Goal: Task Accomplishment & Management: Manage account settings

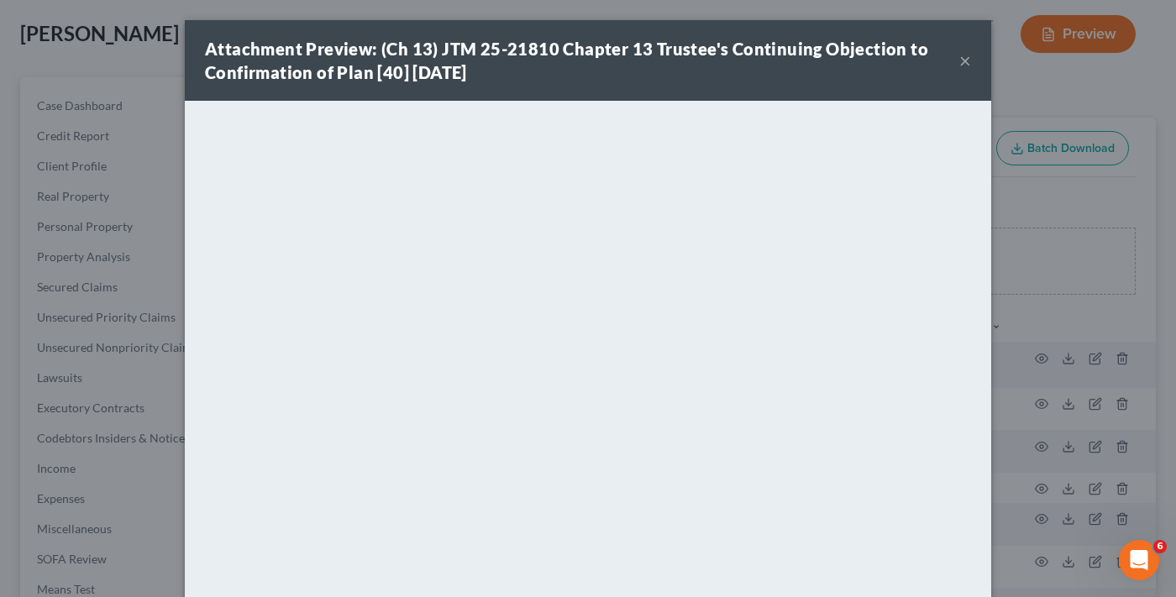
drag, startPoint x: 271, startPoint y: 68, endPoint x: 284, endPoint y: 108, distance: 42.2
click at [271, 68] on strong "Attachment Preview: (Ch 13) JTM 25-21810 Chapter 13 Trustee's Continuing Object…" at bounding box center [566, 61] width 723 height 44
drag, startPoint x: 967, startPoint y: 58, endPoint x: 687, endPoint y: 94, distance: 282.0
click at [964, 58] on div "Attachment Preview: (Ch 13) JTM 25-21810 Chapter 13 Trustee's Continuing Object…" at bounding box center [588, 60] width 806 height 81
click at [959, 60] on button "×" at bounding box center [965, 60] width 12 height 20
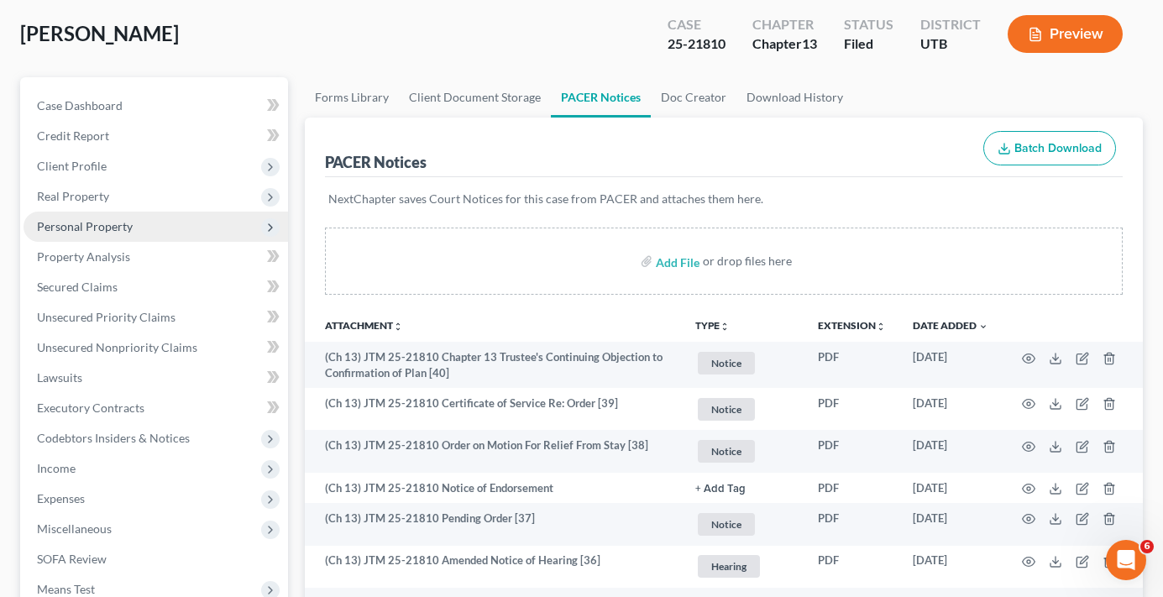
click at [83, 228] on span "Personal Property" at bounding box center [85, 226] width 96 height 14
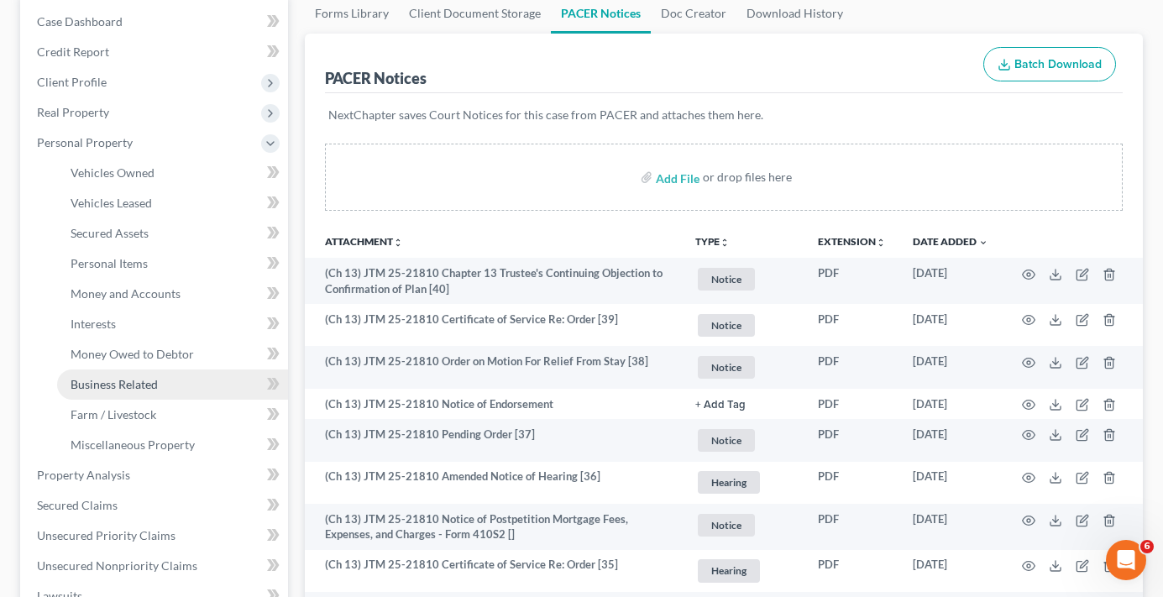
click at [113, 378] on span "Business Related" at bounding box center [114, 384] width 87 height 14
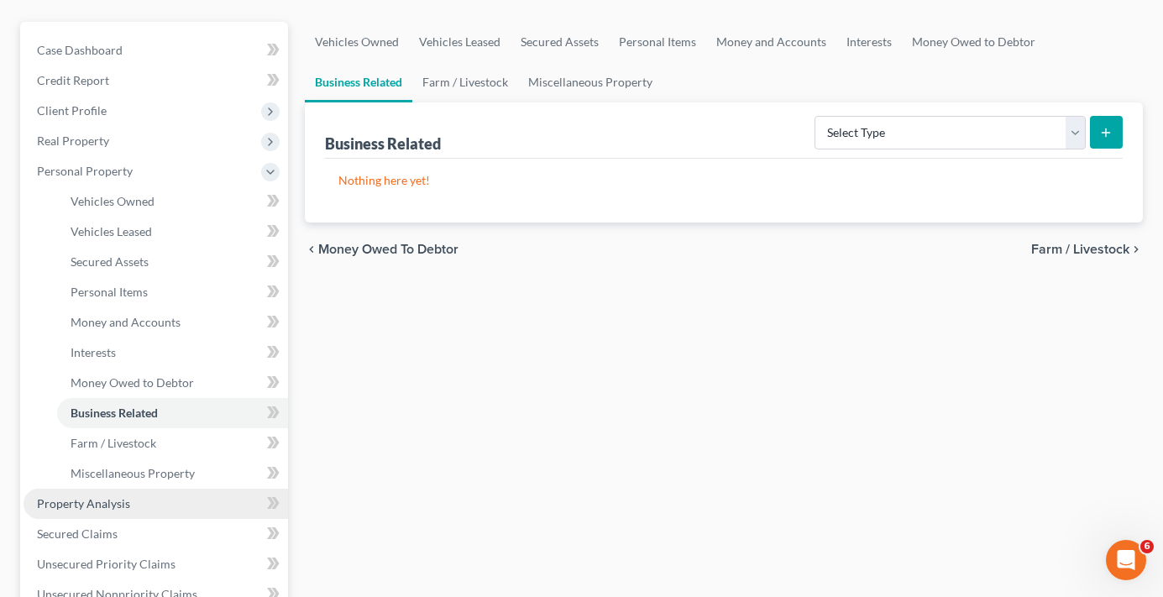
scroll to position [168, 0]
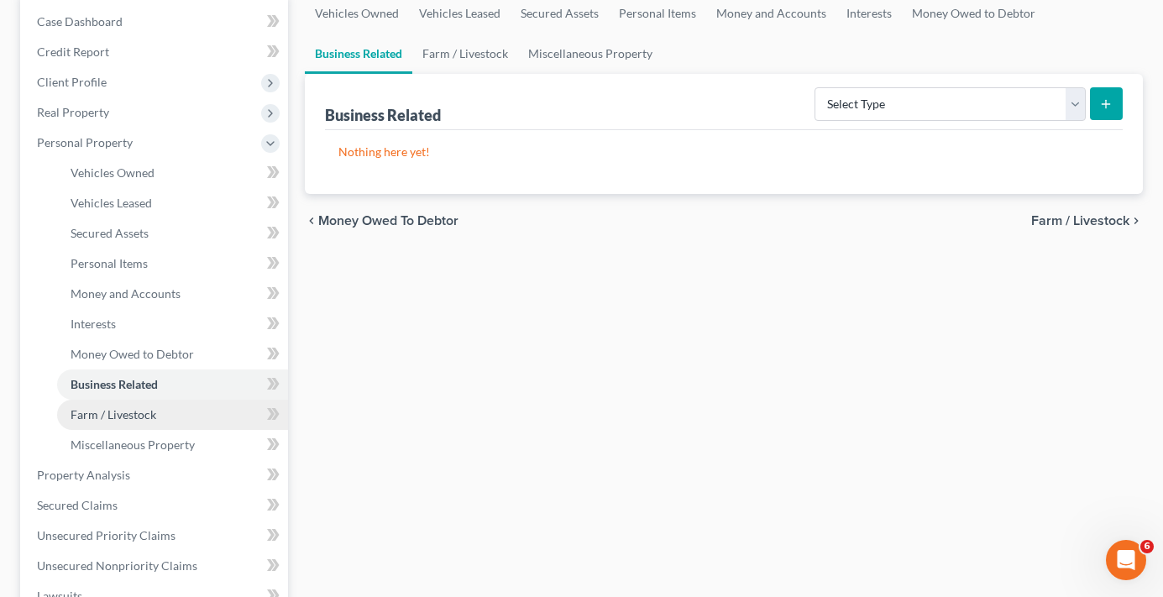
click at [119, 409] on span "Farm / Livestock" at bounding box center [114, 414] width 86 height 14
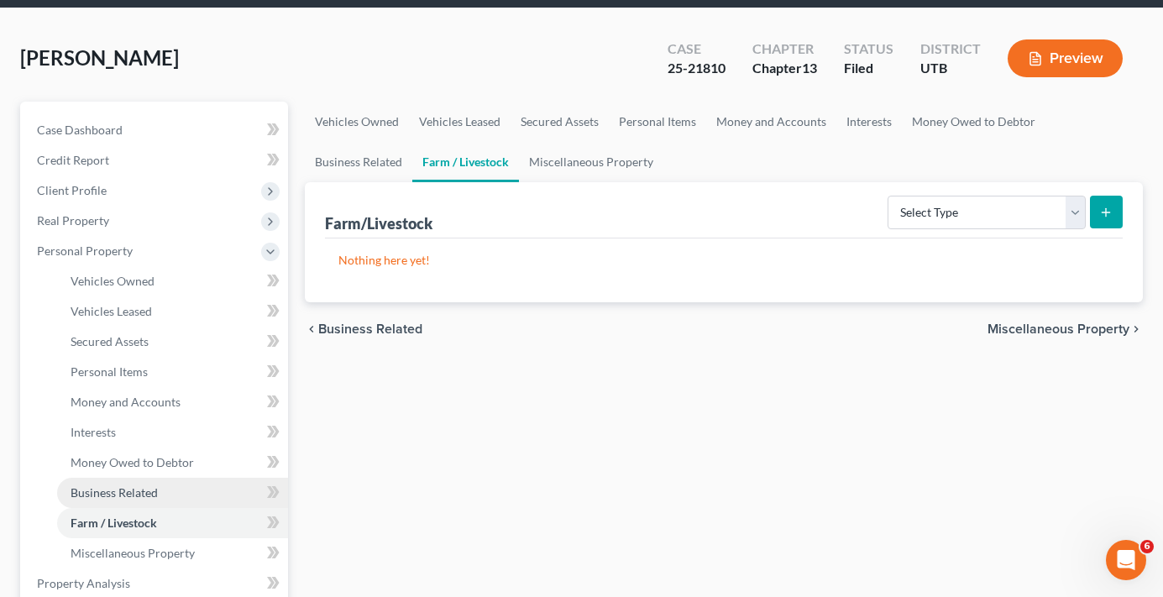
scroll to position [84, 0]
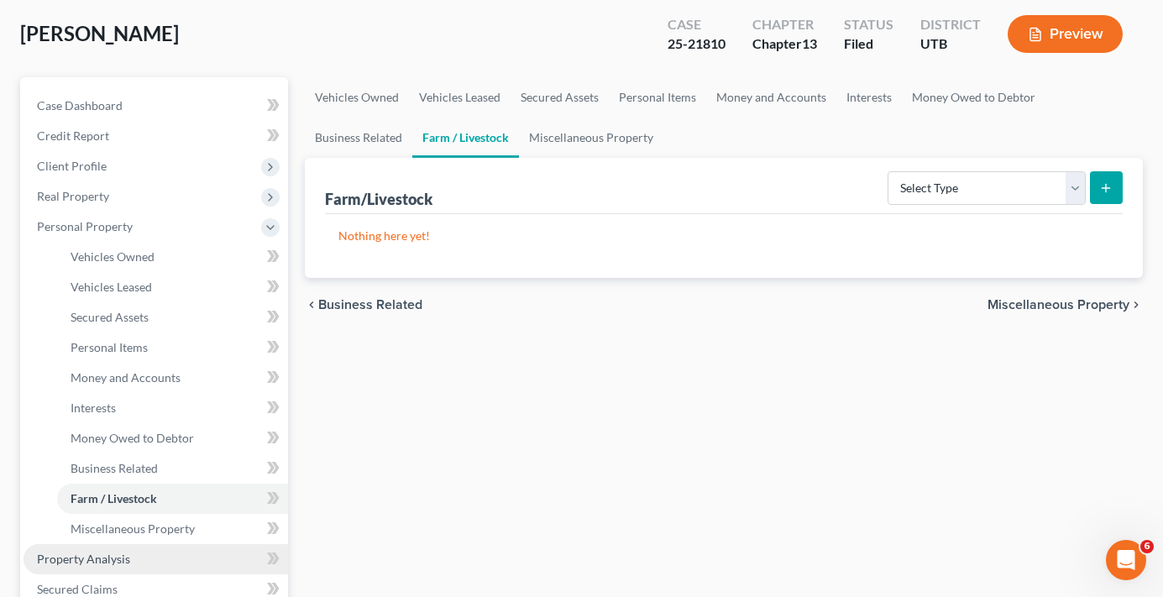
click at [104, 547] on link "Property Analysis" at bounding box center [156, 559] width 265 height 30
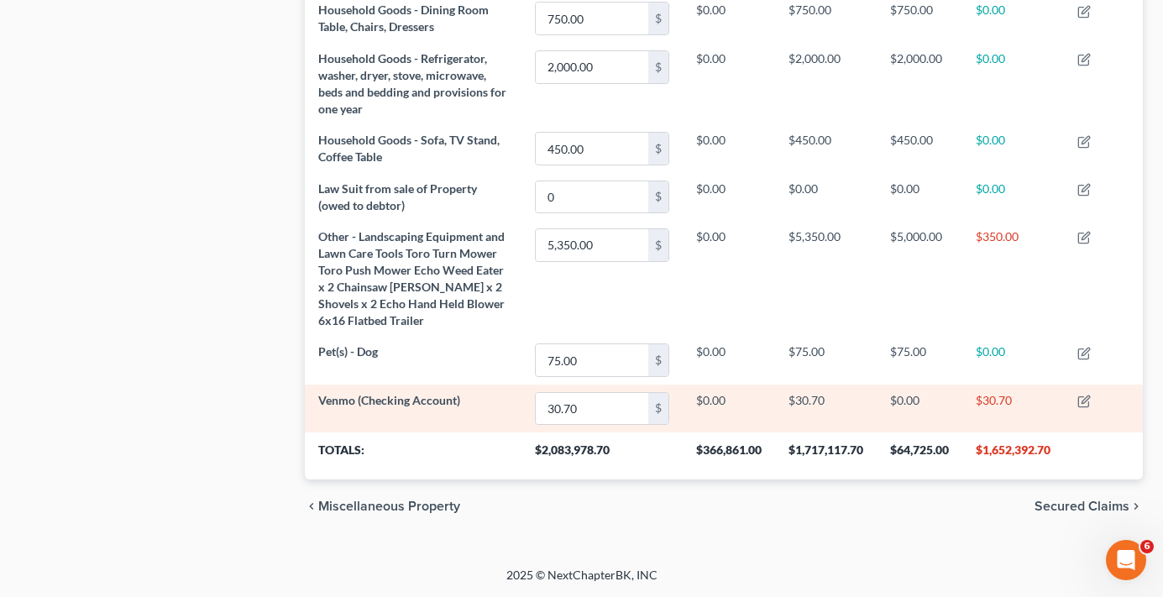
scroll to position [1077, 0]
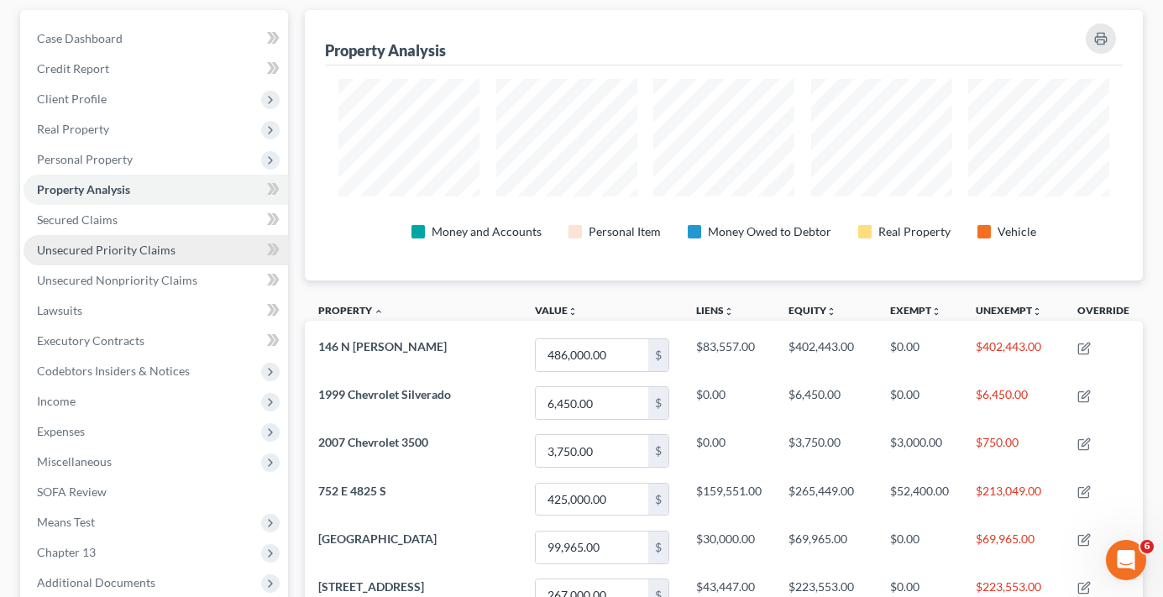
scroll to position [69, 0]
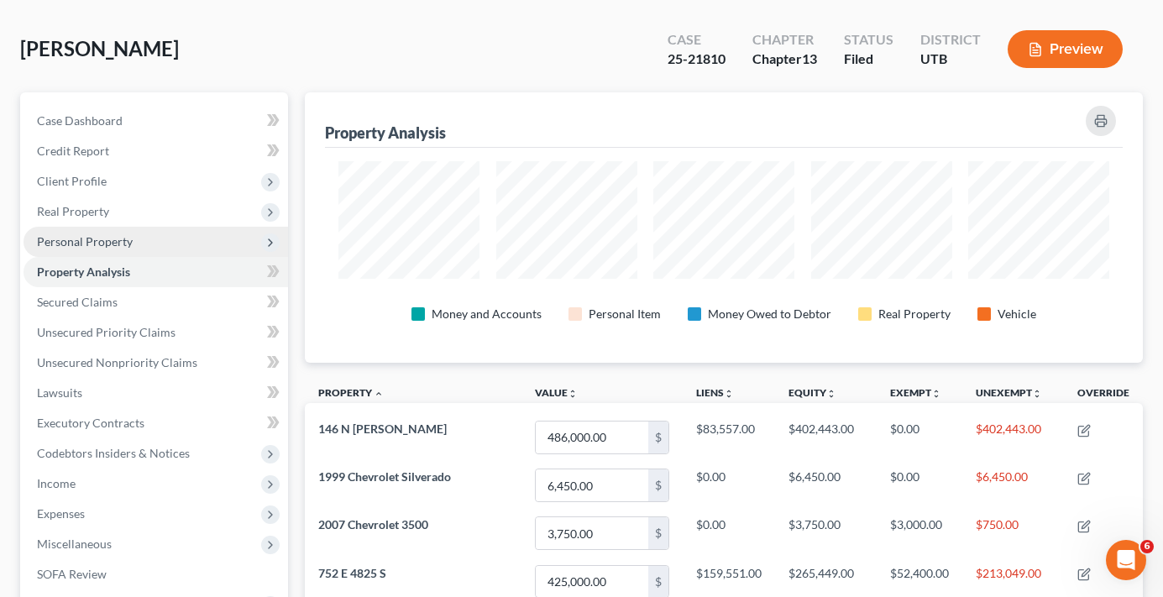
click at [99, 239] on span "Personal Property" at bounding box center [85, 241] width 96 height 14
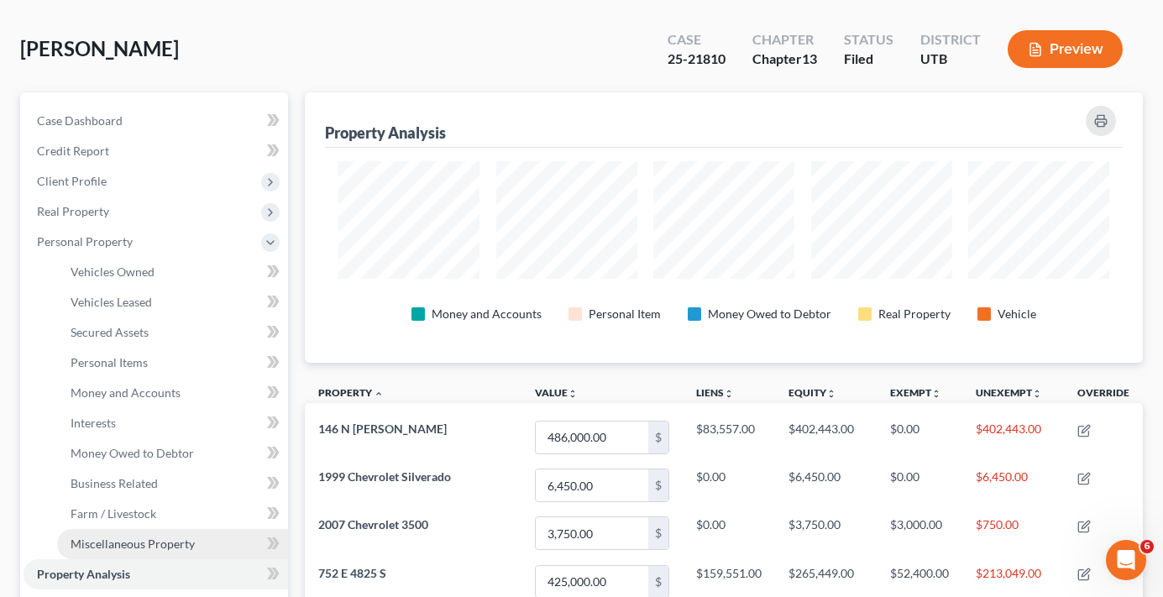
click at [108, 553] on link "Miscellaneous Property" at bounding box center [172, 544] width 231 height 30
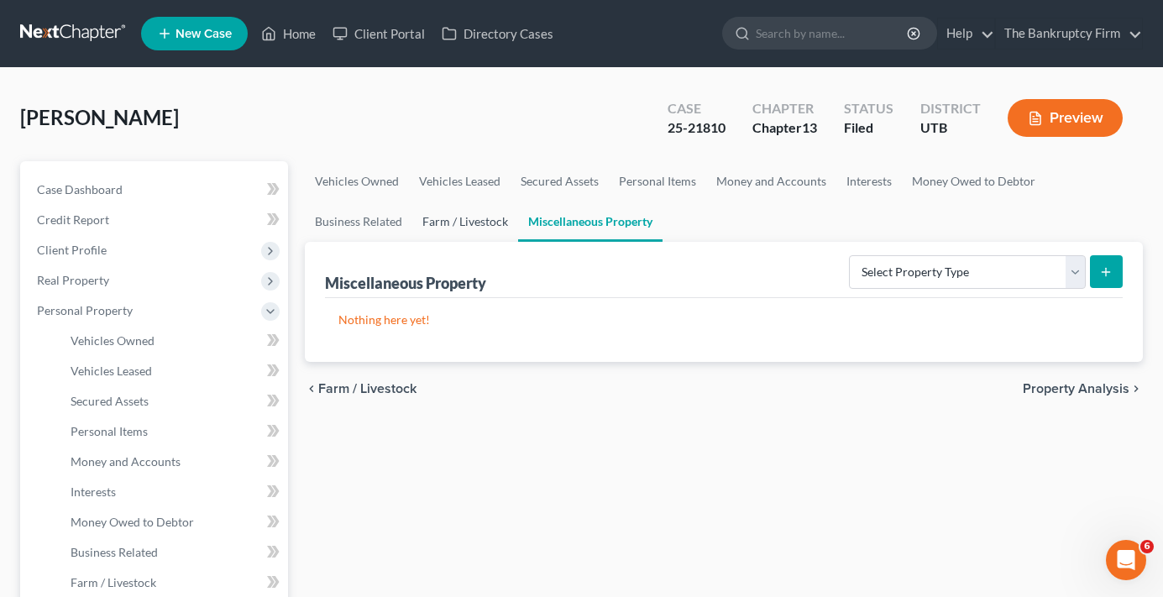
click at [443, 223] on link "Farm / Livestock" at bounding box center [465, 222] width 106 height 40
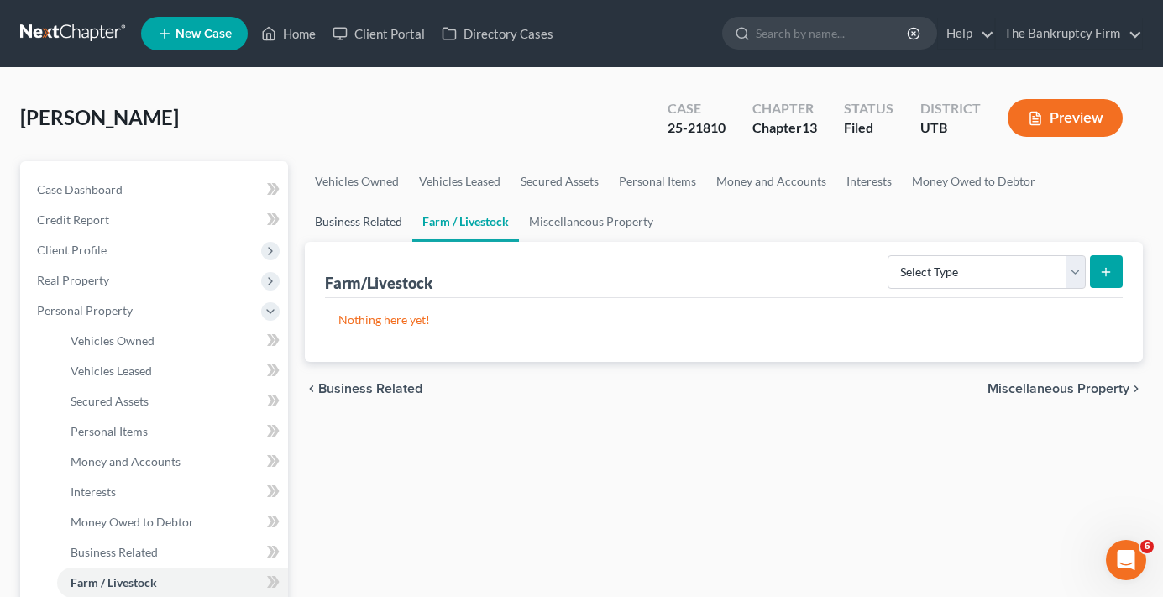
click at [354, 225] on link "Business Related" at bounding box center [359, 222] width 108 height 40
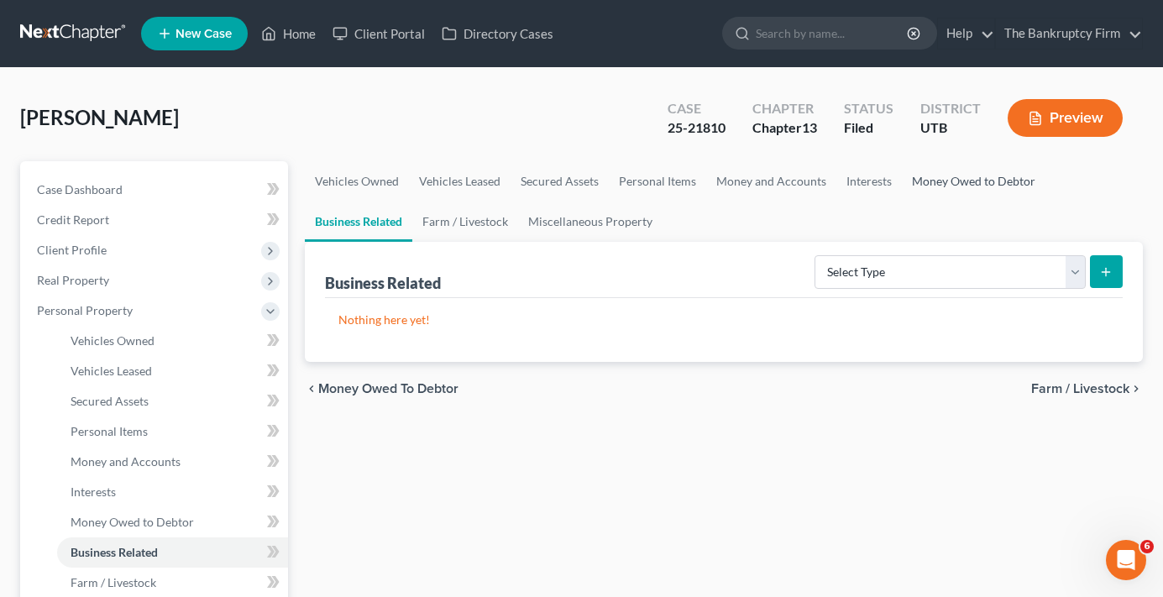
click at [972, 181] on link "Money Owed to Debtor" at bounding box center [974, 181] width 144 height 40
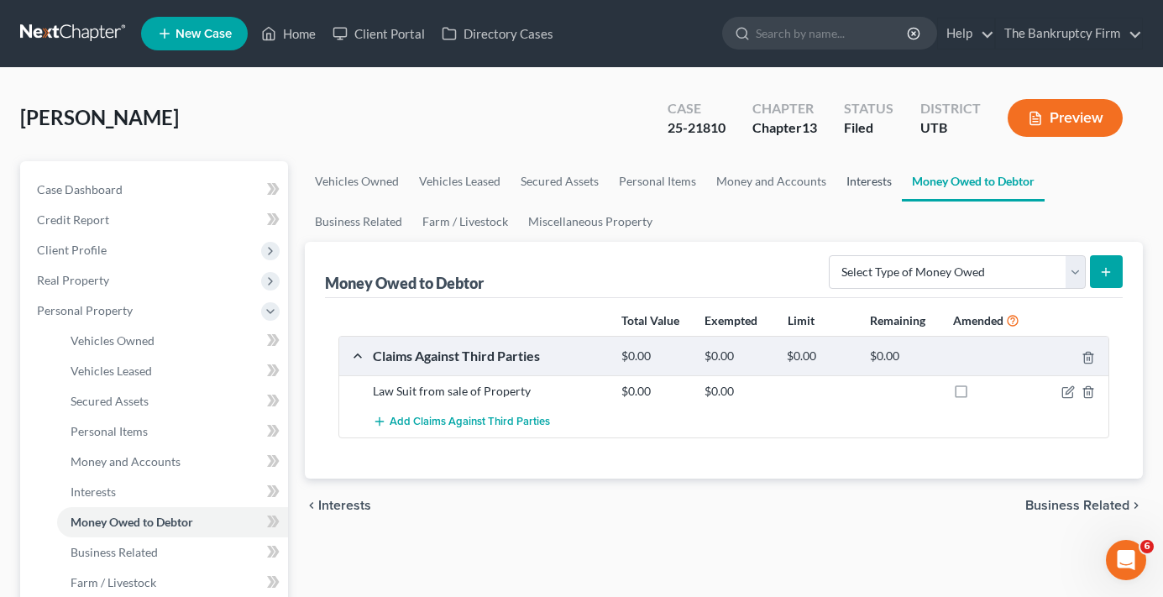
click at [854, 178] on link "Interests" at bounding box center [870, 181] width 66 height 40
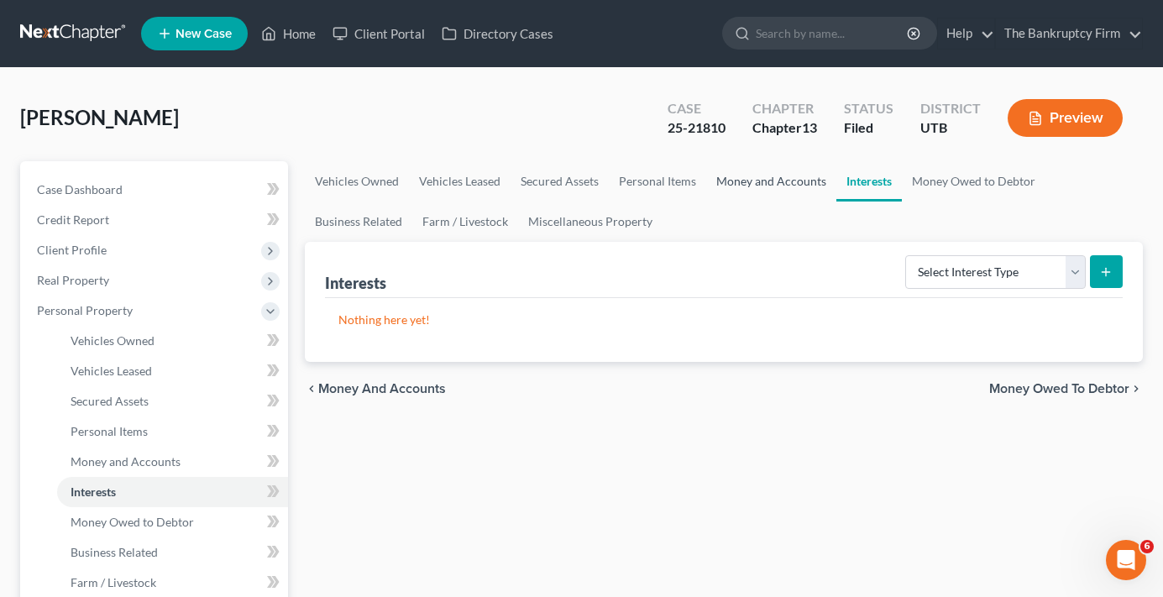
click at [770, 183] on link "Money and Accounts" at bounding box center [771, 181] width 130 height 40
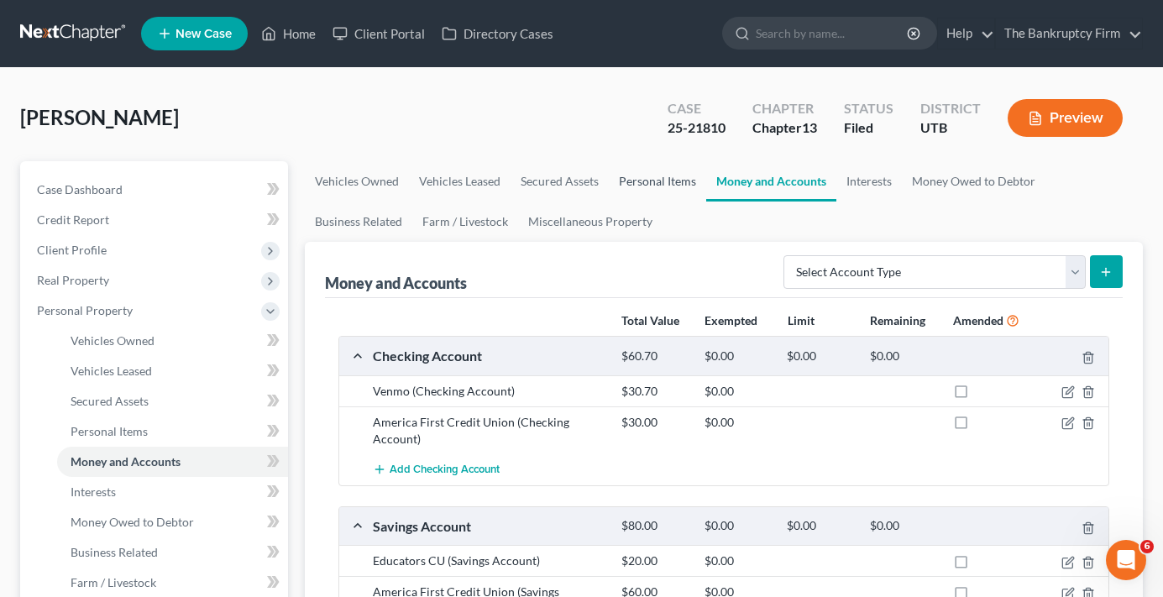
click at [659, 176] on link "Personal Items" at bounding box center [657, 181] width 97 height 40
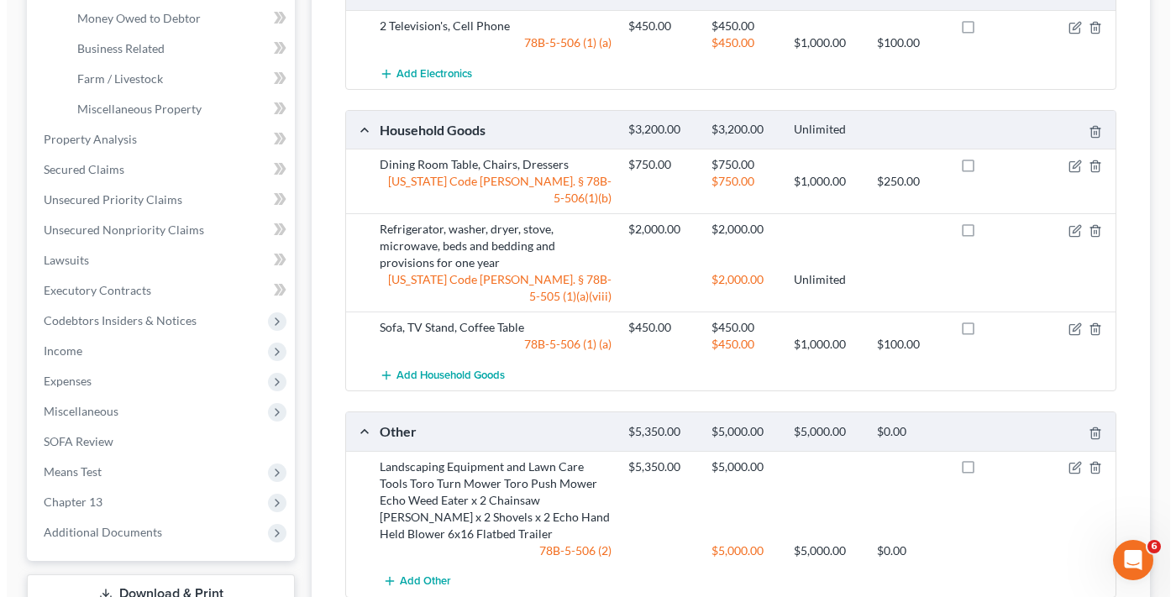
scroll to position [672, 0]
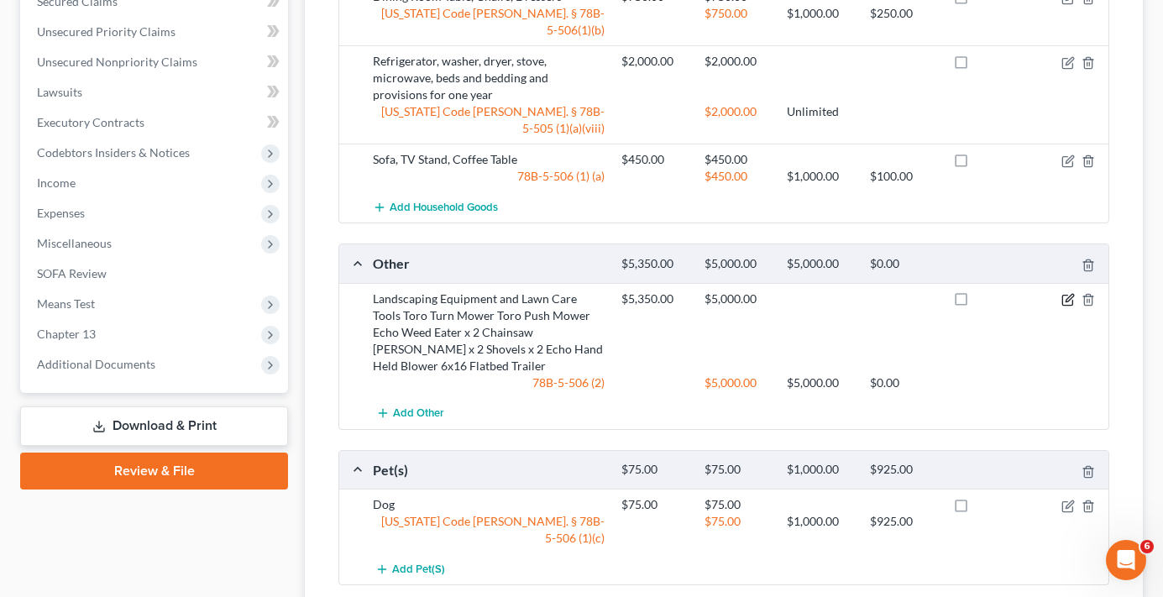
click at [1068, 294] on icon "button" at bounding box center [1070, 298] width 8 height 8
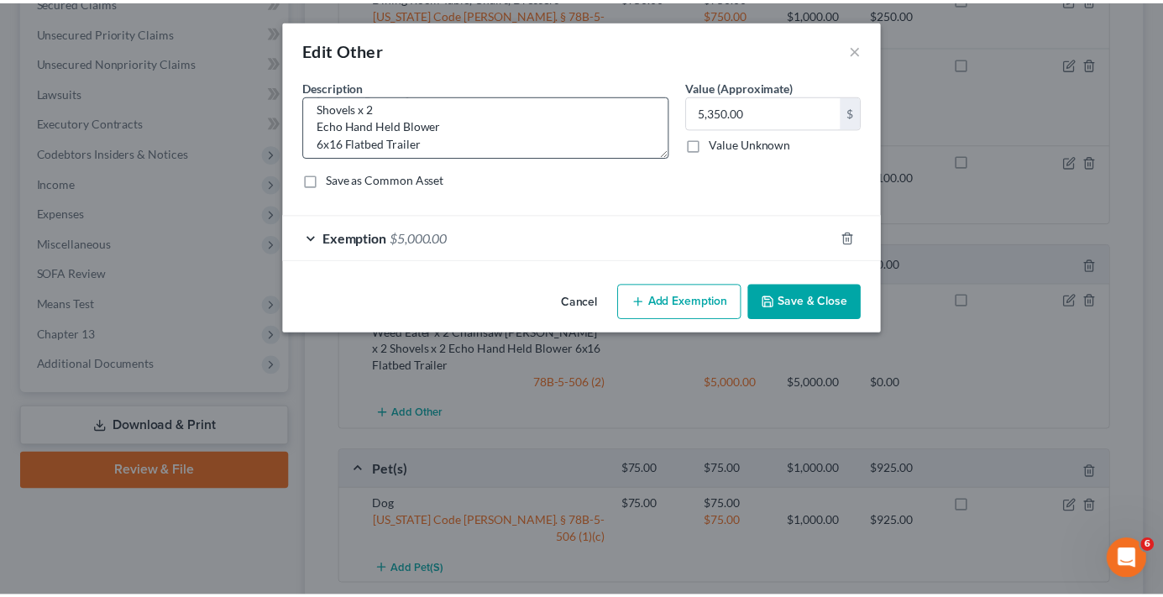
scroll to position [123, 0]
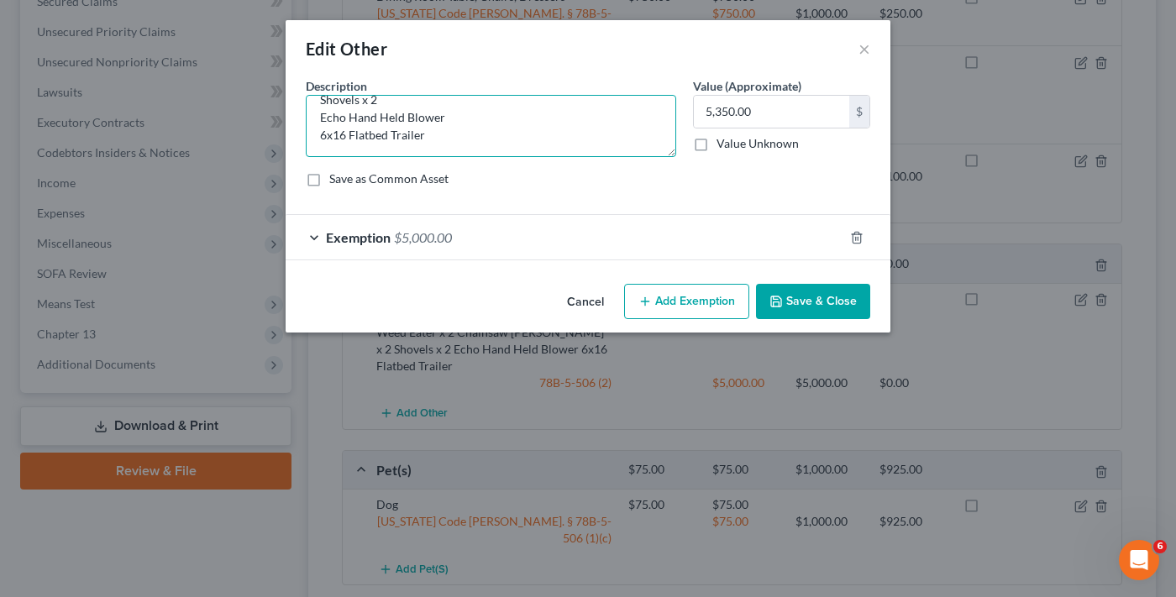
click at [452, 139] on textarea "Landscaping Equipment and Lawn Care Tools Toro Turn Mower Toro Push Mower Echo …" at bounding box center [491, 126] width 370 height 62
click at [585, 297] on button "Cancel" at bounding box center [586, 303] width 64 height 34
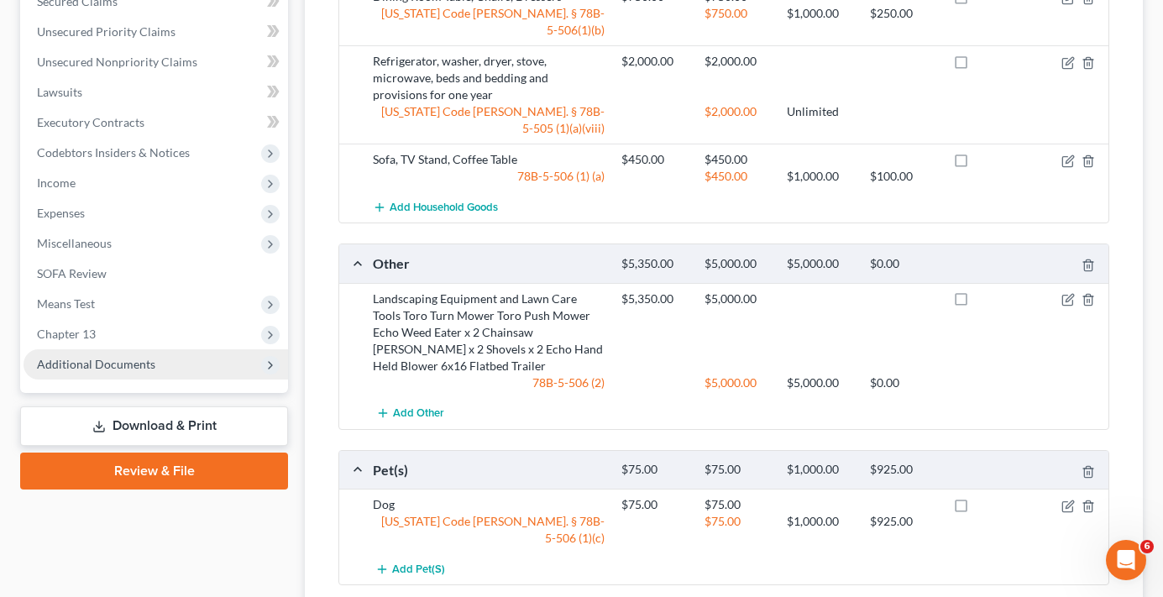
click at [87, 378] on span "Additional Documents" at bounding box center [156, 364] width 265 height 30
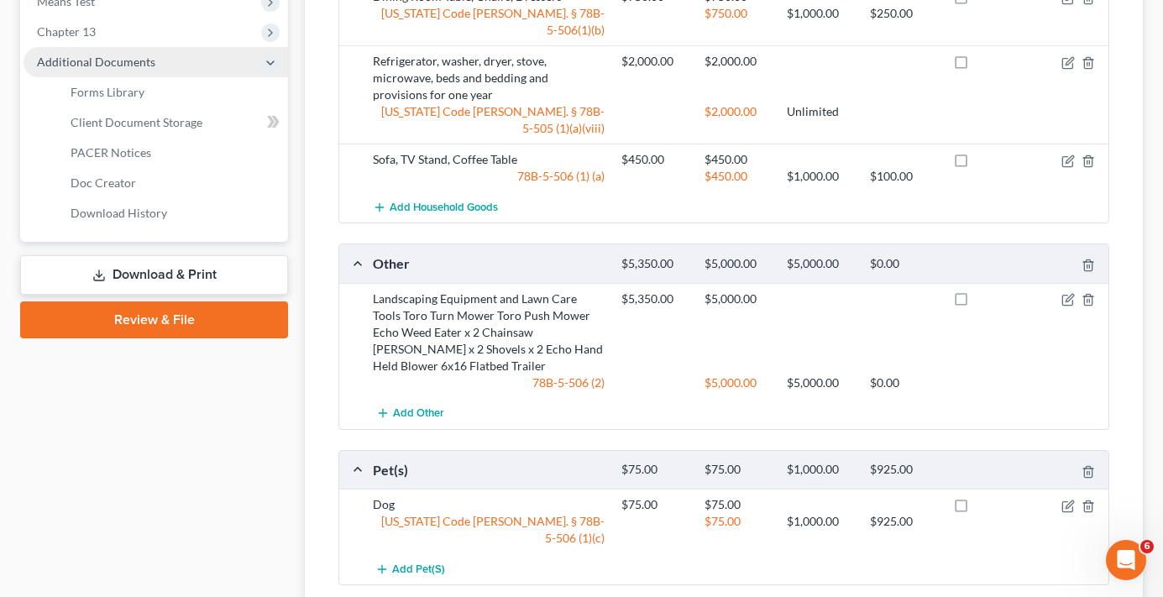
scroll to position [370, 0]
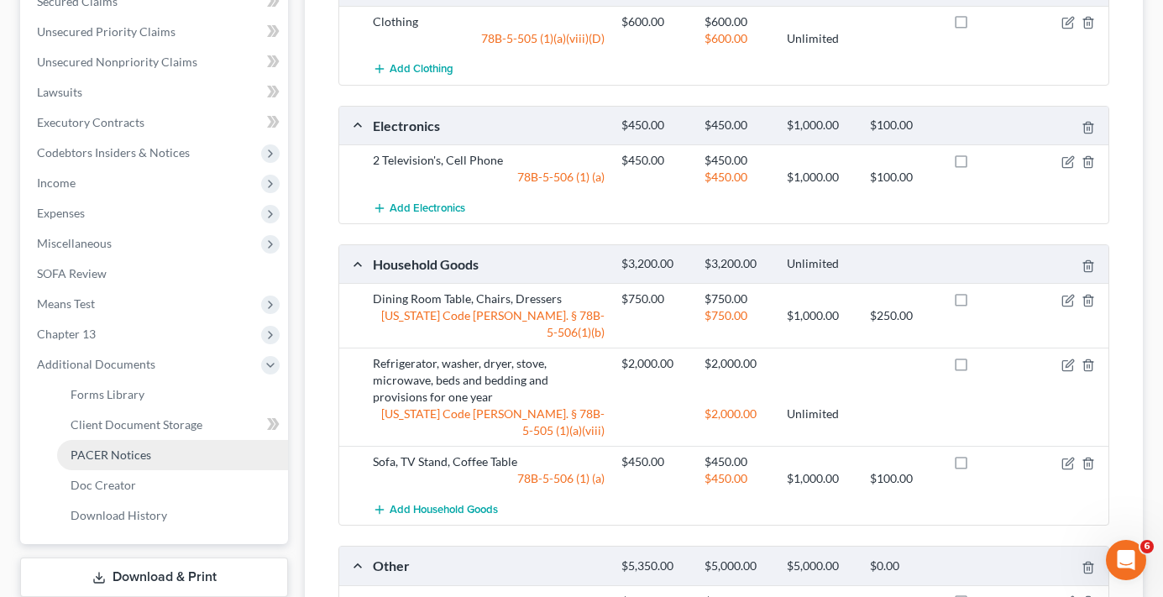
click at [119, 460] on span "PACER Notices" at bounding box center [111, 455] width 81 height 14
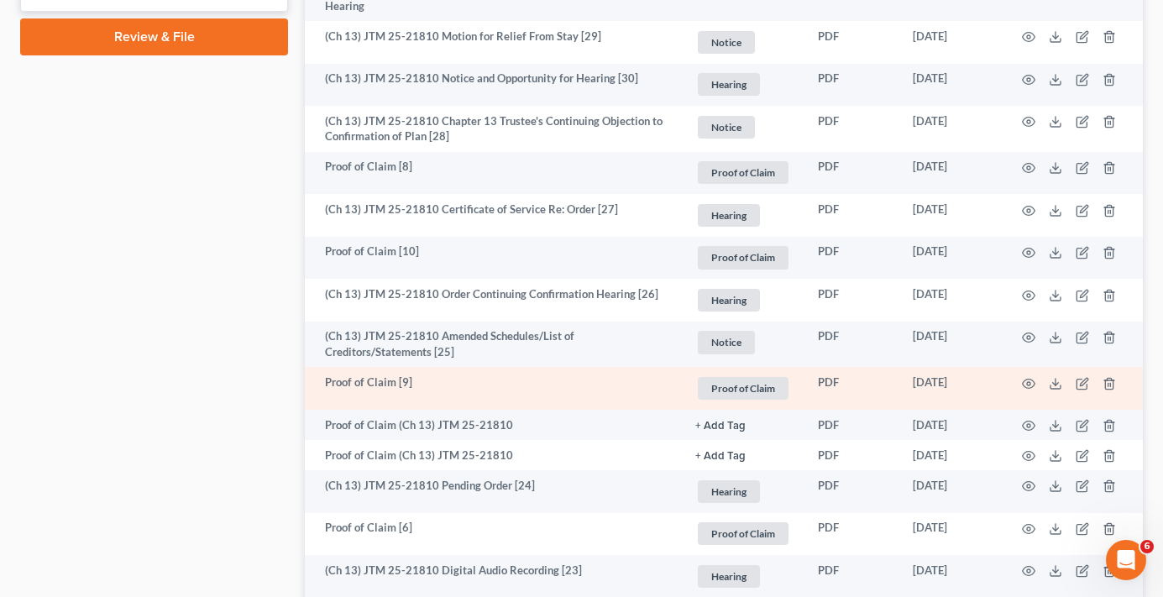
scroll to position [1008, 0]
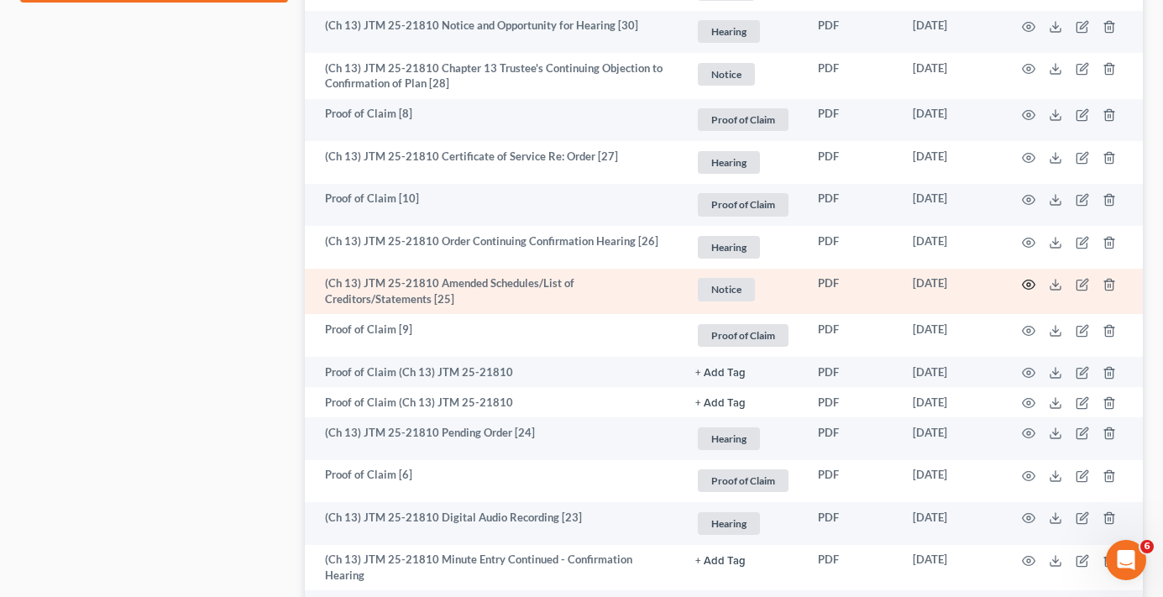
click at [1028, 285] on icon "button" at bounding box center [1028, 284] width 13 height 13
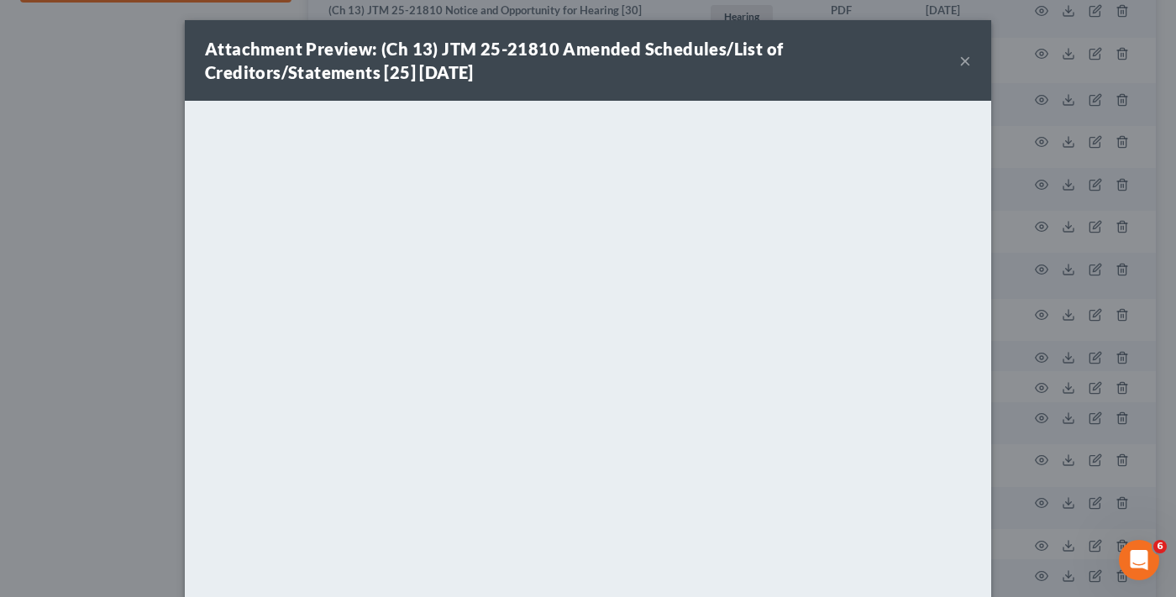
click at [959, 60] on button "×" at bounding box center [965, 60] width 12 height 20
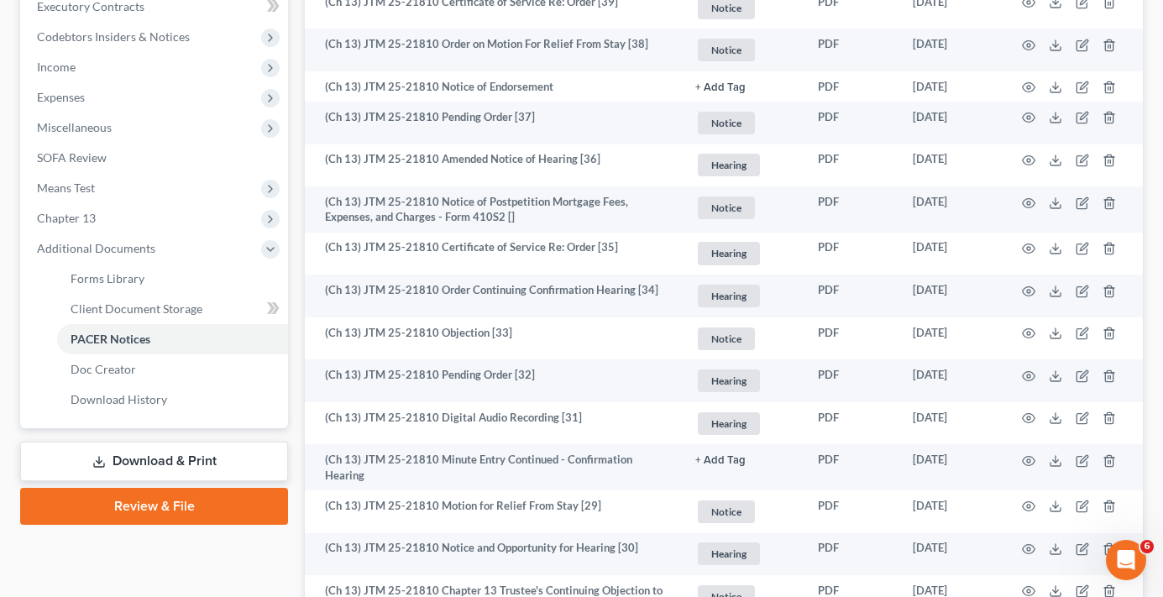
scroll to position [588, 0]
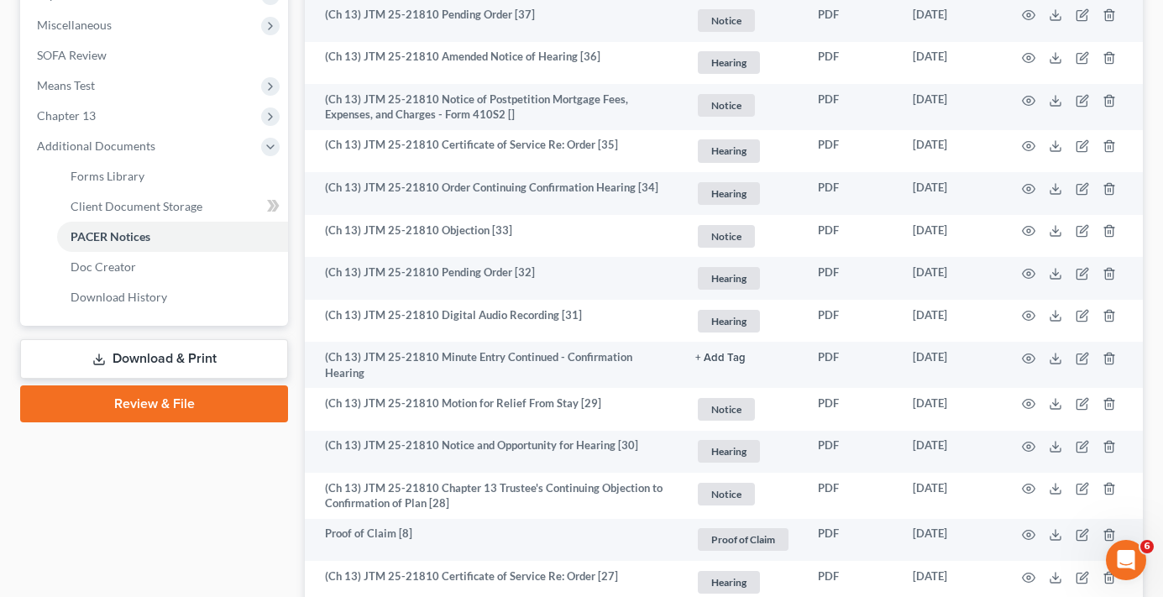
click at [140, 350] on link "Download & Print" at bounding box center [154, 358] width 268 height 39
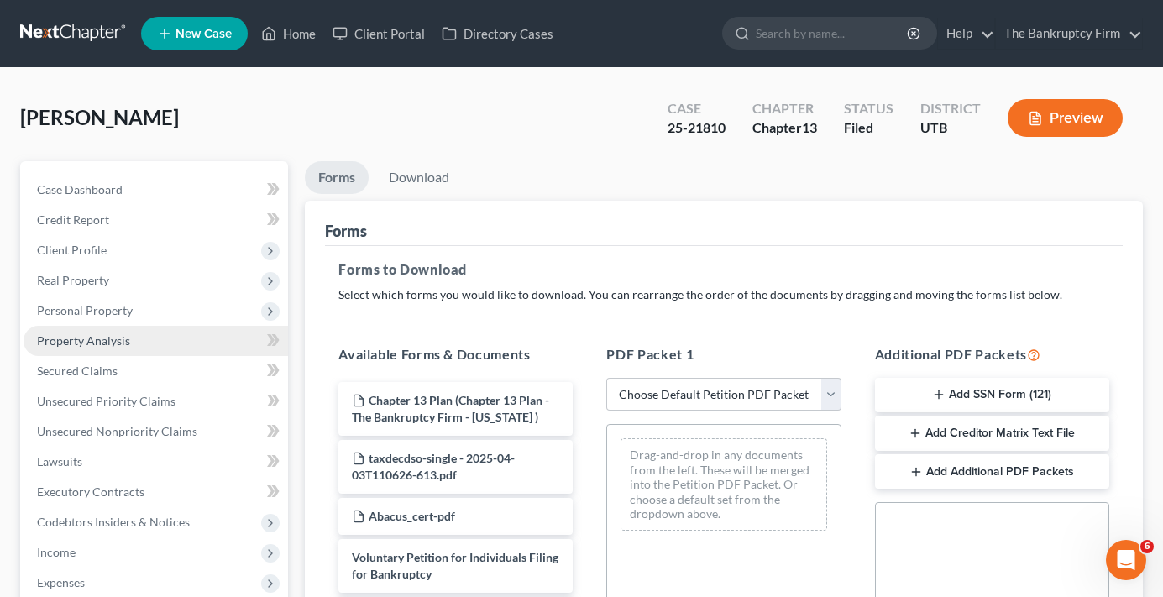
click at [55, 341] on span "Property Analysis" at bounding box center [83, 340] width 93 height 14
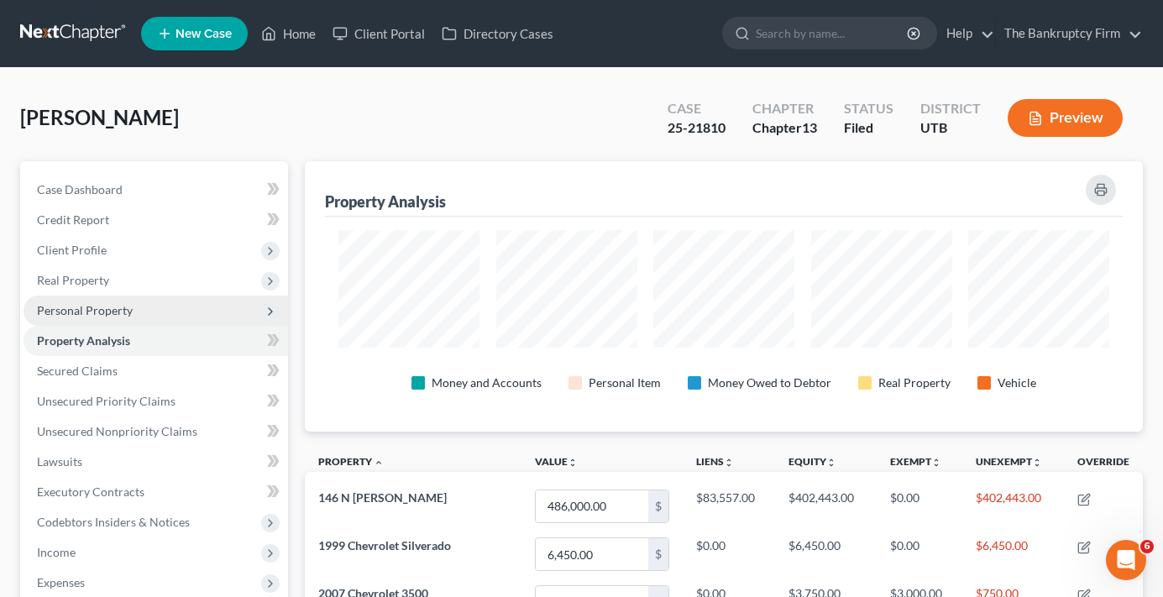
scroll to position [270, 838]
click at [97, 316] on span "Personal Property" at bounding box center [85, 310] width 96 height 14
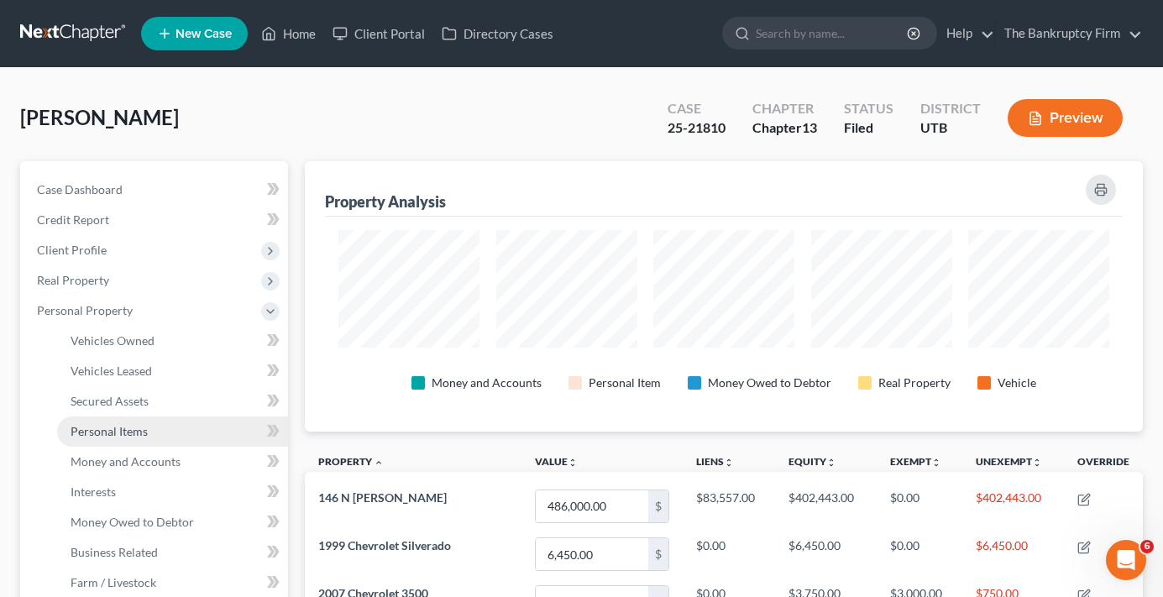
click at [107, 428] on span "Personal Items" at bounding box center [109, 431] width 77 height 14
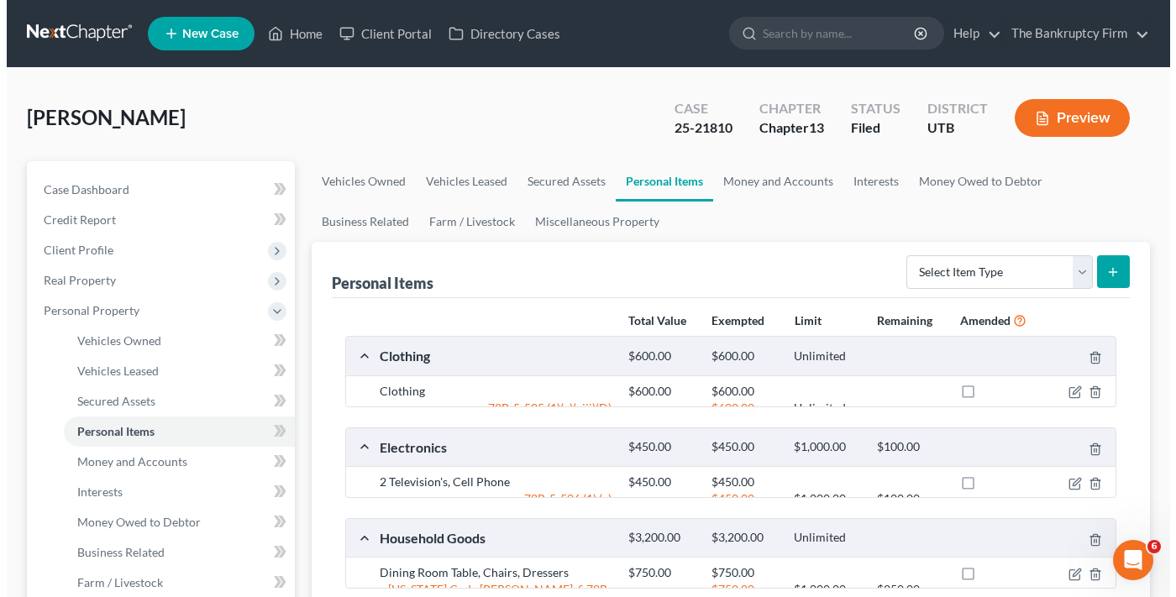
scroll to position [628, 0]
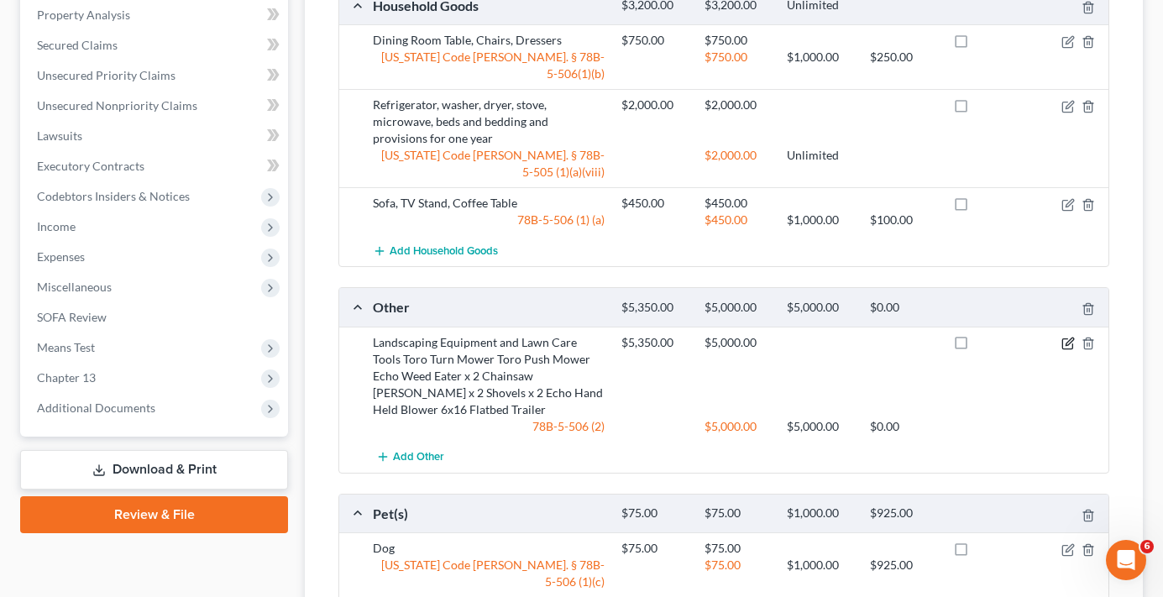
click at [1068, 337] on icon "button" at bounding box center [1068, 343] width 13 height 13
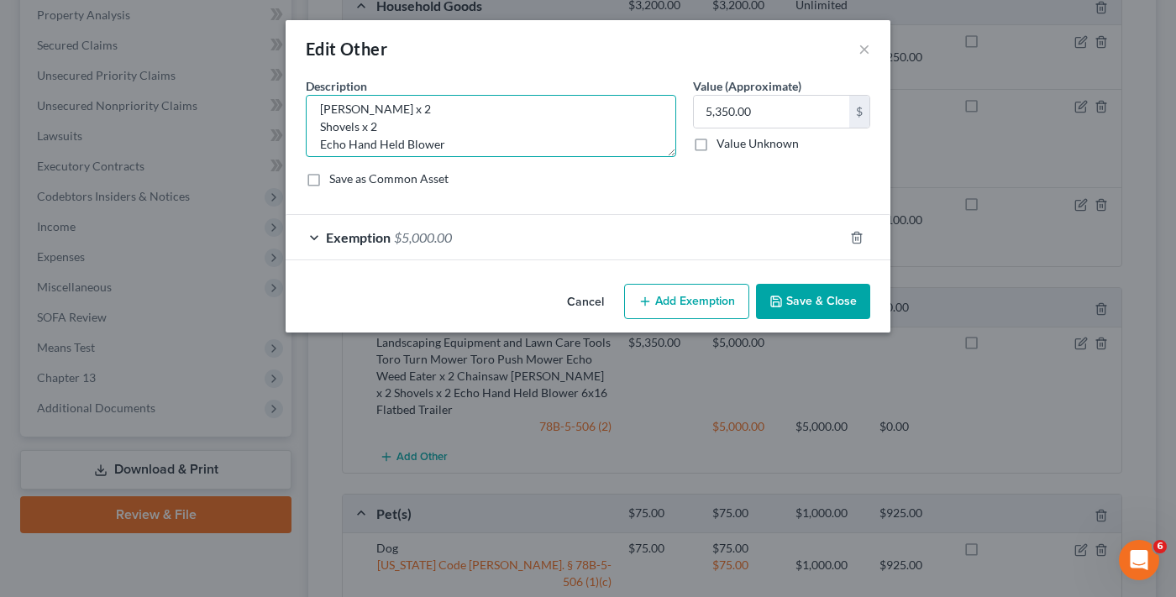
scroll to position [123, 0]
drag, startPoint x: 319, startPoint y: 134, endPoint x: 499, endPoint y: 212, distance: 195.7
click at [499, 212] on form "An exemption set must first be selected from the Filing Information section. Co…" at bounding box center [588, 168] width 564 height 183
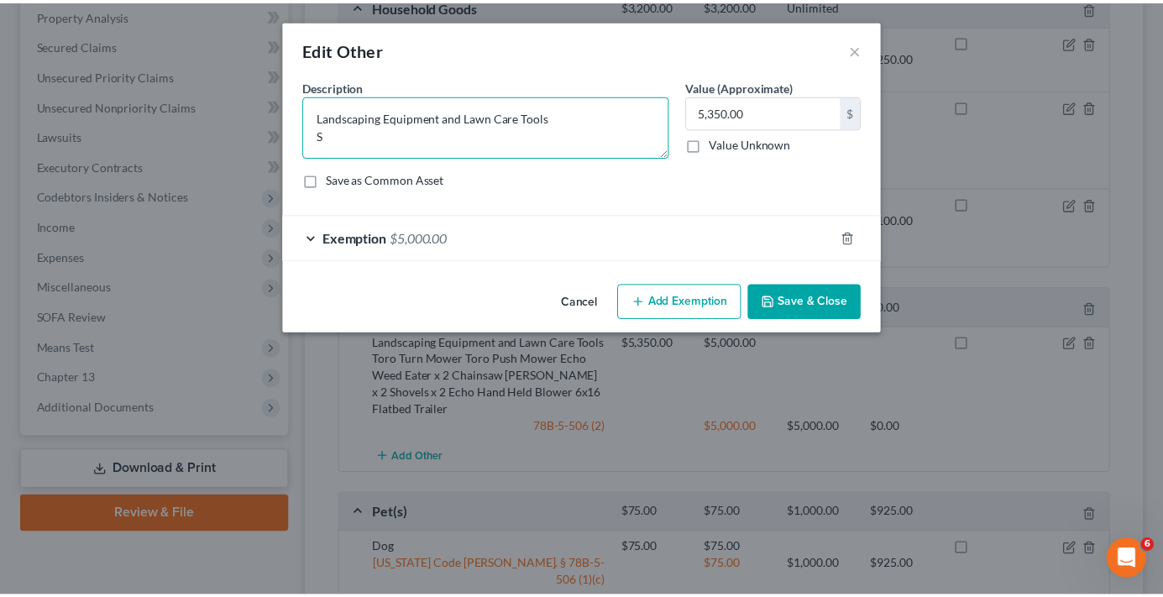
scroll to position [0, 0]
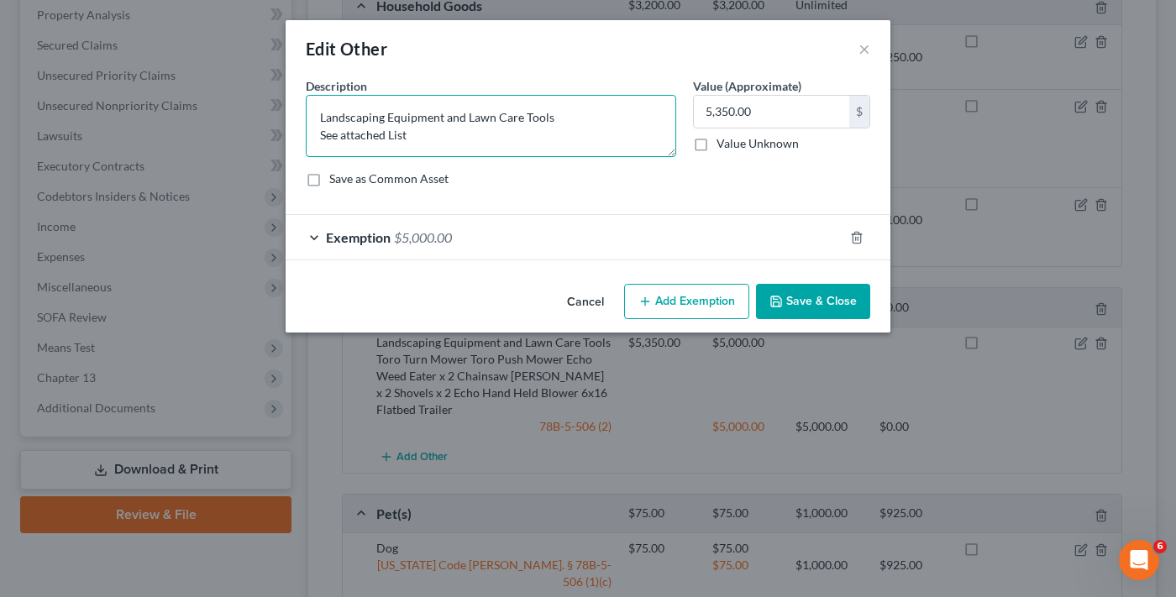
type textarea "Landscaping Equipment and Lawn Care Tools See attached List"
click at [791, 302] on button "Save & Close" at bounding box center [813, 301] width 114 height 35
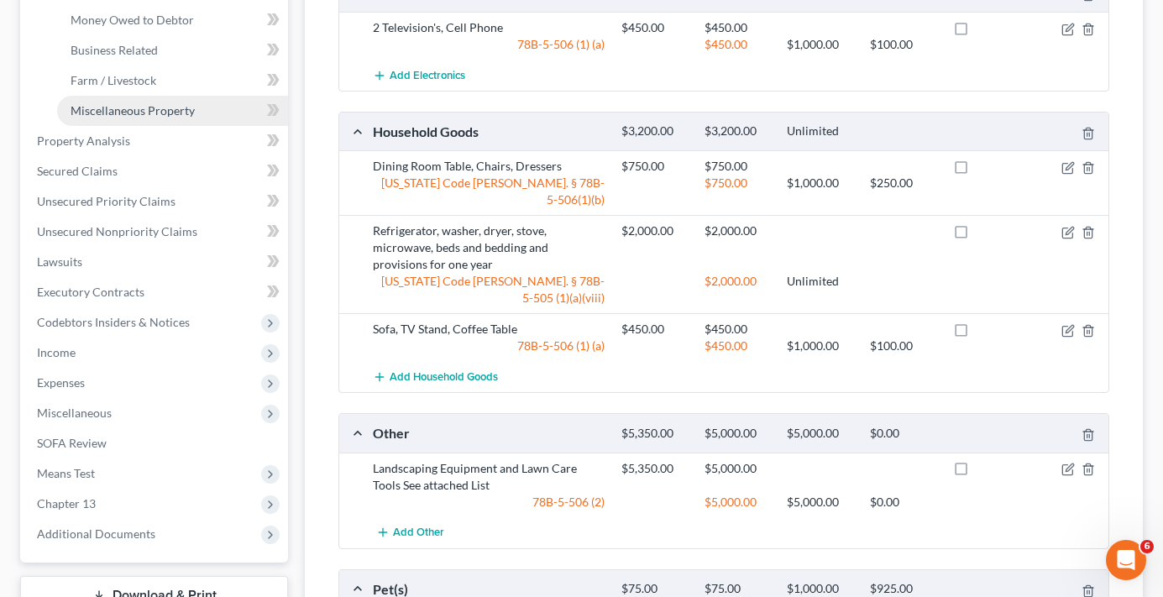
scroll to position [460, 0]
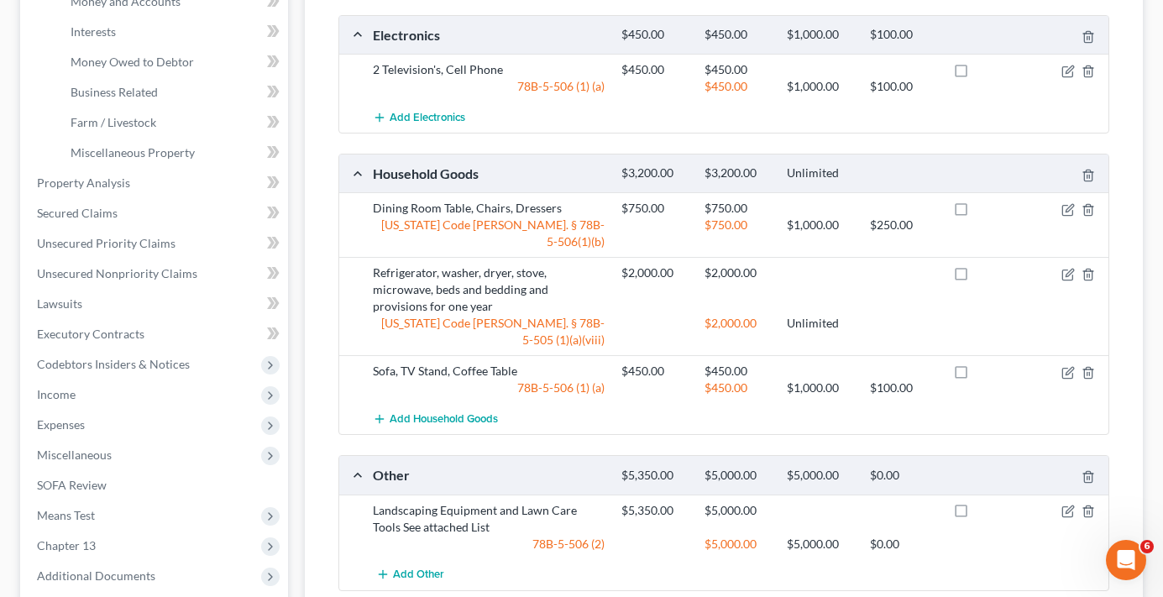
drag, startPoint x: 305, startPoint y: 259, endPoint x: 314, endPoint y: 303, distance: 45.5
click at [305, 259] on div "Personal Items Select Item Type Clothing Collectibles Of Value Electronics Fire…" at bounding box center [724, 284] width 838 height 1005
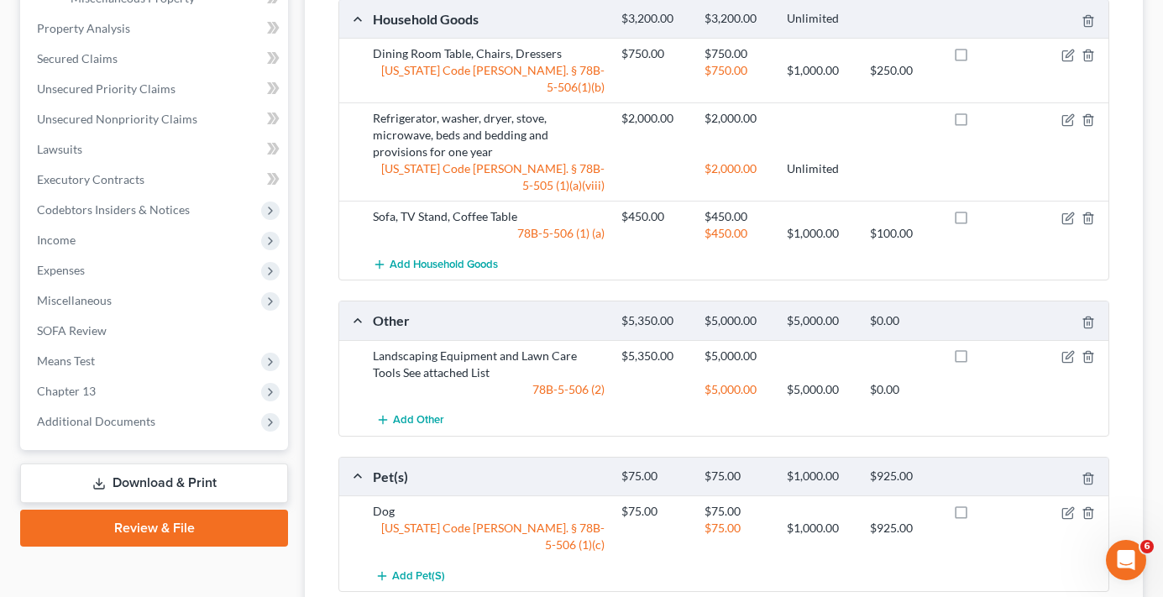
scroll to position [628, 0]
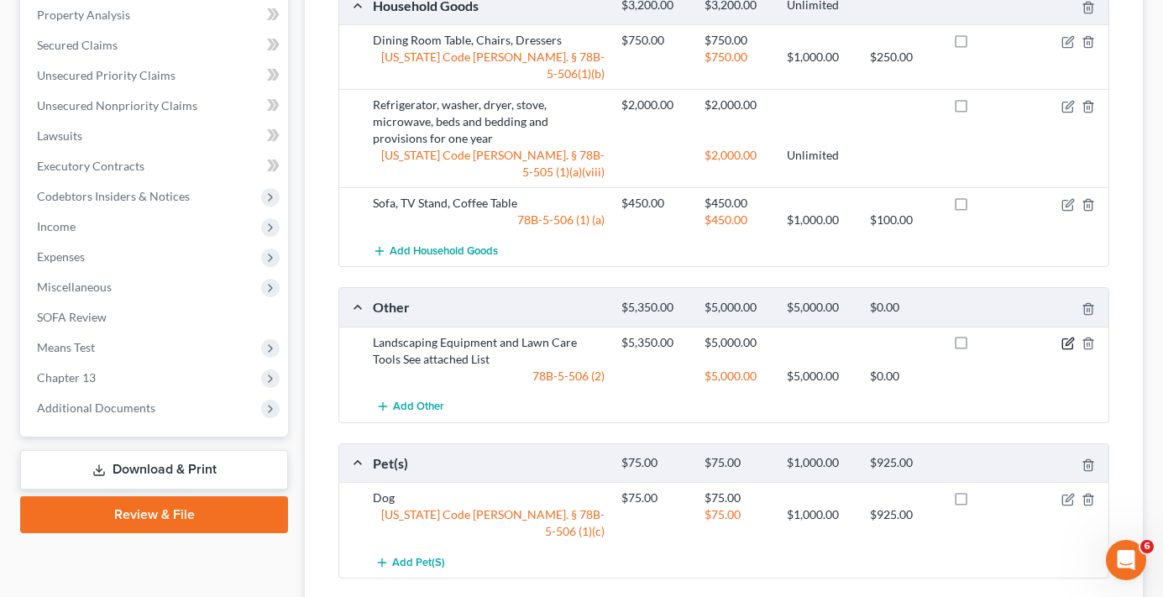
click at [1064, 337] on icon "button" at bounding box center [1068, 343] width 13 height 13
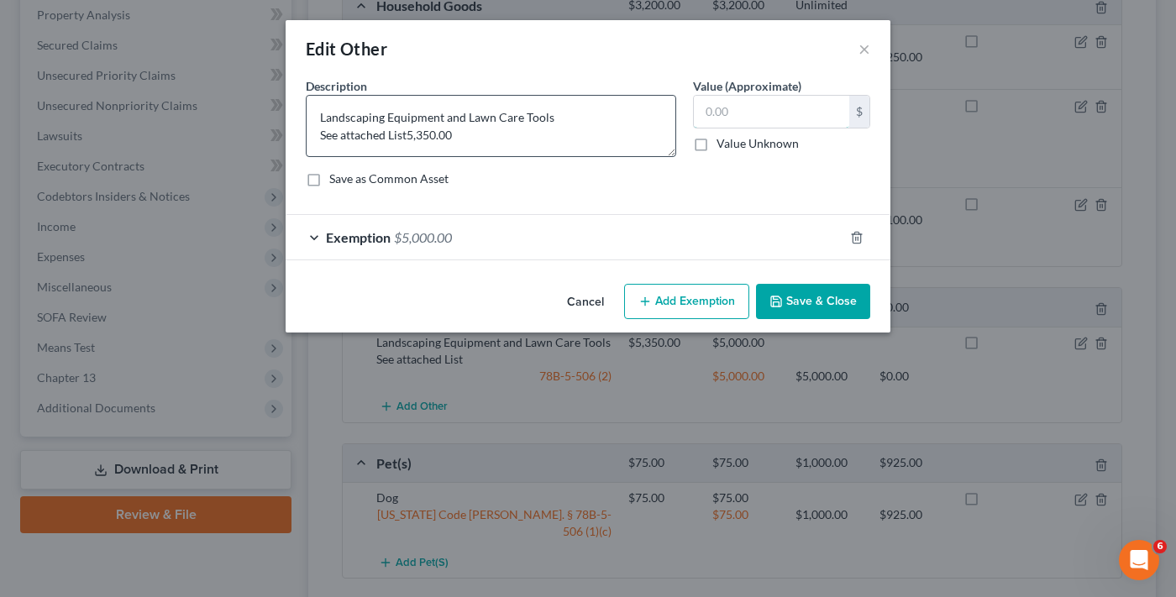
type textarea "Landscaping Equipment and Lawn Care Tools See attached List"
type input "5,800"
click at [809, 302] on button "Save & Close" at bounding box center [813, 301] width 114 height 35
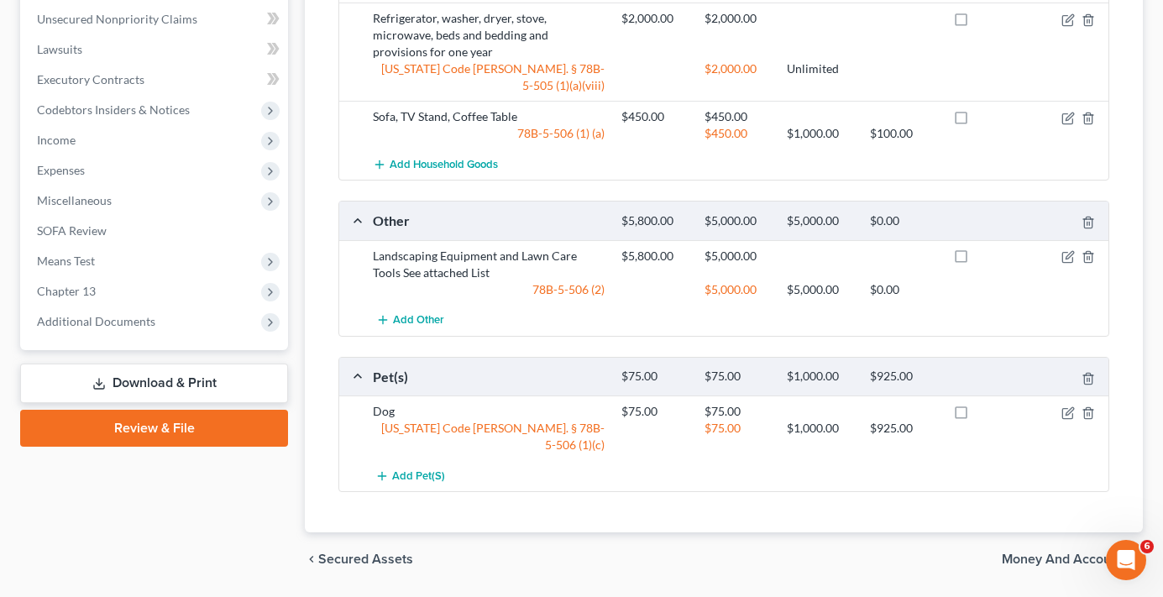
scroll to position [717, 0]
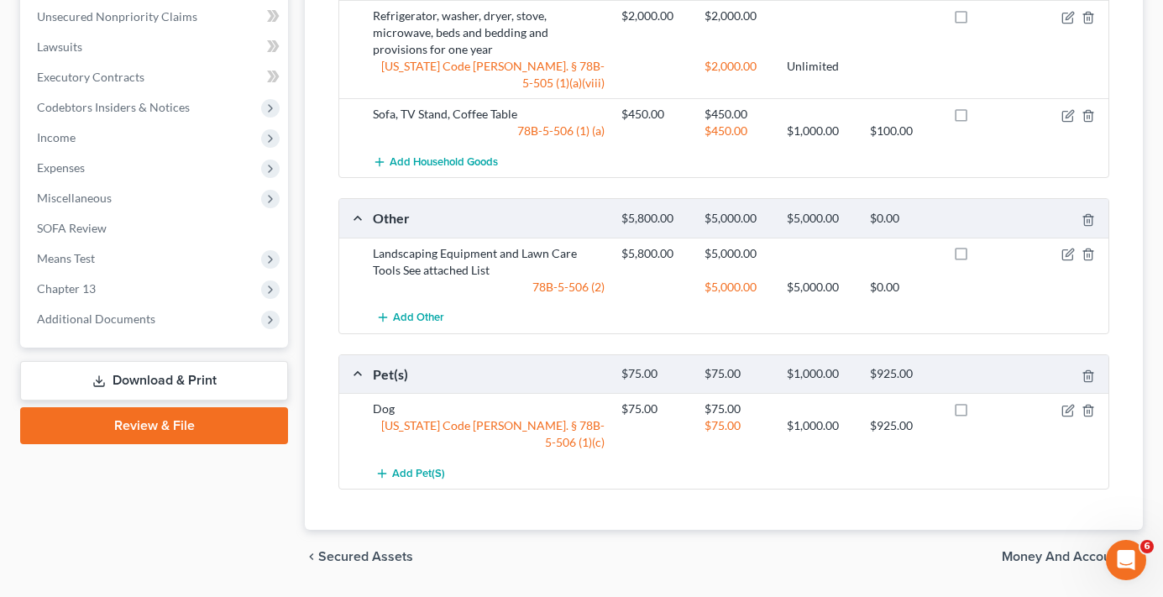
click at [155, 386] on link "Download & Print" at bounding box center [154, 380] width 268 height 39
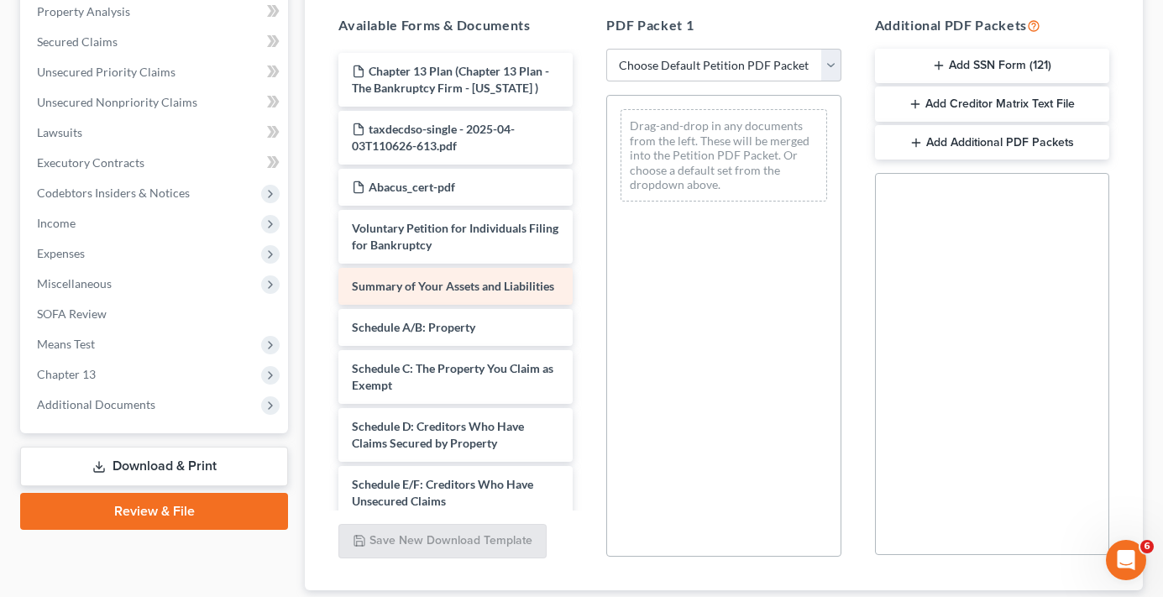
scroll to position [336, 0]
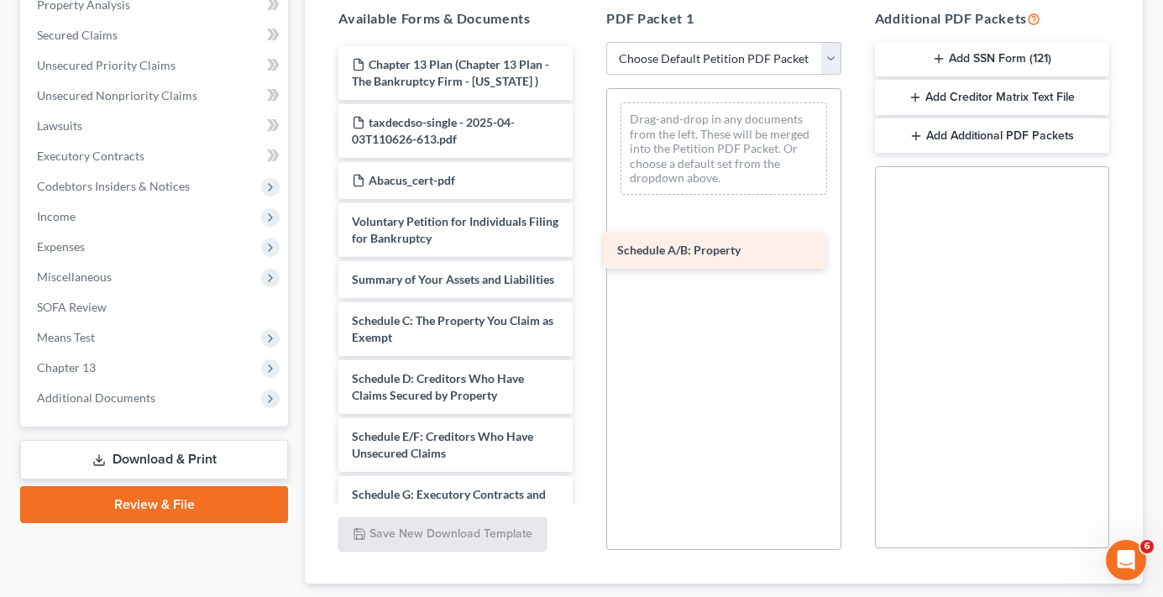
drag, startPoint x: 438, startPoint y: 349, endPoint x: 703, endPoint y: 261, distance: 279.4
click at [586, 261] on div "Schedule A/B: Property Chapter 13 Plan (Chapter 13 Plan - The Bankruptcy Firm -…" at bounding box center [455, 527] width 261 height 963
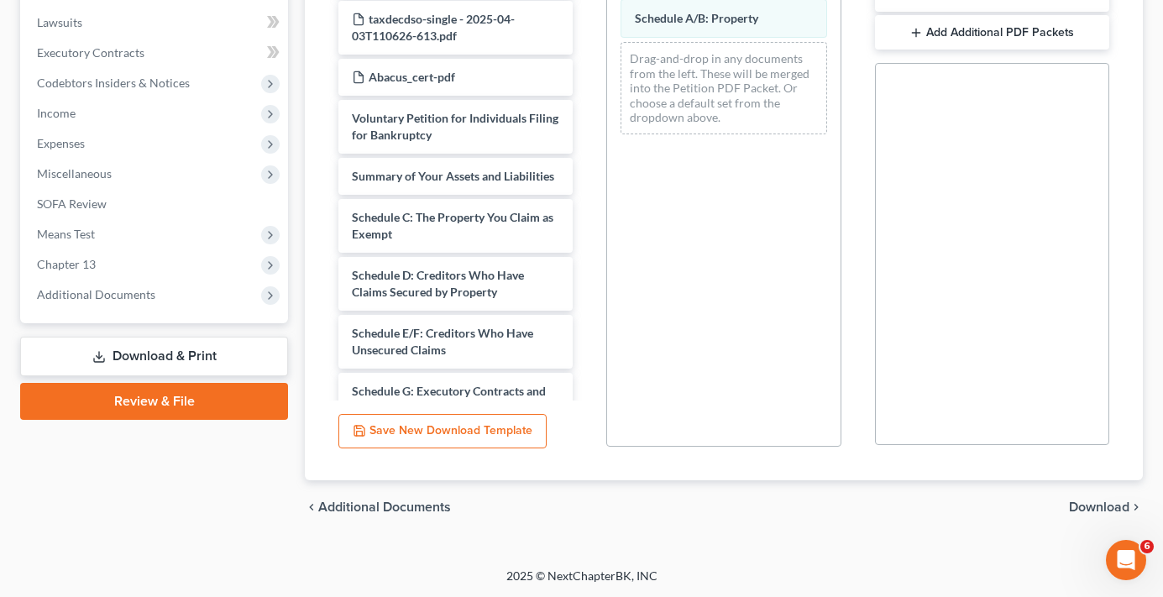
scroll to position [440, 0]
click at [1090, 507] on span "Download" at bounding box center [1099, 506] width 60 height 13
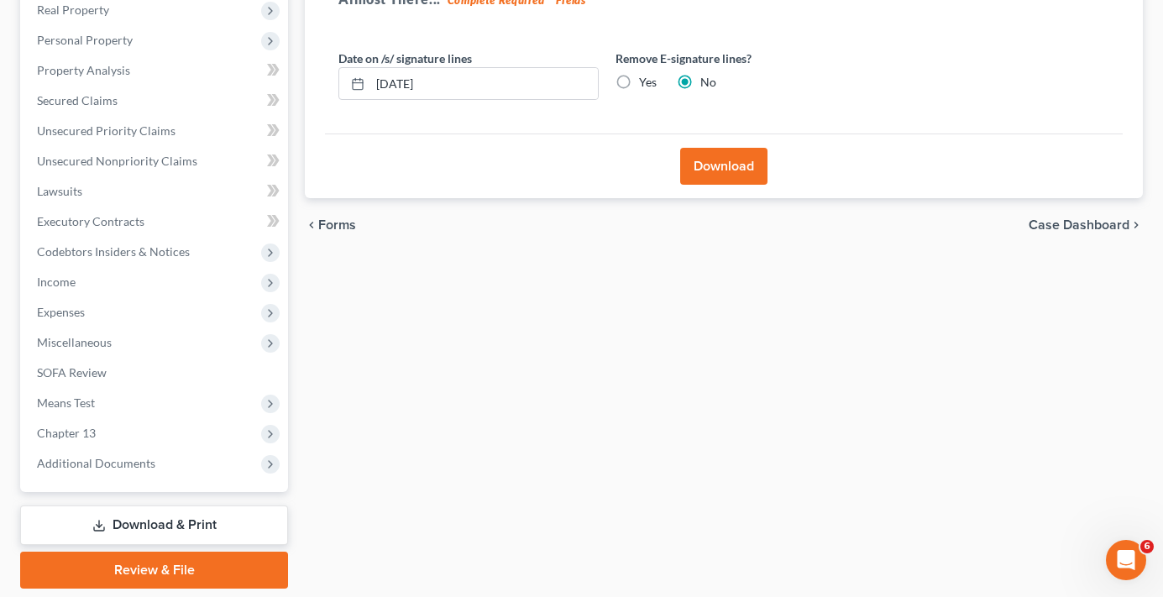
scroll to position [158, 0]
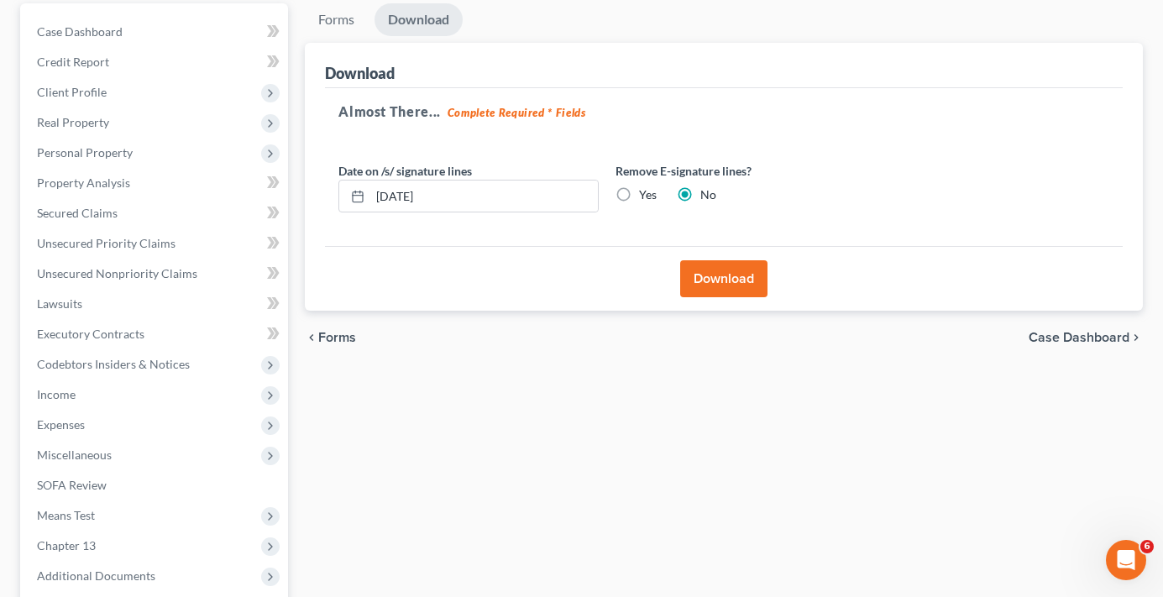
click at [732, 281] on button "Download" at bounding box center [723, 278] width 87 height 37
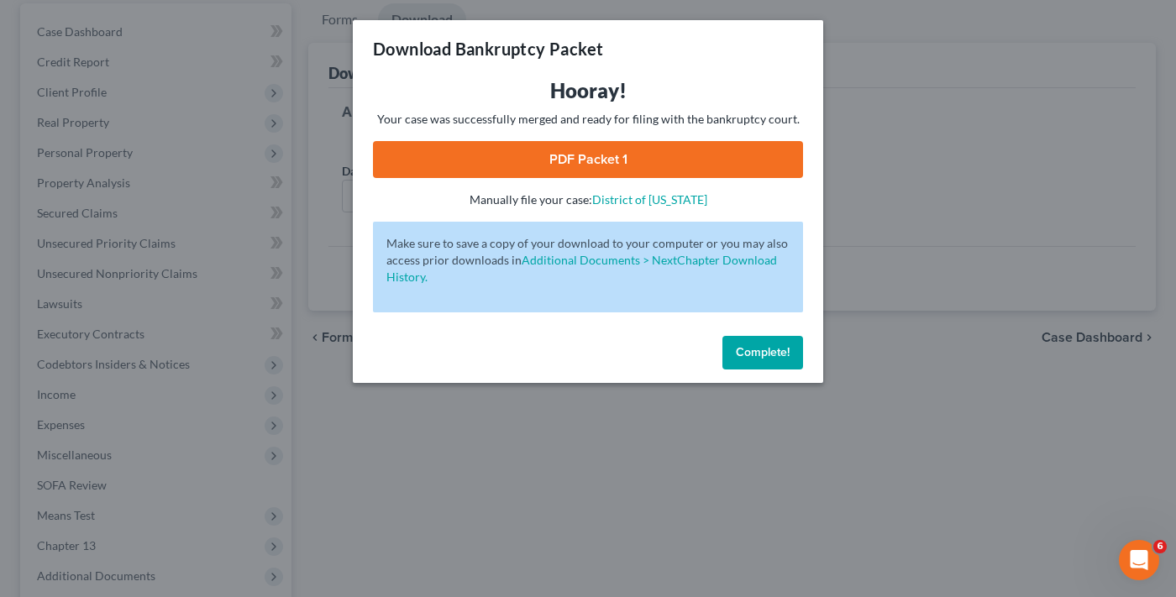
click at [612, 165] on link "PDF Packet 1" at bounding box center [588, 159] width 430 height 37
drag, startPoint x: 768, startPoint y: 363, endPoint x: 751, endPoint y: 365, distance: 17.0
click at [768, 363] on button "Complete!" at bounding box center [762, 353] width 81 height 34
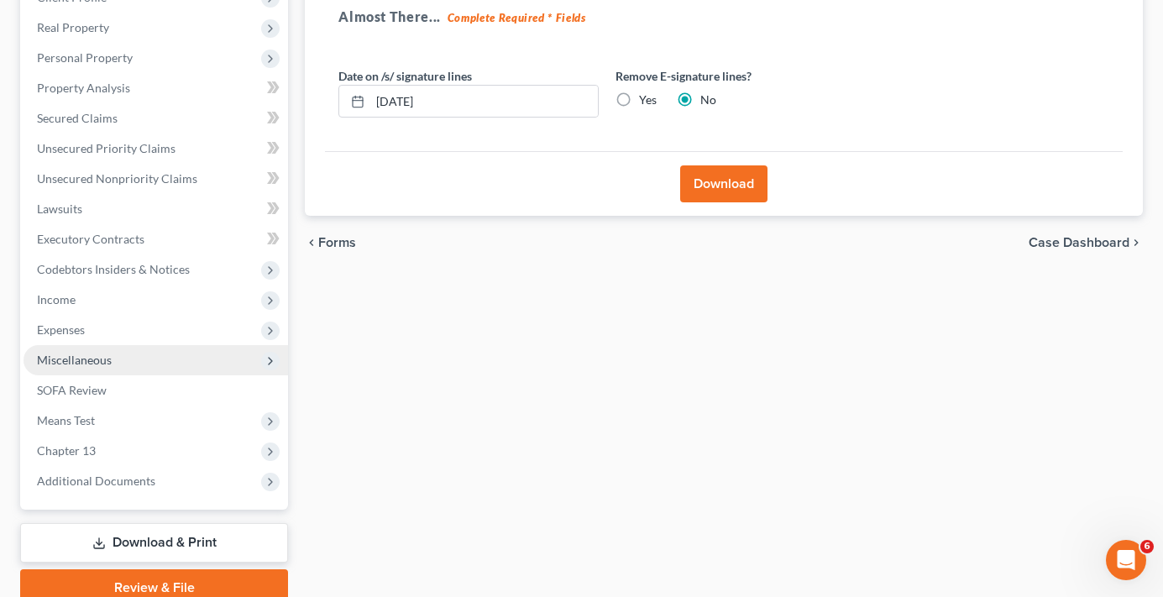
scroll to position [326, 0]
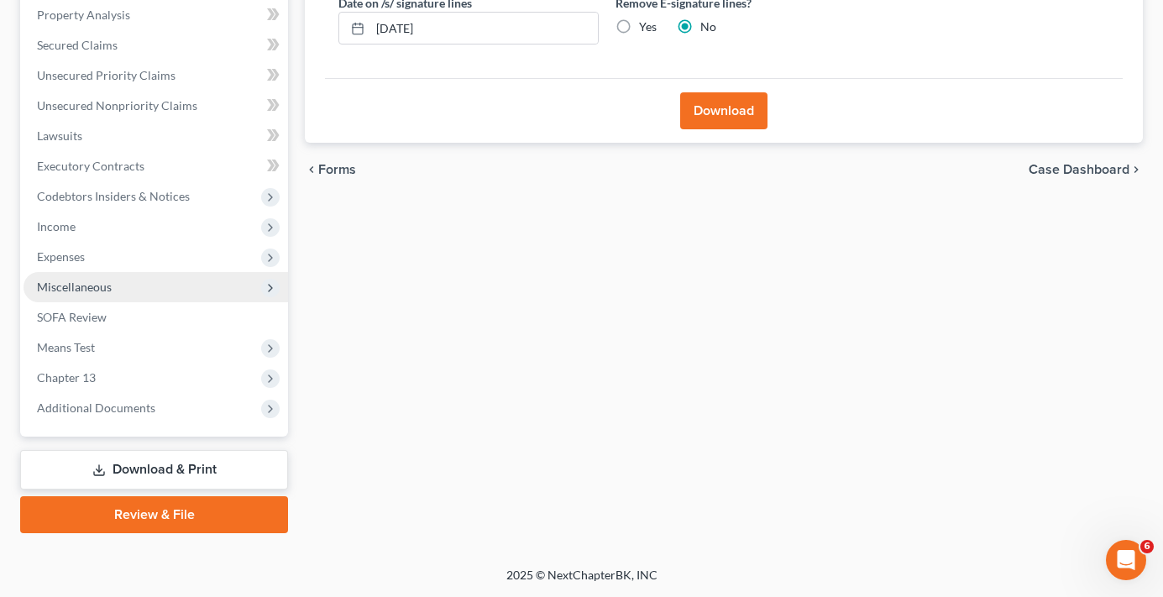
click at [115, 406] on span "Additional Documents" at bounding box center [96, 408] width 118 height 14
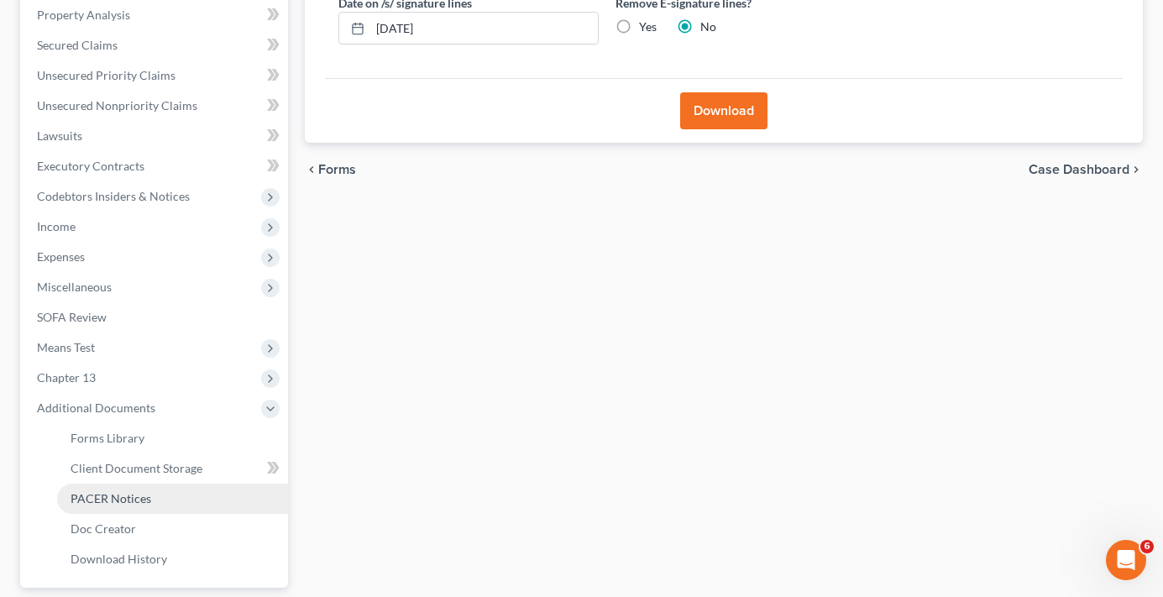
click at [119, 492] on span "PACER Notices" at bounding box center [111, 498] width 81 height 14
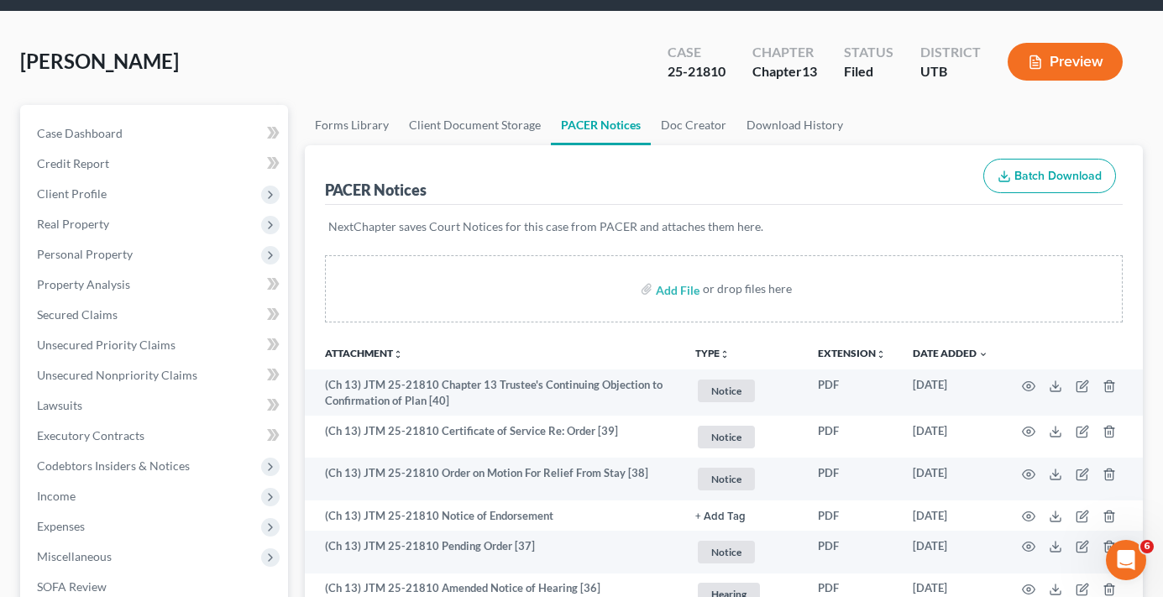
scroll to position [84, 0]
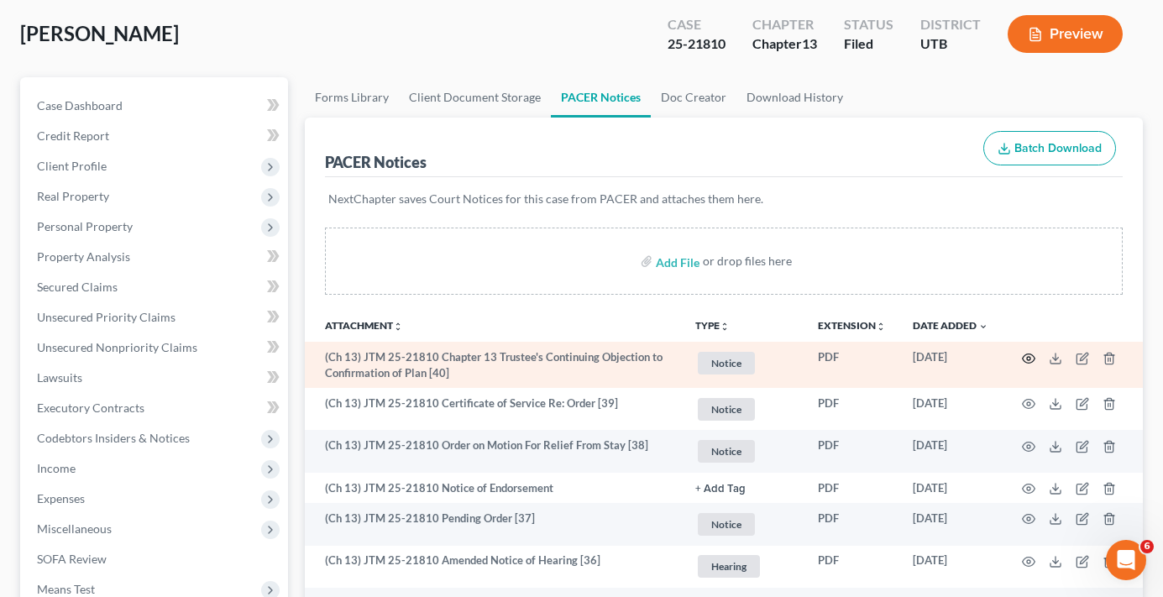
click at [1023, 354] on icon "button" at bounding box center [1028, 358] width 13 height 13
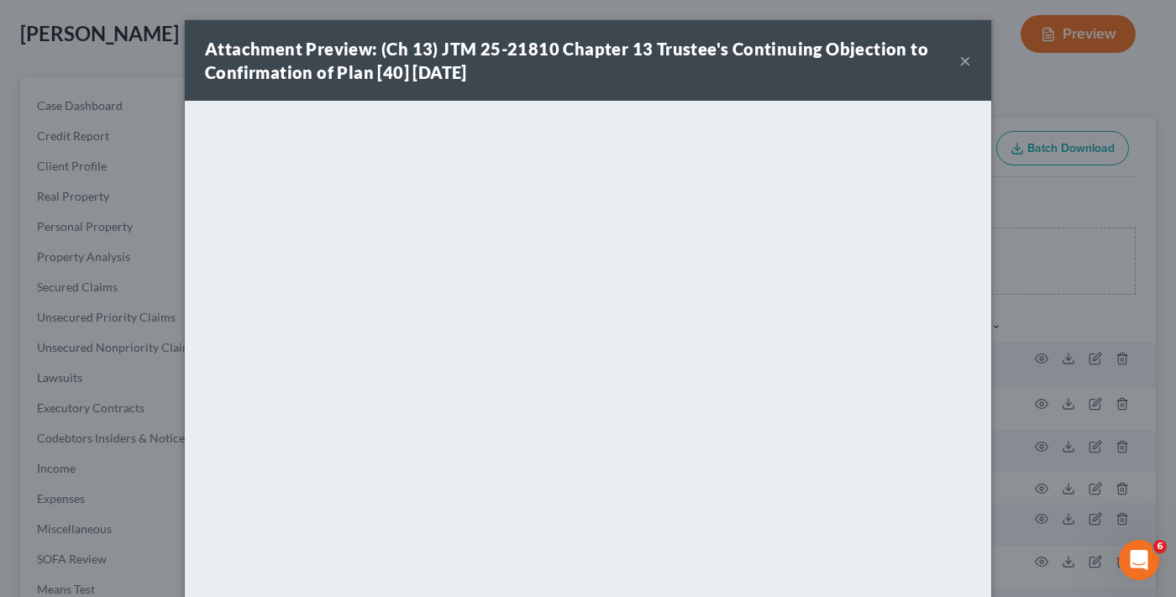
click at [962, 62] on button "×" at bounding box center [965, 60] width 12 height 20
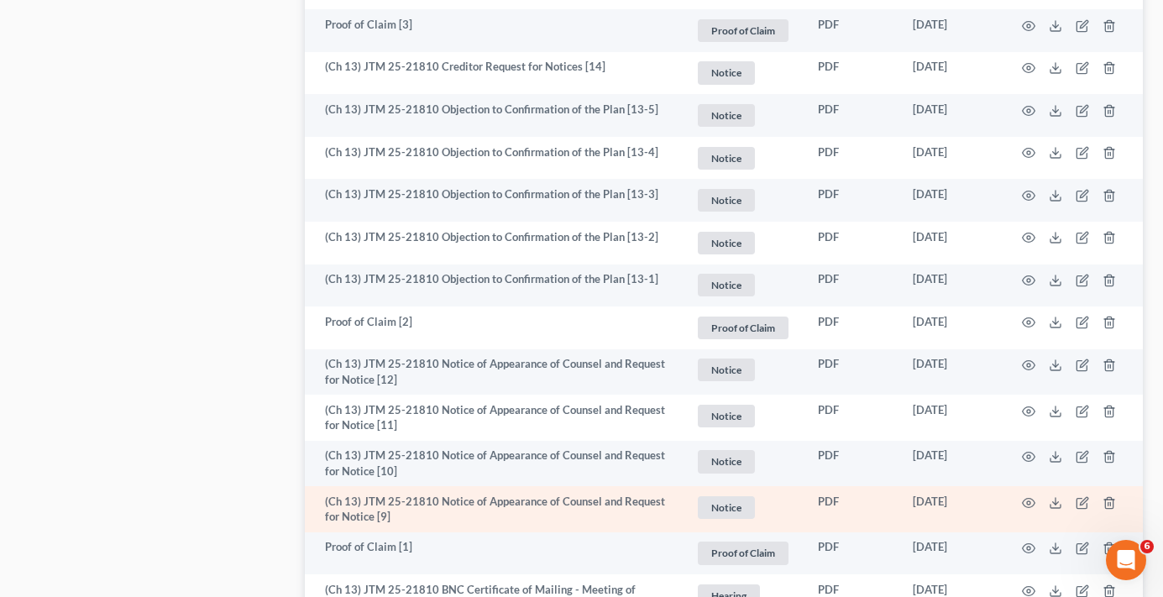
scroll to position [1504, 0]
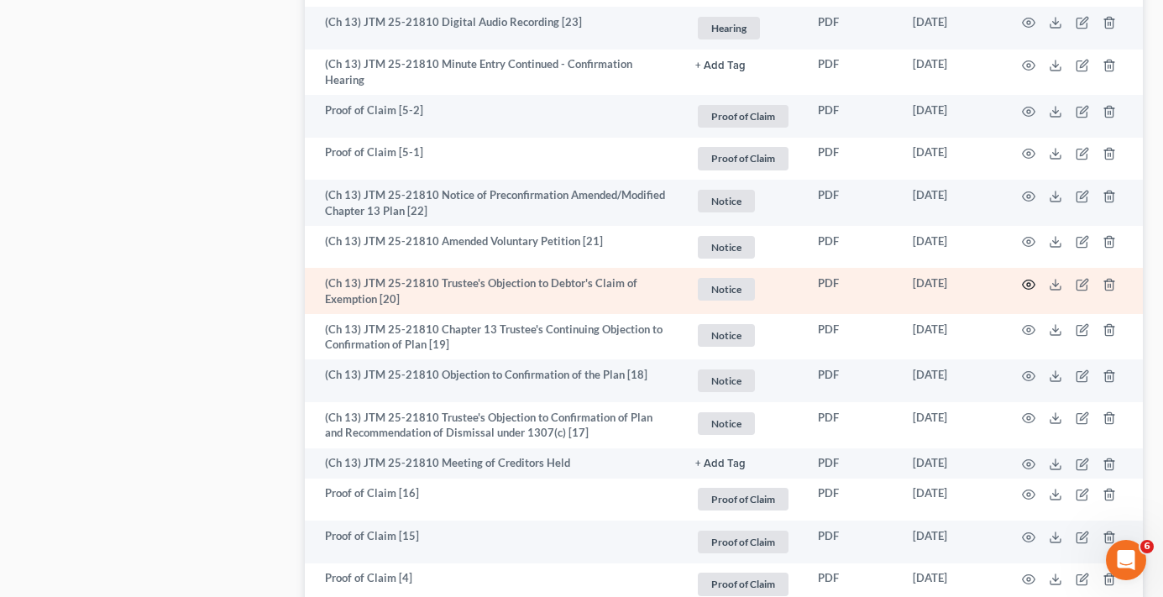
click at [1026, 283] on icon "button" at bounding box center [1028, 284] width 13 height 13
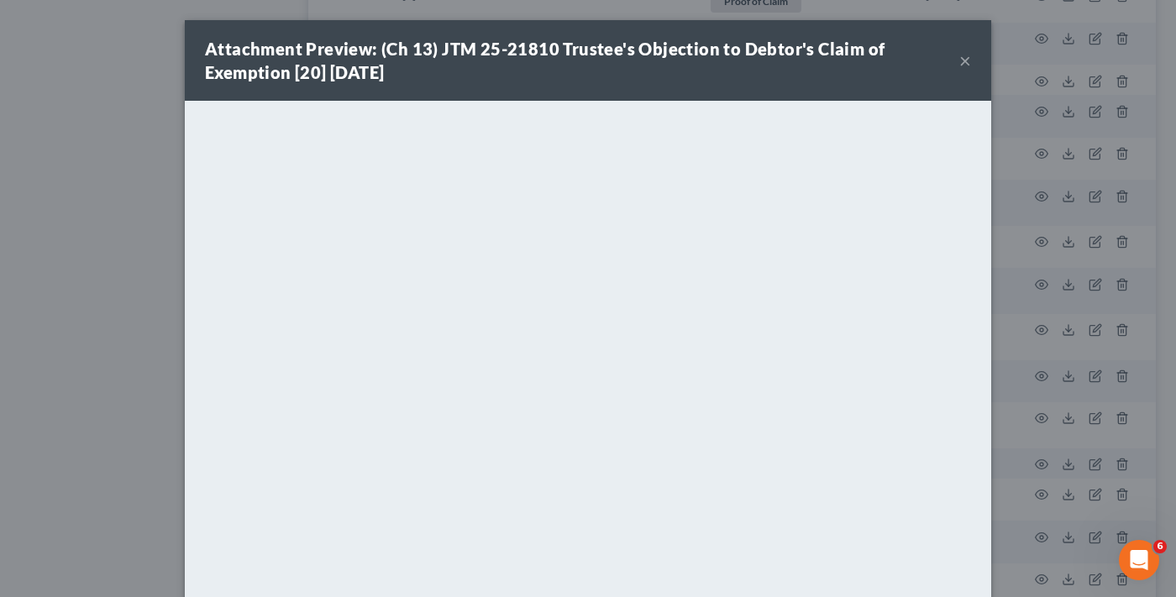
click at [959, 57] on button "×" at bounding box center [965, 60] width 12 height 20
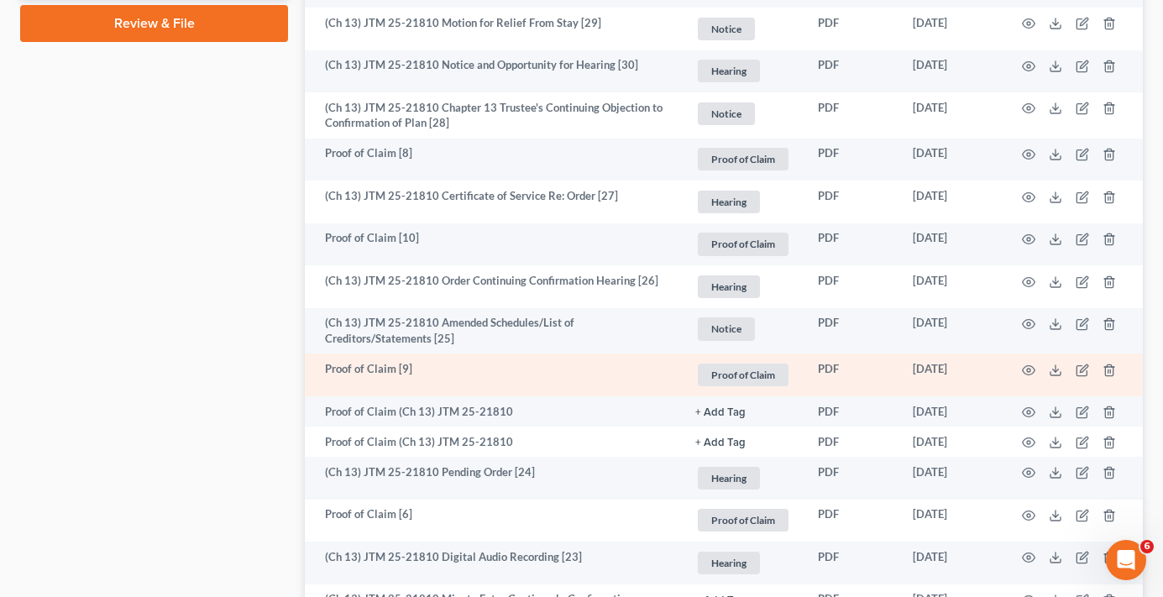
scroll to position [1000, 0]
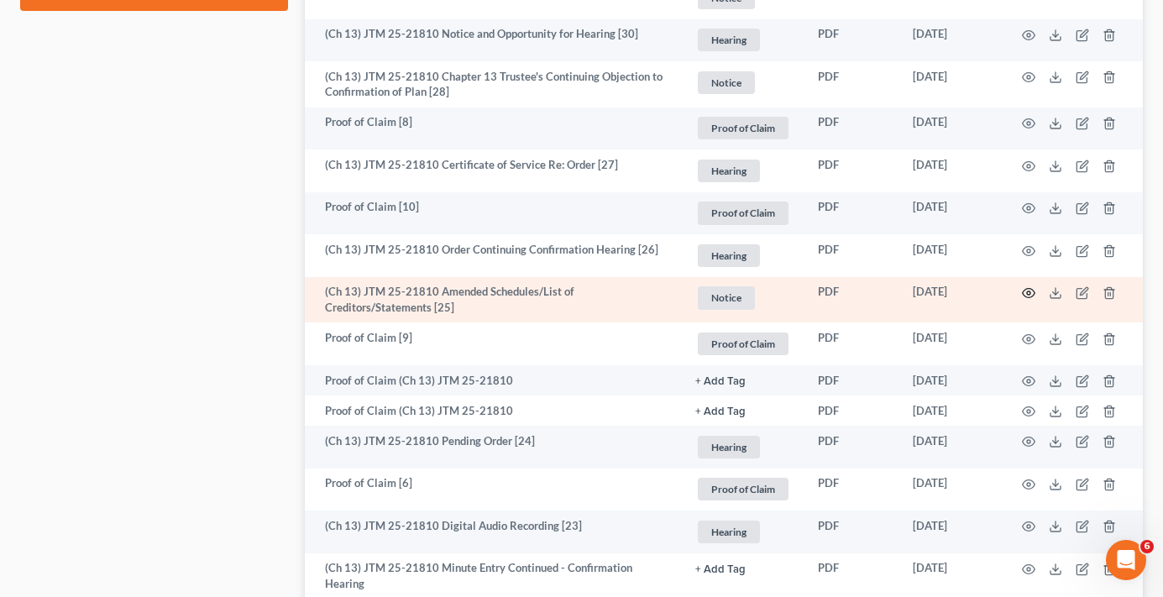
click at [1044, 300] on td at bounding box center [1072, 300] width 141 height 46
click at [1032, 294] on icon "button" at bounding box center [1028, 292] width 13 height 13
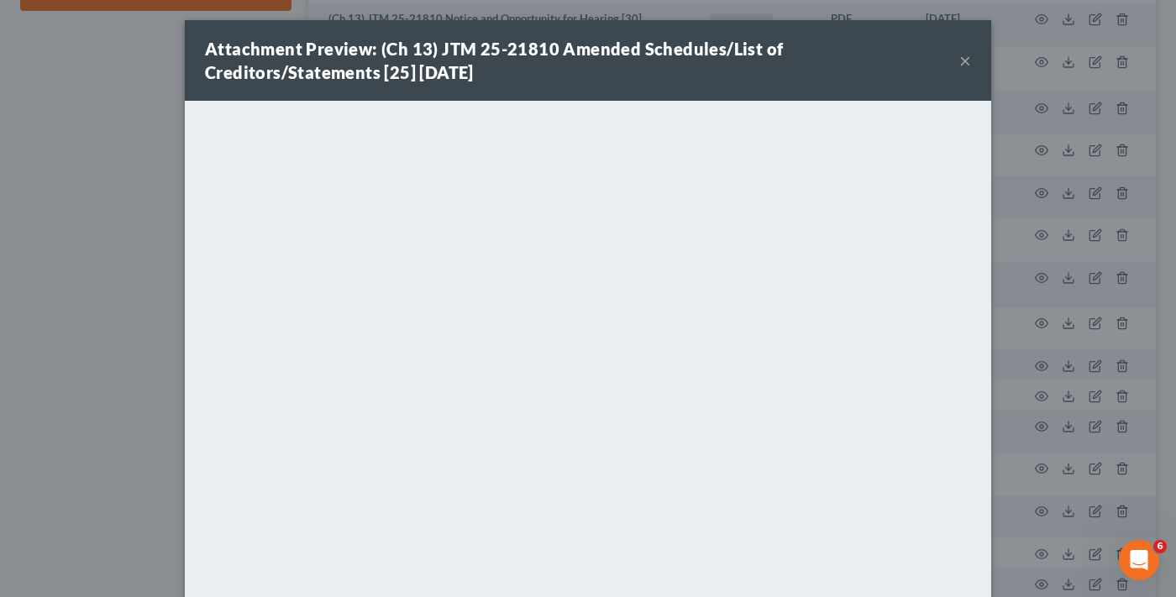
click at [963, 60] on button "×" at bounding box center [965, 60] width 12 height 20
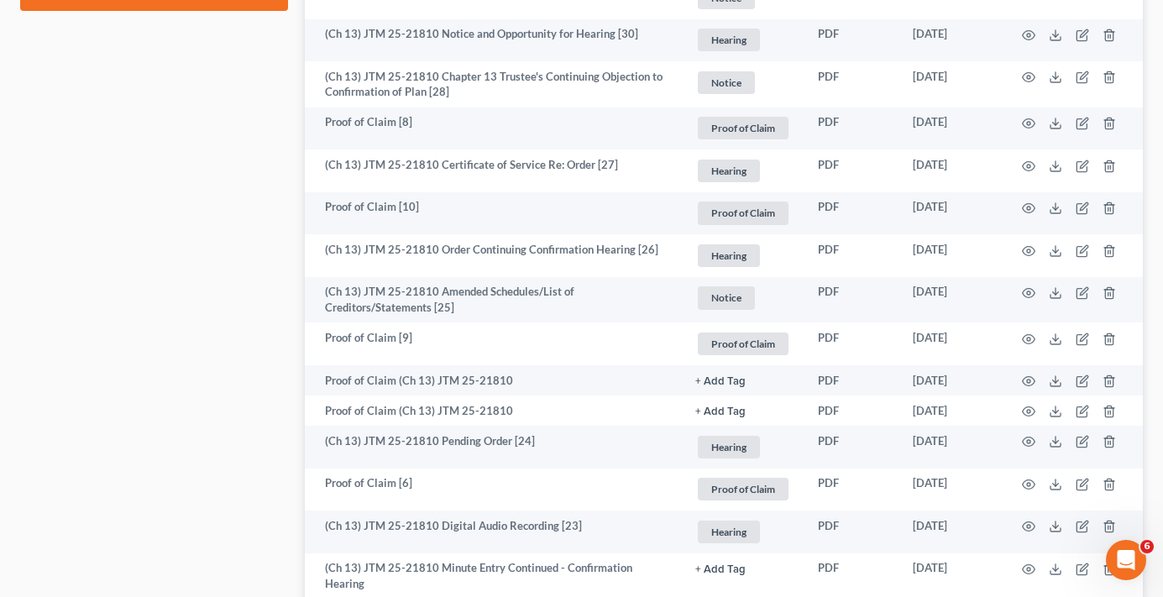
drag, startPoint x: 133, startPoint y: 353, endPoint x: 166, endPoint y: 309, distance: 55.1
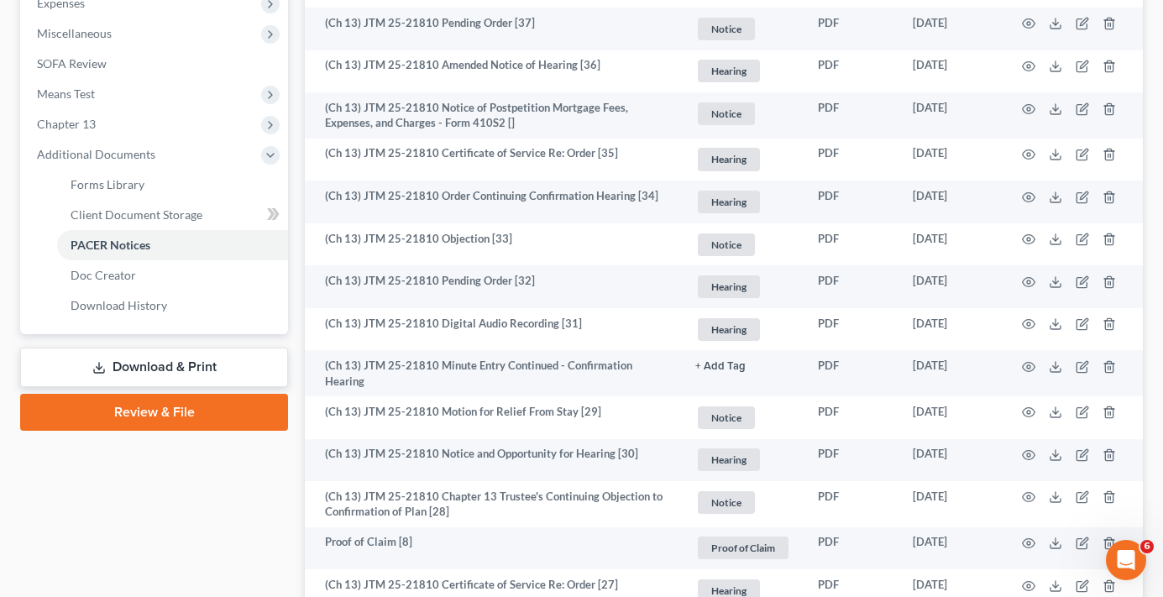
click at [145, 368] on link "Download & Print" at bounding box center [154, 367] width 268 height 39
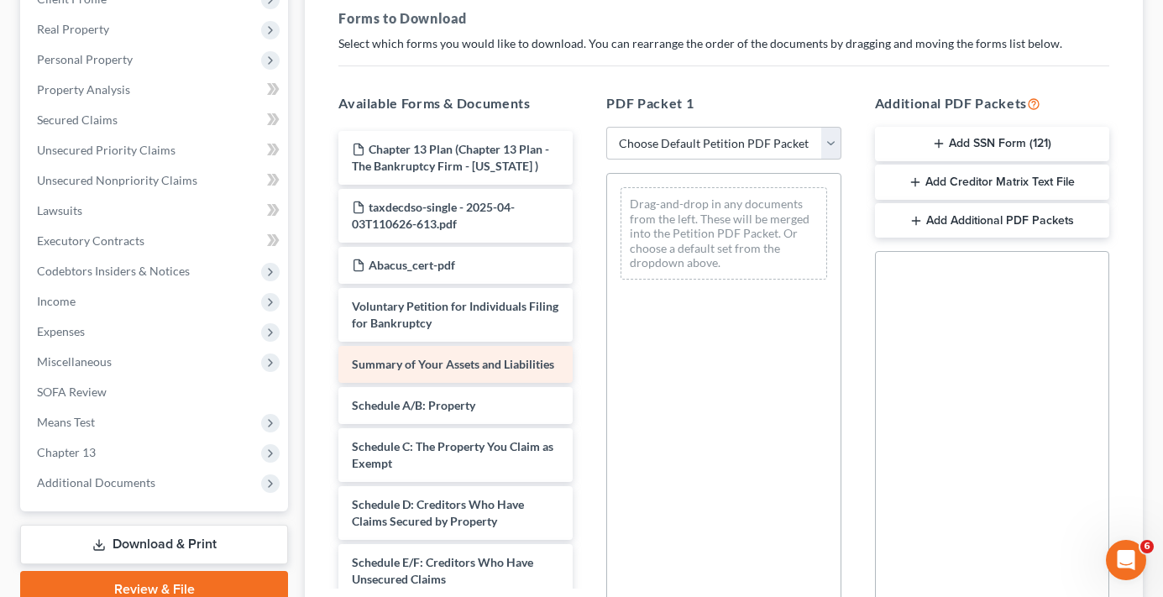
scroll to position [252, 0]
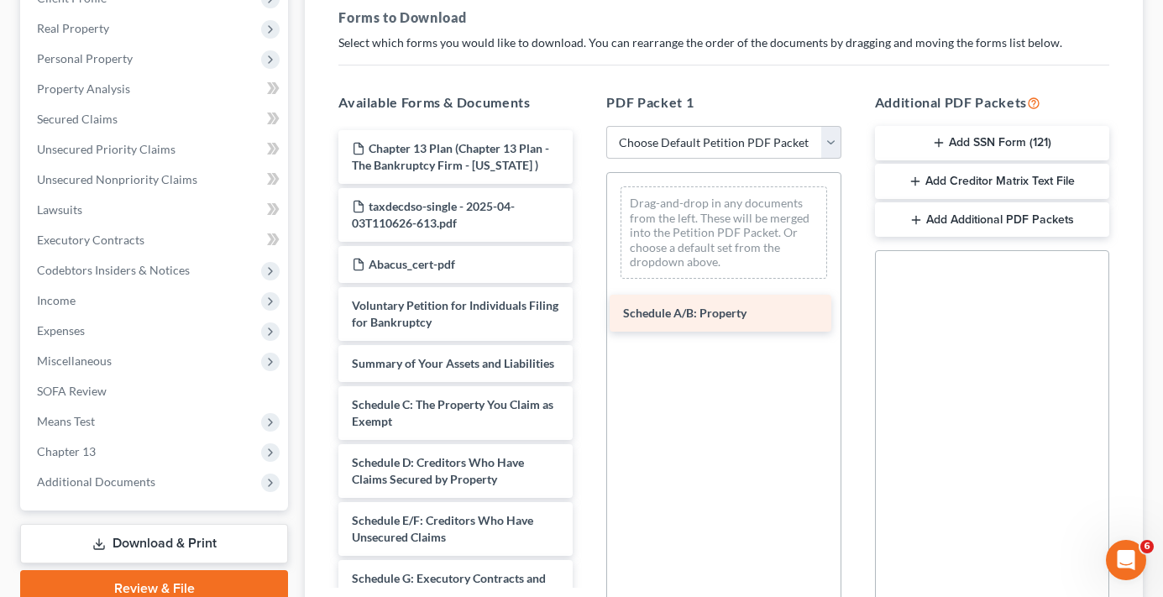
drag, startPoint x: 397, startPoint y: 428, endPoint x: 668, endPoint y: 319, distance: 291.4
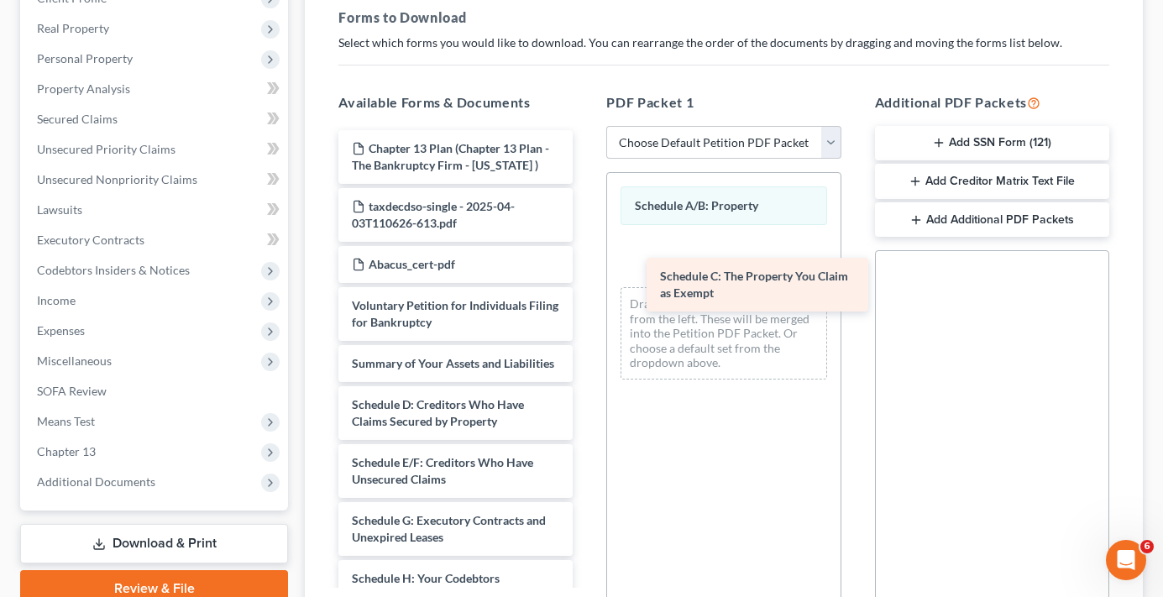
drag, startPoint x: 386, startPoint y: 446, endPoint x: 696, endPoint y: 297, distance: 344.1
click at [586, 294] on div "Schedule C: The Property You Claim as Exempt Chapter 13 Plan (Chapter 13 Plan -…" at bounding box center [455, 582] width 261 height 905
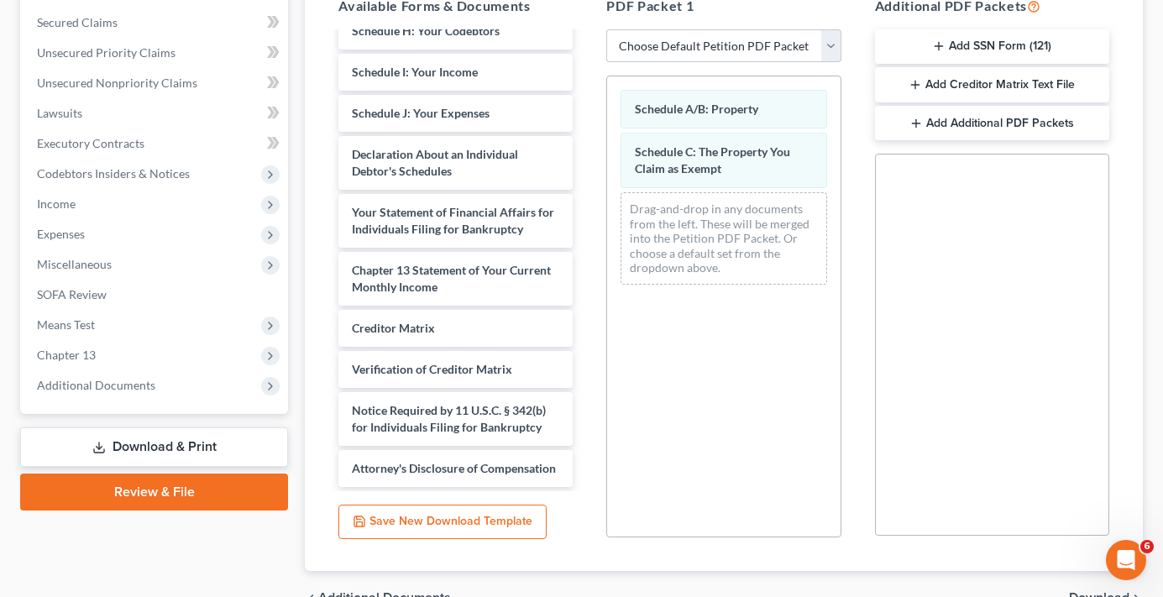
scroll to position [440, 0]
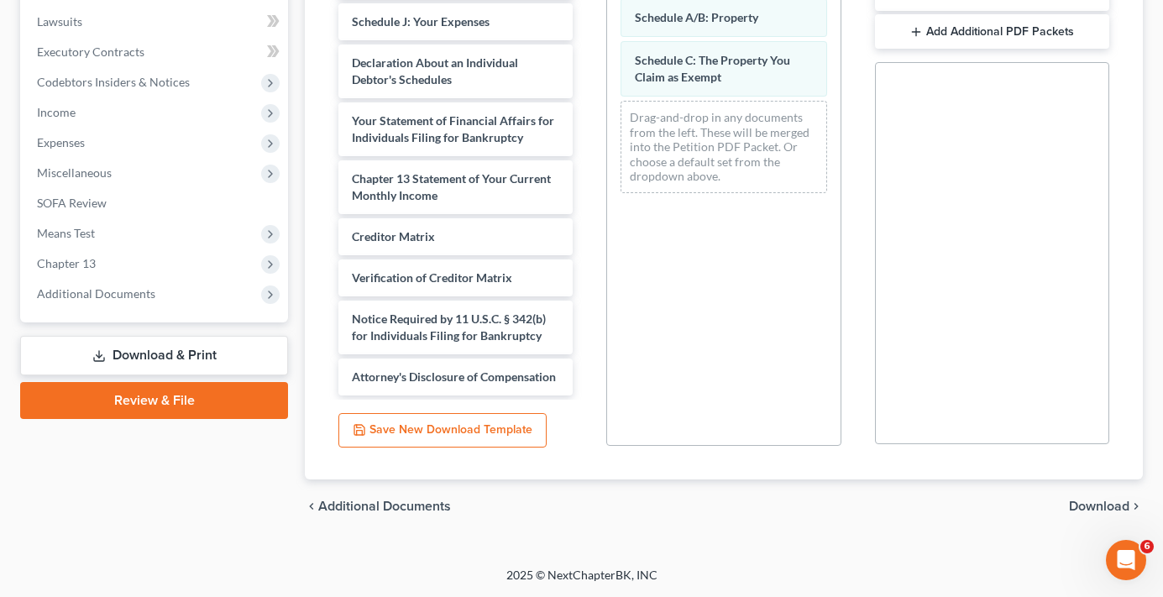
click at [1100, 508] on span "Download" at bounding box center [1099, 506] width 60 height 13
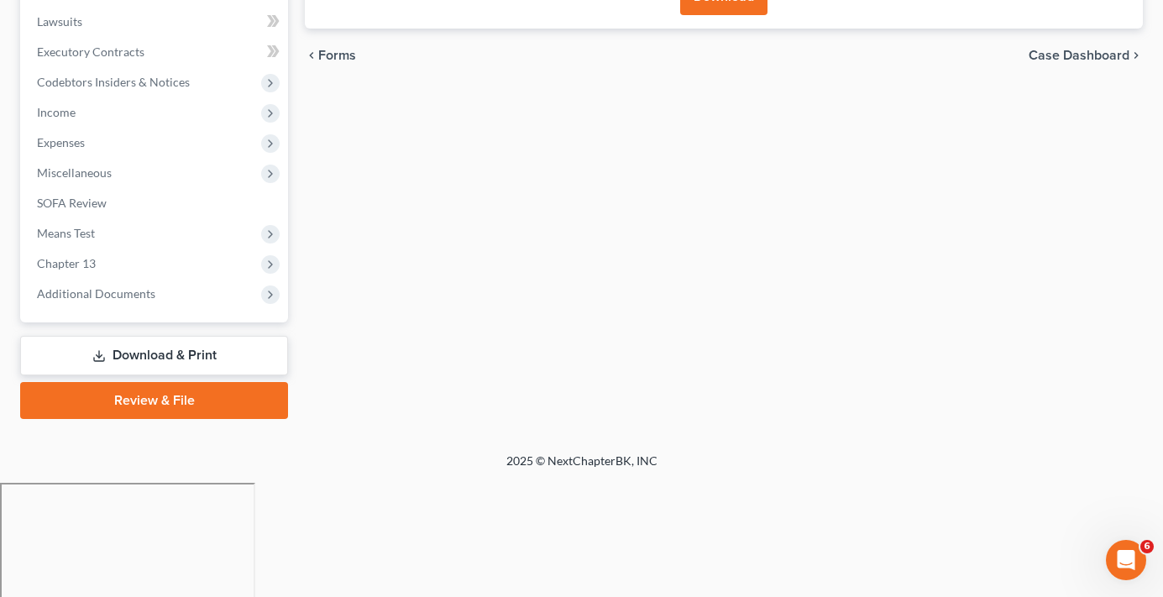
scroll to position [326, 0]
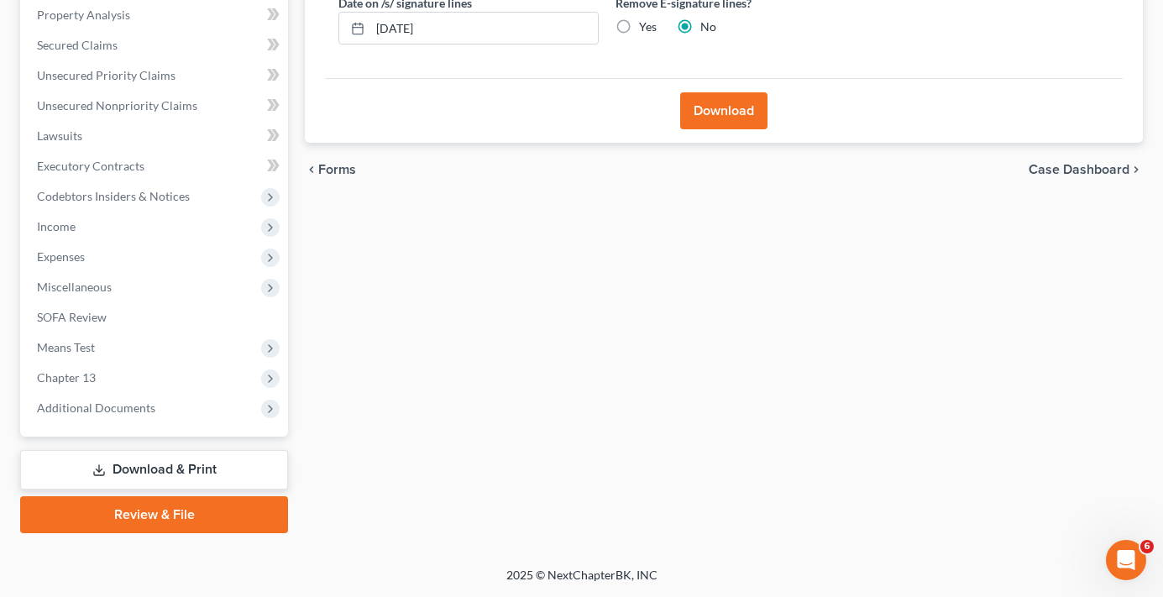
click at [725, 111] on button "Download" at bounding box center [723, 110] width 87 height 37
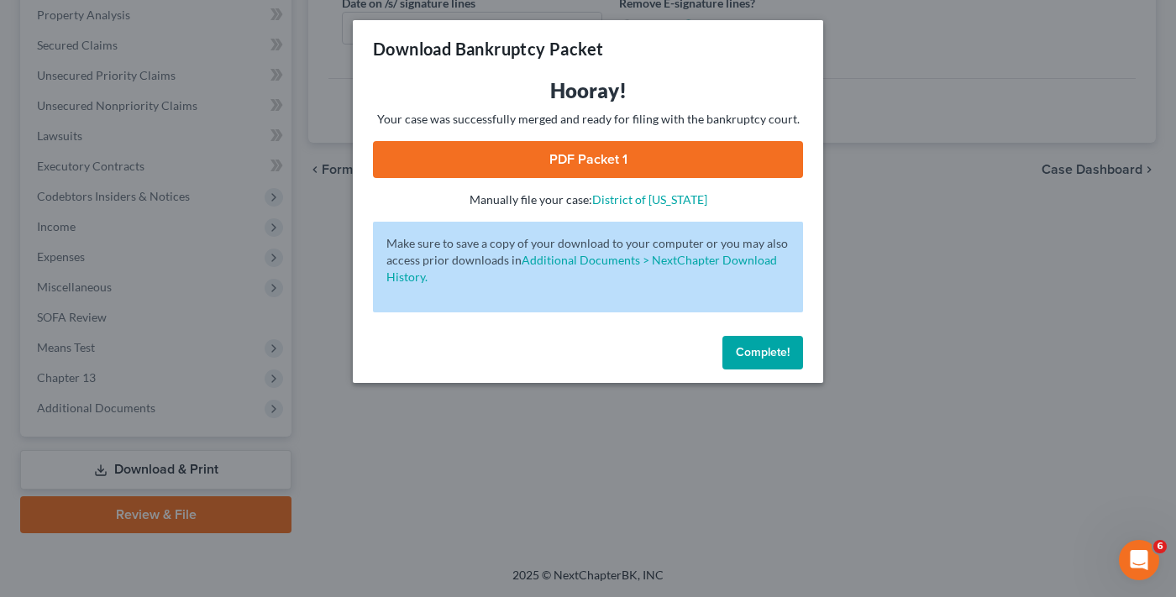
click at [617, 165] on link "PDF Packet 1" at bounding box center [588, 159] width 430 height 37
click at [772, 360] on button "Complete!" at bounding box center [762, 353] width 81 height 34
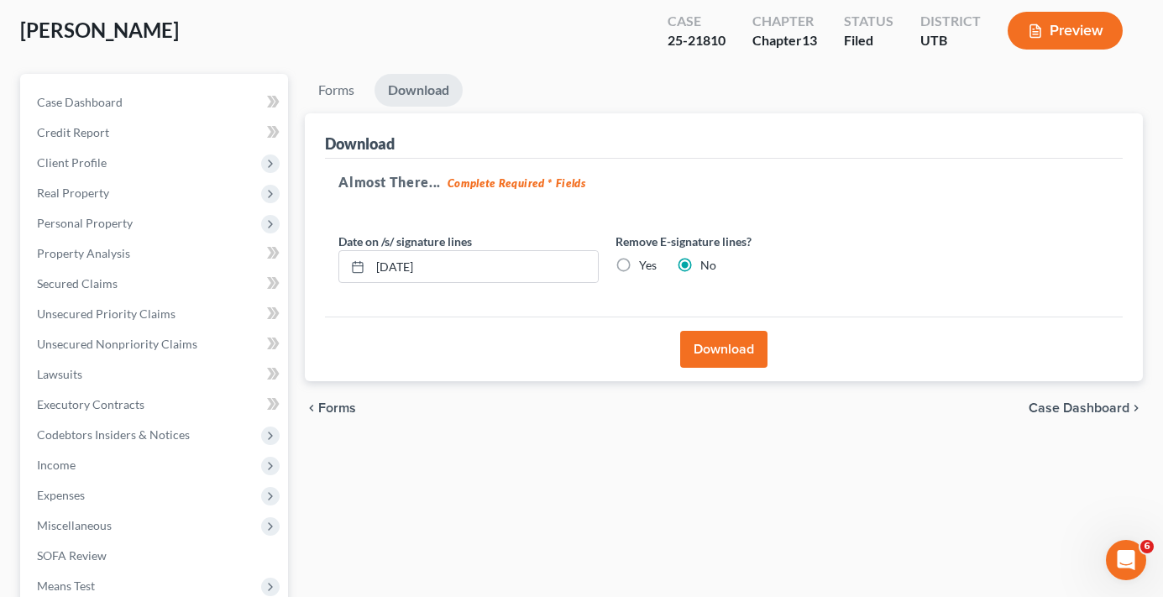
scroll to position [0, 0]
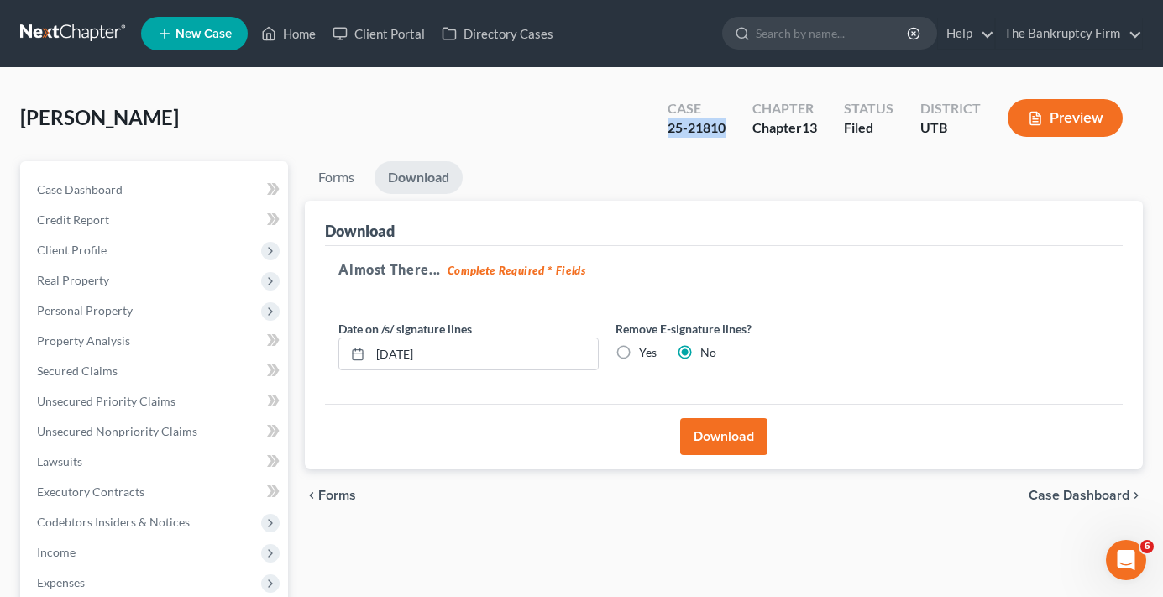
drag, startPoint x: 725, startPoint y: 125, endPoint x: 656, endPoint y: 125, distance: 68.9
click at [656, 125] on div "Case 25-21810" at bounding box center [696, 120] width 85 height 50
copy div "25-21810"
click at [89, 274] on span "Real Property" at bounding box center [73, 280] width 72 height 14
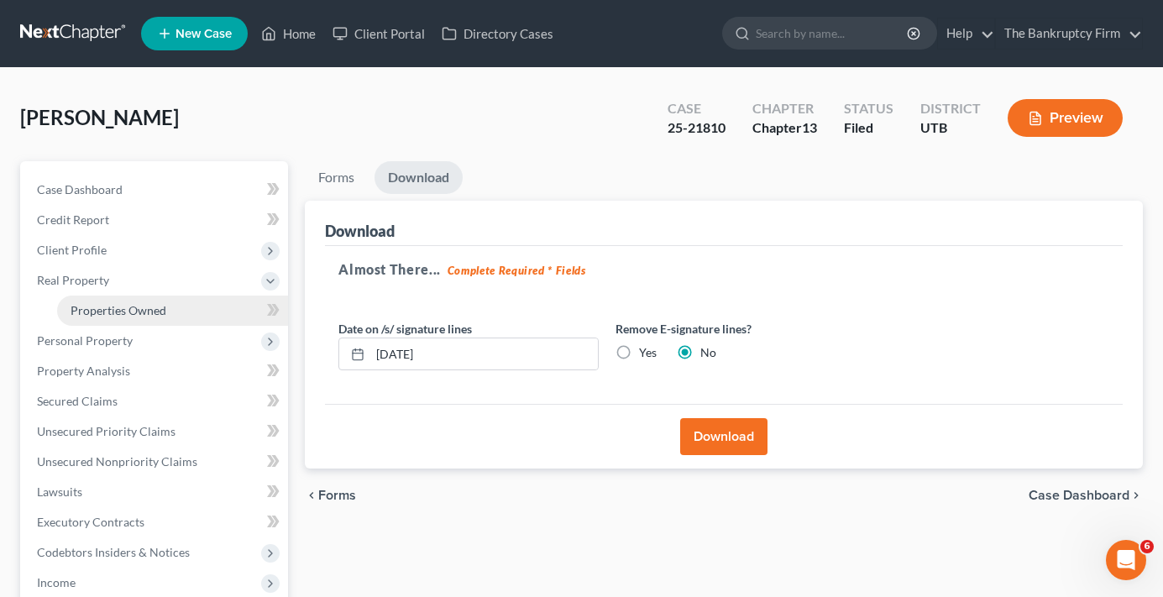
click at [118, 319] on link "Properties Owned" at bounding box center [172, 311] width 231 height 30
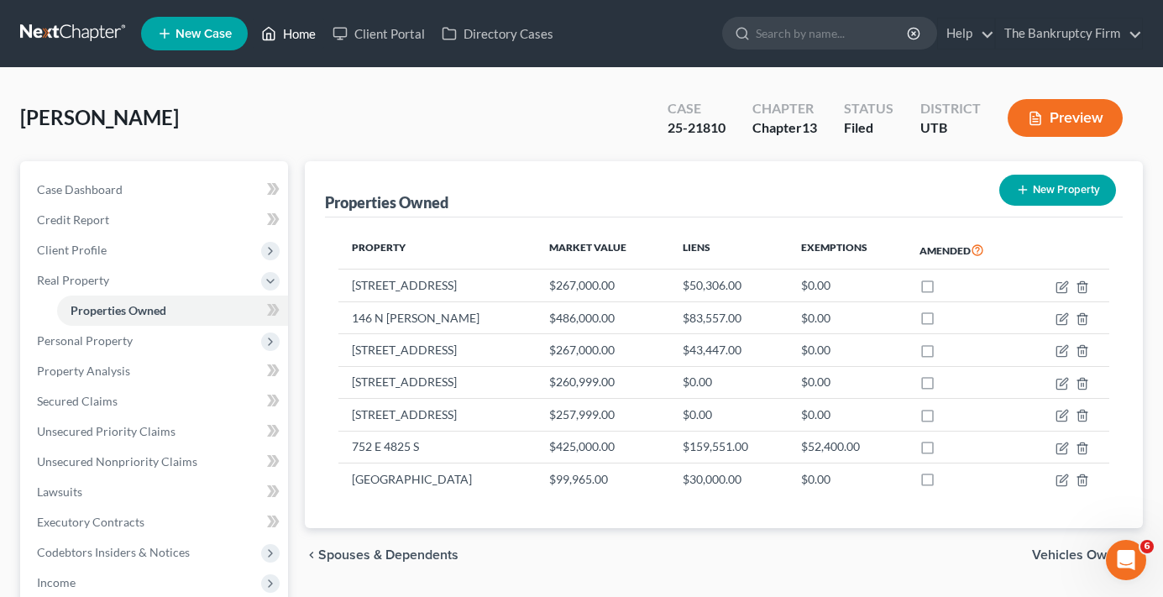
click at [300, 29] on link "Home" at bounding box center [288, 33] width 71 height 30
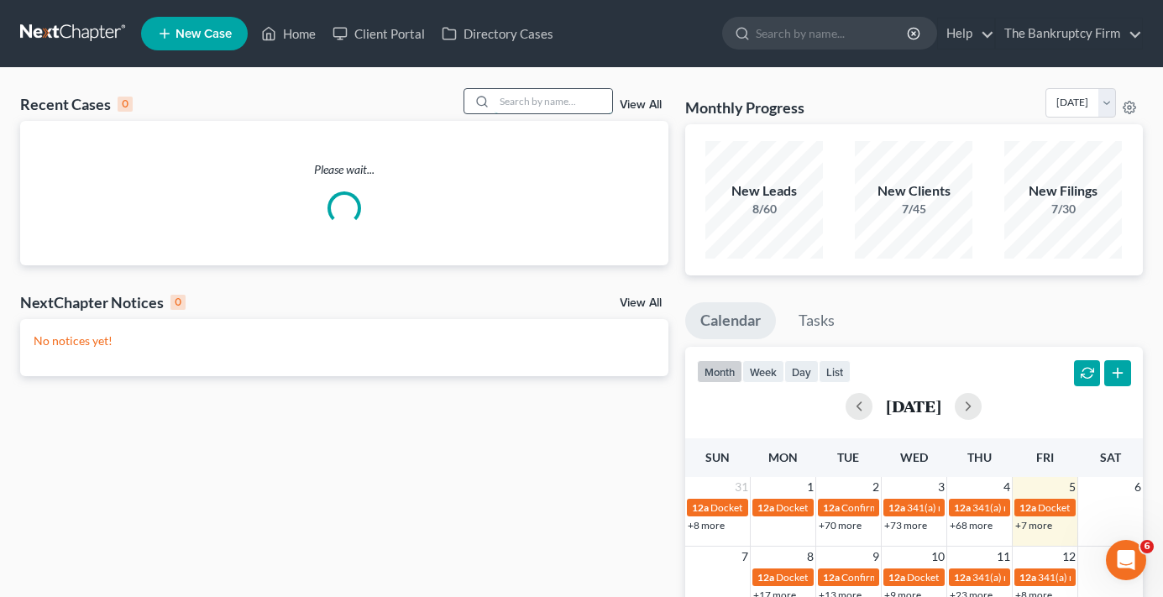
click at [518, 102] on input "search" at bounding box center [554, 101] width 118 height 24
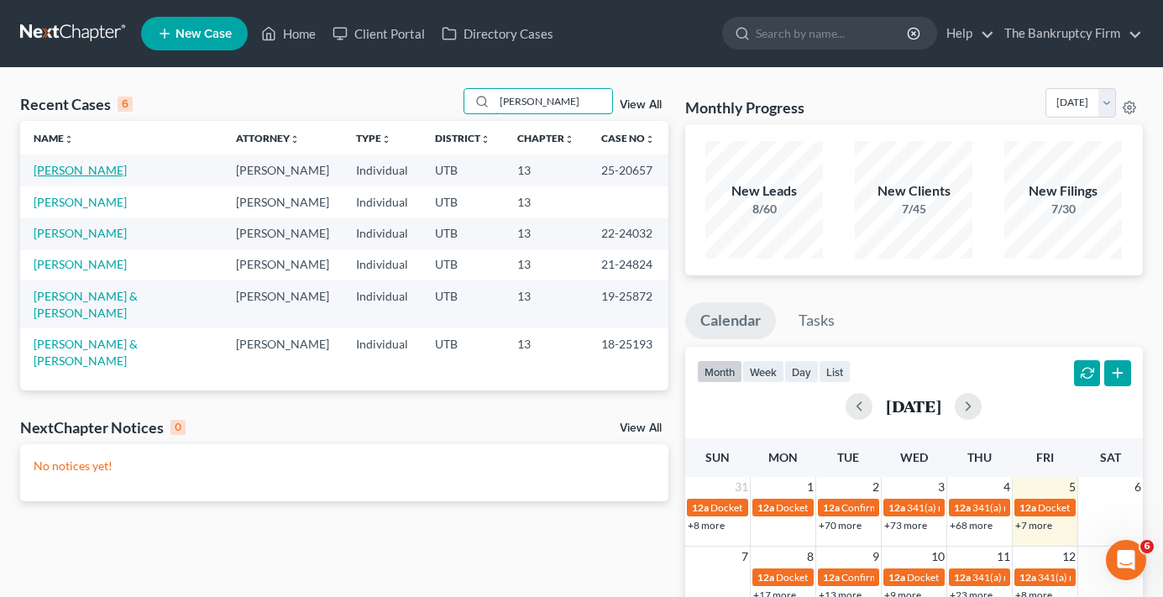
type input "holly"
click at [70, 170] on link "[PERSON_NAME]" at bounding box center [80, 170] width 93 height 14
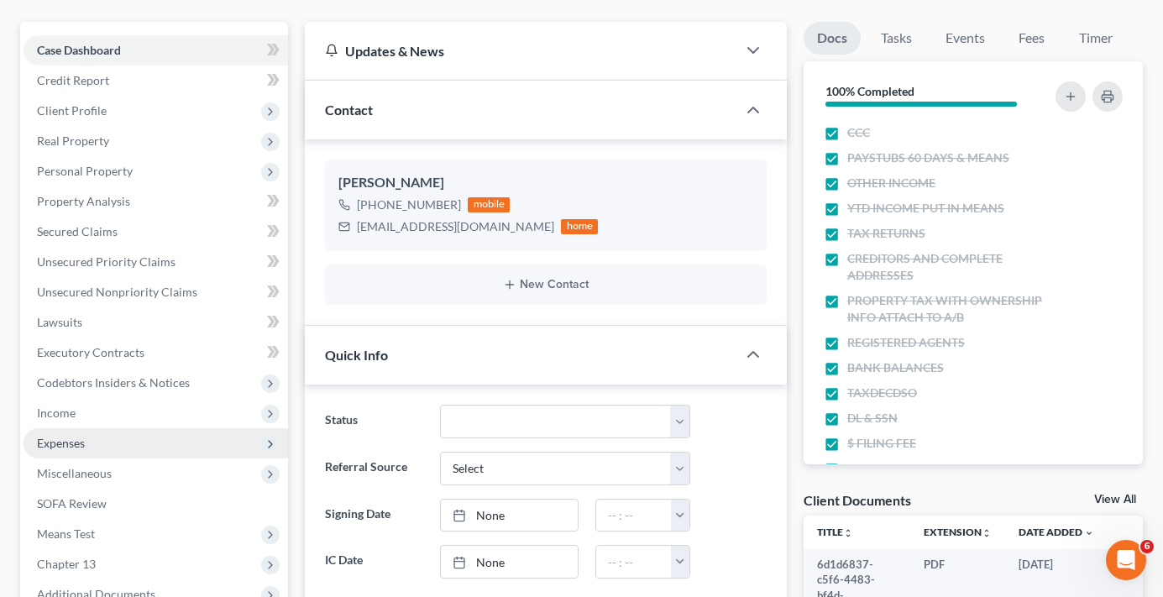
scroll to position [168, 0]
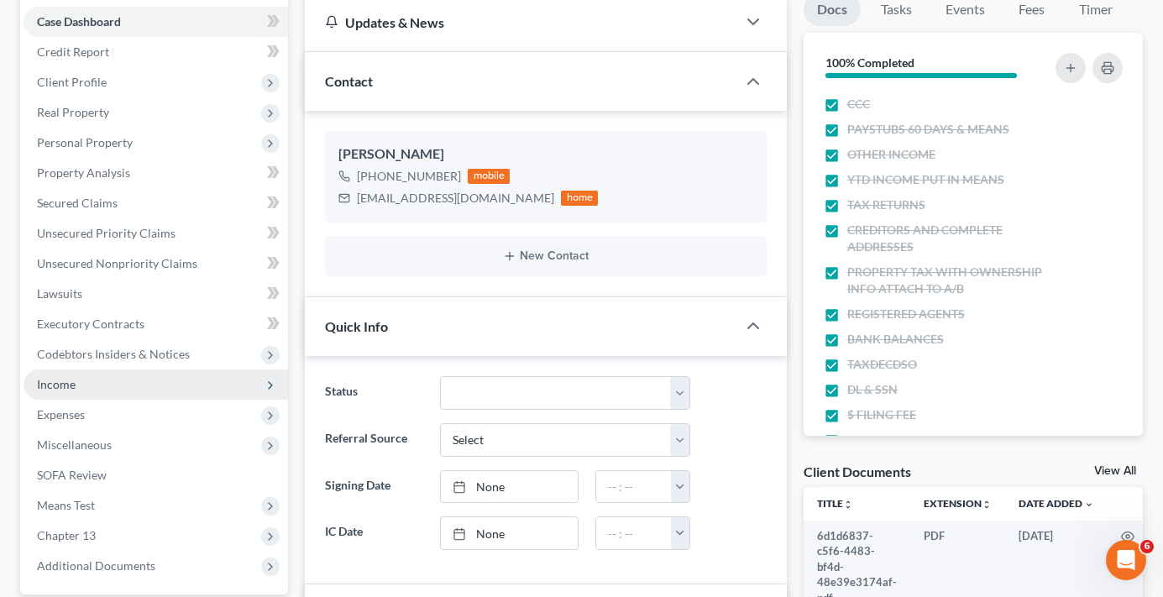
click at [62, 377] on span "Income" at bounding box center [56, 384] width 39 height 14
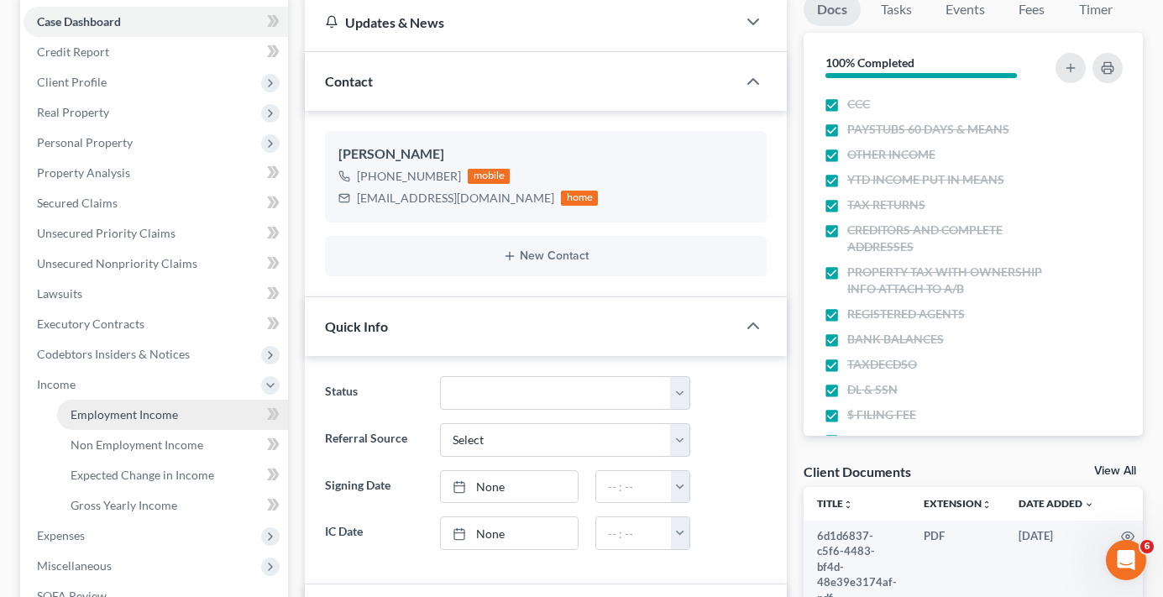
click at [147, 417] on span "Employment Income" at bounding box center [125, 414] width 108 height 14
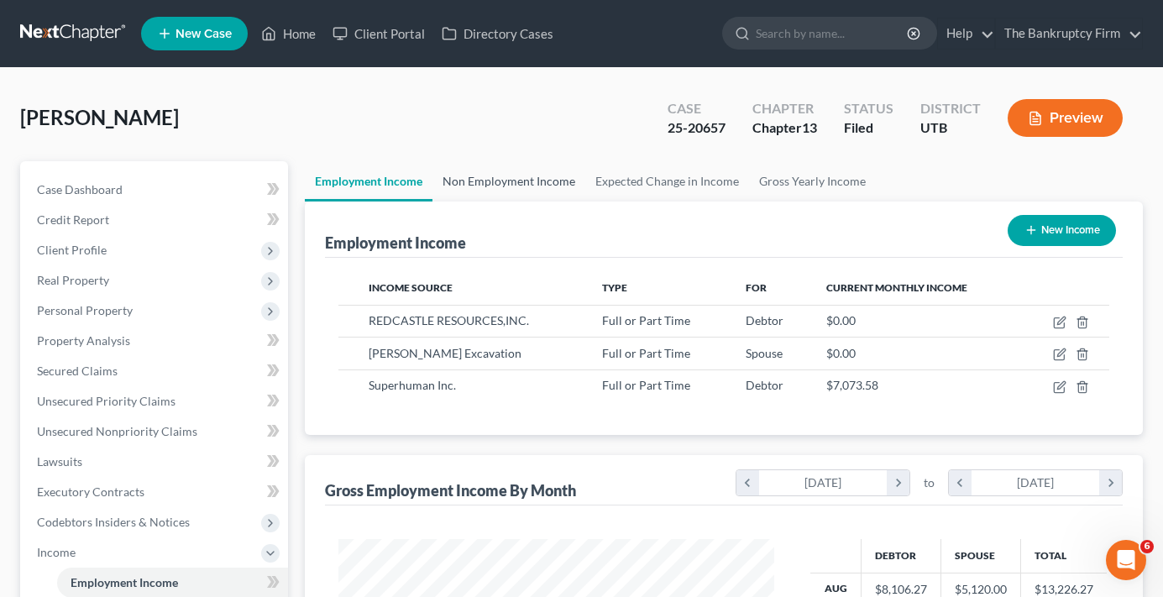
click at [512, 176] on link "Non Employment Income" at bounding box center [509, 181] width 153 height 40
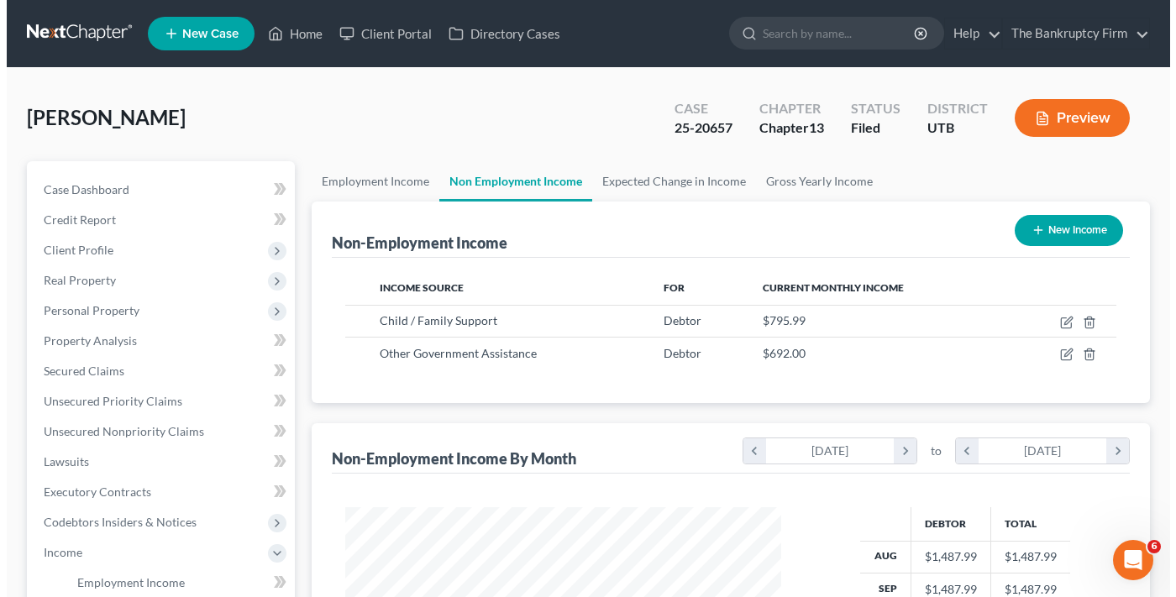
scroll to position [302, 469]
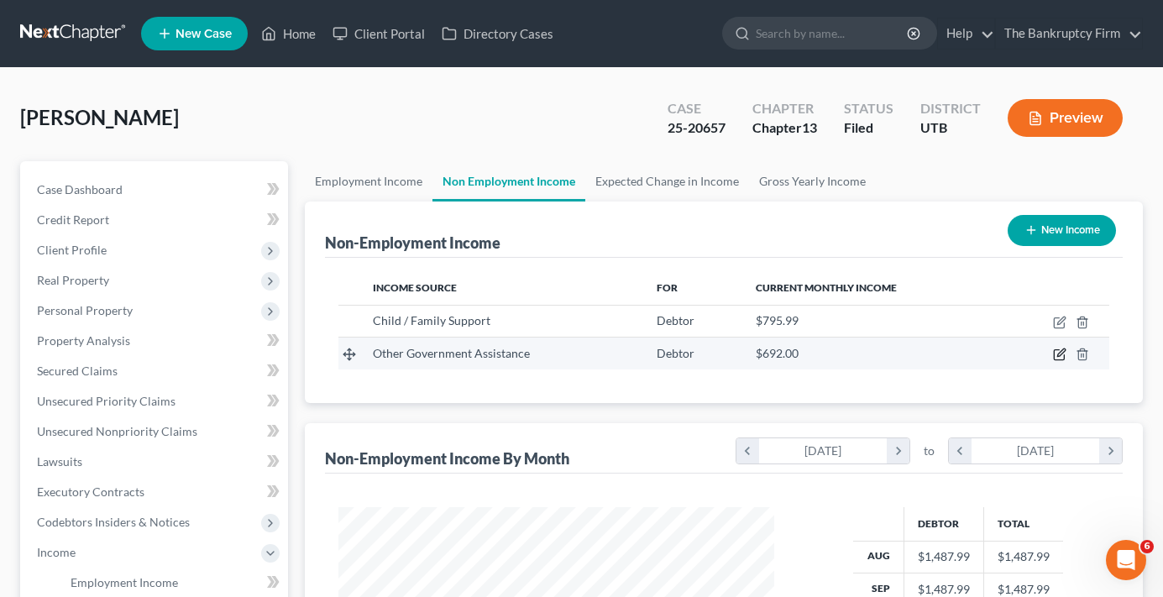
click at [1057, 354] on icon "button" at bounding box center [1059, 354] width 13 height 13
select select "5"
select select "0"
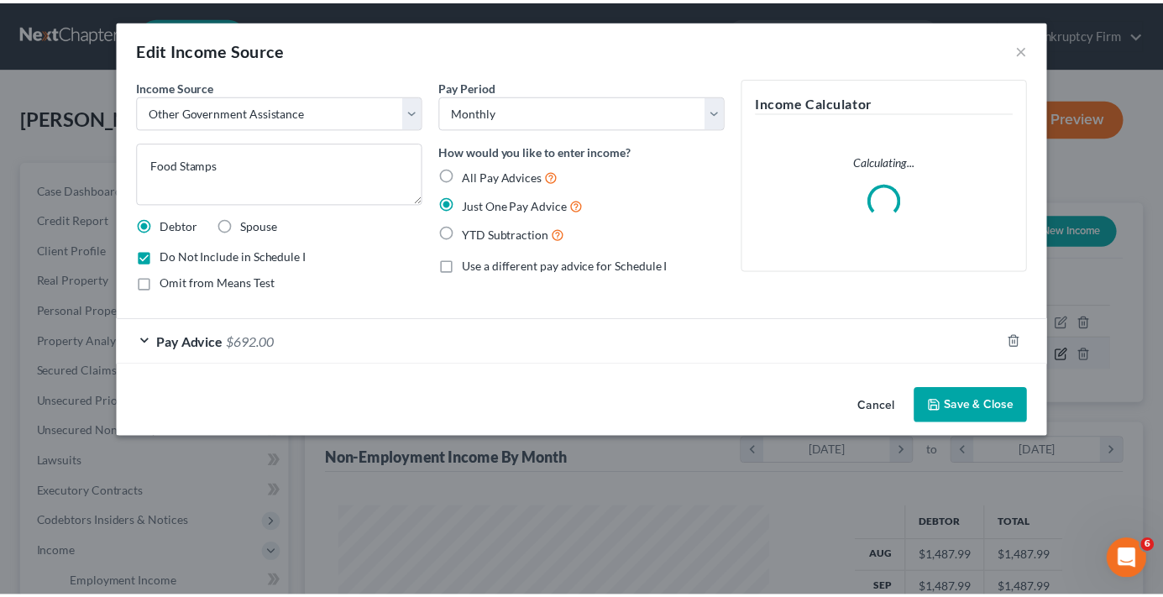
scroll to position [302, 475]
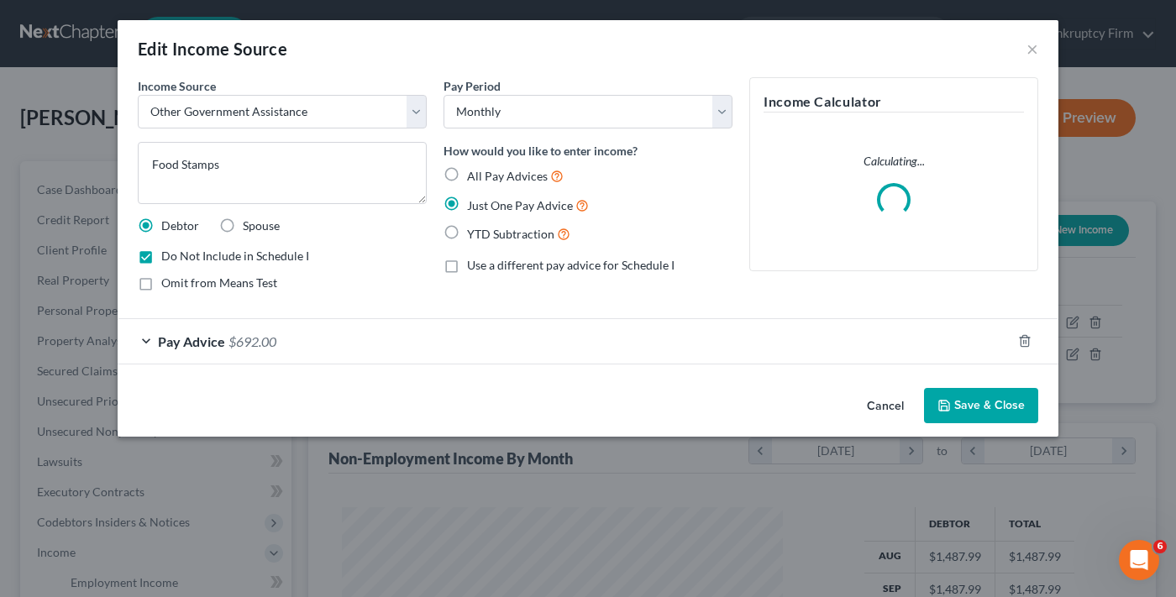
click at [885, 406] on button "Cancel" at bounding box center [885, 407] width 64 height 34
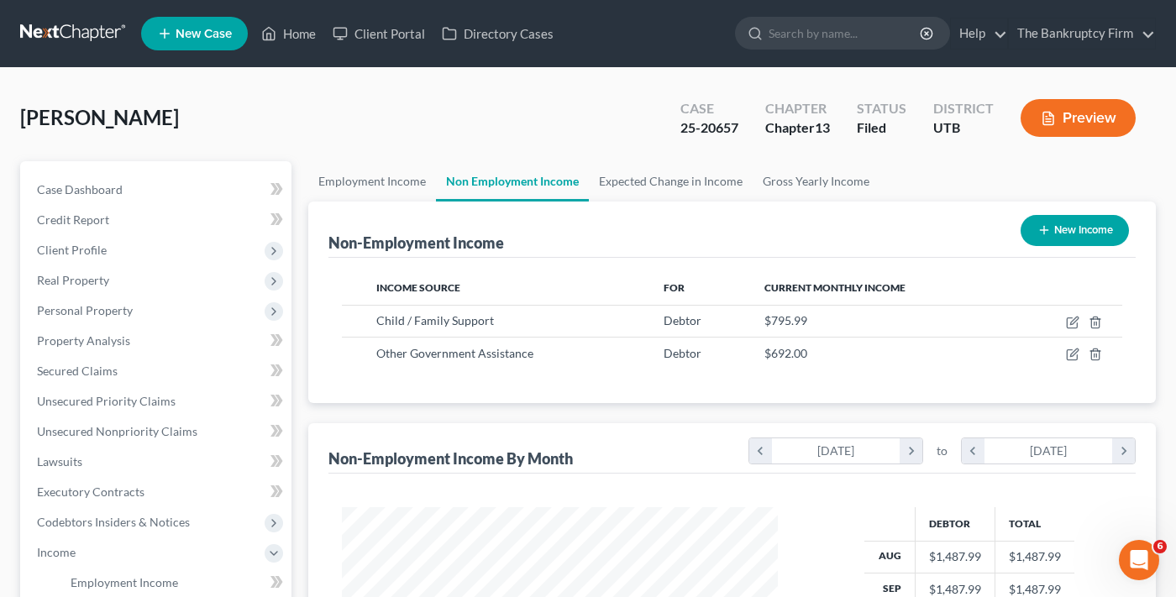
scroll to position [839683, 839514]
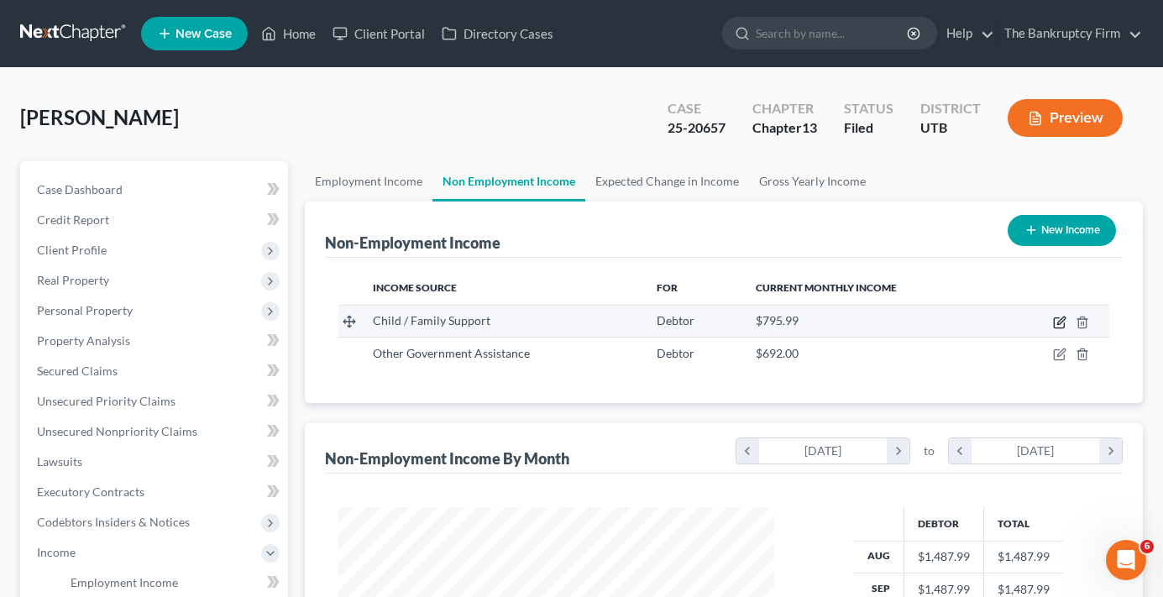
click at [1058, 323] on icon "button" at bounding box center [1059, 322] width 13 height 13
select select "7"
select select "0"
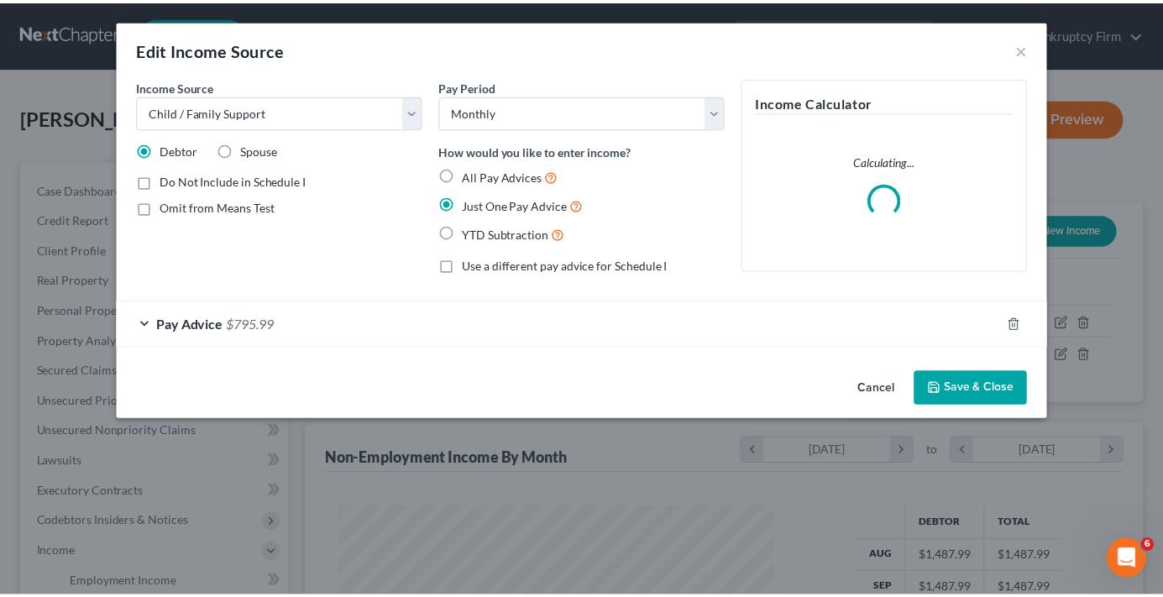
scroll to position [302, 475]
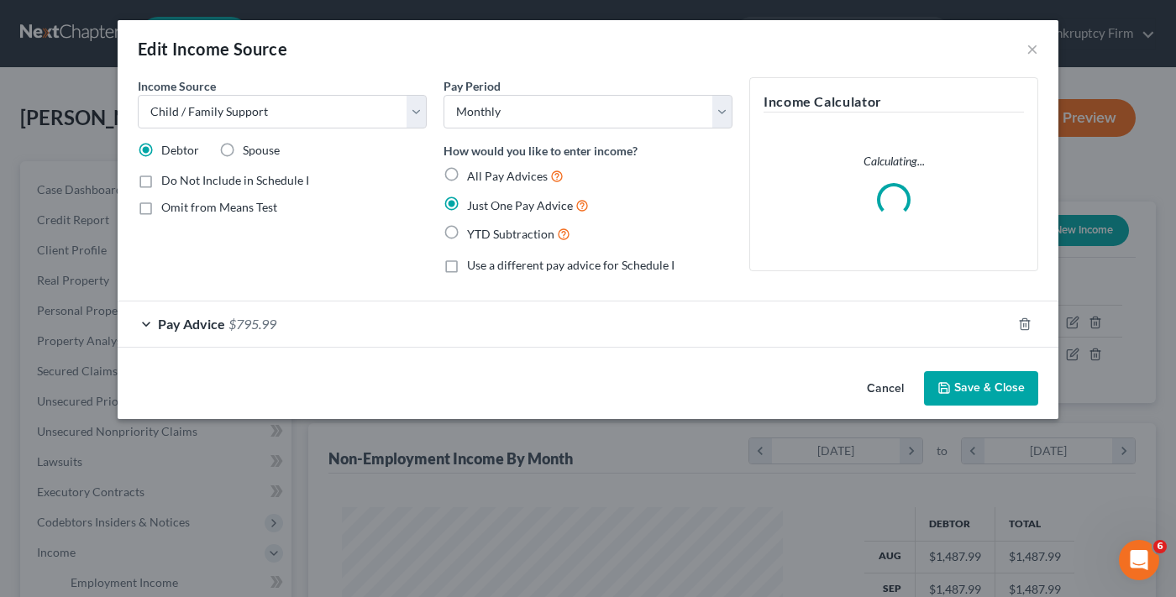
click at [516, 329] on div "Pay Advice $795.99" at bounding box center [565, 324] width 894 height 45
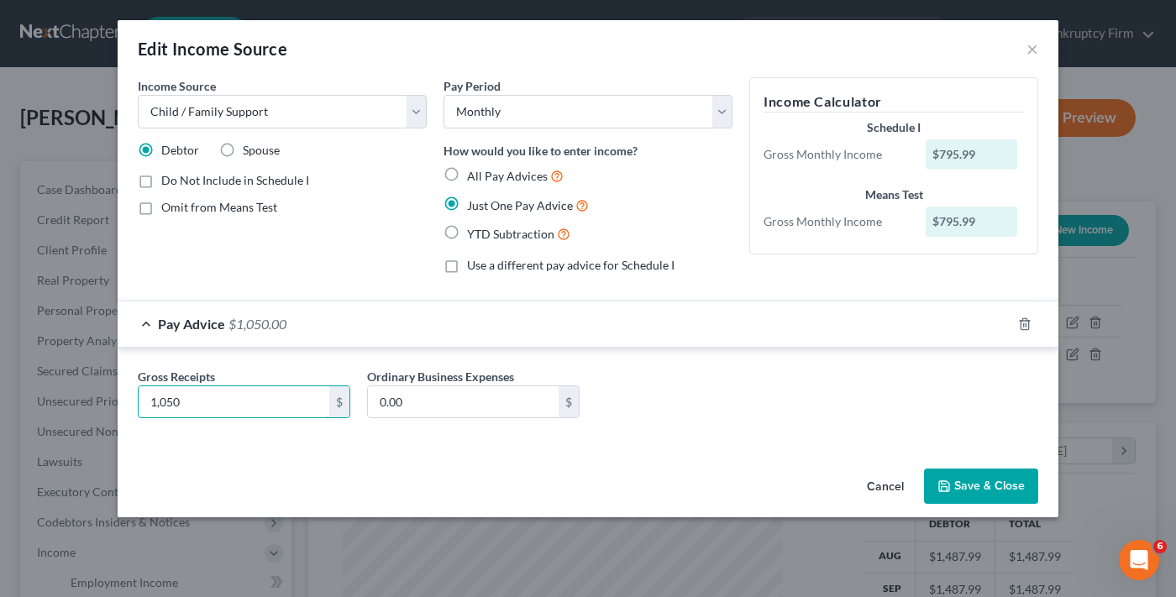
type input "1,050"
click at [976, 482] on button "Save & Close" at bounding box center [981, 486] width 114 height 35
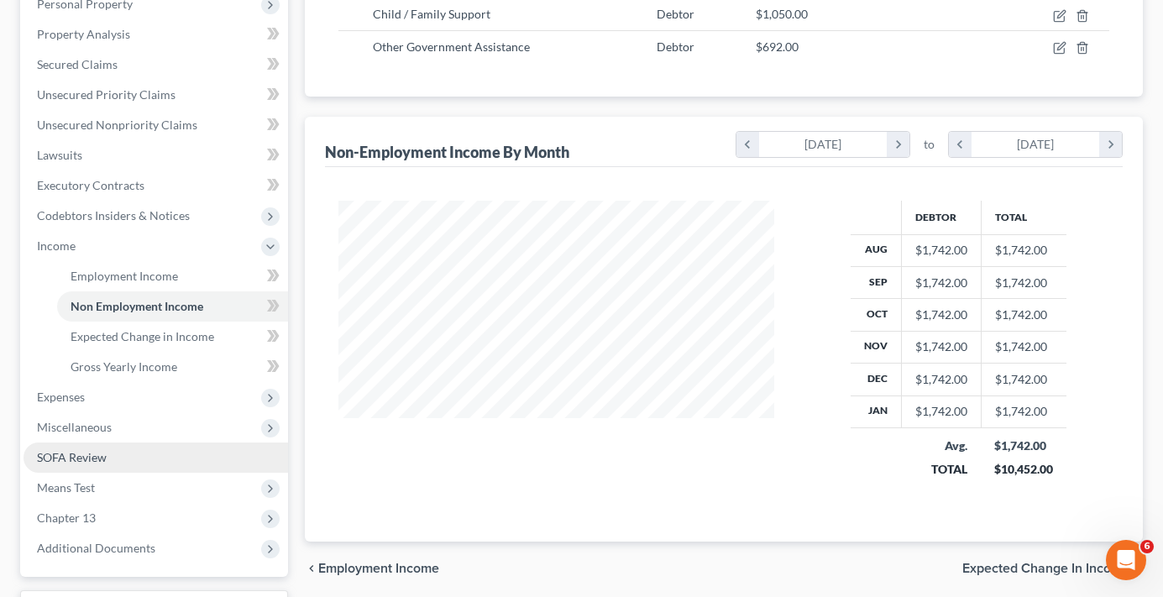
scroll to position [336, 0]
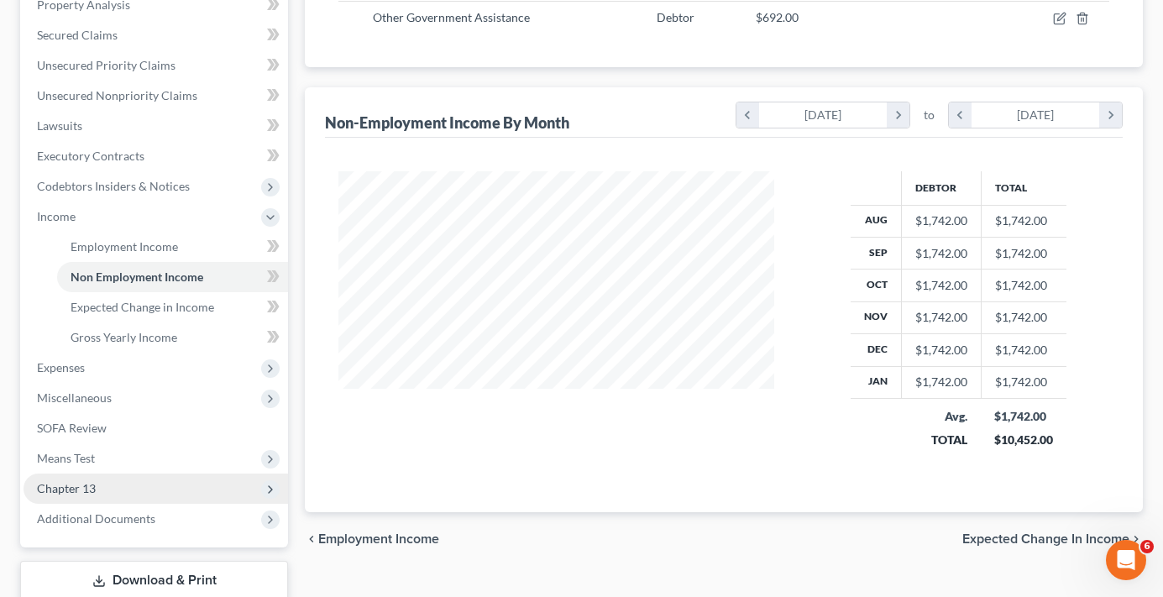
click at [80, 489] on span "Chapter 13" at bounding box center [66, 488] width 59 height 14
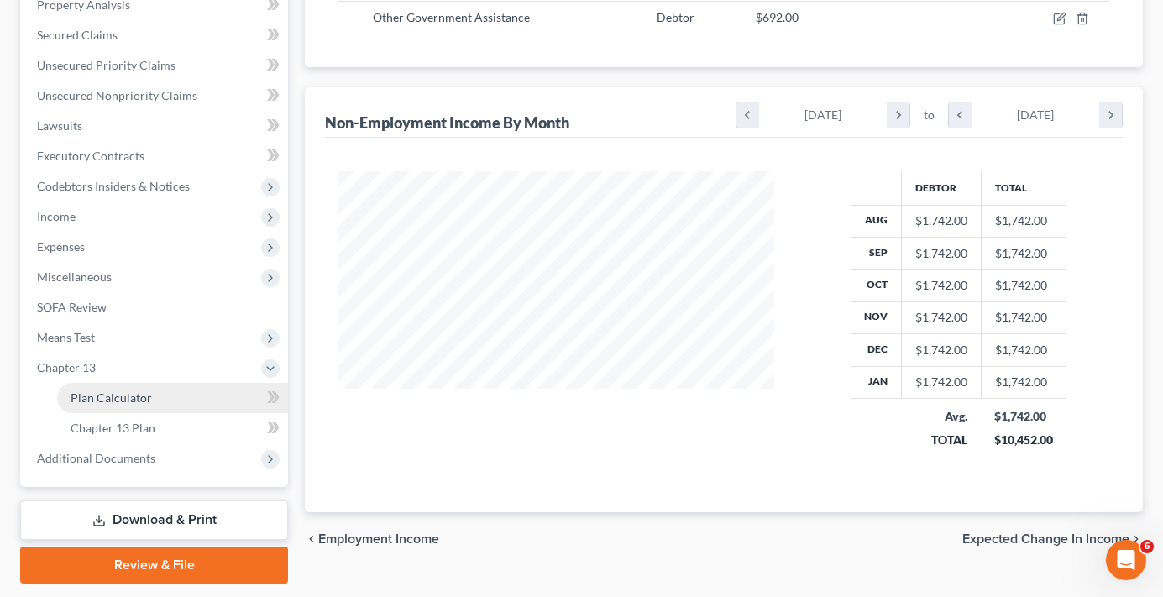
click at [133, 402] on span "Plan Calculator" at bounding box center [111, 398] width 81 height 14
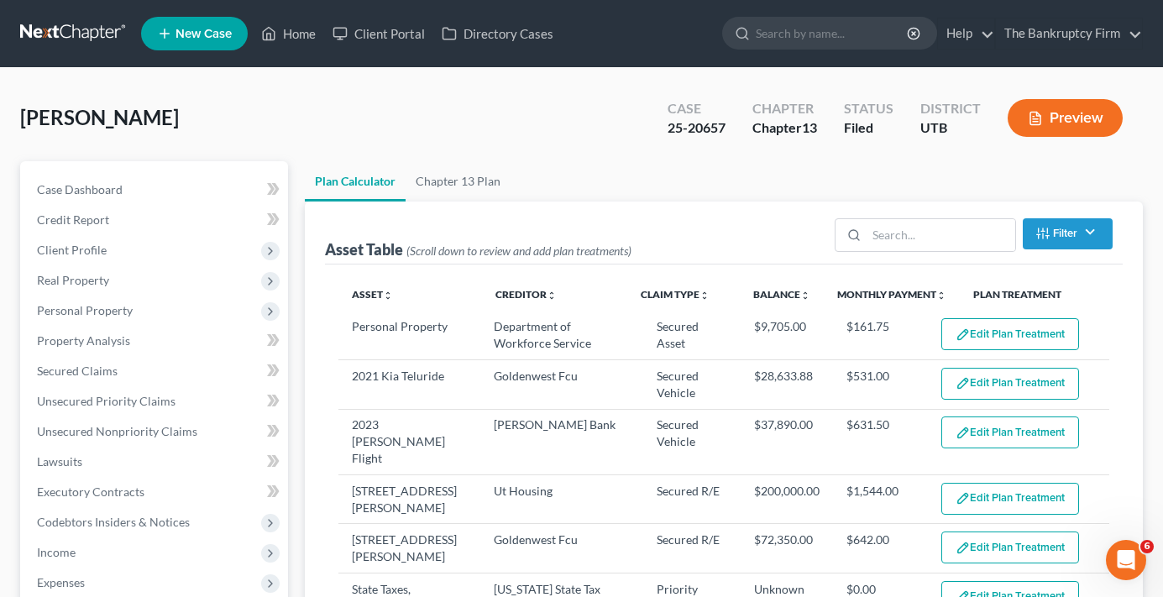
select select "59"
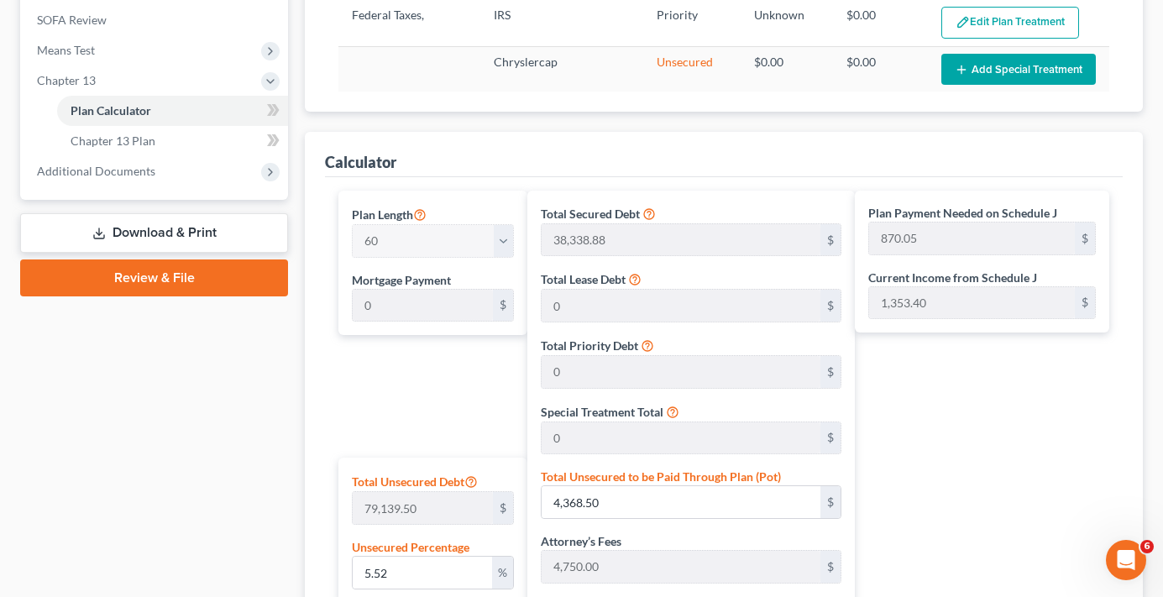
scroll to position [588, 0]
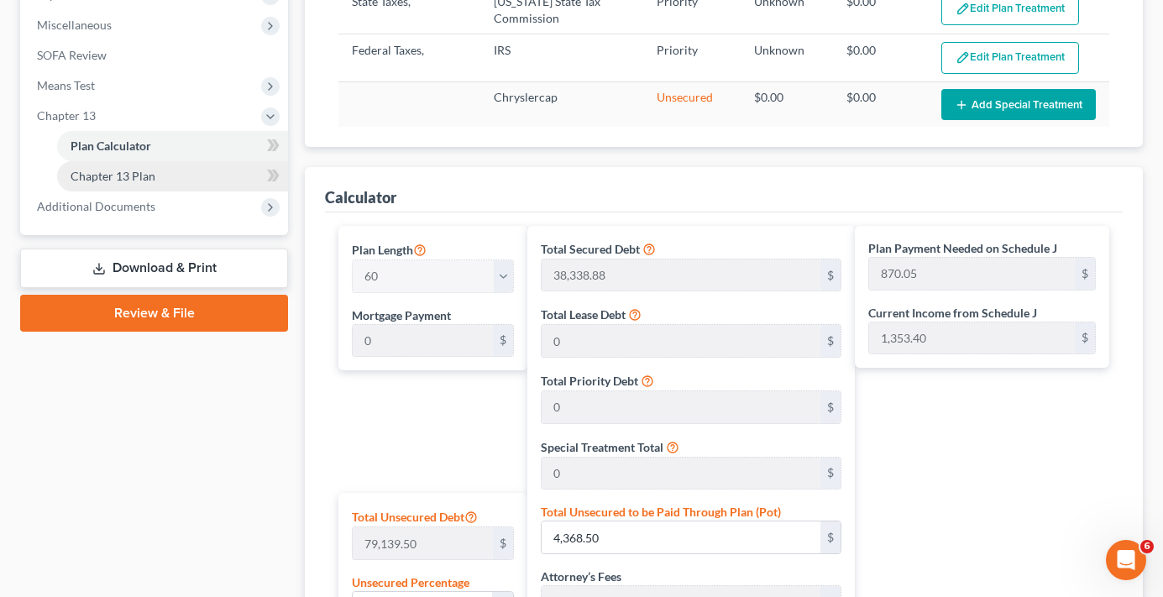
click at [153, 175] on span "Chapter 13 Plan" at bounding box center [113, 176] width 85 height 14
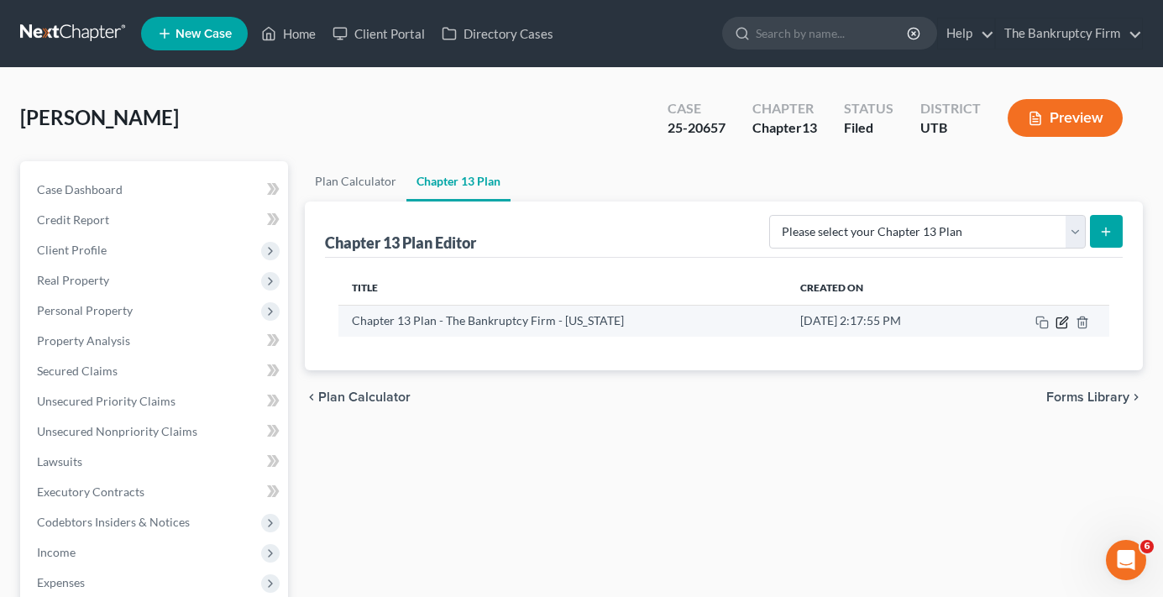
click at [1064, 320] on icon "button" at bounding box center [1062, 322] width 13 height 13
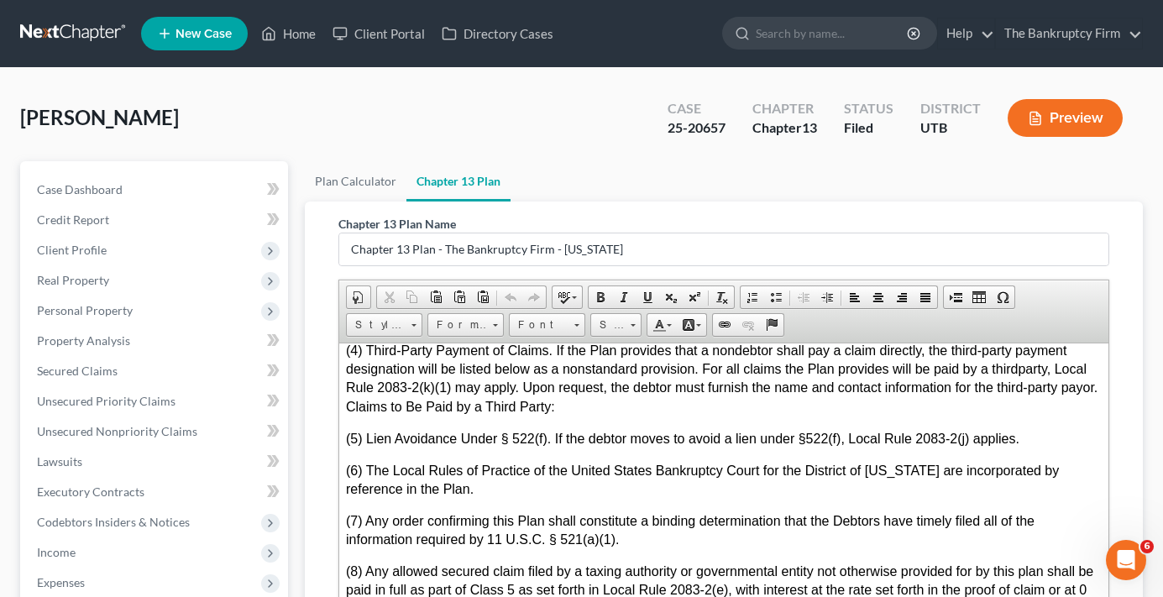
scroll to position [5376, 0]
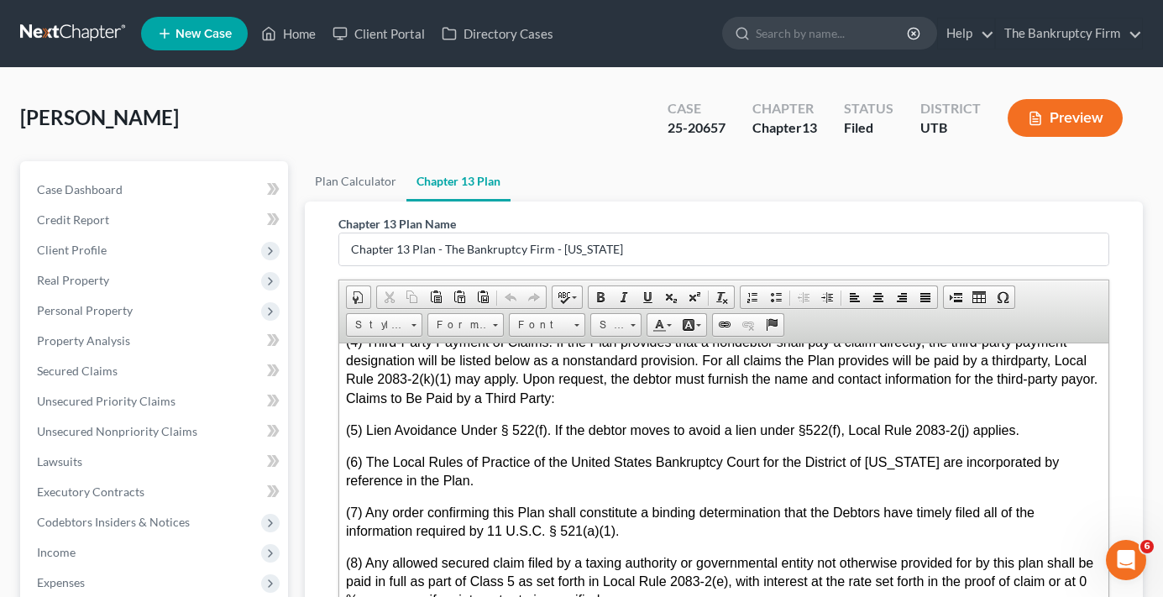
click at [298, 516] on div "Plan Calculator Chapter 13 Plan Chapter 13 Plan Name Chapter 13 Plan - The Bank…" at bounding box center [724, 540] width 855 height 759
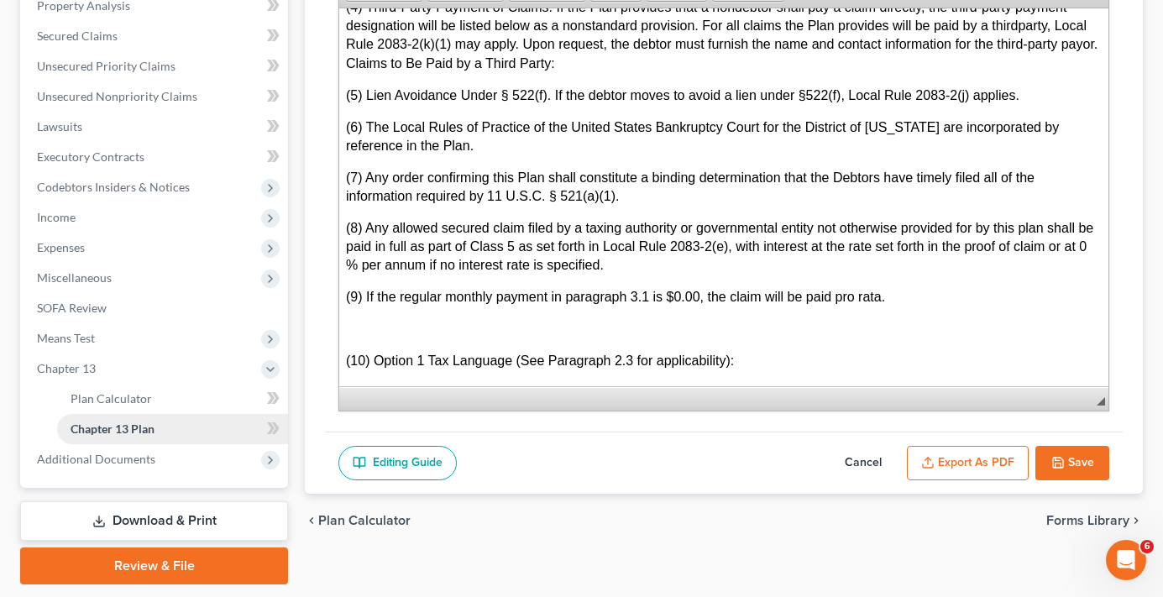
scroll to position [336, 0]
click at [145, 451] on span "Additional Documents" at bounding box center [96, 458] width 118 height 14
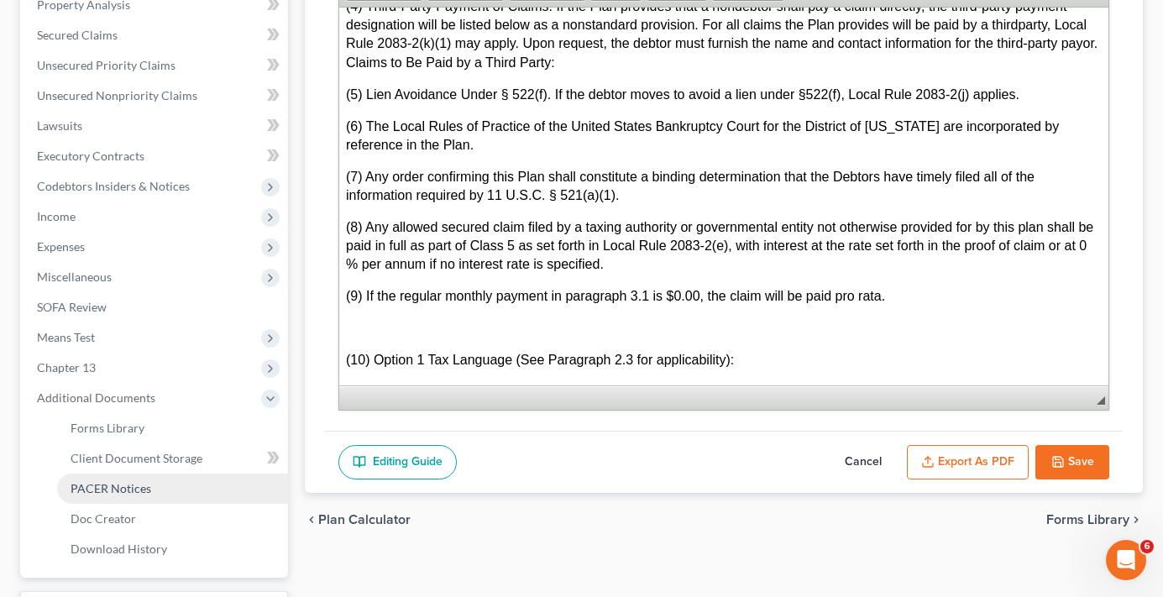
click at [146, 479] on link "PACER Notices" at bounding box center [172, 489] width 231 height 30
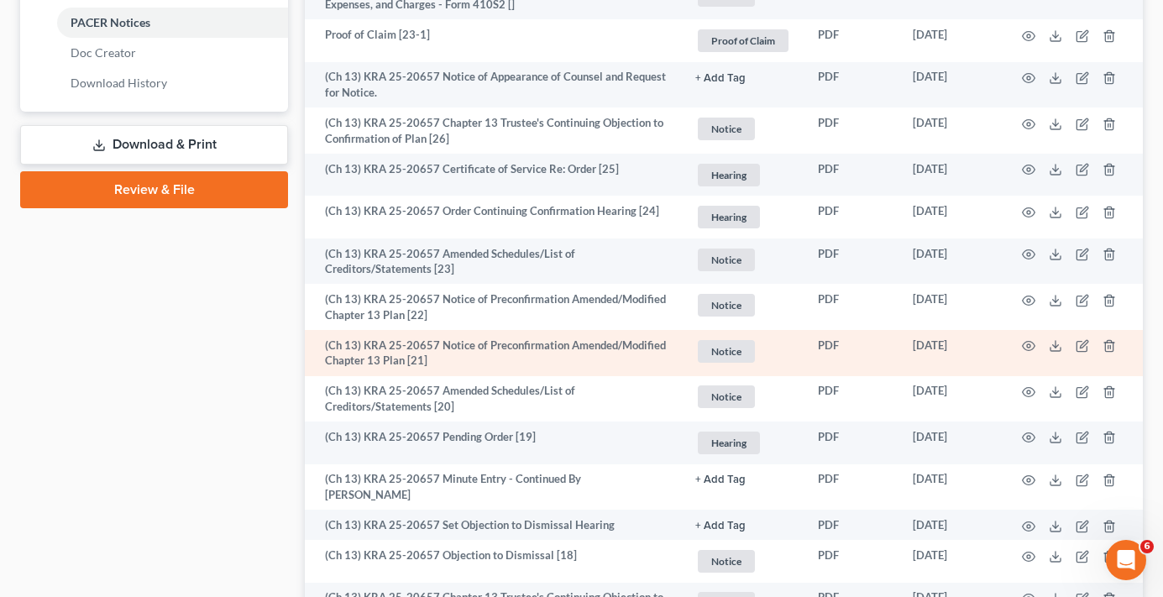
scroll to position [840, 0]
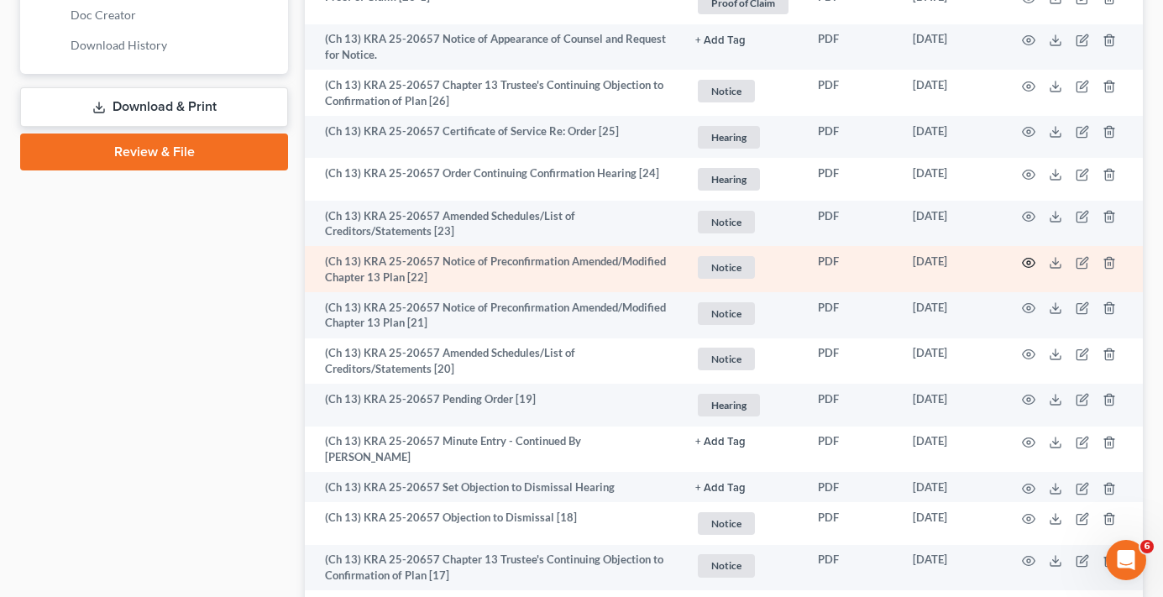
click at [1031, 256] on icon "button" at bounding box center [1028, 262] width 13 height 13
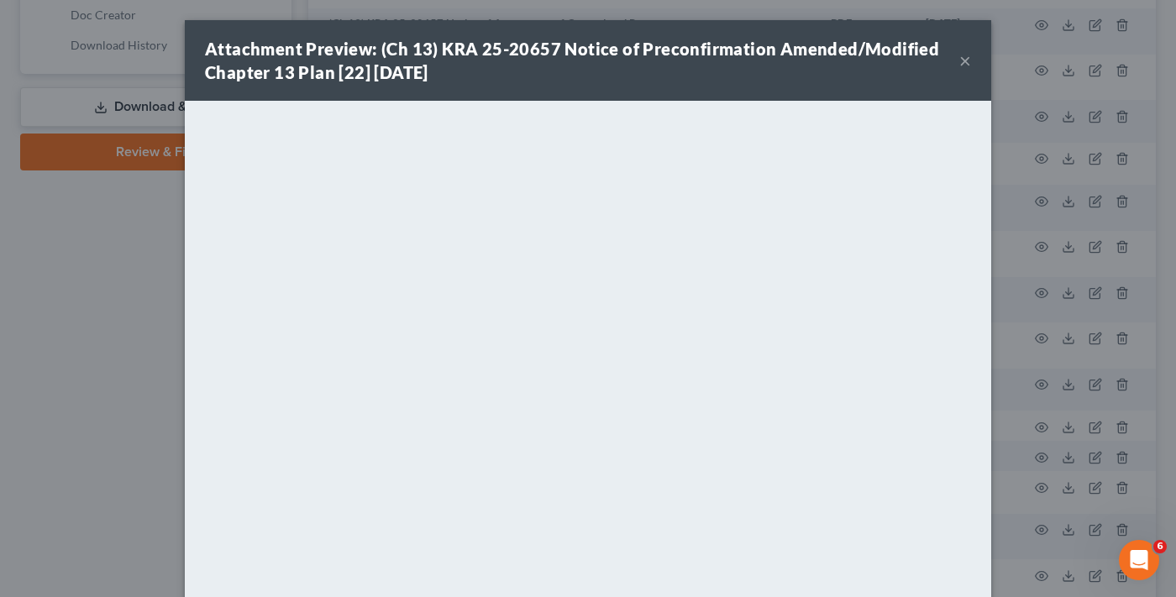
click at [959, 60] on button "×" at bounding box center [965, 60] width 12 height 20
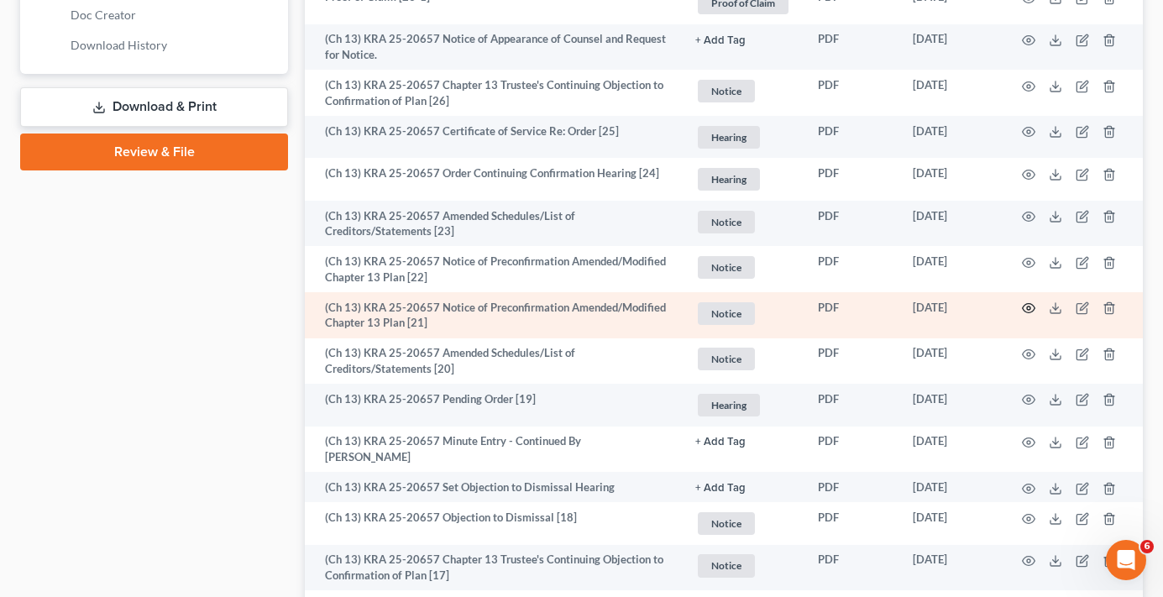
click at [1027, 302] on icon "button" at bounding box center [1028, 308] width 13 height 13
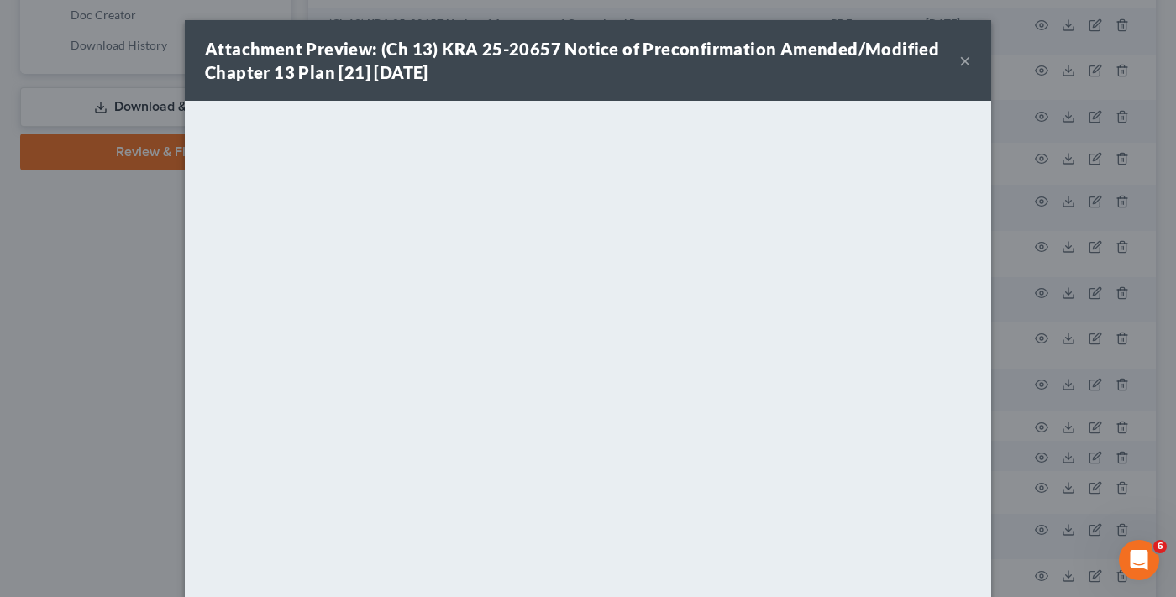
click at [959, 62] on button "×" at bounding box center [965, 60] width 12 height 20
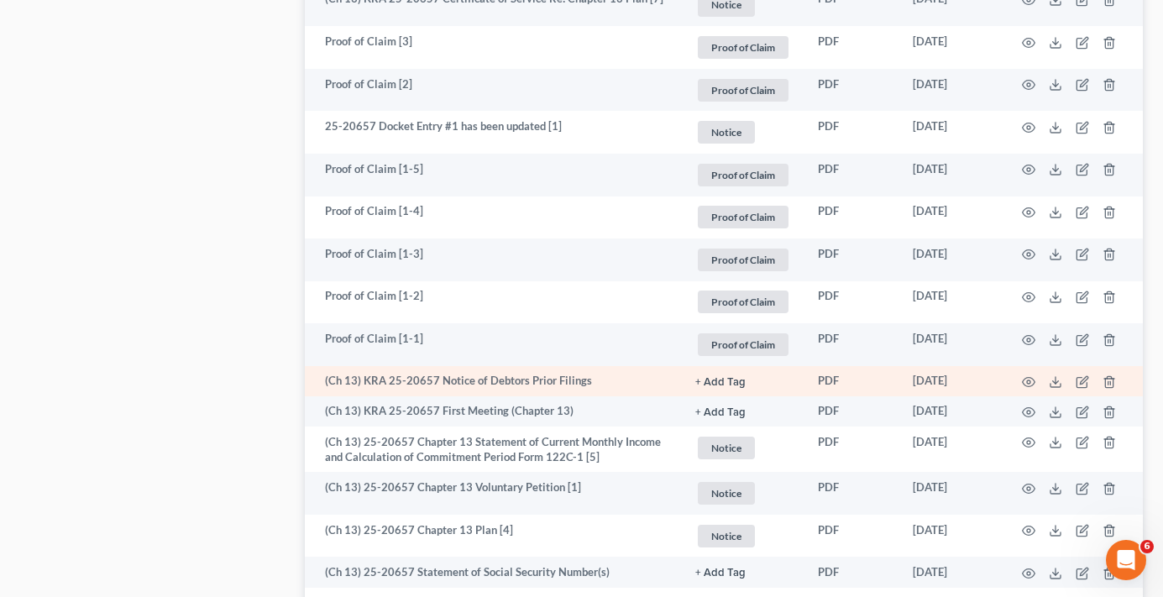
scroll to position [2940, 0]
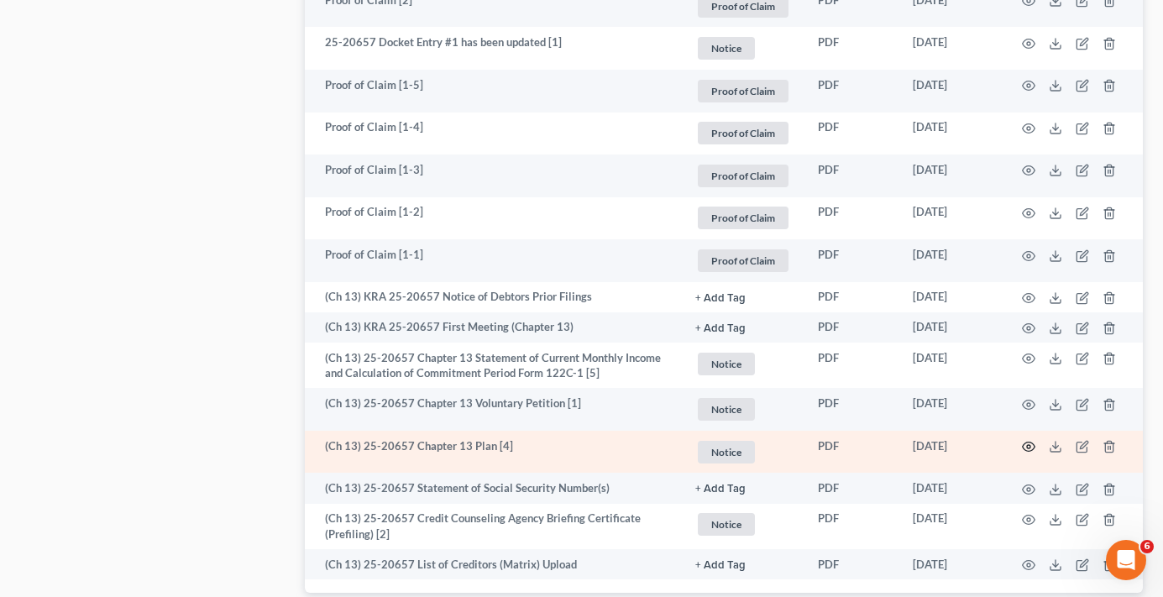
click at [1021, 431] on td at bounding box center [1072, 452] width 141 height 43
click at [1027, 443] on icon "button" at bounding box center [1029, 447] width 13 height 9
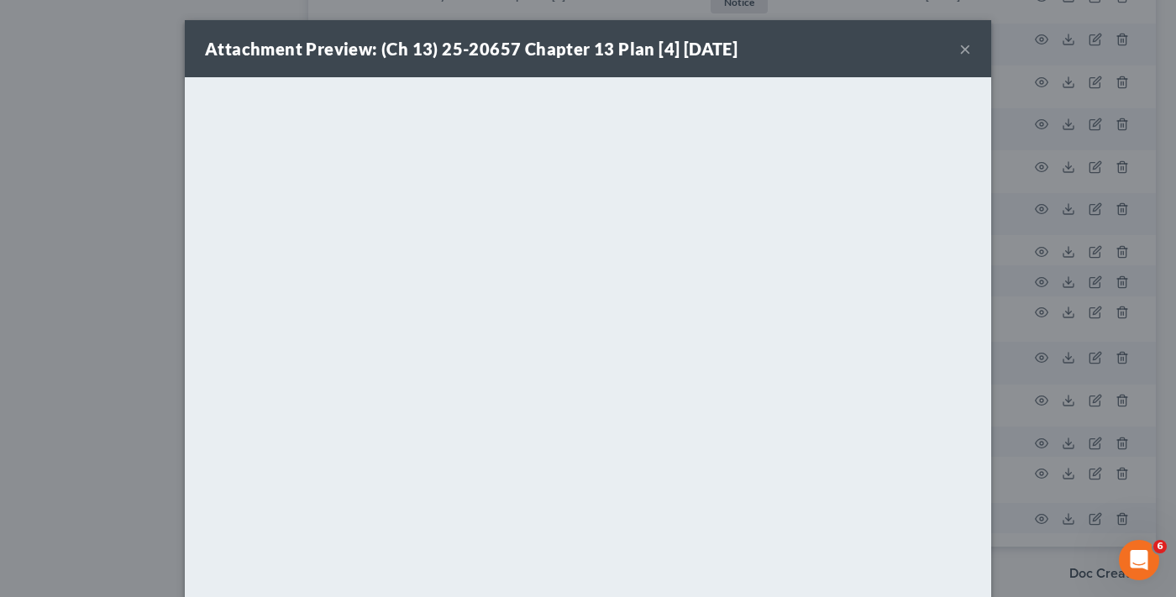
click at [959, 44] on button "×" at bounding box center [965, 49] width 12 height 20
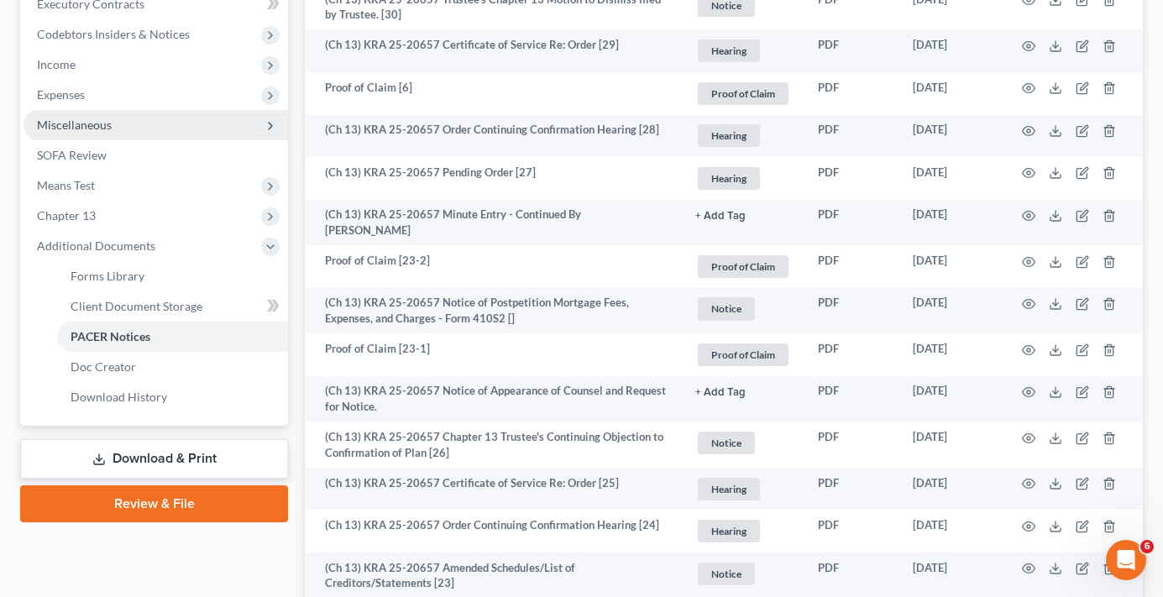
scroll to position [336, 0]
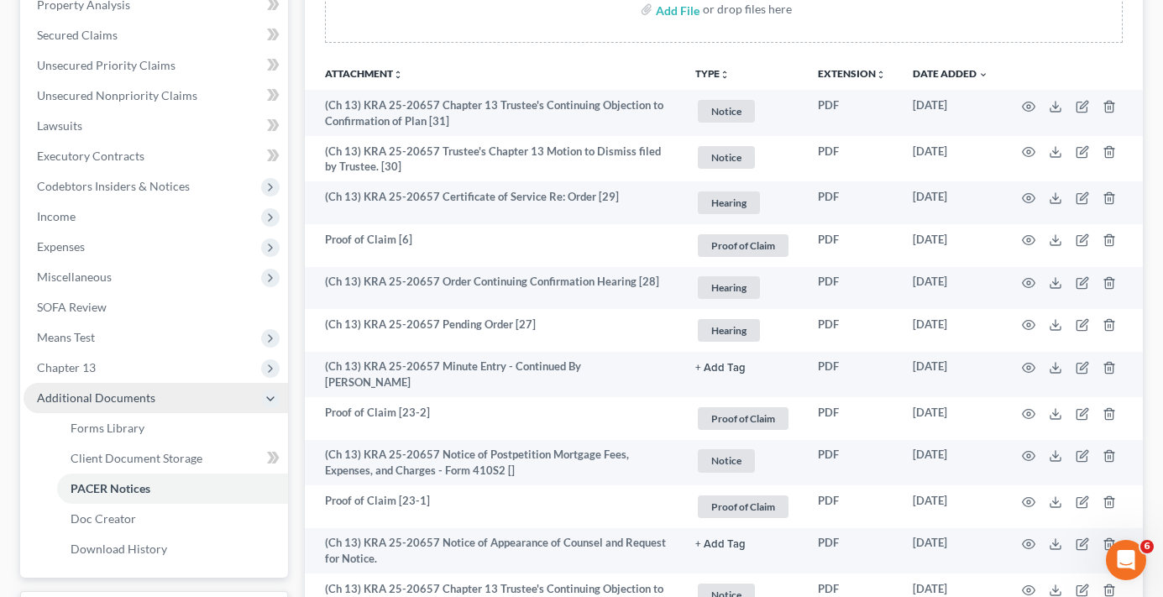
click at [81, 347] on span "Means Test" at bounding box center [156, 338] width 265 height 30
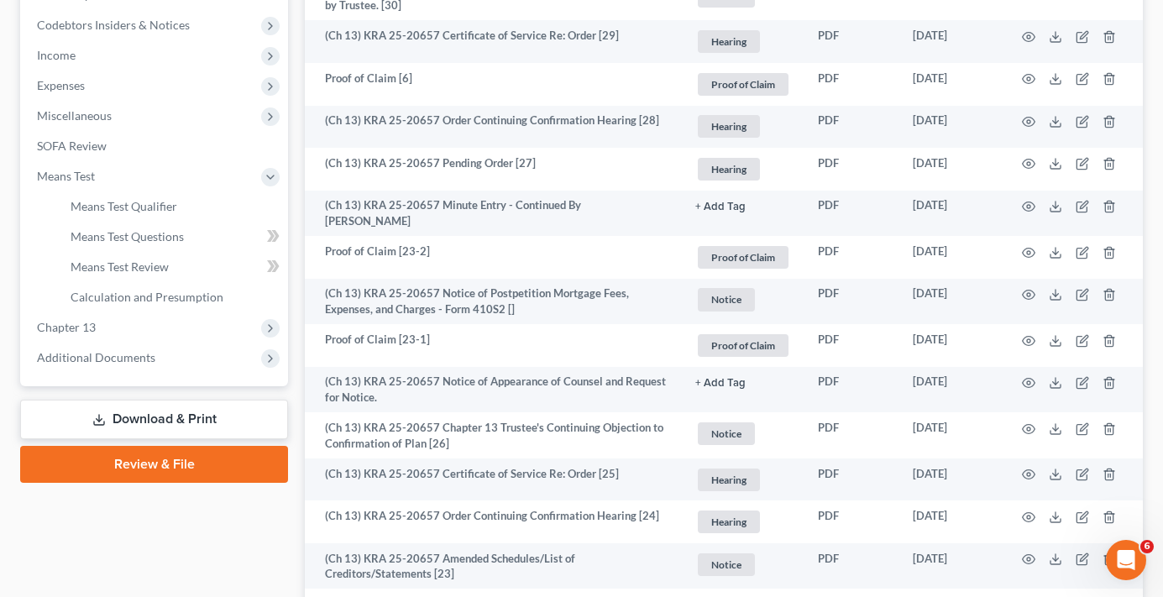
scroll to position [504, 0]
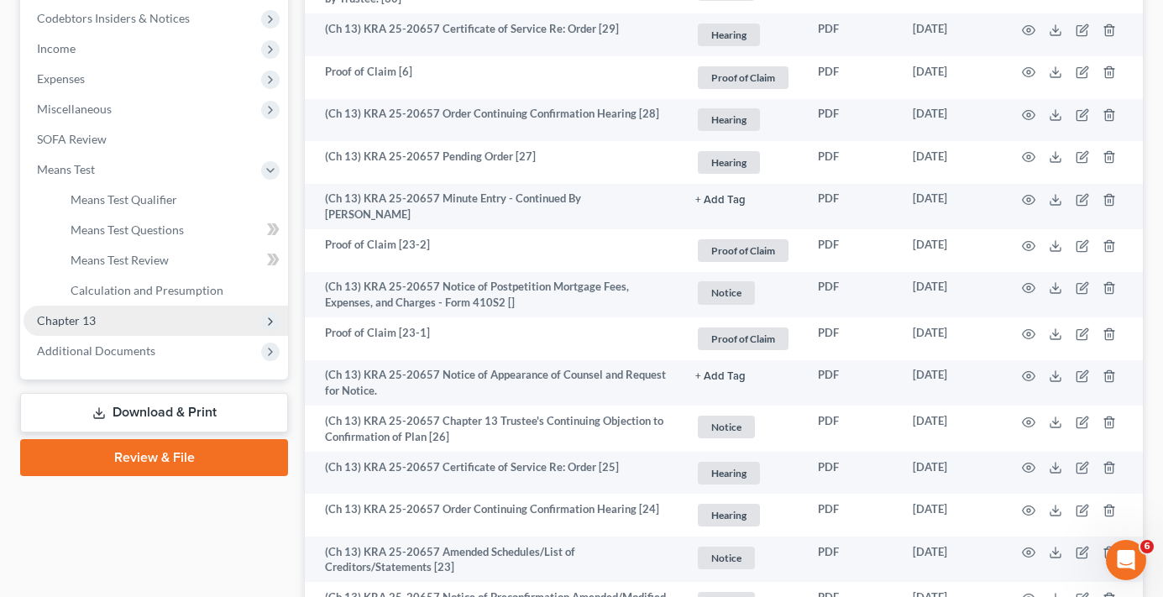
drag, startPoint x: 78, startPoint y: 322, endPoint x: 126, endPoint y: 349, distance: 54.9
click at [78, 322] on span "Chapter 13" at bounding box center [66, 320] width 59 height 14
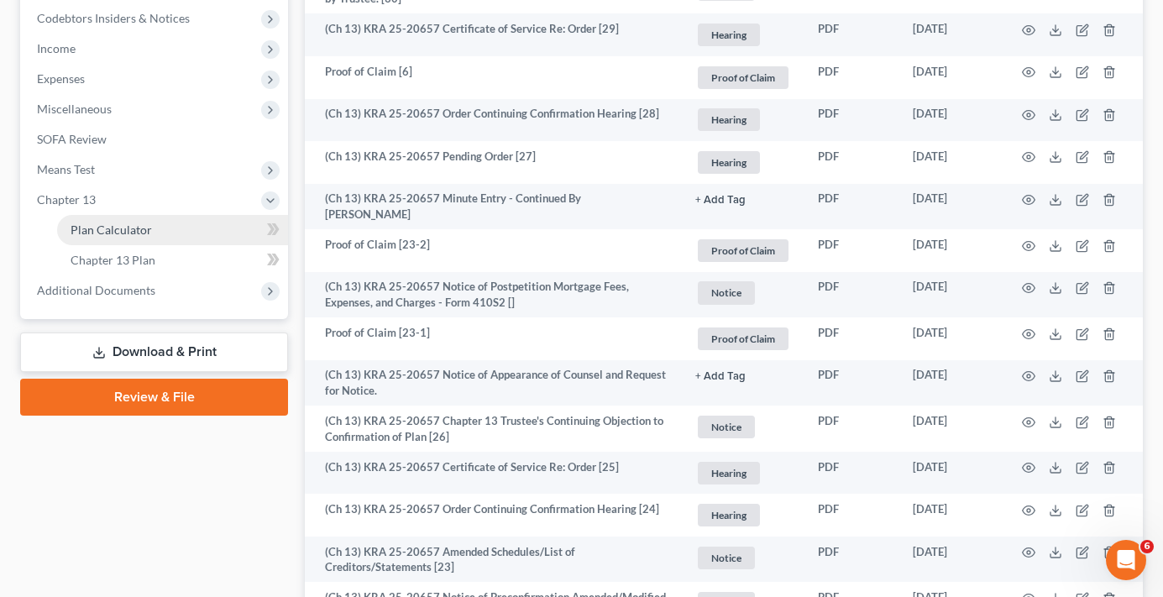
click at [132, 229] on span "Plan Calculator" at bounding box center [111, 230] width 81 height 14
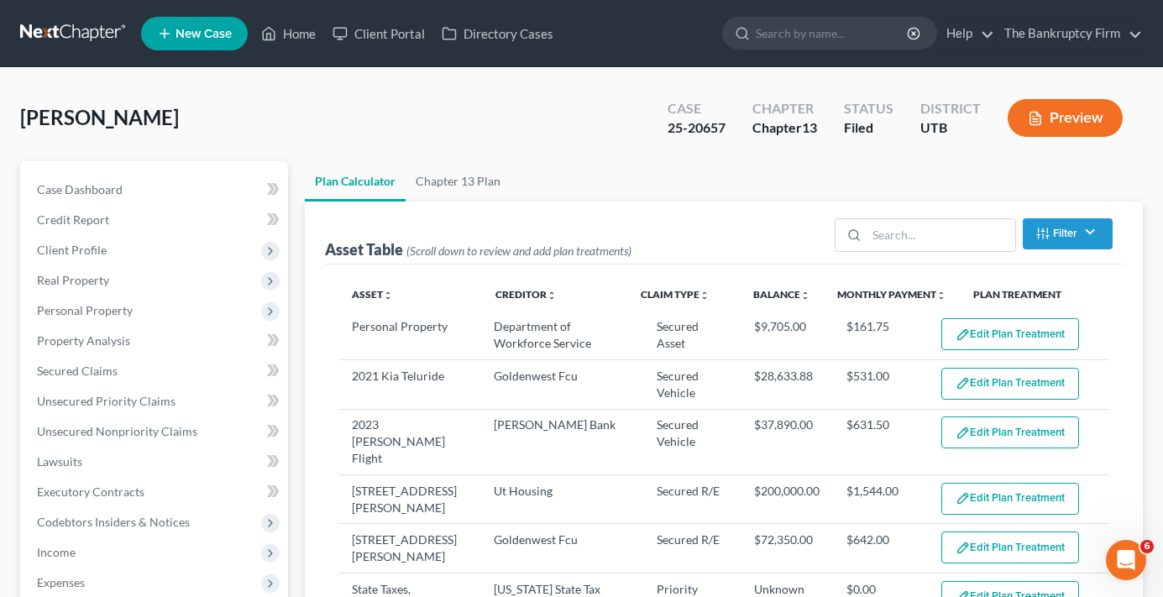
select select "59"
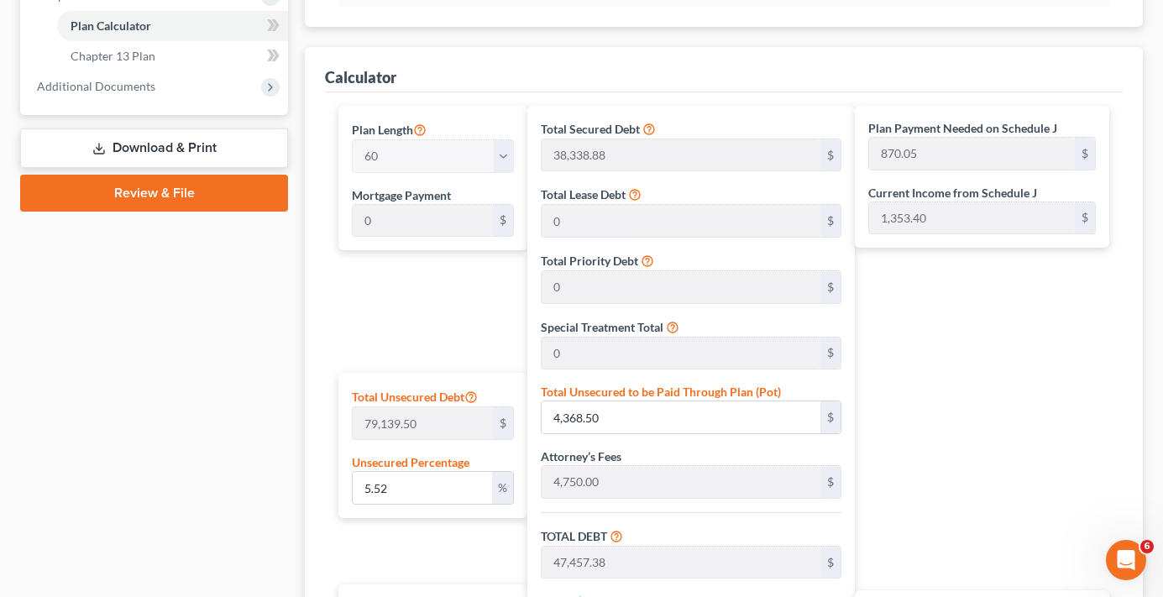
scroll to position [756, 0]
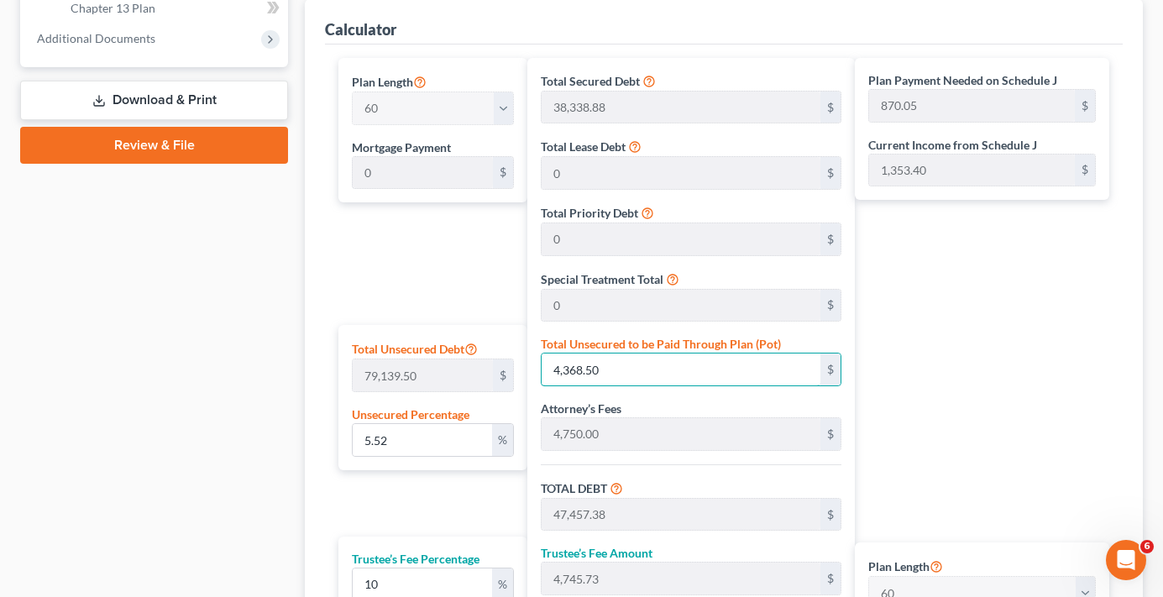
type input "0.003790774518413687"
type input "3"
type input "43,091.88"
type input "4,309.18"
type input "47,401.06"
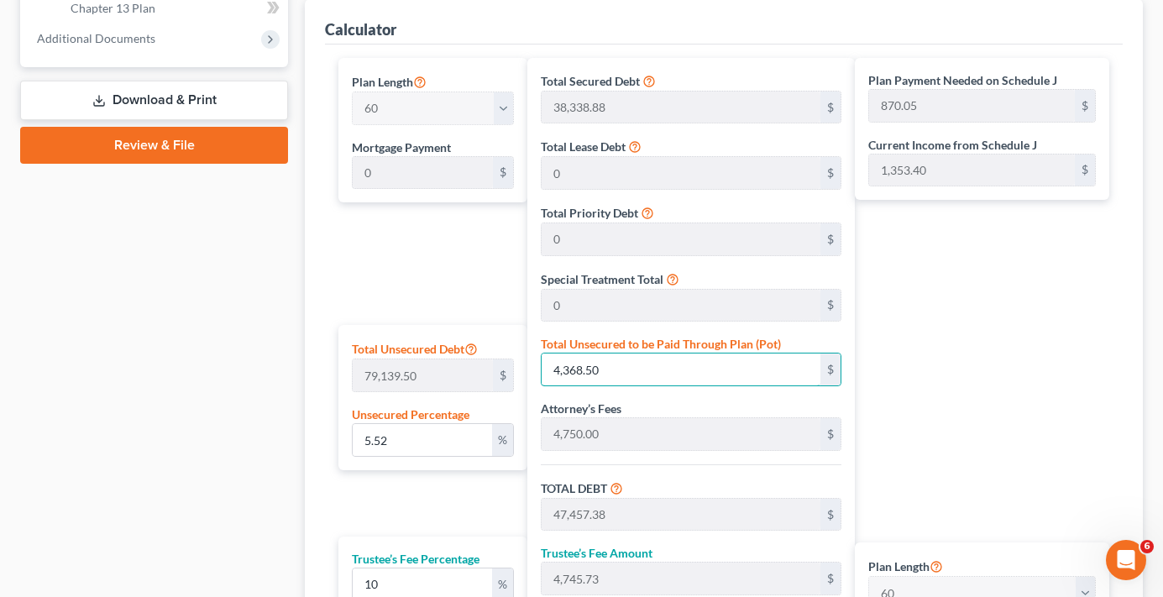
type input "790.01"
type input "0.04675288572710214"
type input "37"
type input "43,125.88"
type input "4,312.58"
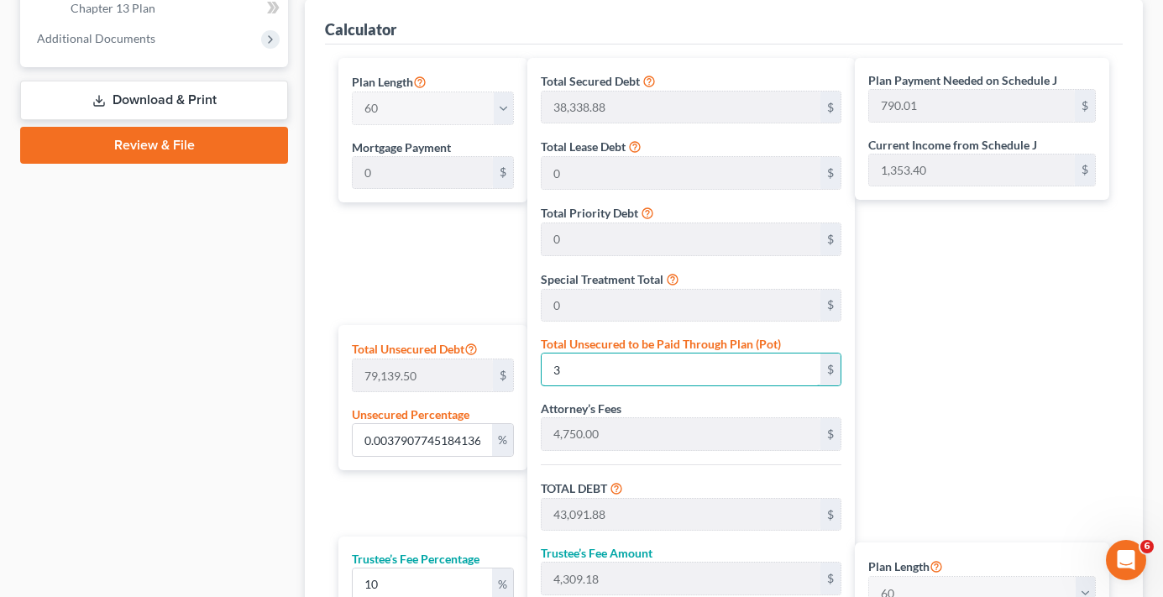
type input "47,438.46"
type input "790.64"
type input "0.4738468148017109"
type input "375"
type input "43,463.88"
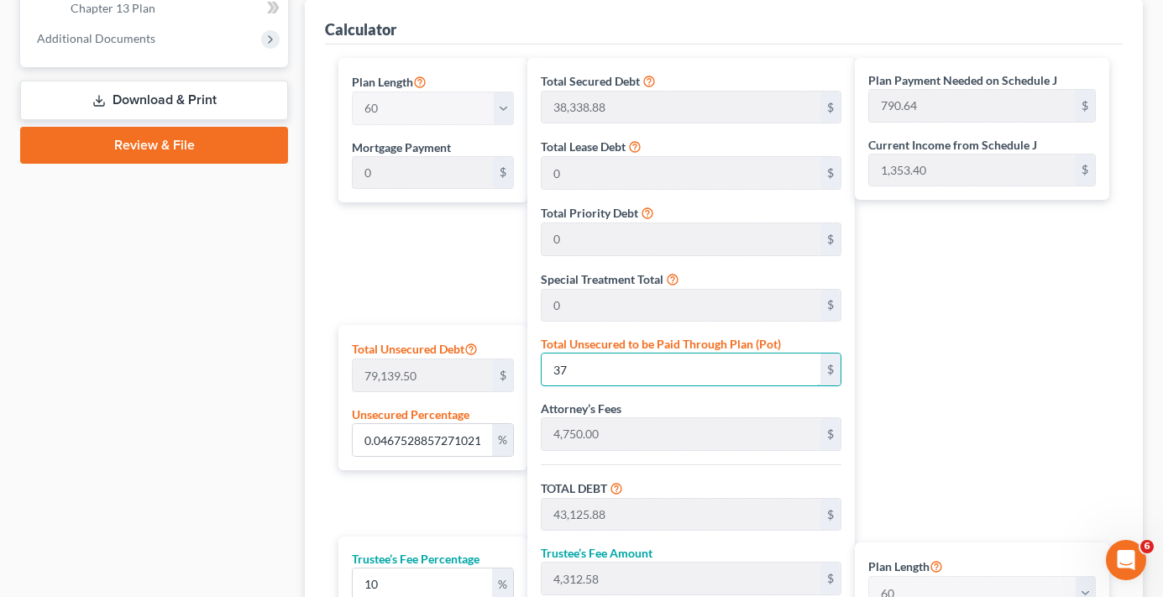
type input "4,346.38"
type input "47,810.26"
type input "796.83"
type input "4.738468148017109"
type input "3750"
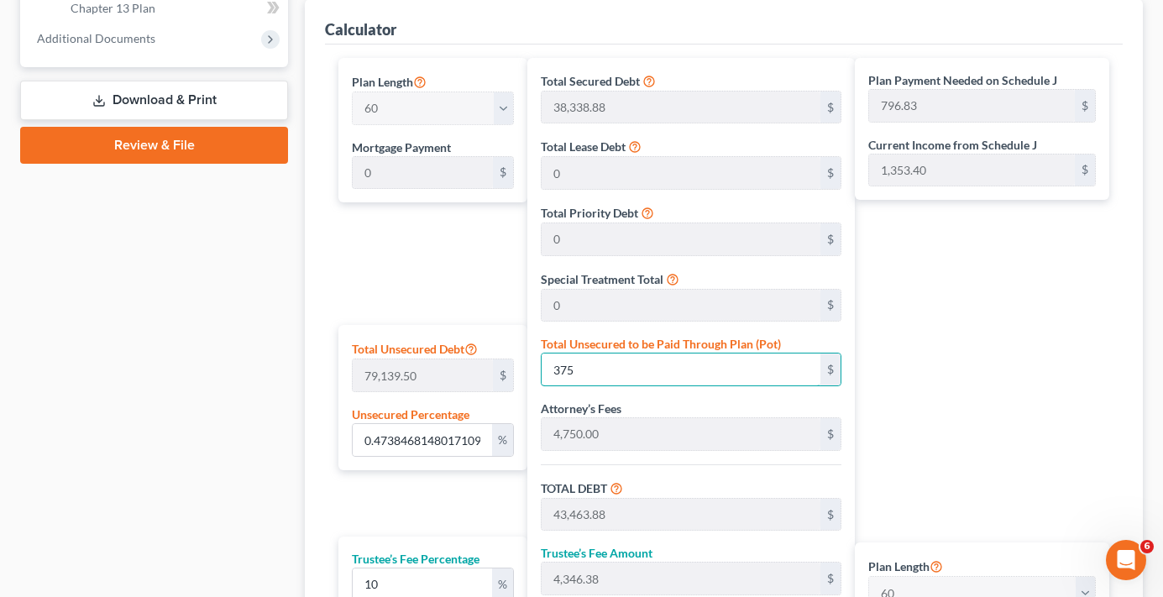
type input "46,838.88"
type input "4,683.88"
type input "51,522.76"
type input "858.71"
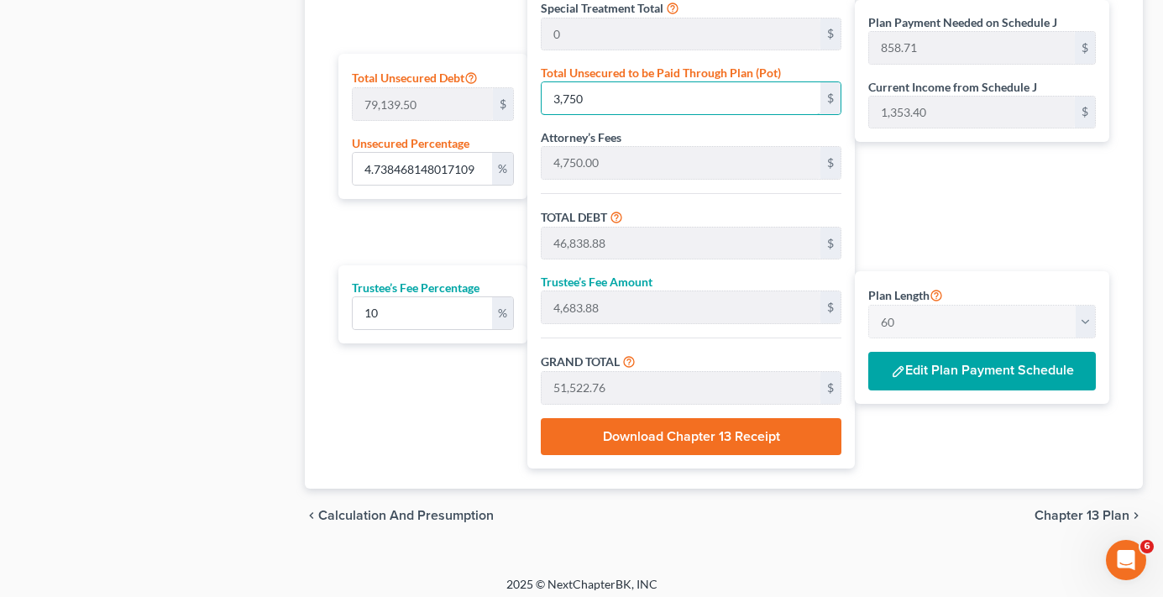
scroll to position [1037, 0]
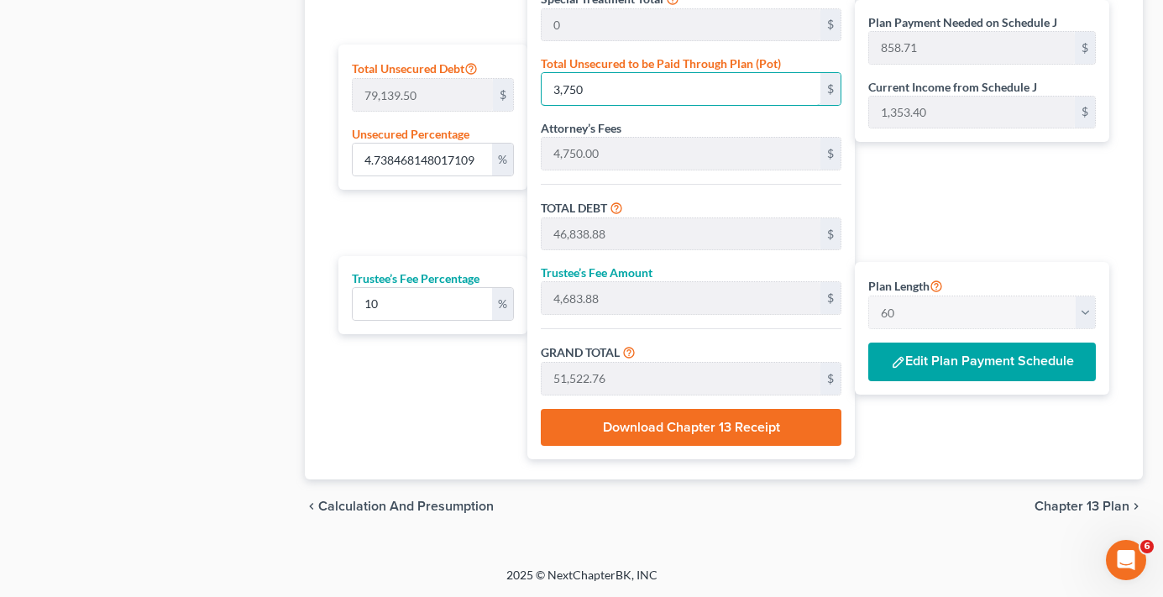
type input "3,750"
click at [940, 365] on button "Edit Plan Payment Schedule" at bounding box center [983, 362] width 228 height 39
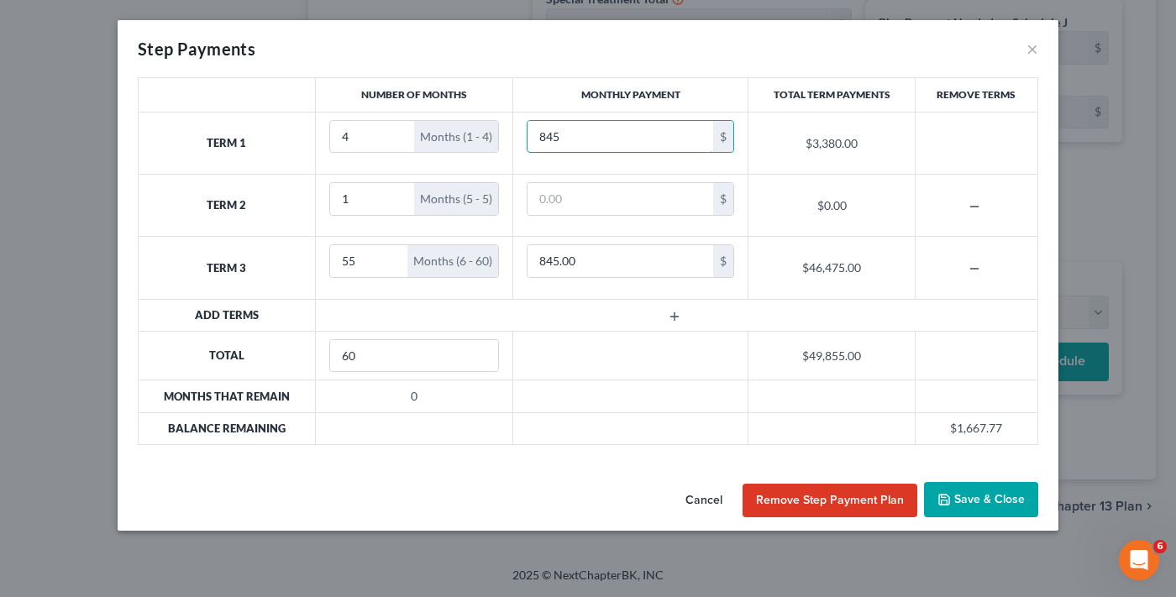
type input "845"
click at [966, 208] on button "button" at bounding box center [976, 206] width 74 height 13
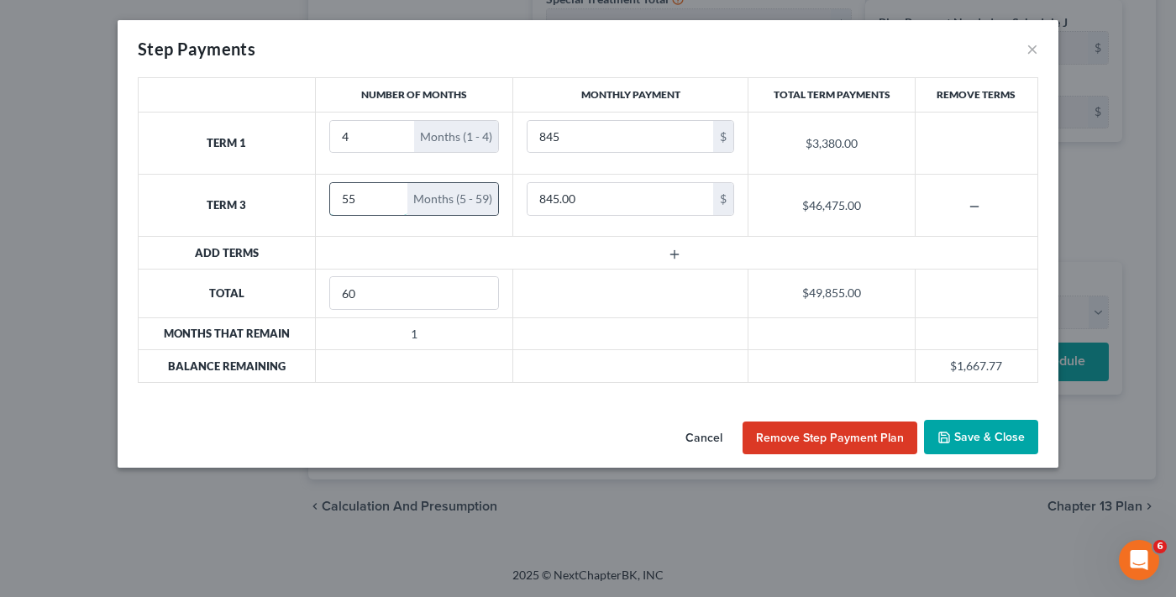
click at [357, 197] on input "55" at bounding box center [369, 199] width 78 height 32
type input "56"
click at [991, 431] on button "Save & Close" at bounding box center [981, 437] width 114 height 35
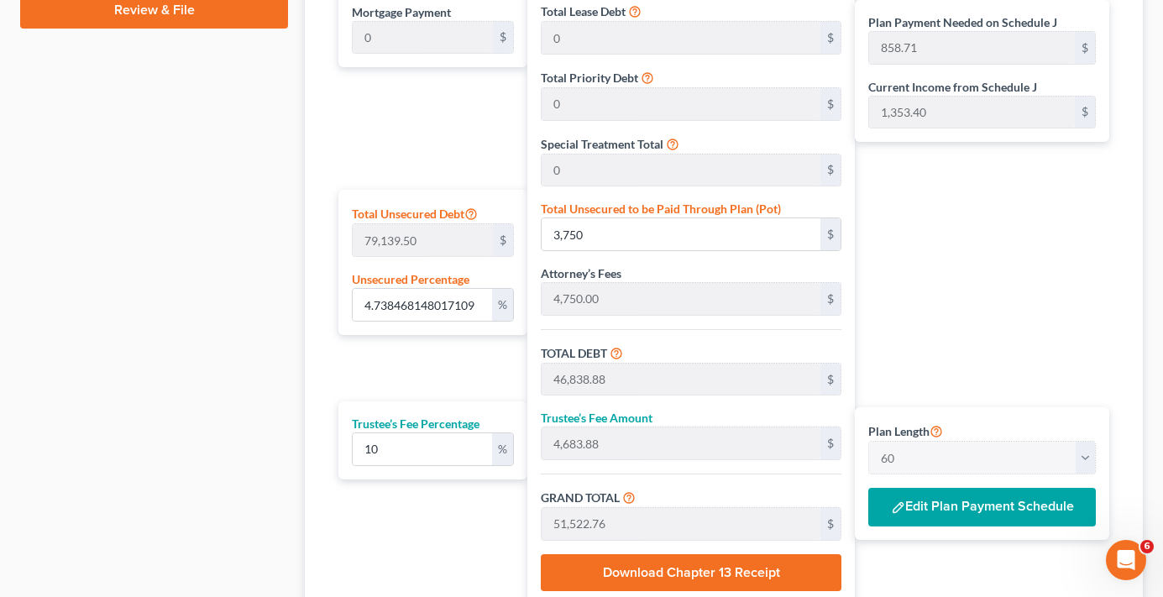
scroll to position [953, 0]
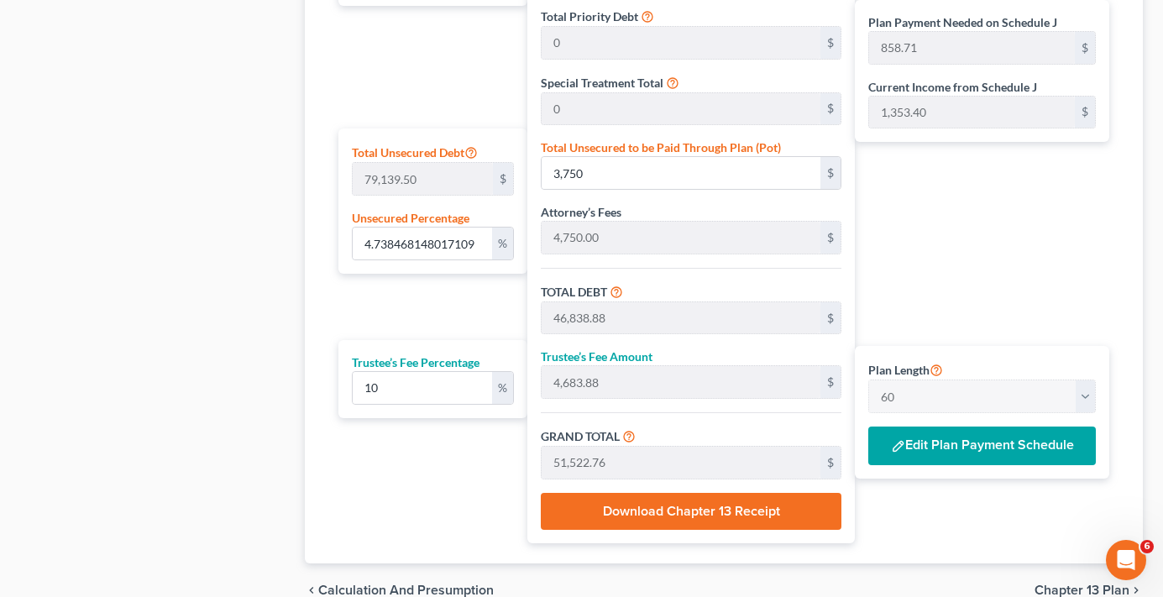
click at [948, 443] on button "Edit Plan Payment Schedule" at bounding box center [983, 446] width 228 height 39
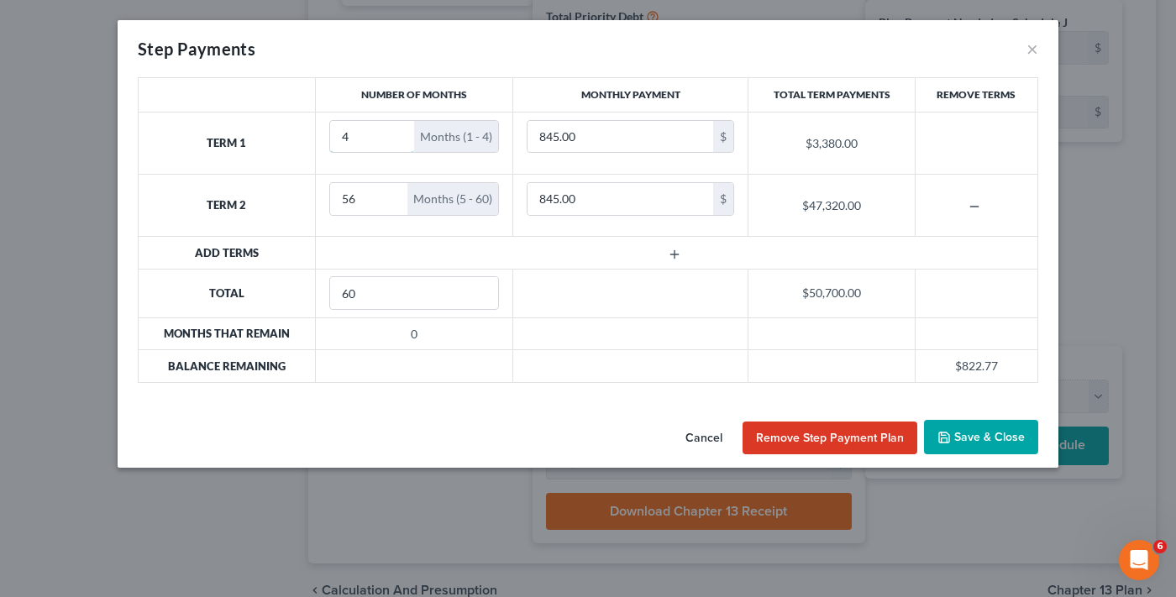
drag, startPoint x: 348, startPoint y: 136, endPoint x: 301, endPoint y: 146, distance: 48.1
click at [300, 146] on tr "Term 1 4 Months (1 - 4) 845.00 $ $3,380.00" at bounding box center [589, 143] width 900 height 62
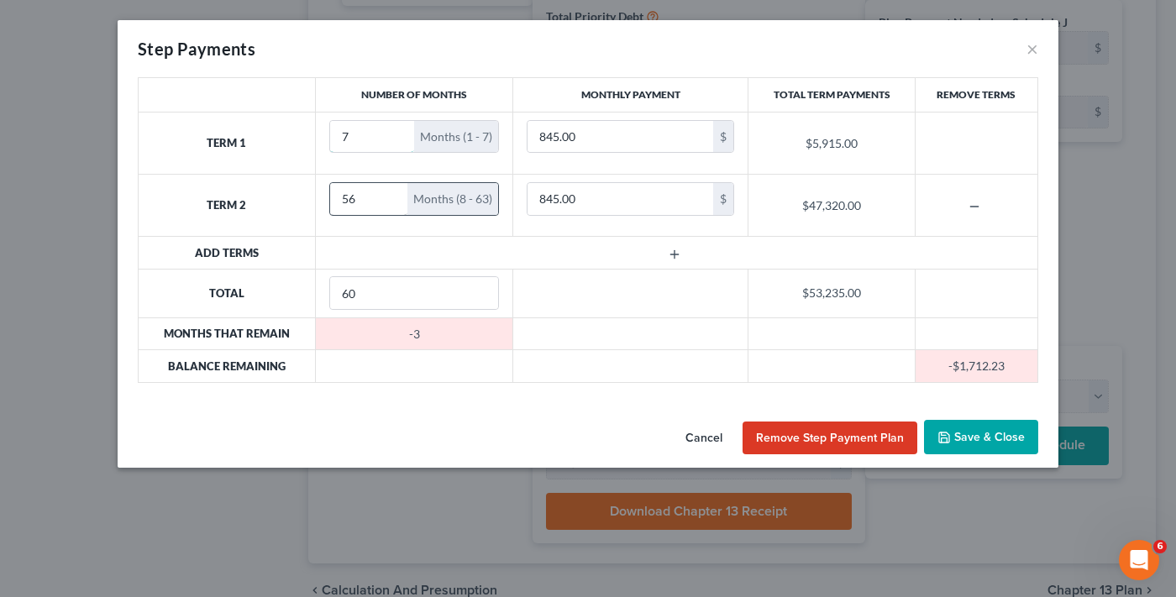
type input "7"
drag, startPoint x: 360, startPoint y: 193, endPoint x: 286, endPoint y: 220, distance: 78.7
click at [292, 213] on tr "Term 2 56 Months (8 - 63) 845.00 $ $47,320.00" at bounding box center [589, 206] width 900 height 62
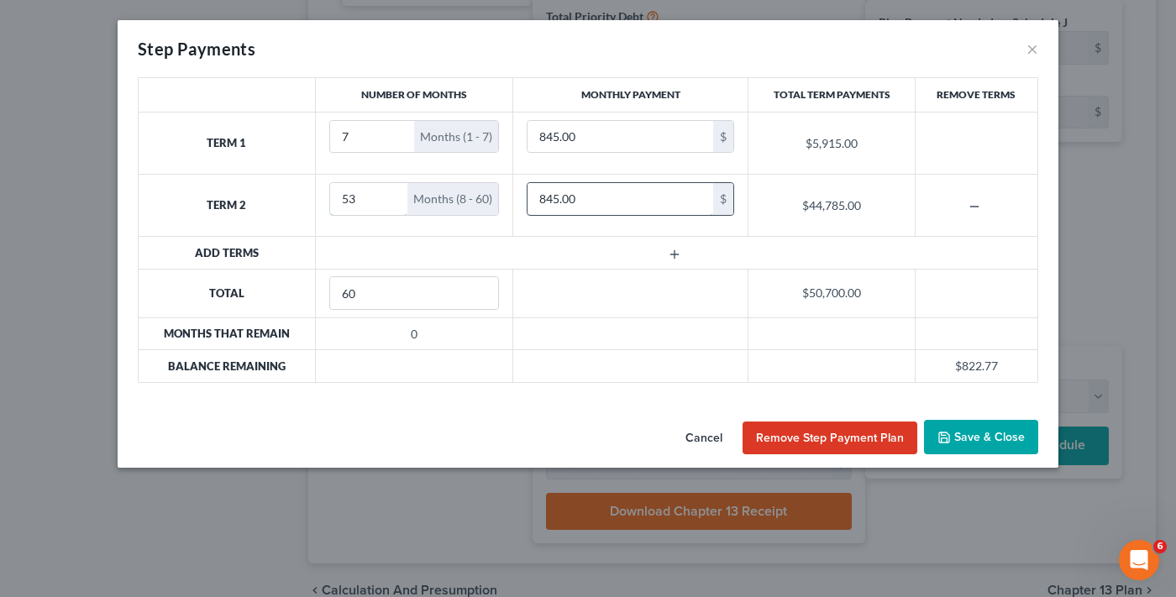
type input "53"
type input "865"
click at [977, 438] on button "Save & Close" at bounding box center [981, 437] width 114 height 35
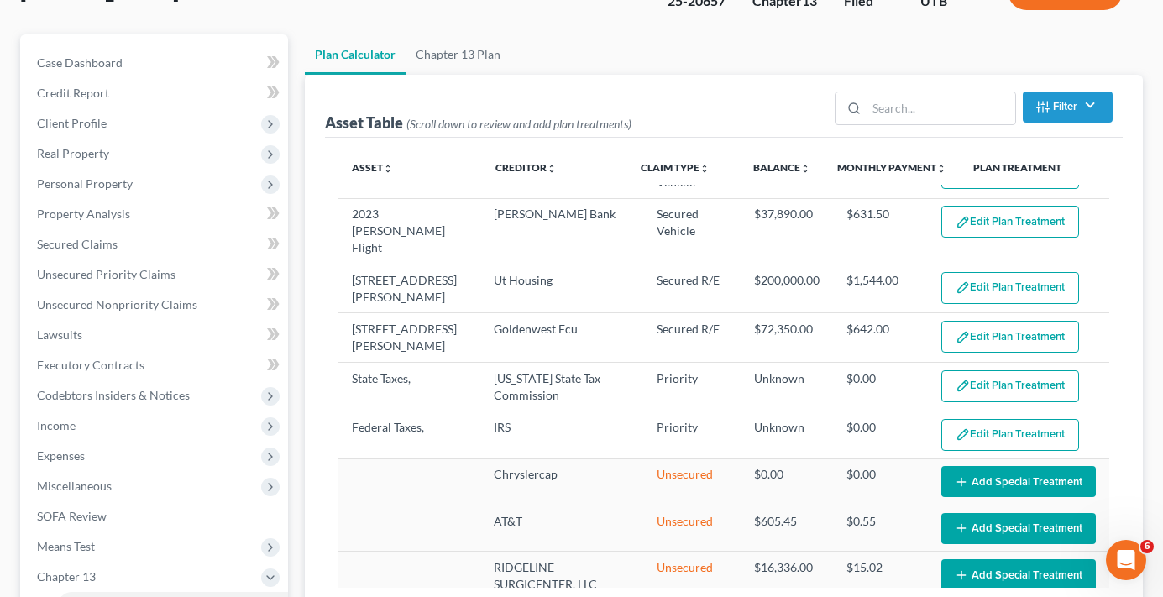
scroll to position [0, 0]
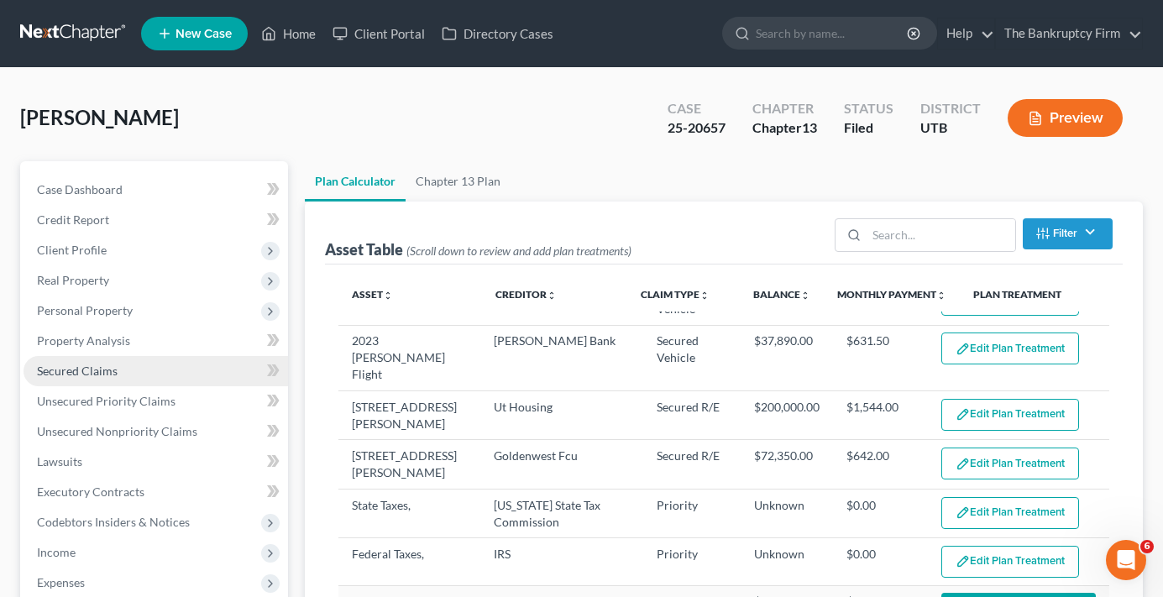
click at [73, 375] on span "Secured Claims" at bounding box center [77, 371] width 81 height 14
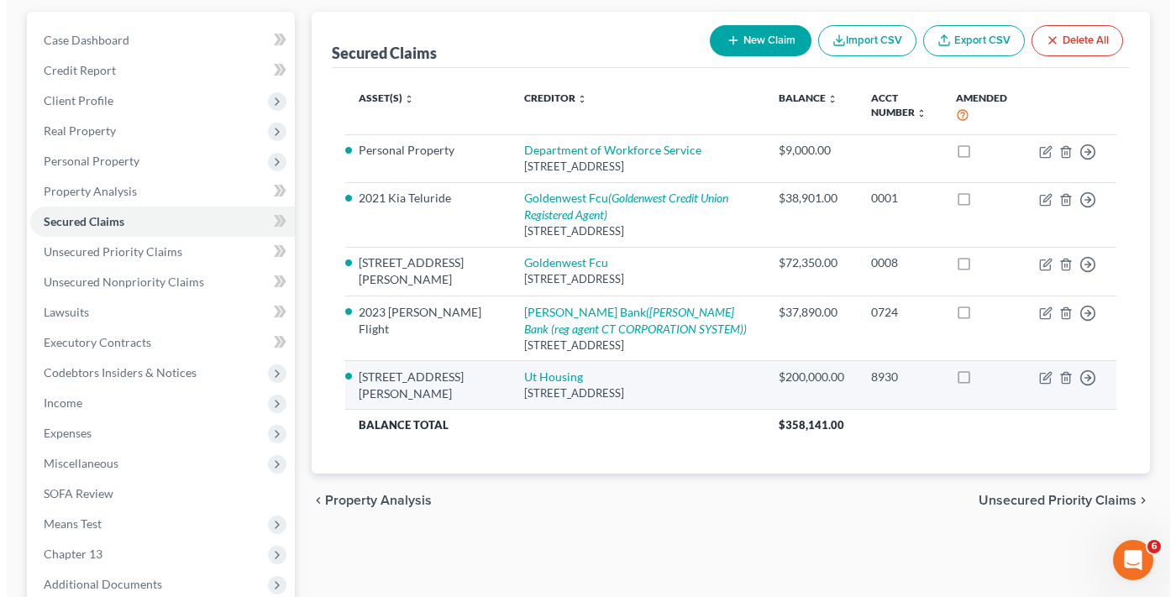
scroll to position [168, 0]
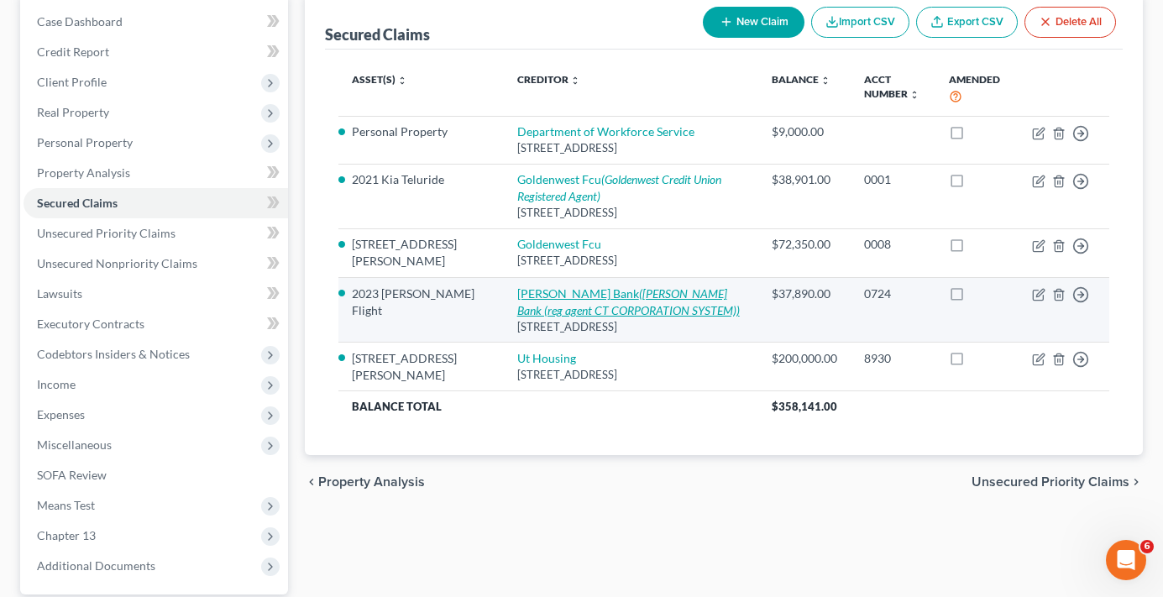
click at [528, 292] on link "Merrick Bank (Merrick Bank (reg agent CT CORPORATION SYSTEM))" at bounding box center [628, 301] width 223 height 31
select select "46"
select select "13"
select select "0"
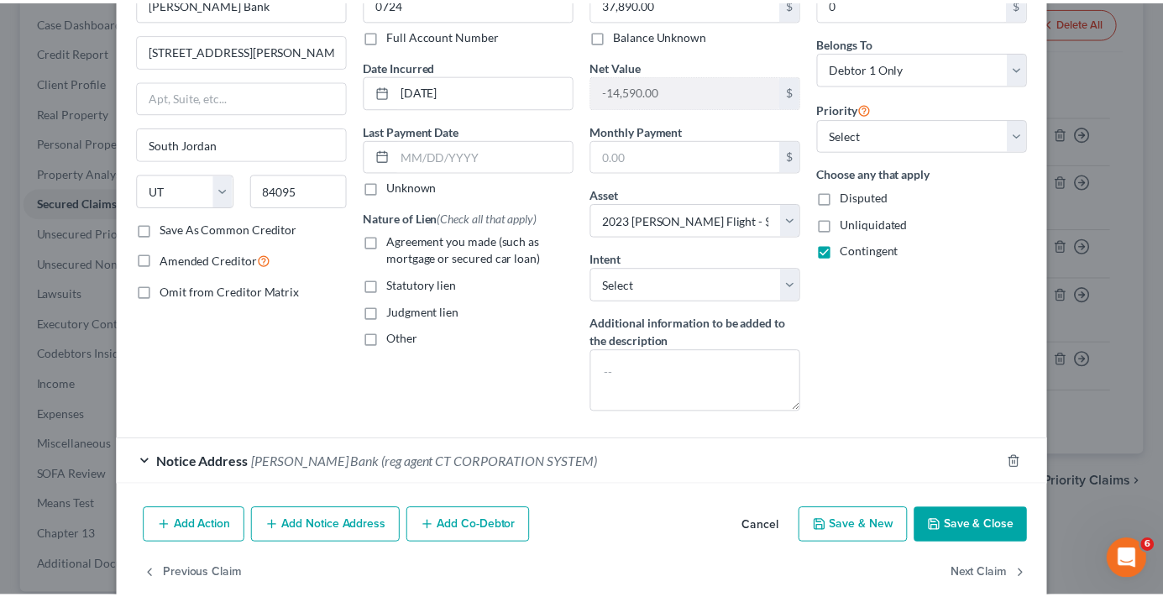
scroll to position [137, 0]
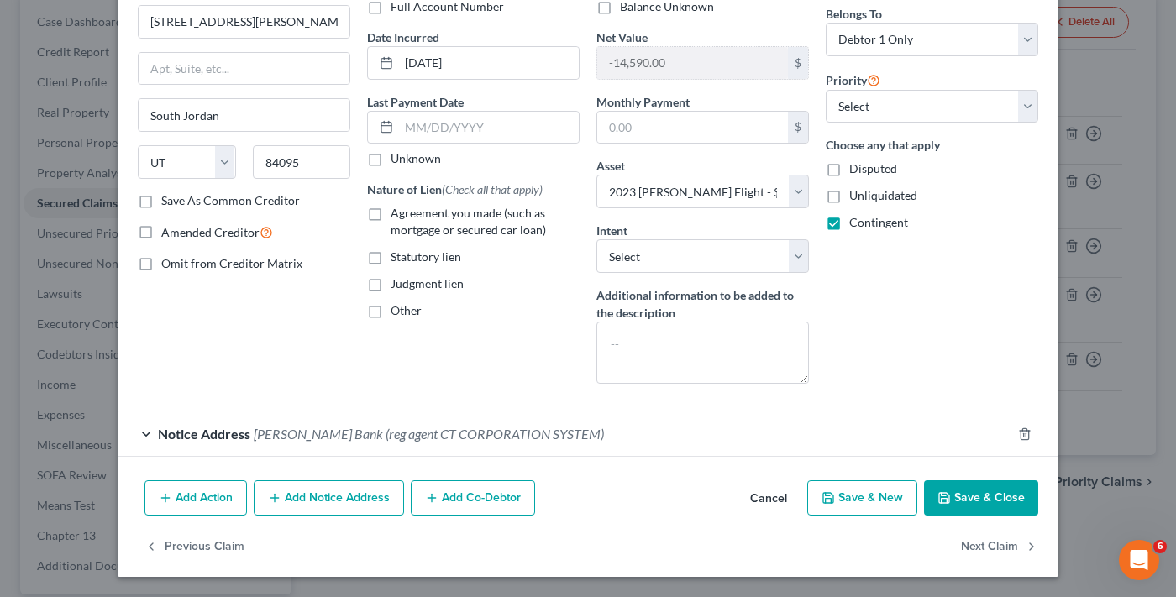
click at [952, 495] on button "Save & Close" at bounding box center [981, 497] width 114 height 35
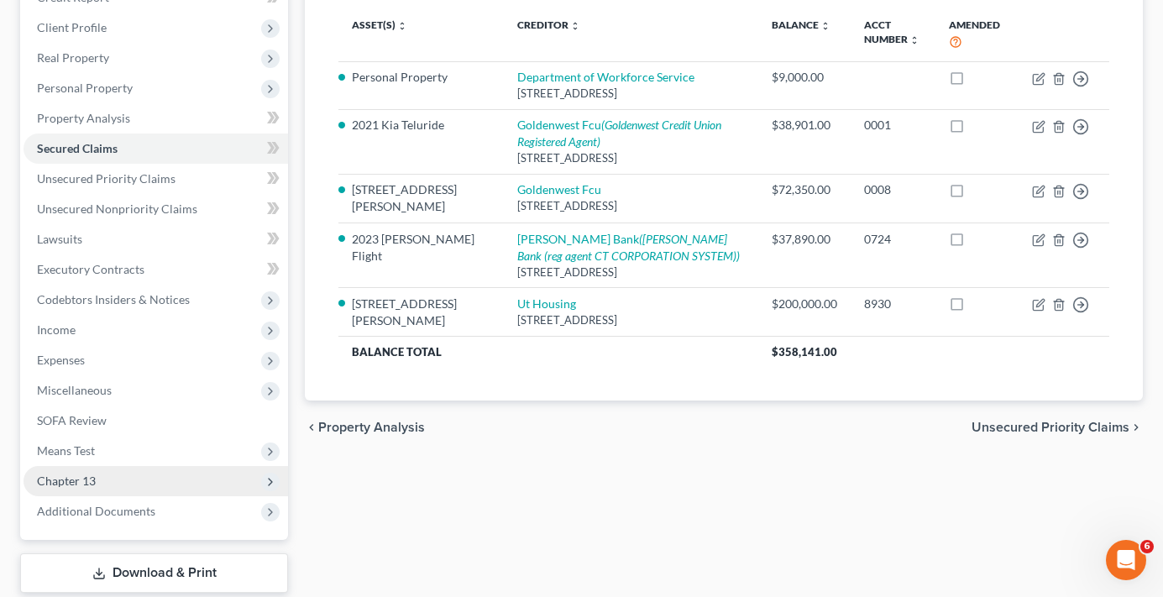
scroll to position [252, 0]
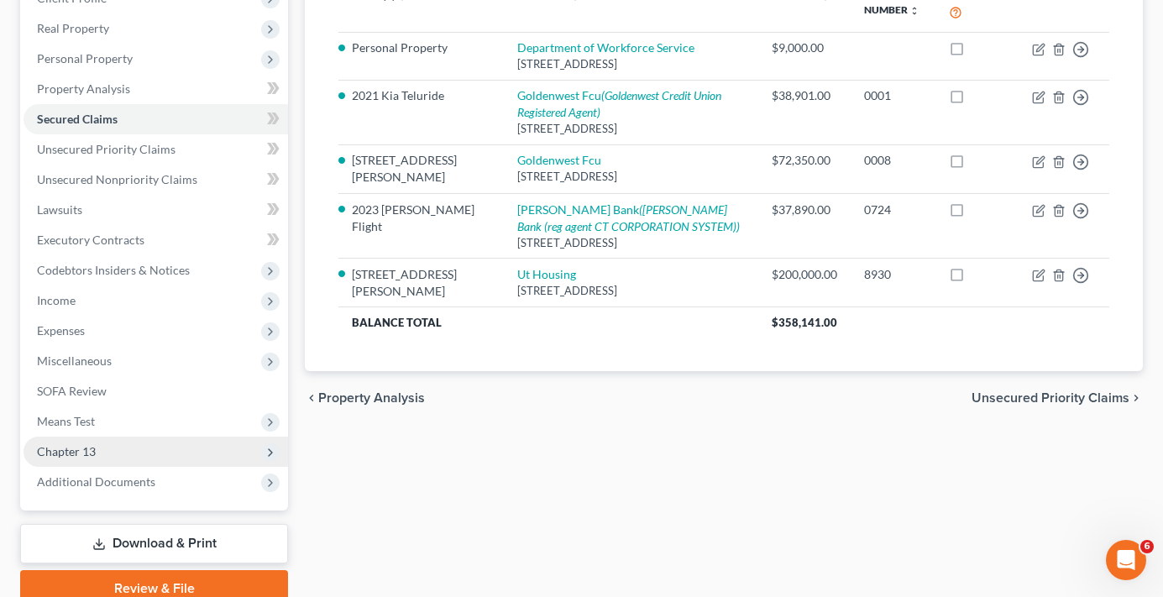
click at [69, 446] on span "Chapter 13" at bounding box center [66, 451] width 59 height 14
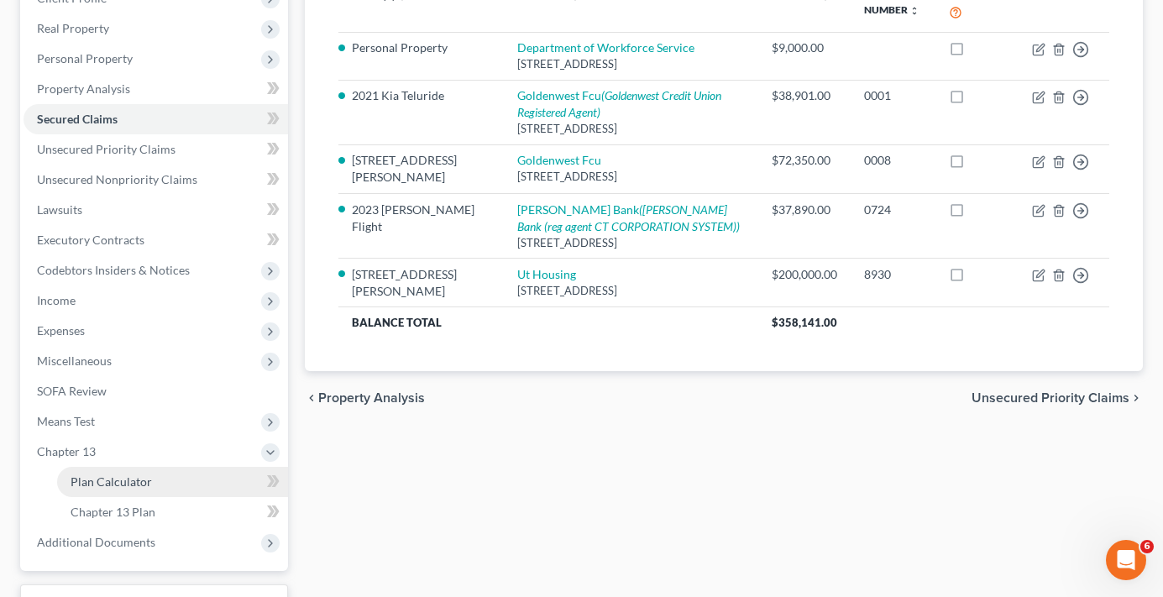
click at [129, 477] on span "Plan Calculator" at bounding box center [111, 482] width 81 height 14
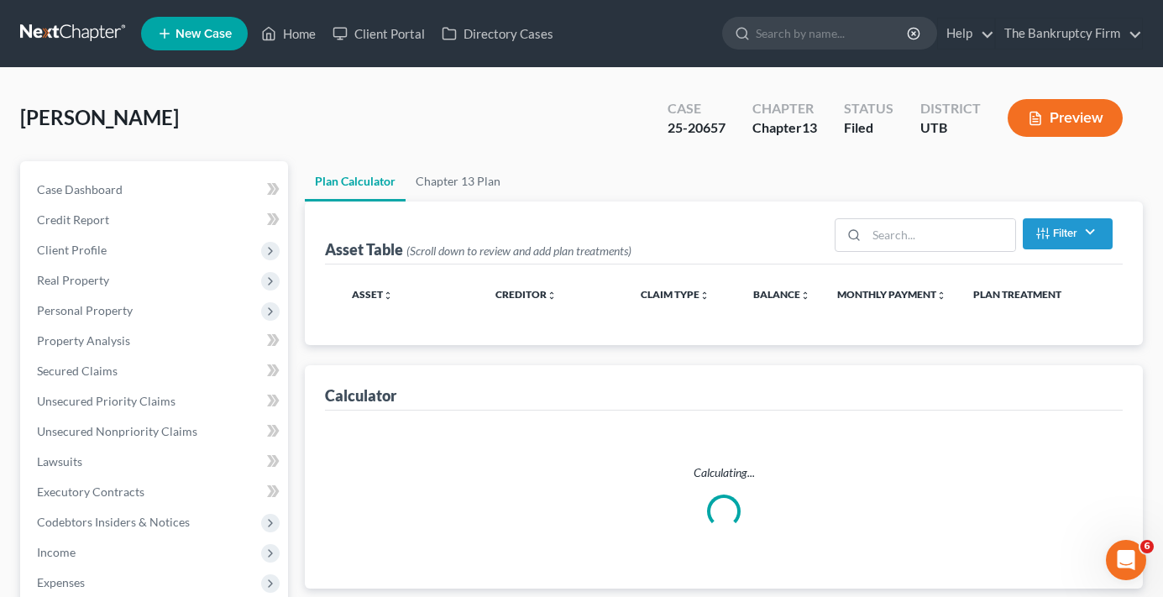
select select "59"
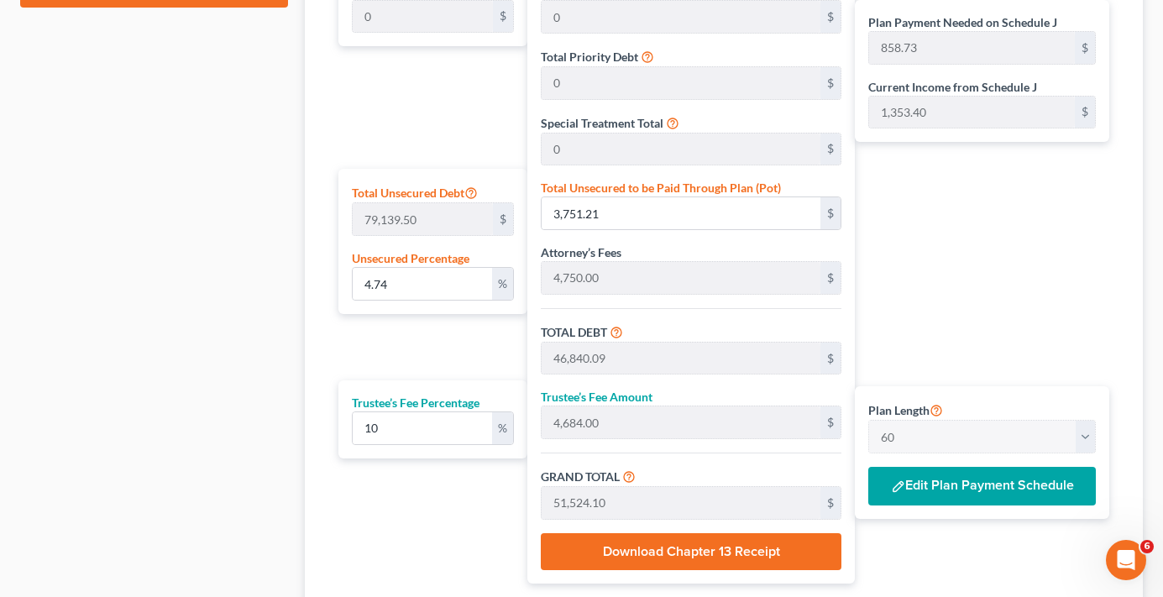
scroll to position [1008, 0]
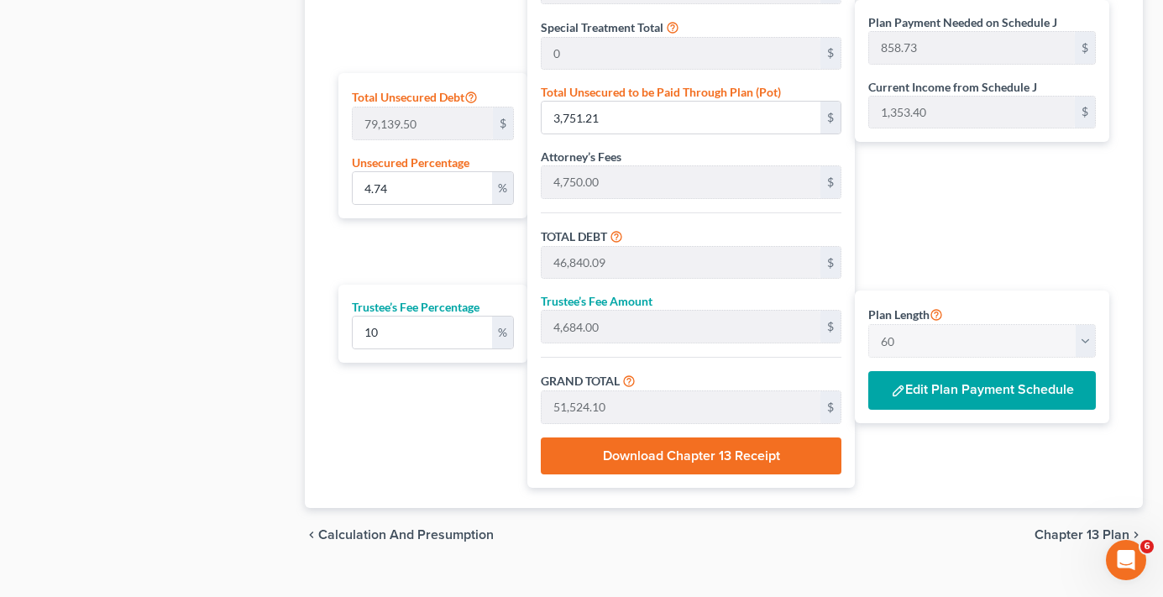
click at [958, 396] on button "Edit Plan Payment Schedule" at bounding box center [983, 390] width 228 height 39
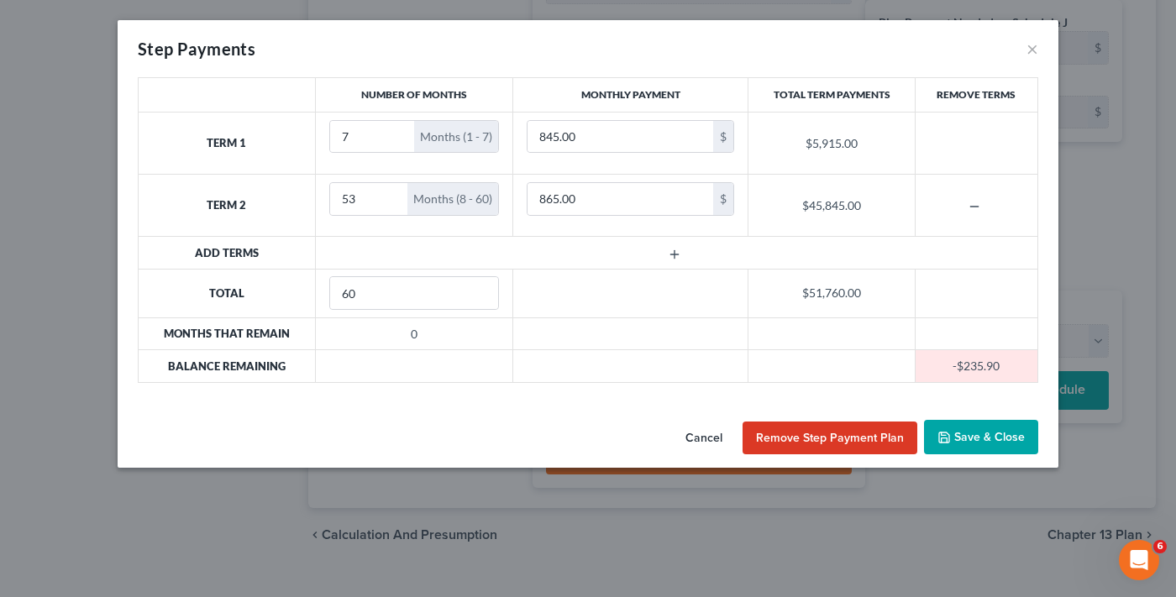
click at [974, 441] on button "Save & Close" at bounding box center [981, 437] width 114 height 35
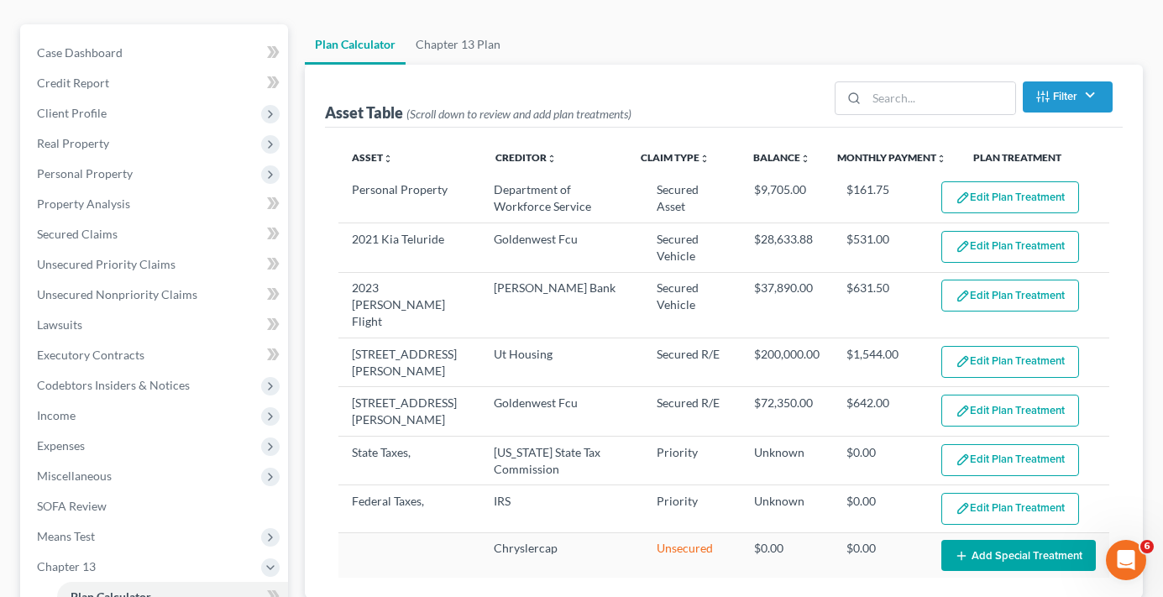
scroll to position [29, 0]
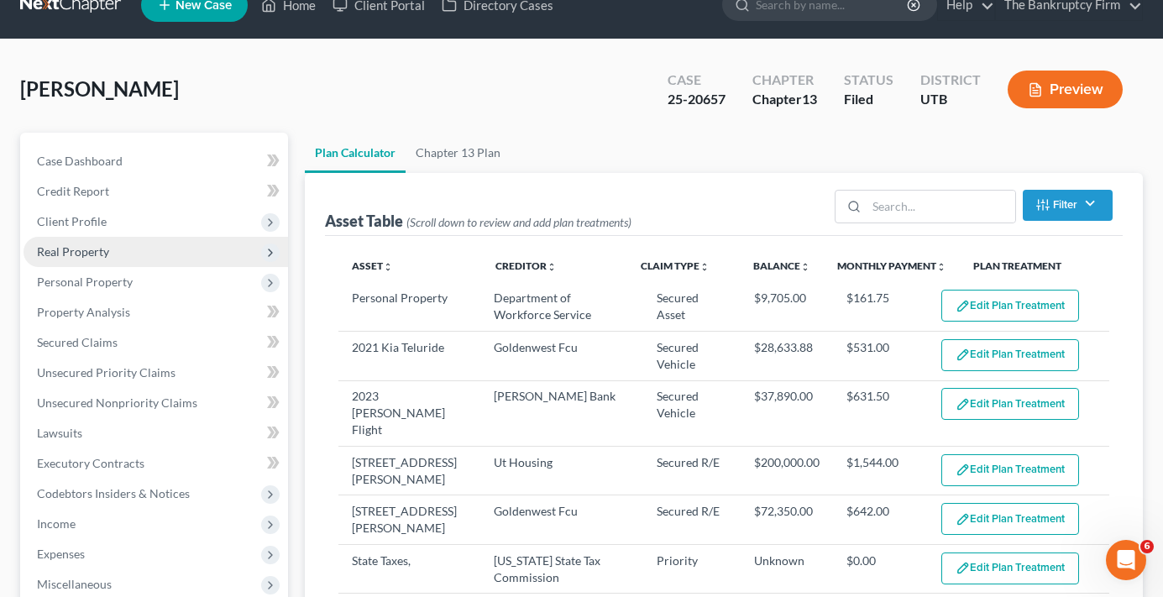
click at [72, 250] on span "Real Property" at bounding box center [73, 251] width 72 height 14
click at [92, 265] on span "Real Property" at bounding box center [156, 252] width 265 height 30
click at [81, 249] on span "Real Property" at bounding box center [73, 251] width 72 height 14
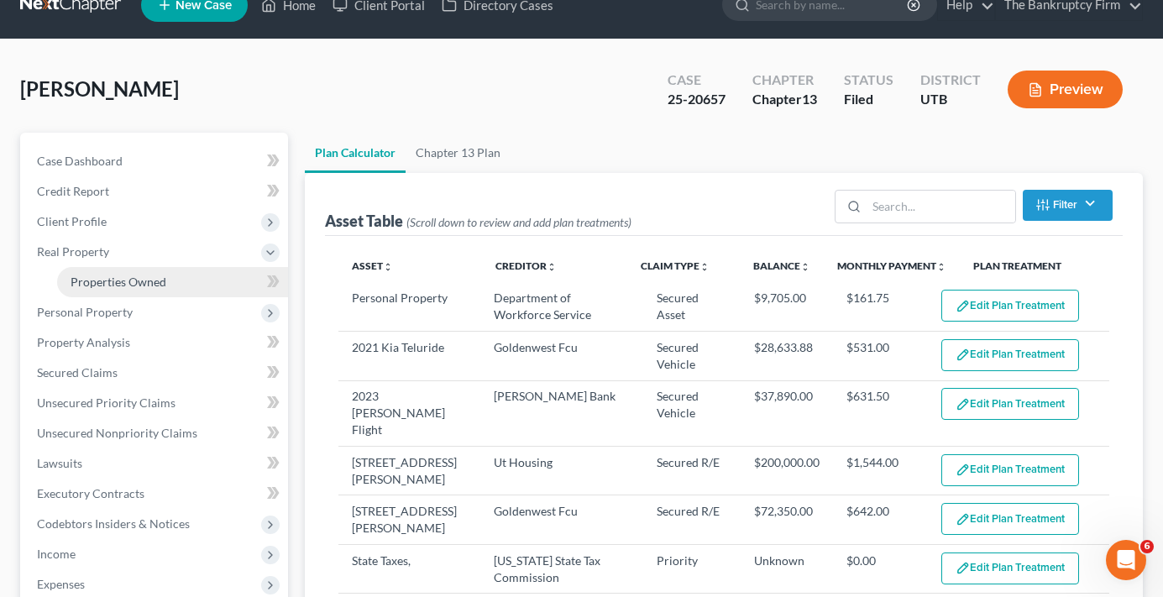
click at [134, 284] on span "Properties Owned" at bounding box center [119, 282] width 96 height 14
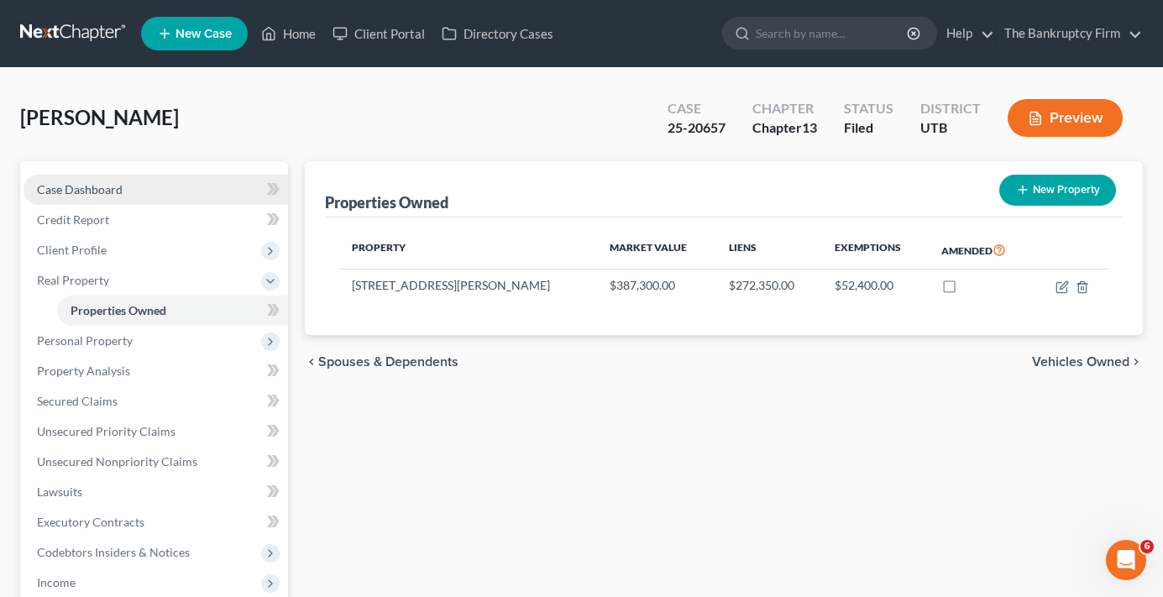
click at [131, 190] on link "Case Dashboard" at bounding box center [156, 190] width 265 height 30
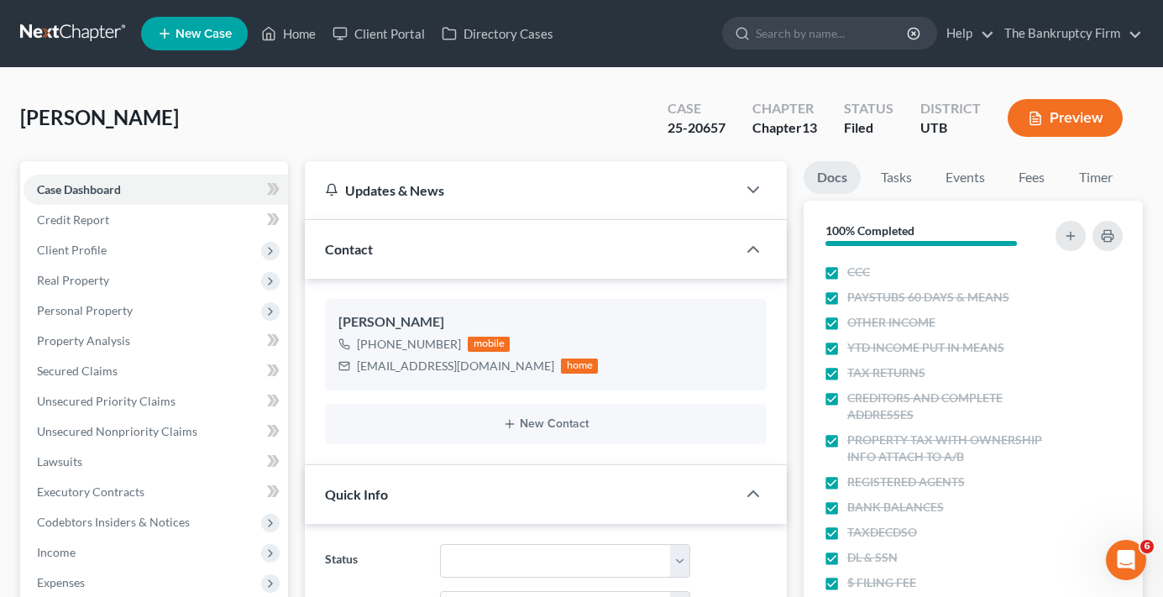
click at [282, 116] on div "Brown, Holly Upgraded Case 25-20657 Chapter Chapter 13 Status Filed District UT…" at bounding box center [581, 124] width 1123 height 73
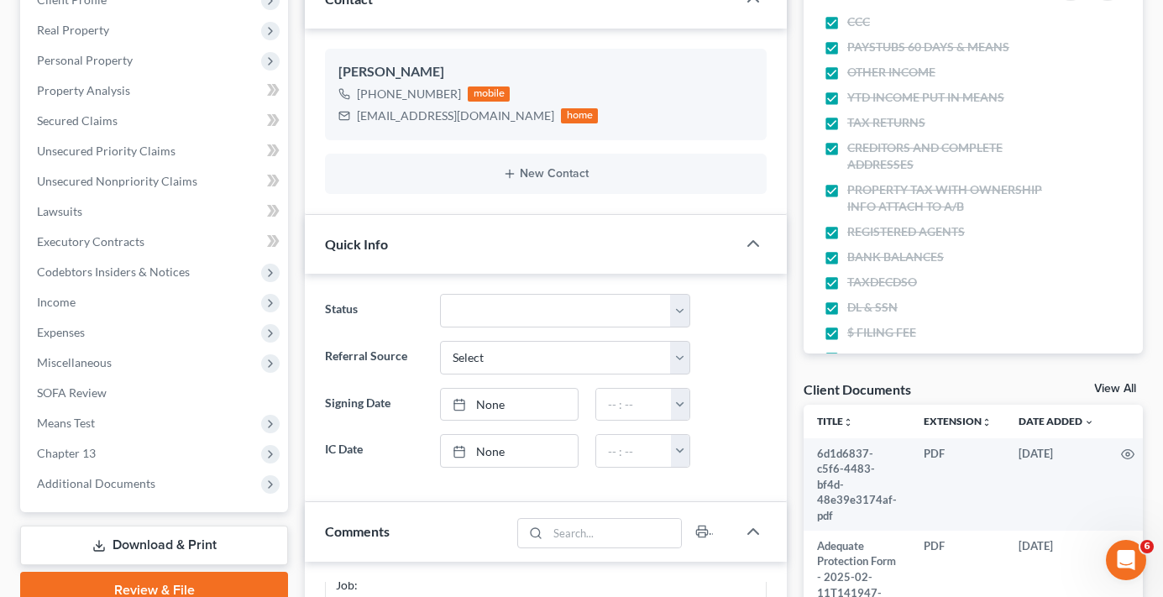
scroll to position [252, 0]
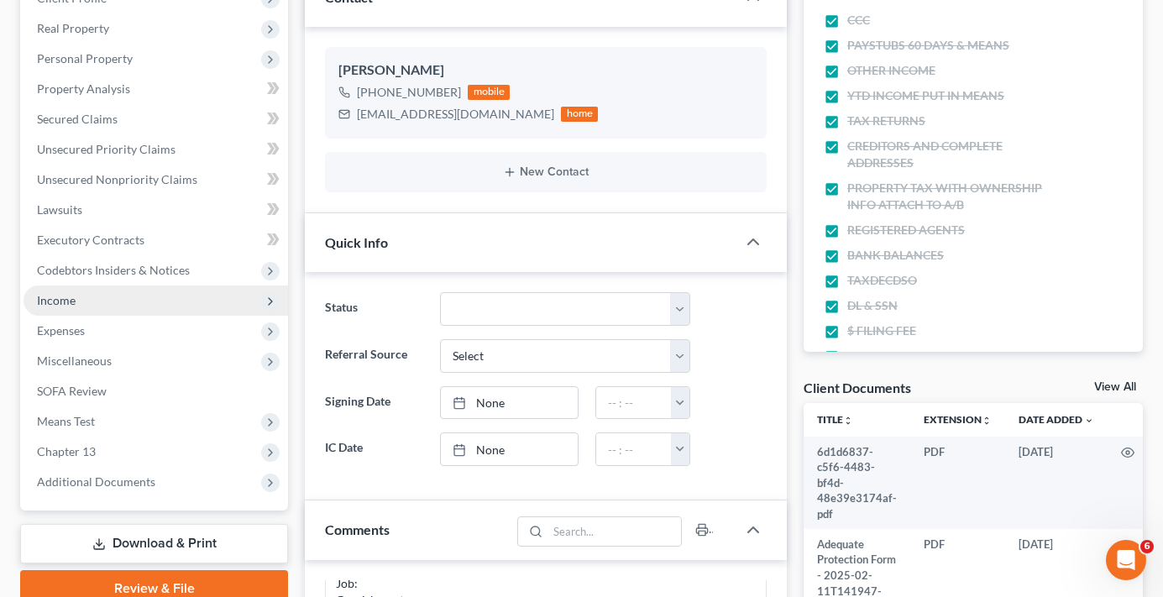
click at [79, 307] on span "Income" at bounding box center [156, 301] width 265 height 30
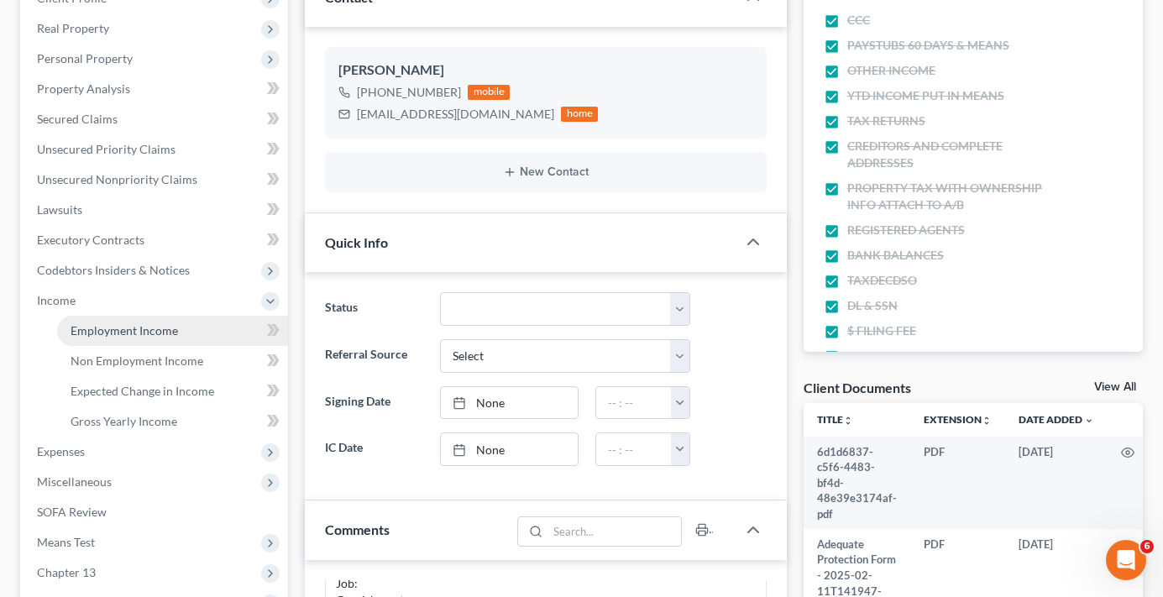
click at [102, 323] on span "Employment Income" at bounding box center [125, 330] width 108 height 14
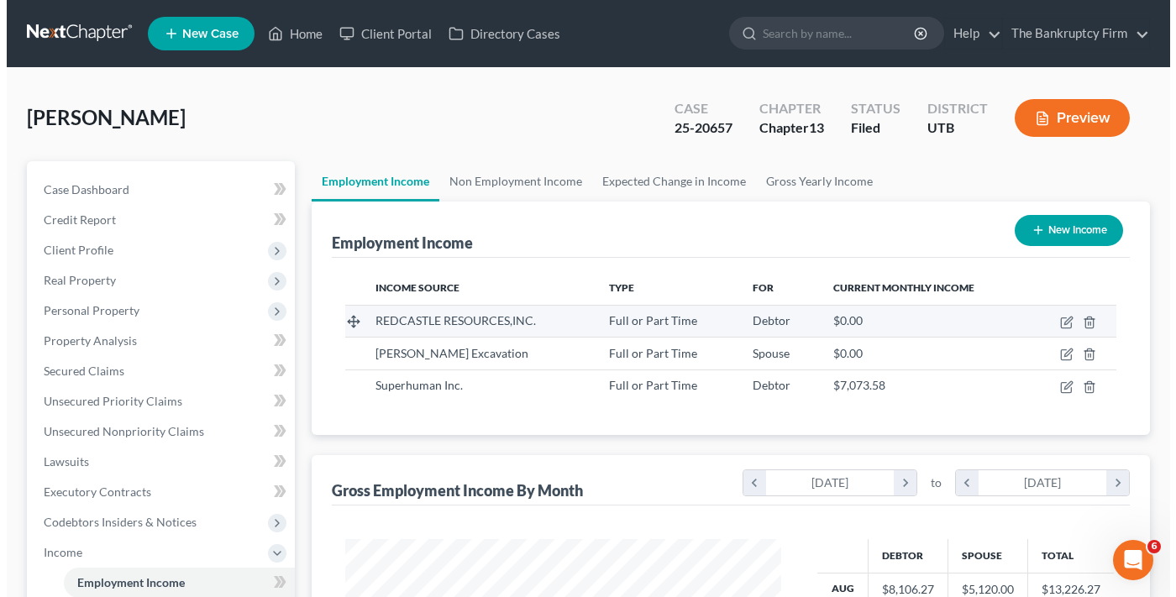
scroll to position [302, 469]
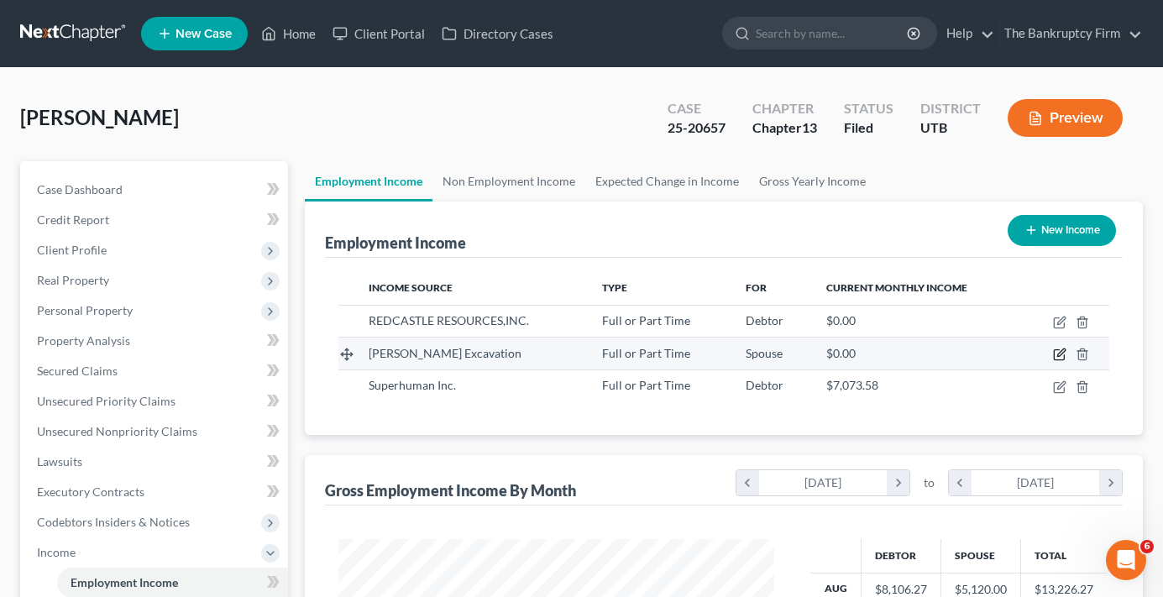
click at [1060, 354] on icon "button" at bounding box center [1062, 353] width 8 height 8
select select "0"
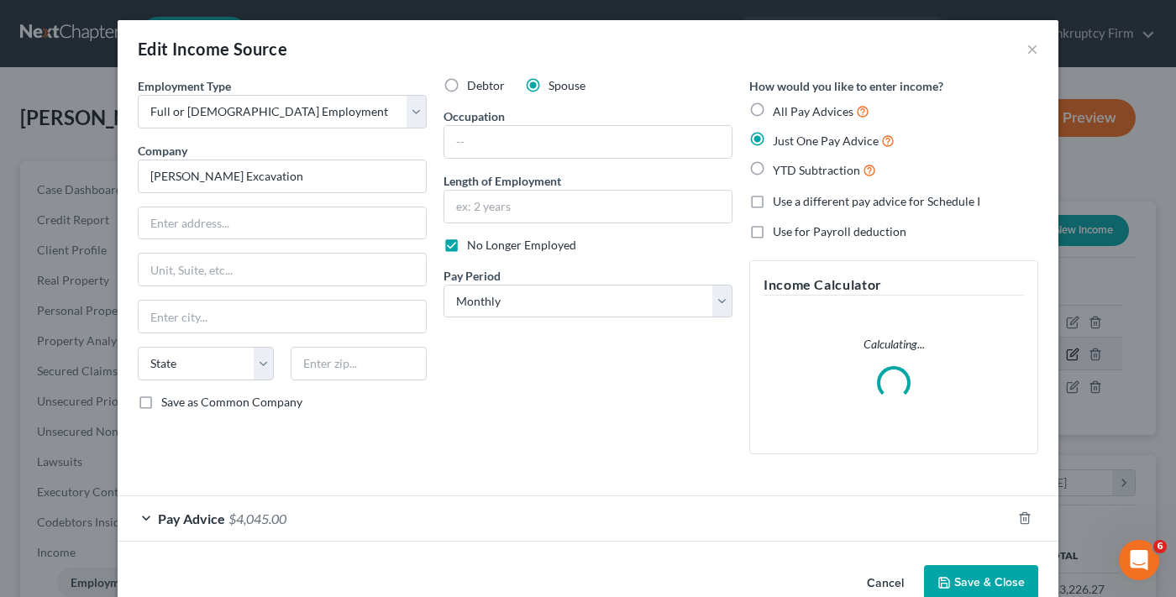
scroll to position [302, 475]
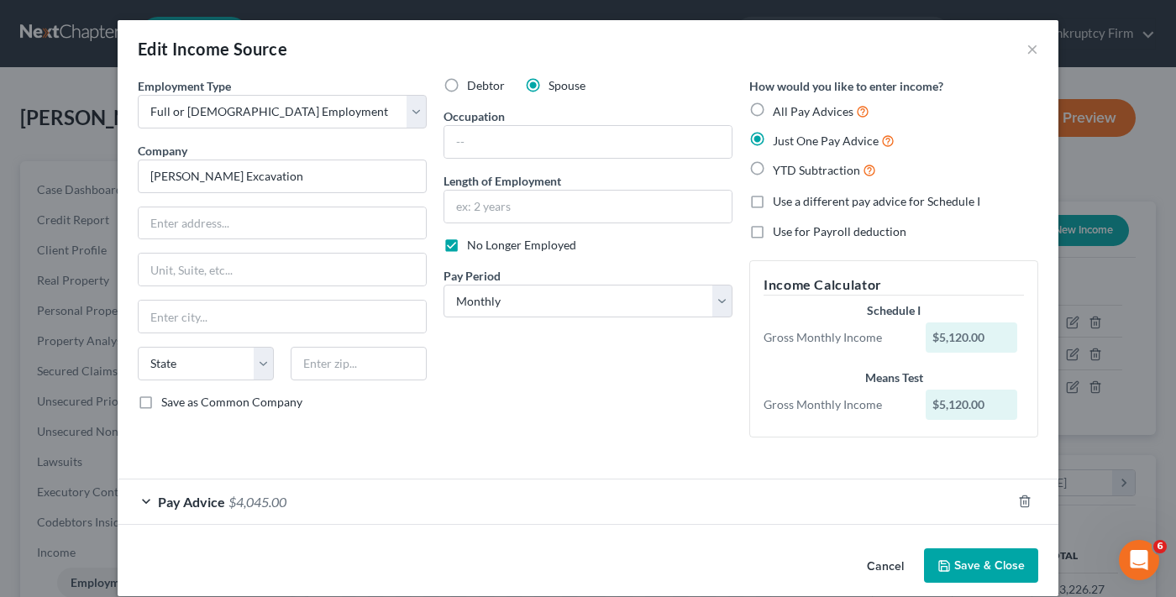
click at [467, 246] on label "No Longer Employed" at bounding box center [521, 245] width 109 height 17
click at [474, 246] on input "No Longer Employed" at bounding box center [479, 242] width 11 height 11
checkbox input "false"
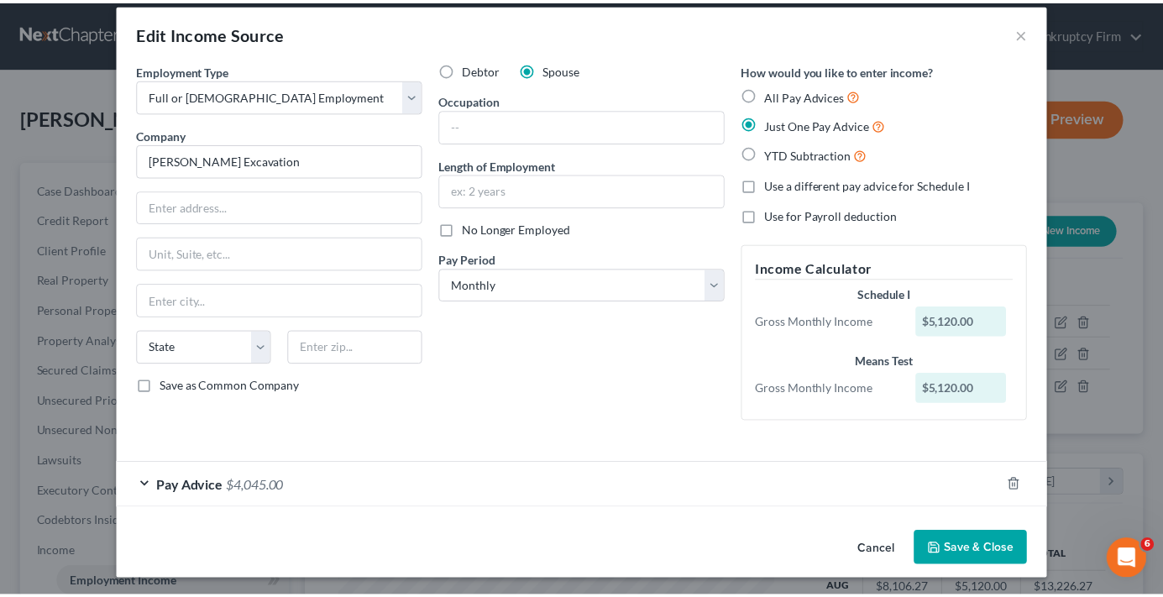
scroll to position [19, 0]
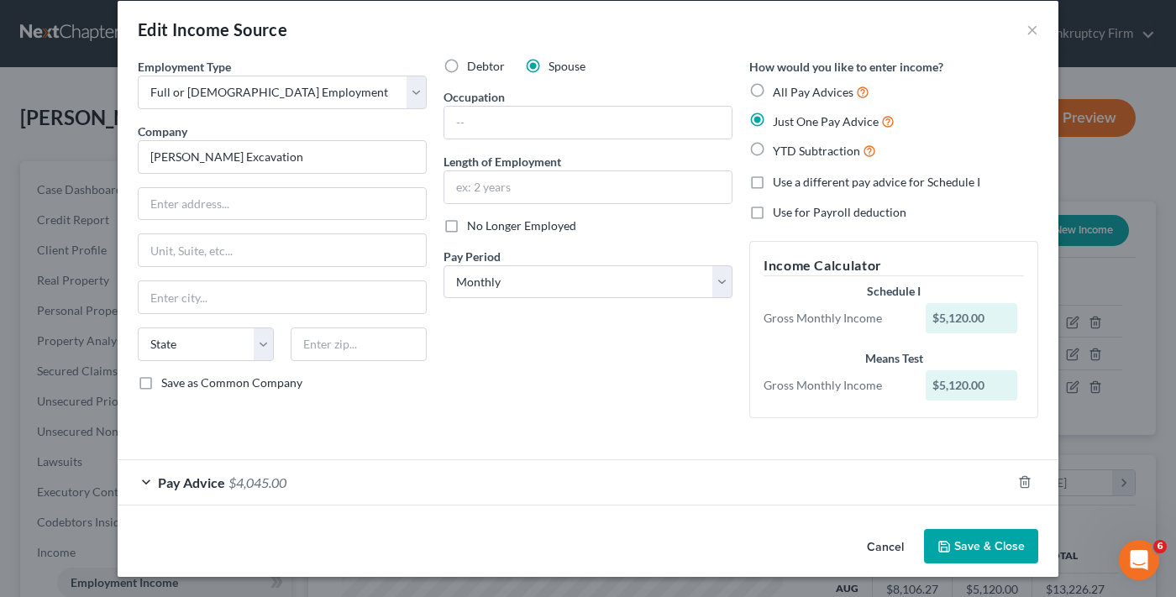
click at [970, 539] on button "Save & Close" at bounding box center [981, 546] width 114 height 35
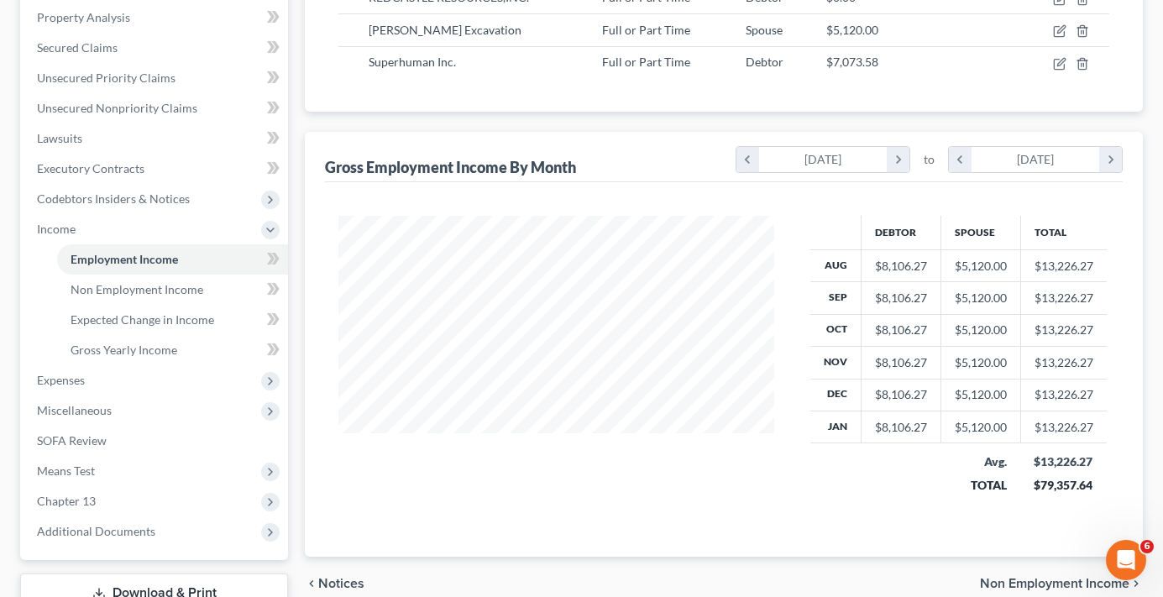
scroll to position [447, 0]
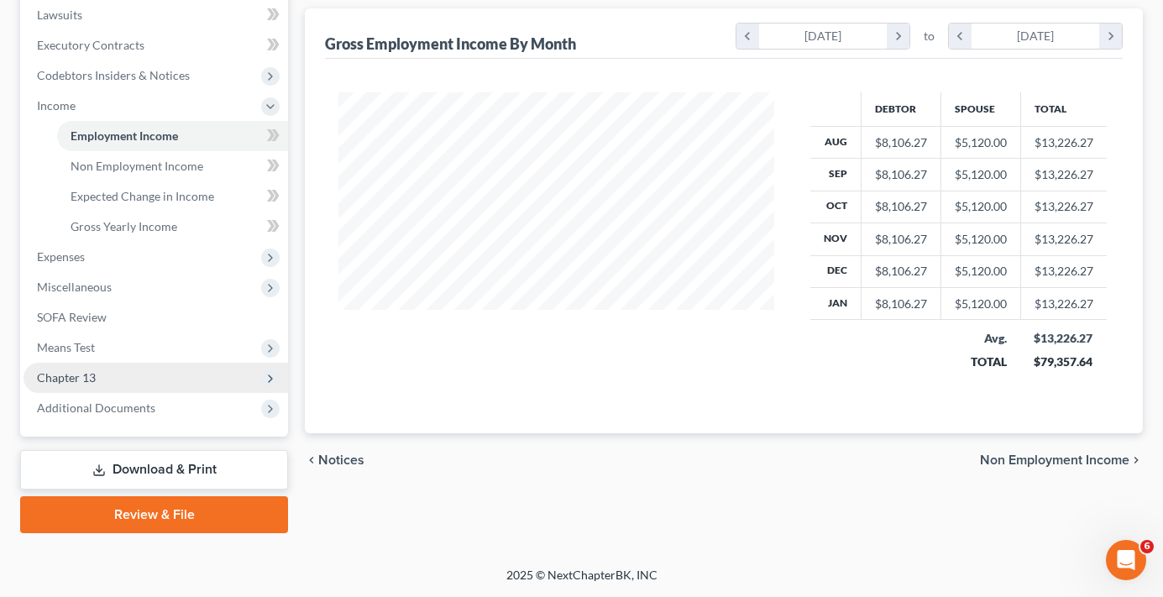
click at [68, 377] on span "Chapter 13" at bounding box center [66, 377] width 59 height 14
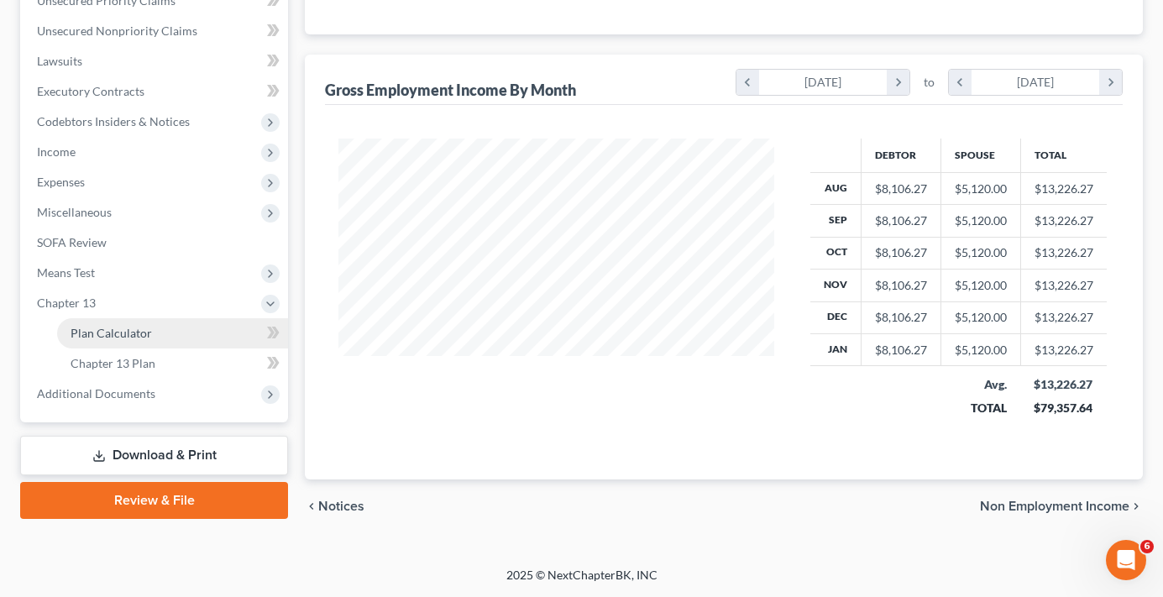
click at [128, 338] on span "Plan Calculator" at bounding box center [111, 333] width 81 height 14
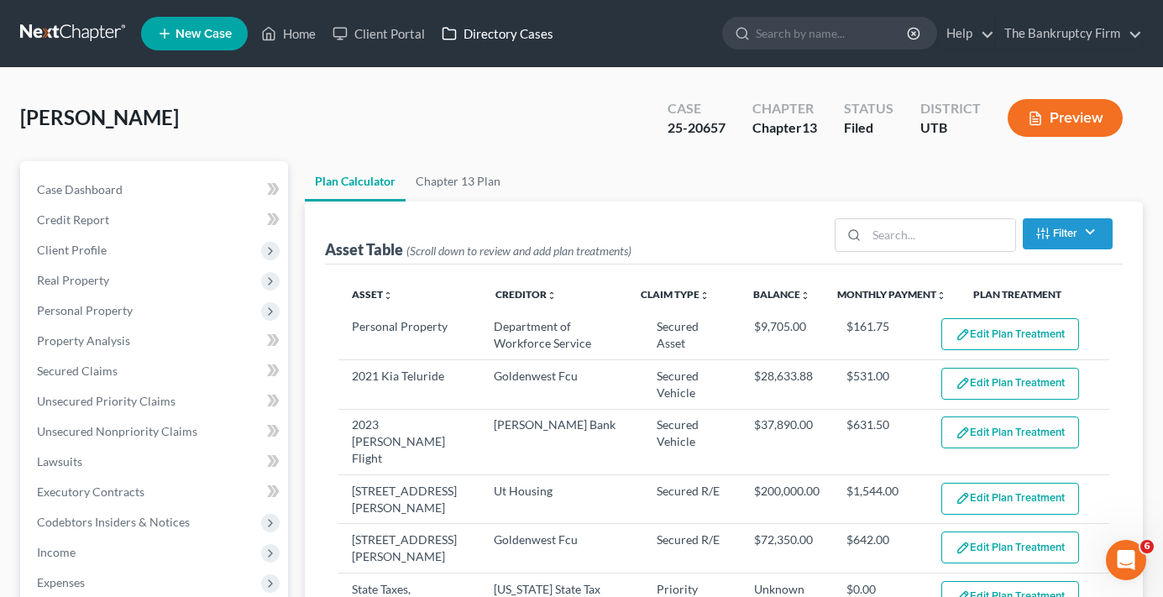
select select "59"
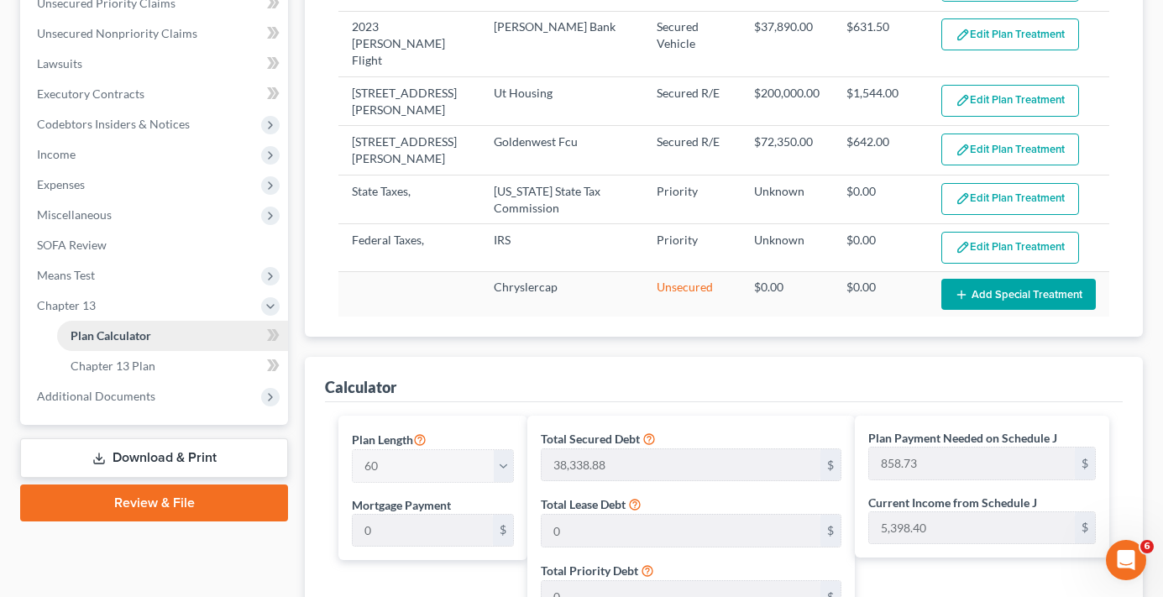
scroll to position [420, 0]
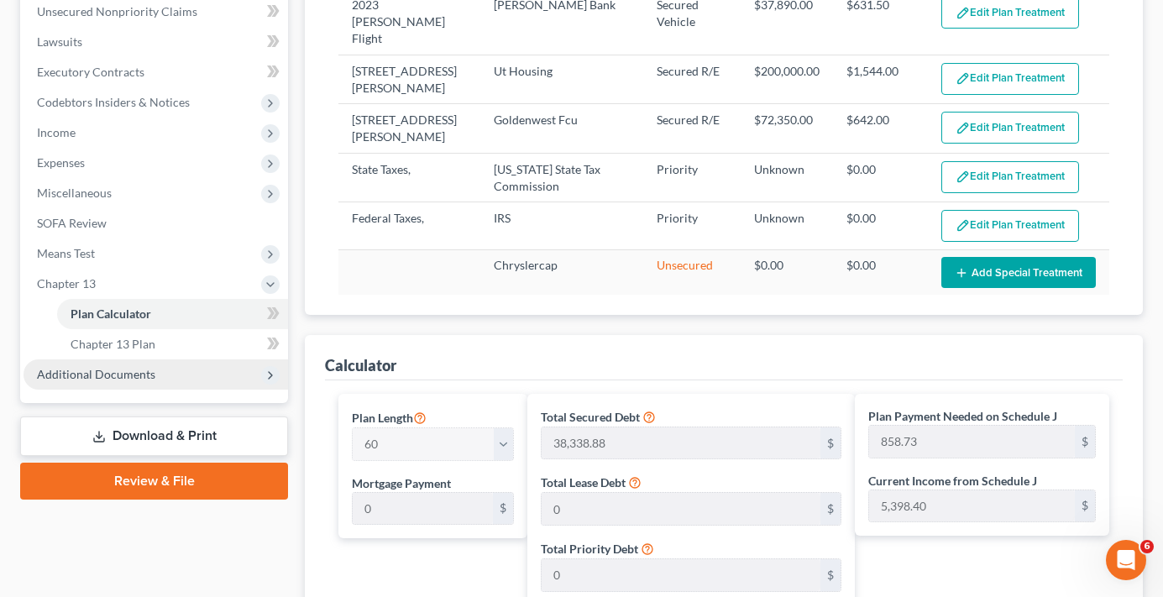
click at [101, 384] on span "Additional Documents" at bounding box center [156, 375] width 265 height 30
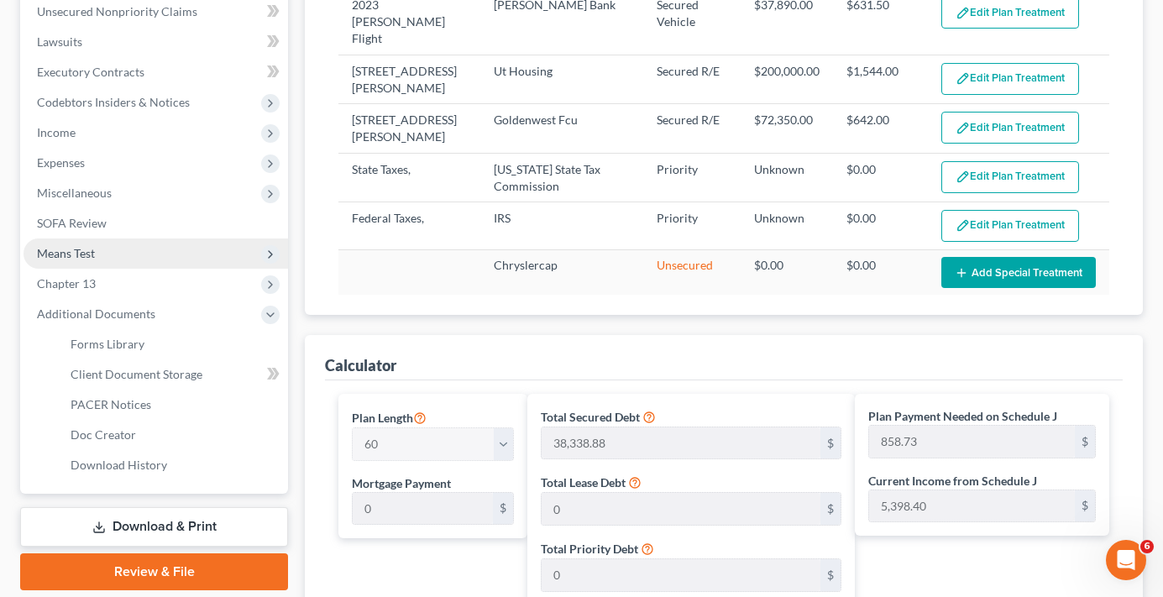
click at [80, 255] on span "Means Test" at bounding box center [66, 253] width 58 height 14
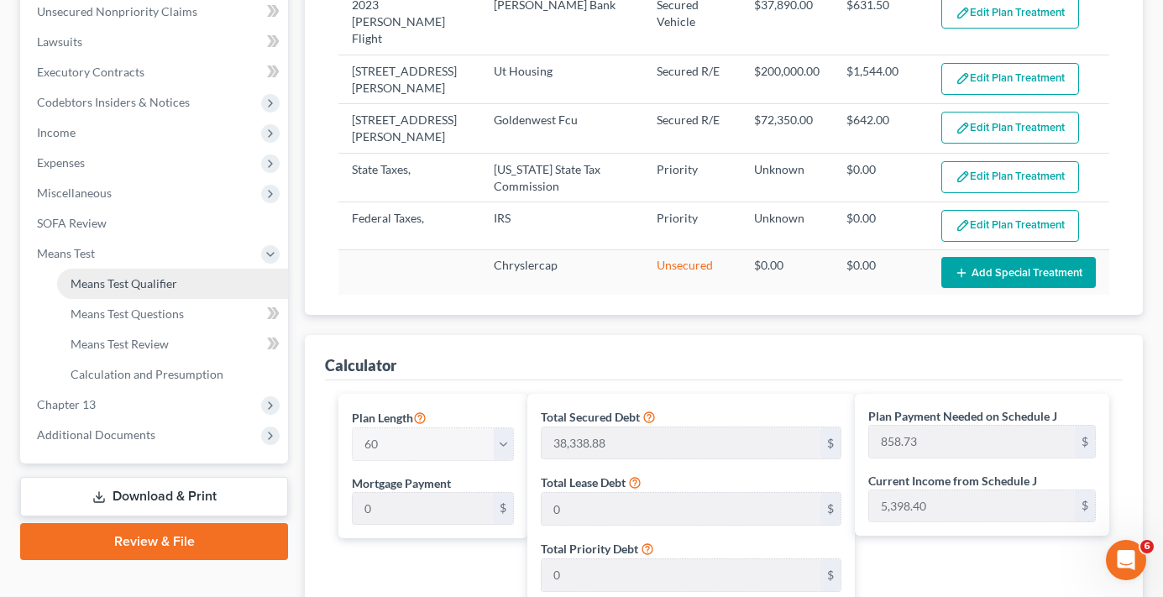
click at [139, 282] on span "Means Test Qualifier" at bounding box center [124, 283] width 107 height 14
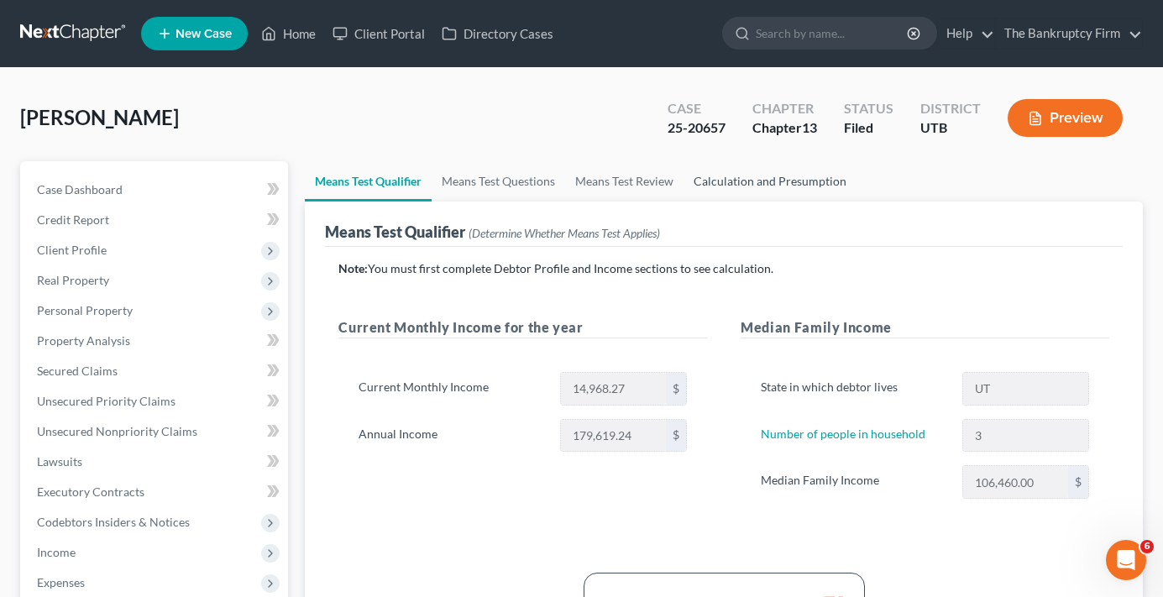
click at [780, 183] on link "Calculation and Presumption" at bounding box center [770, 181] width 173 height 40
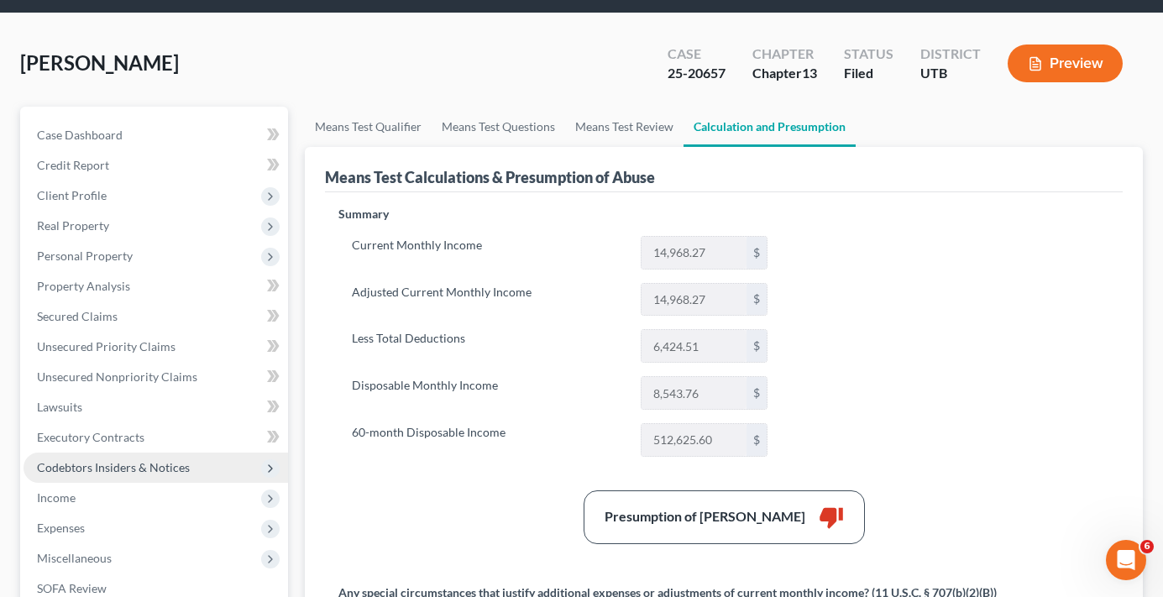
scroll to position [84, 0]
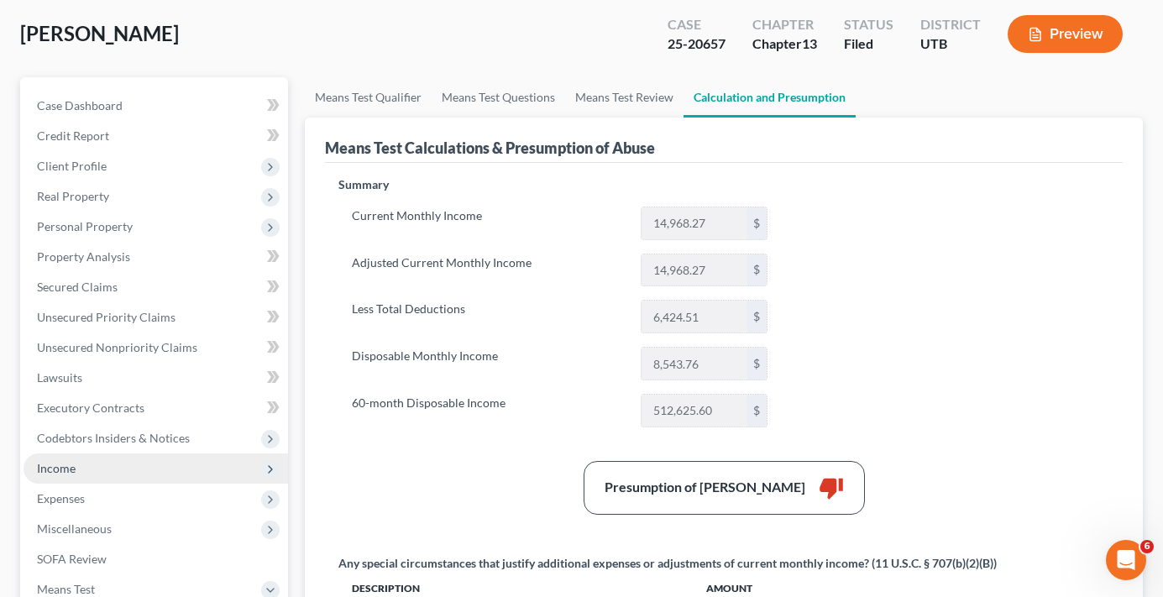
click at [66, 472] on span "Income" at bounding box center [56, 468] width 39 height 14
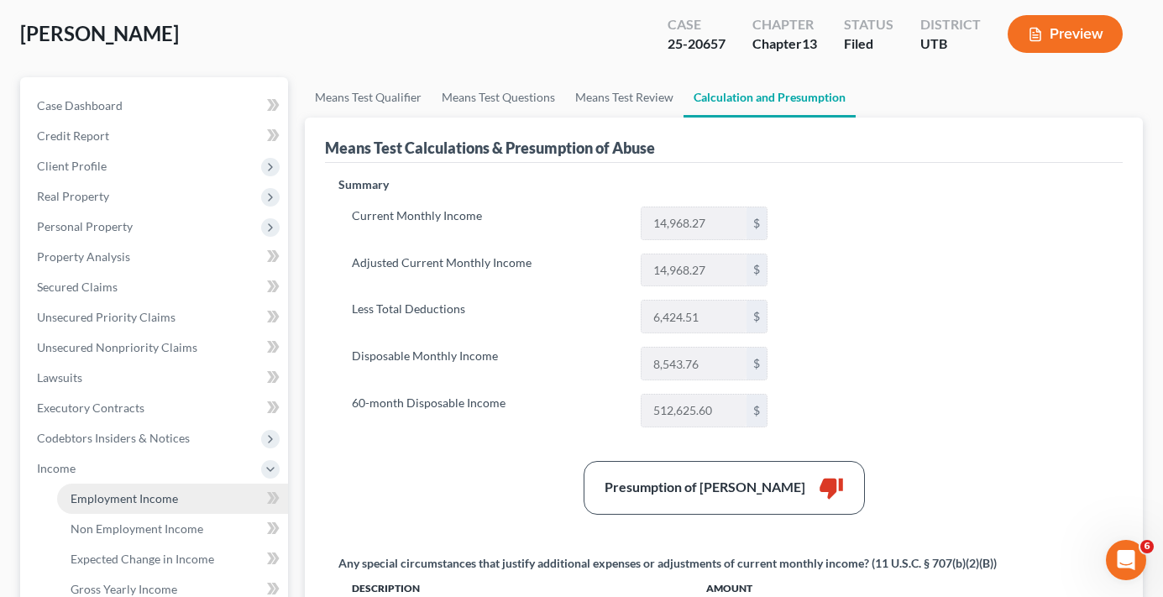
click at [121, 505] on span "Employment Income" at bounding box center [125, 498] width 108 height 14
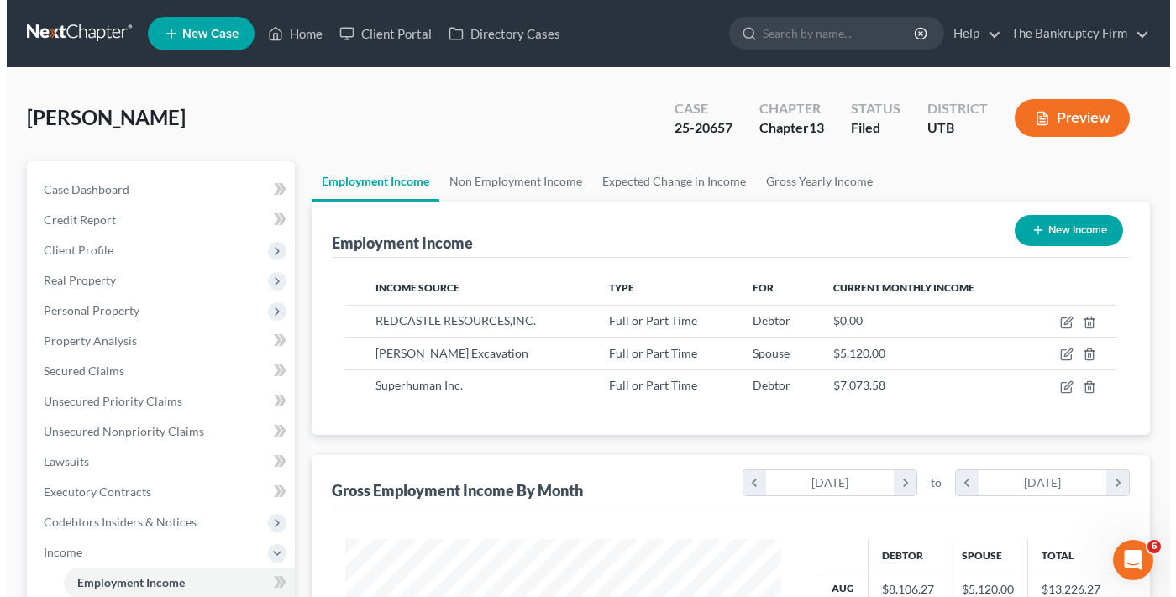
scroll to position [302, 469]
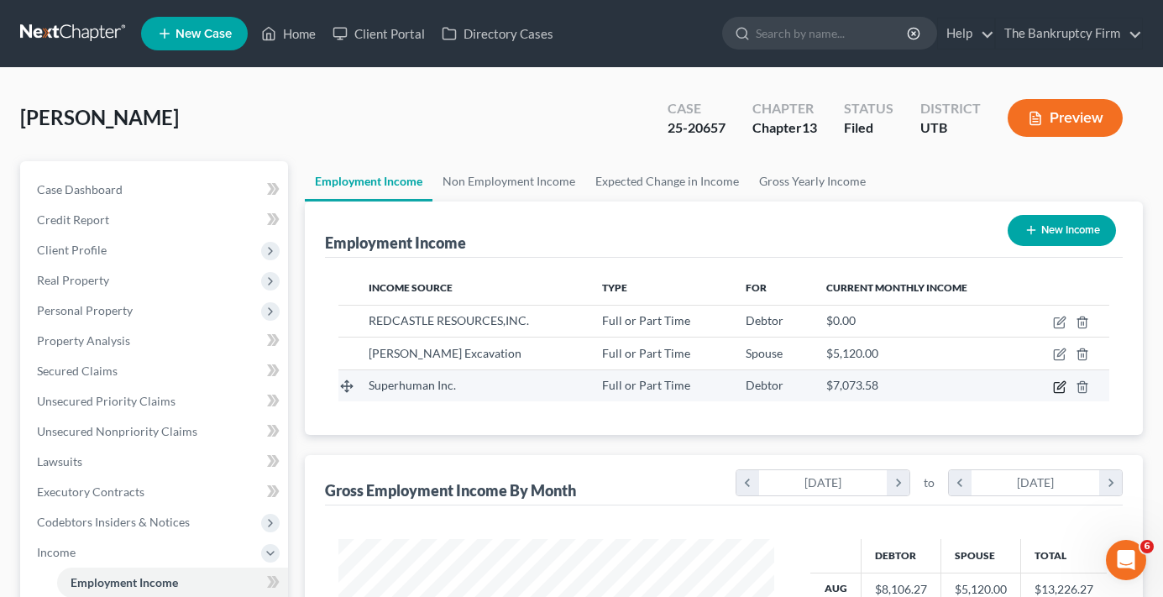
click at [1061, 386] on icon "button" at bounding box center [1059, 387] width 13 height 13
select select "0"
select select "9"
select select "1"
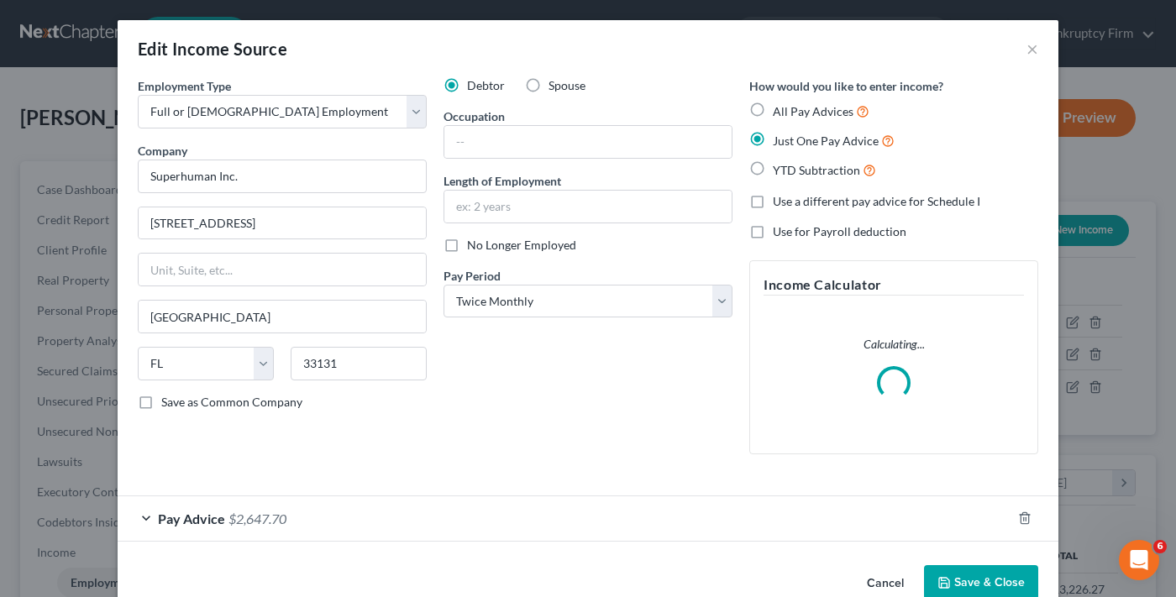
scroll to position [36, 0]
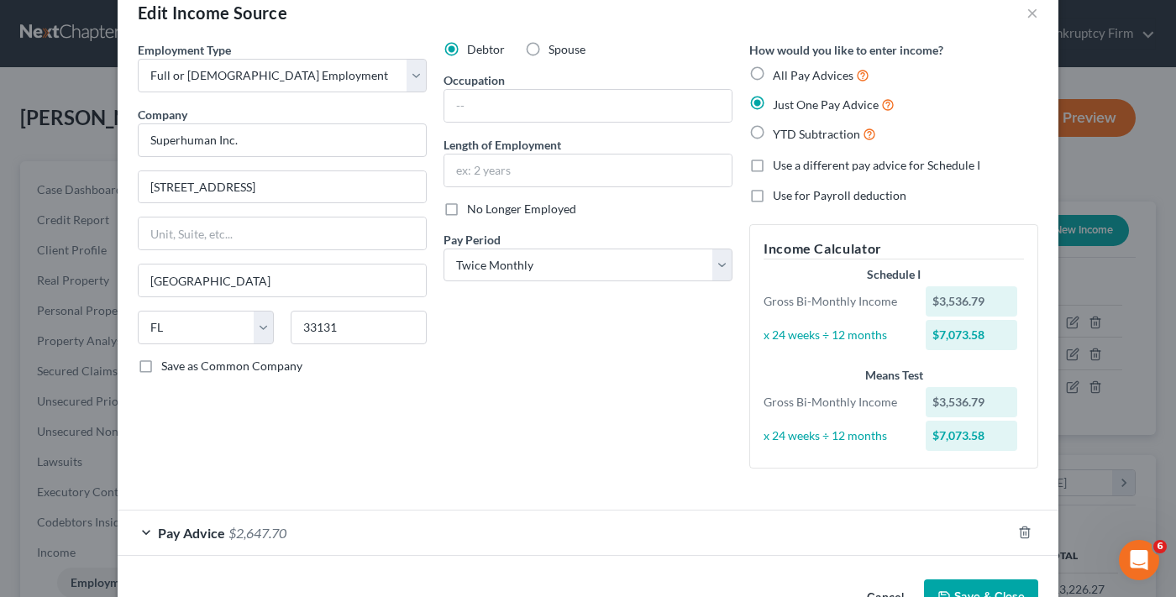
click at [389, 396] on div "Employment Type * Select Full or Part Time Employment Self Employment Company *…" at bounding box center [282, 261] width 306 height 441
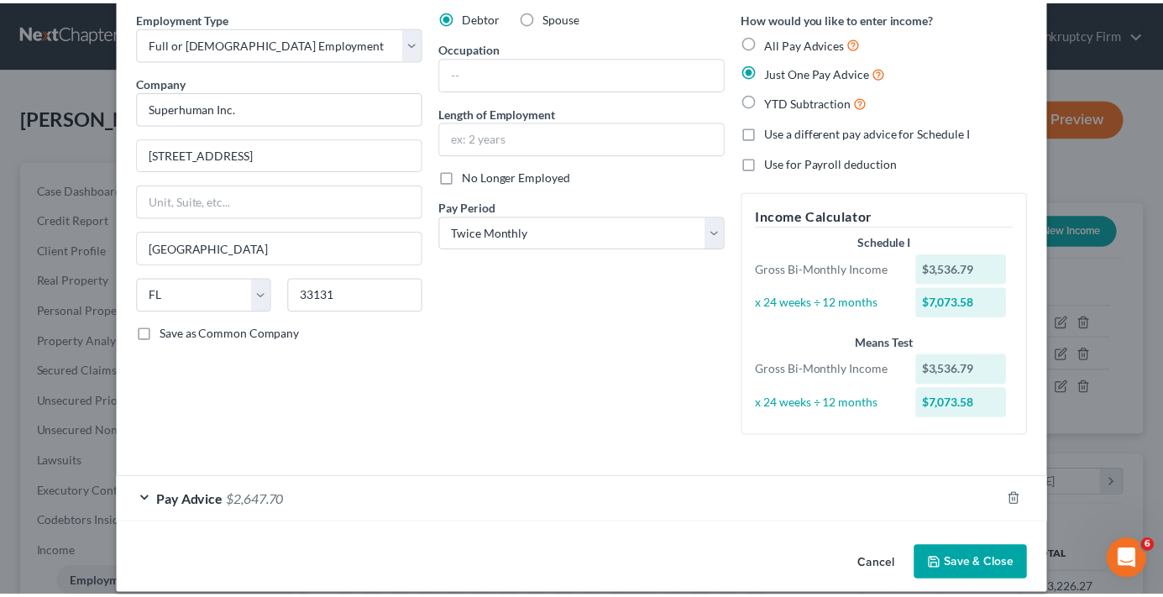
scroll to position [87, 0]
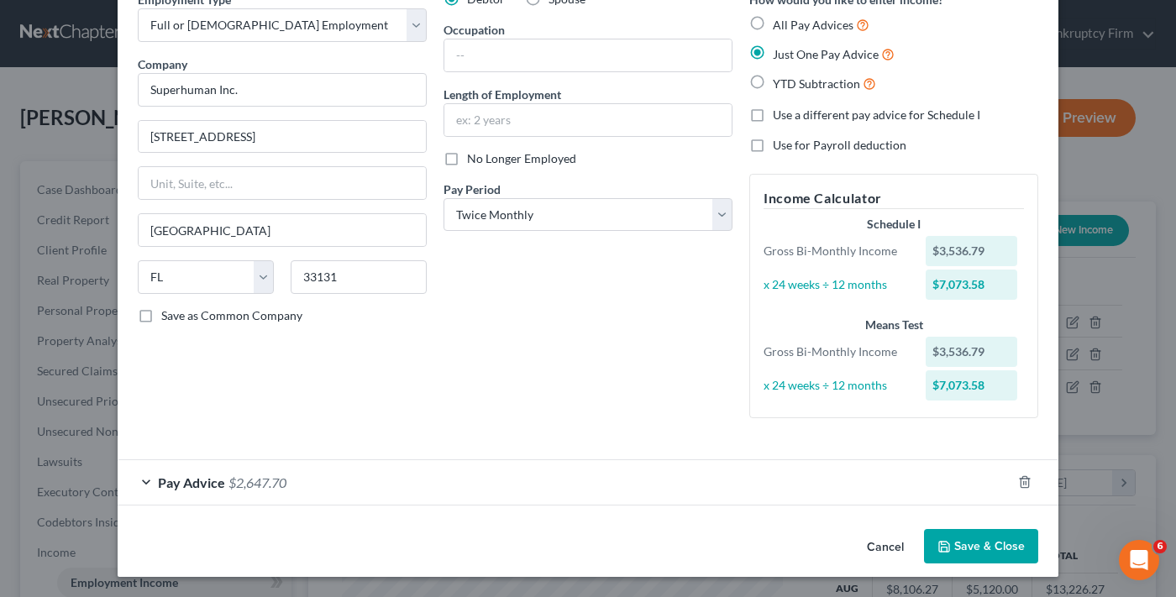
click at [871, 552] on button "Cancel" at bounding box center [885, 548] width 64 height 34
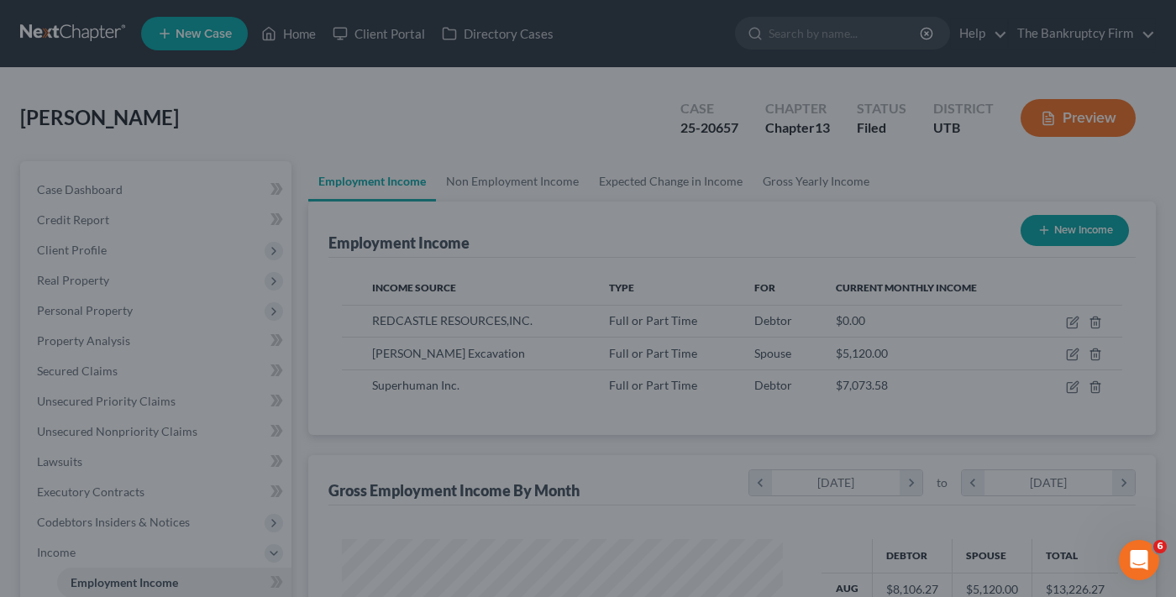
scroll to position [839683, 839514]
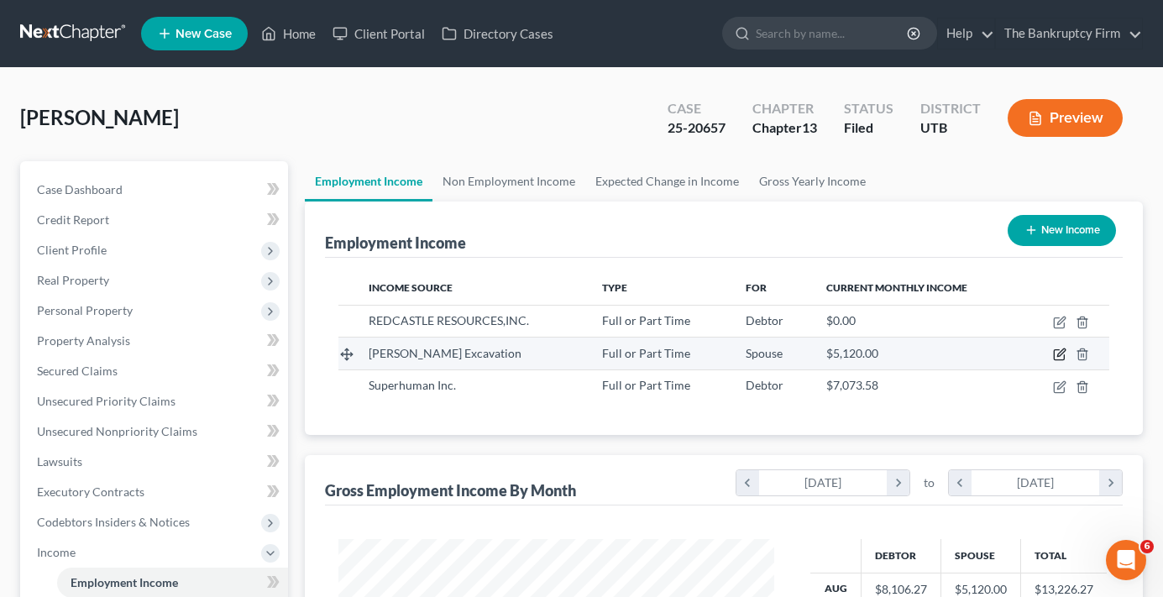
click at [1064, 351] on icon "button" at bounding box center [1059, 354] width 13 height 13
select select "0"
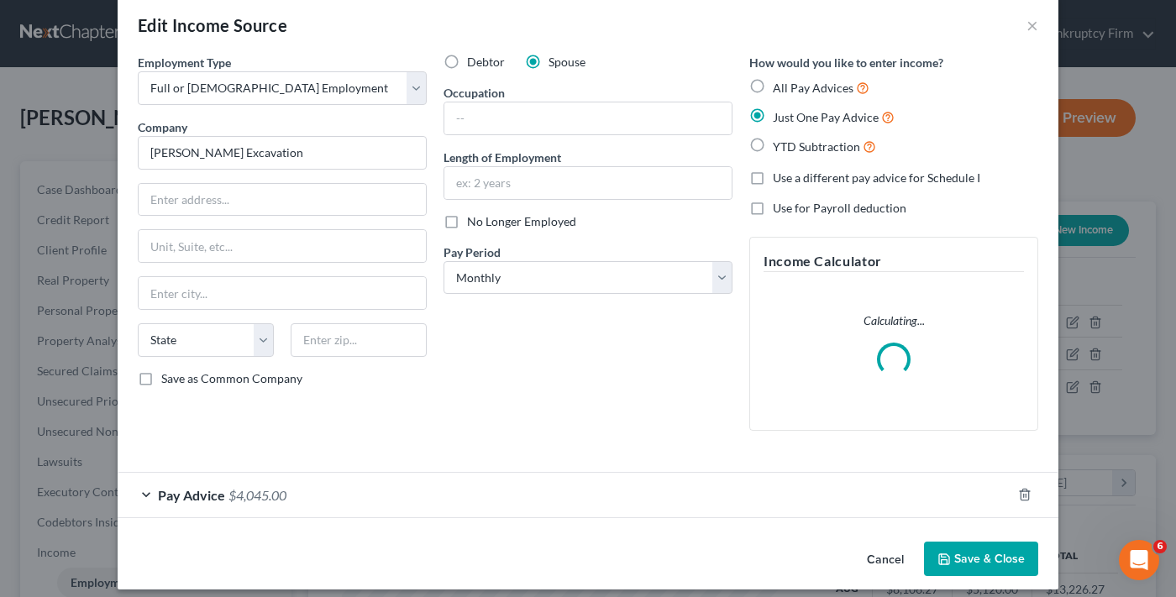
scroll to position [36, 0]
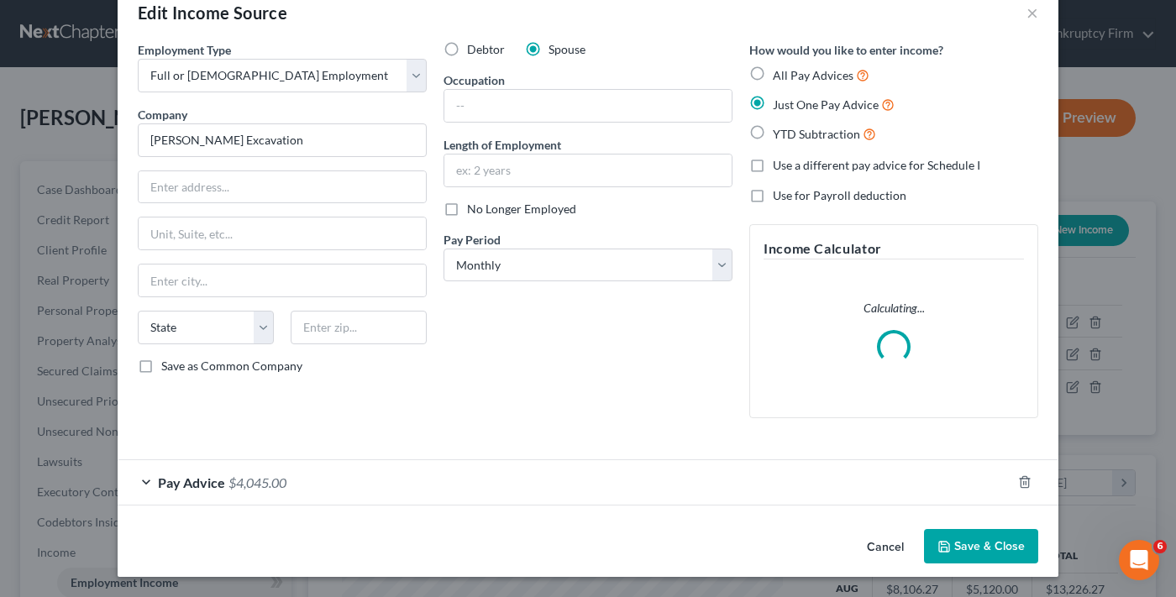
click at [318, 470] on div "Pay Advice $4,045.00" at bounding box center [565, 482] width 894 height 45
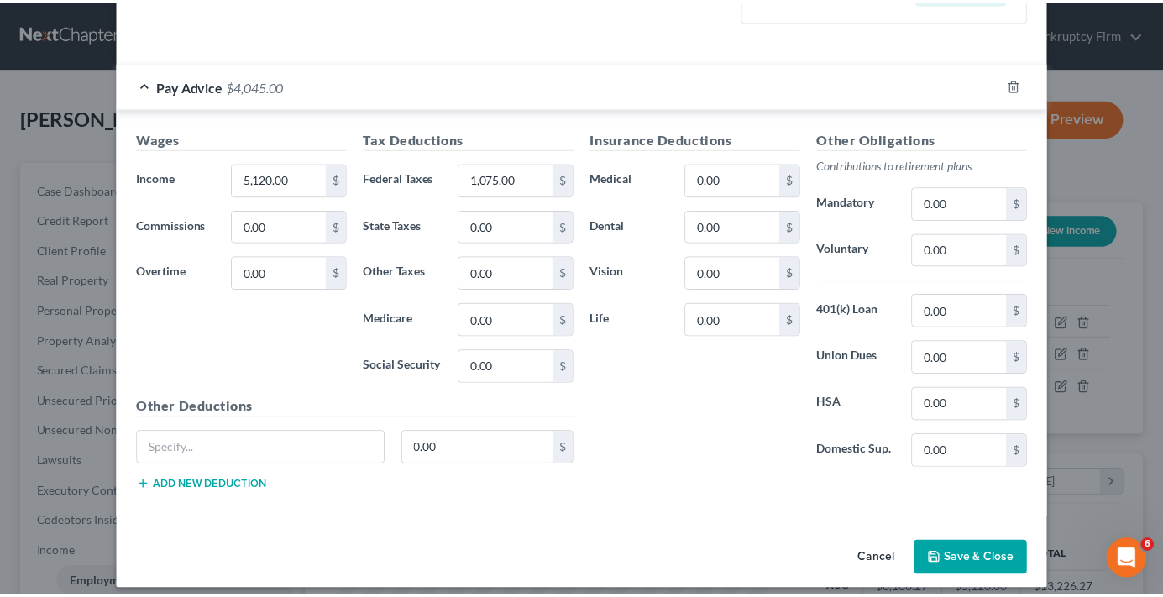
scroll to position [430, 0]
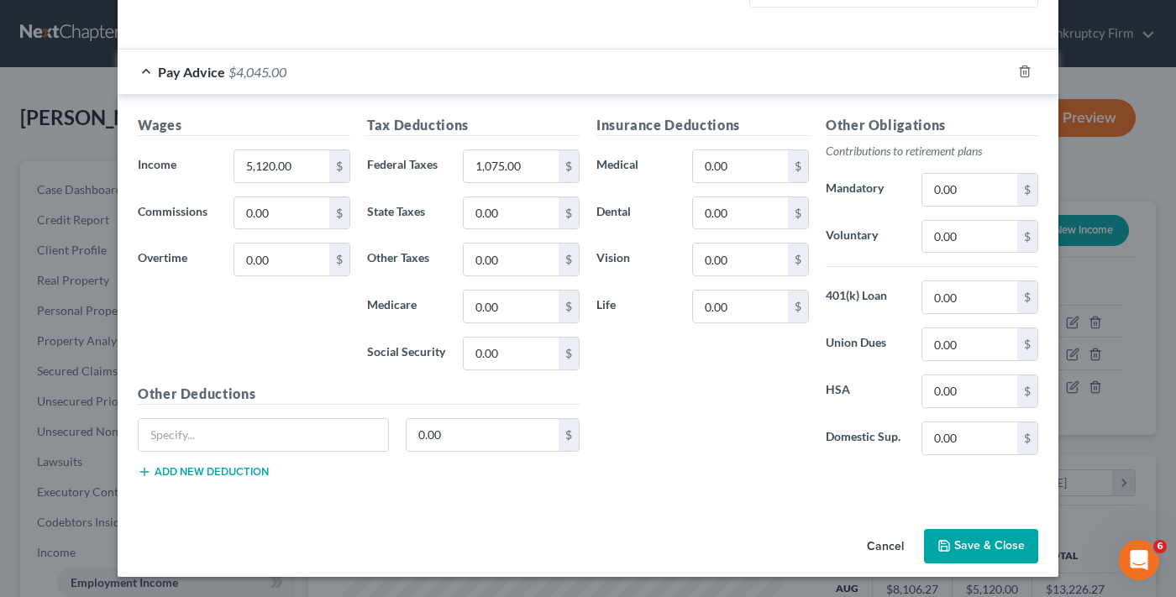
click at [971, 545] on button "Save & Close" at bounding box center [981, 546] width 114 height 35
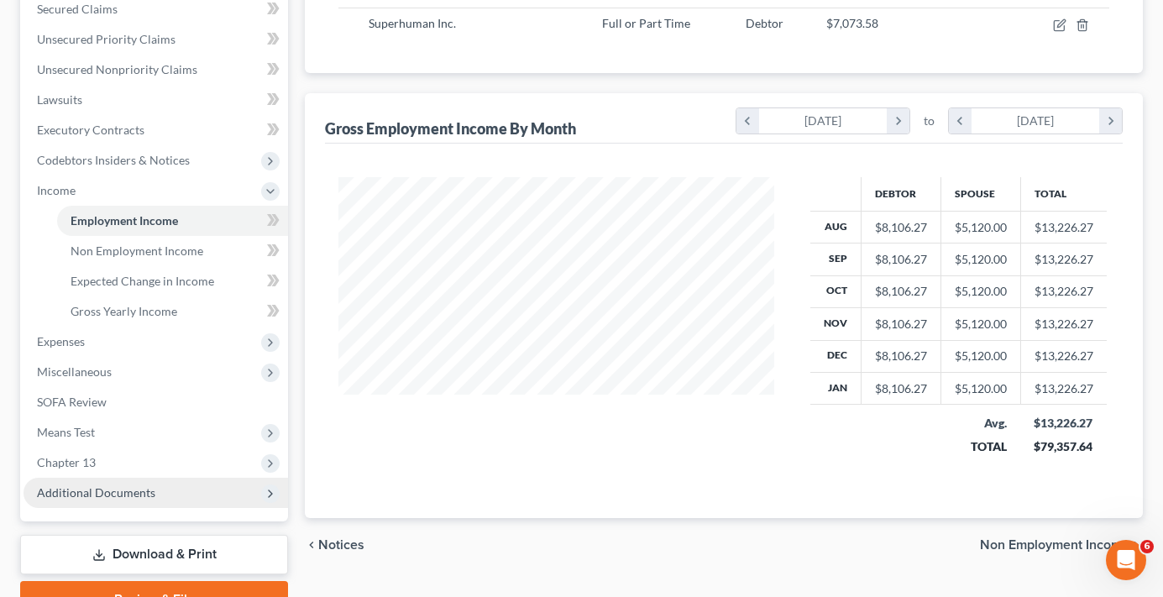
scroll to position [420, 0]
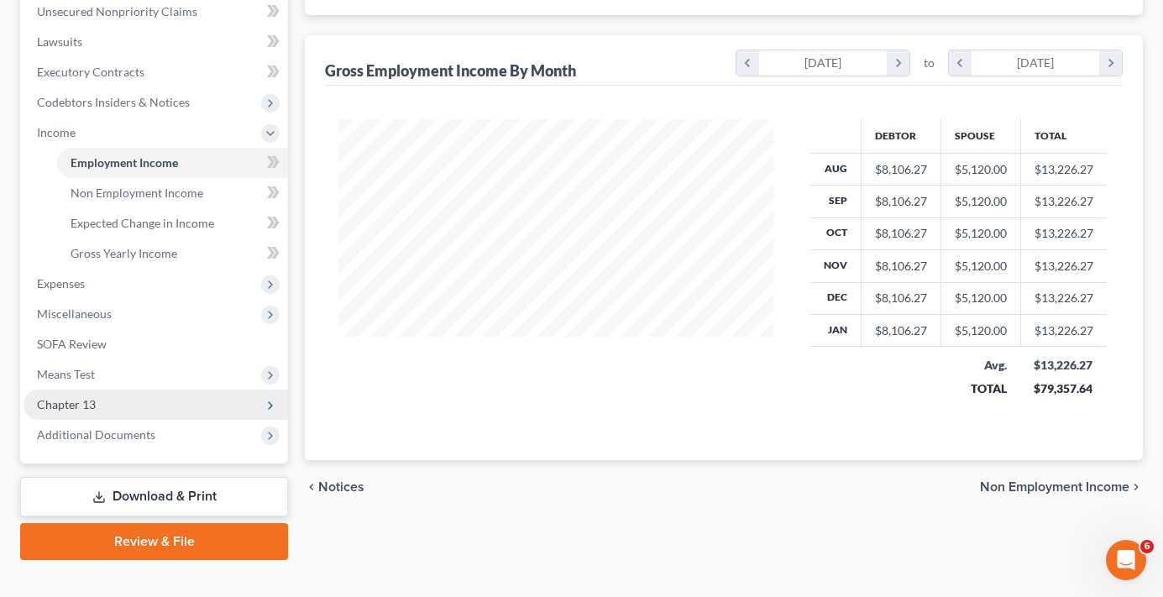
click at [66, 401] on span "Chapter 13" at bounding box center [66, 404] width 59 height 14
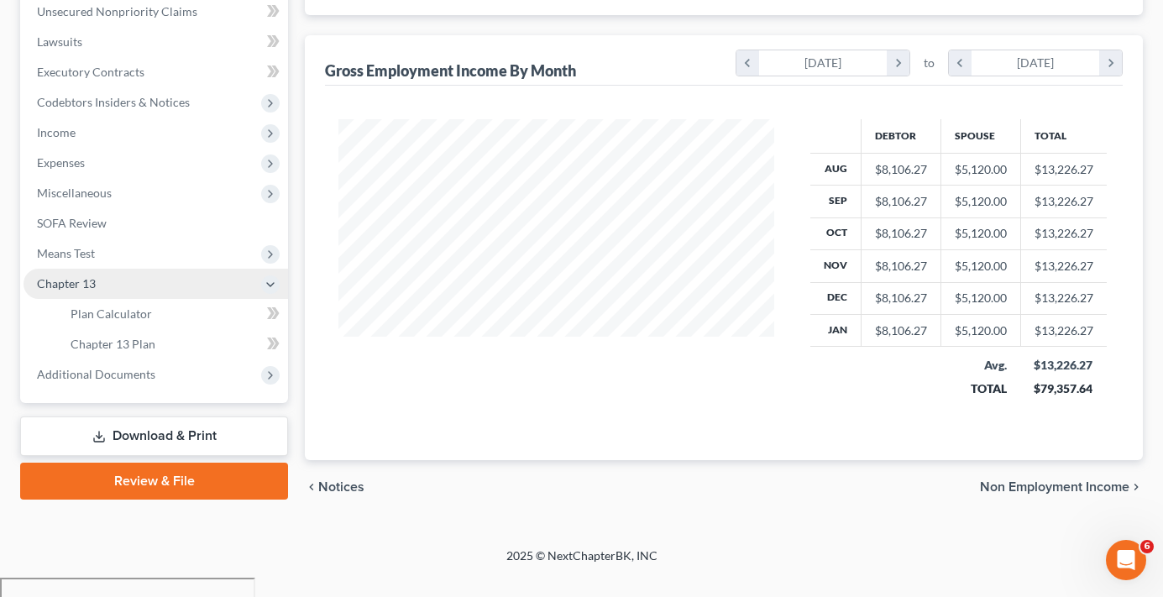
scroll to position [401, 0]
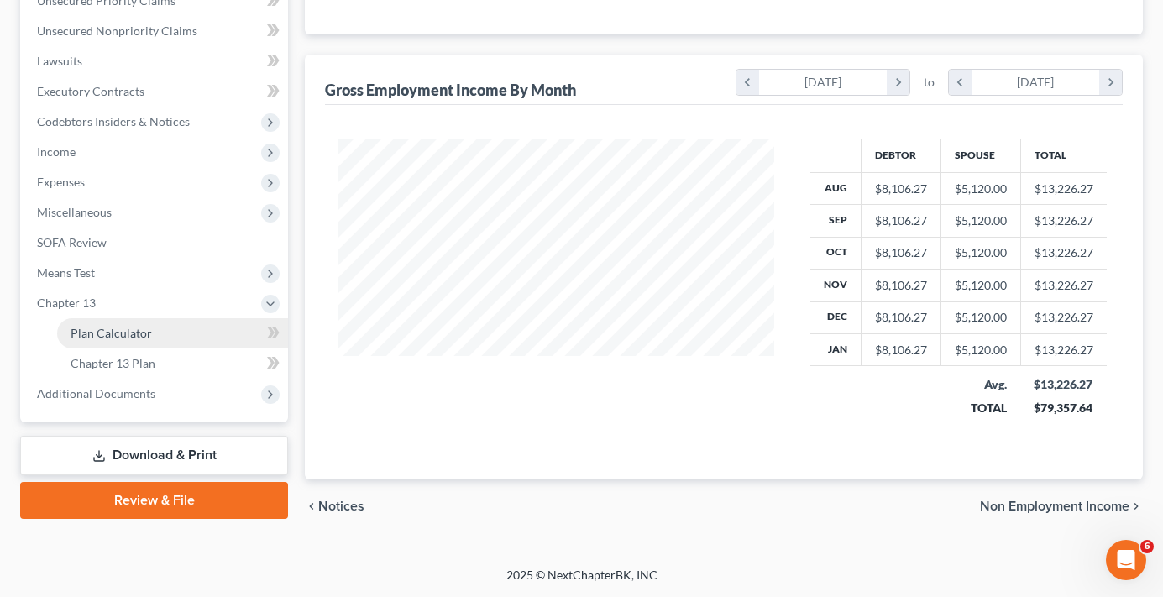
click at [129, 333] on span "Plan Calculator" at bounding box center [111, 333] width 81 height 14
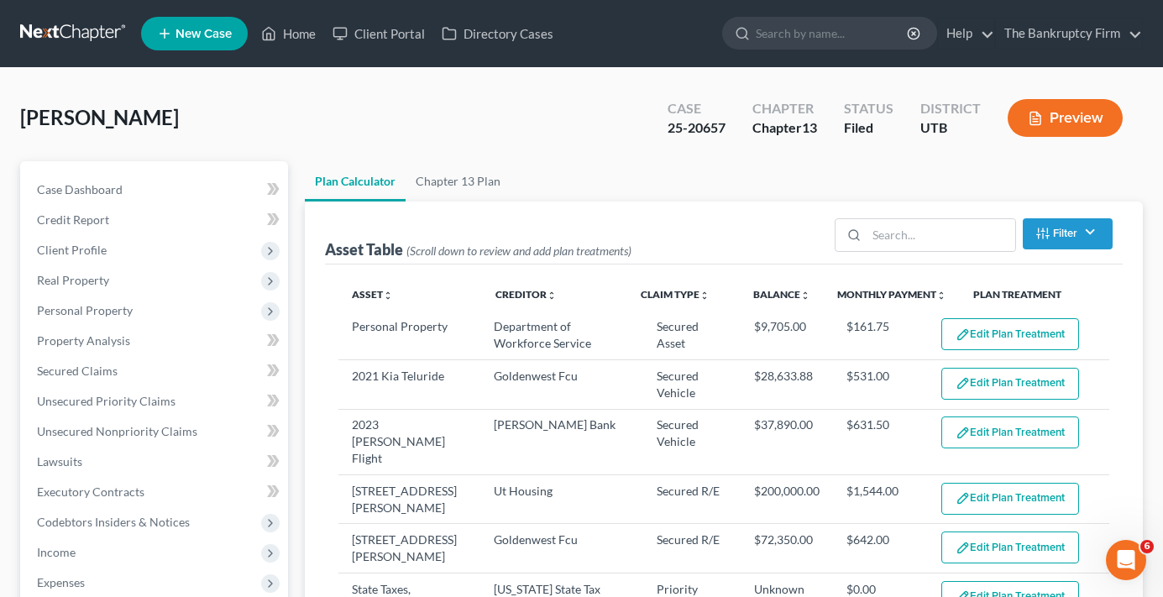
select select "59"
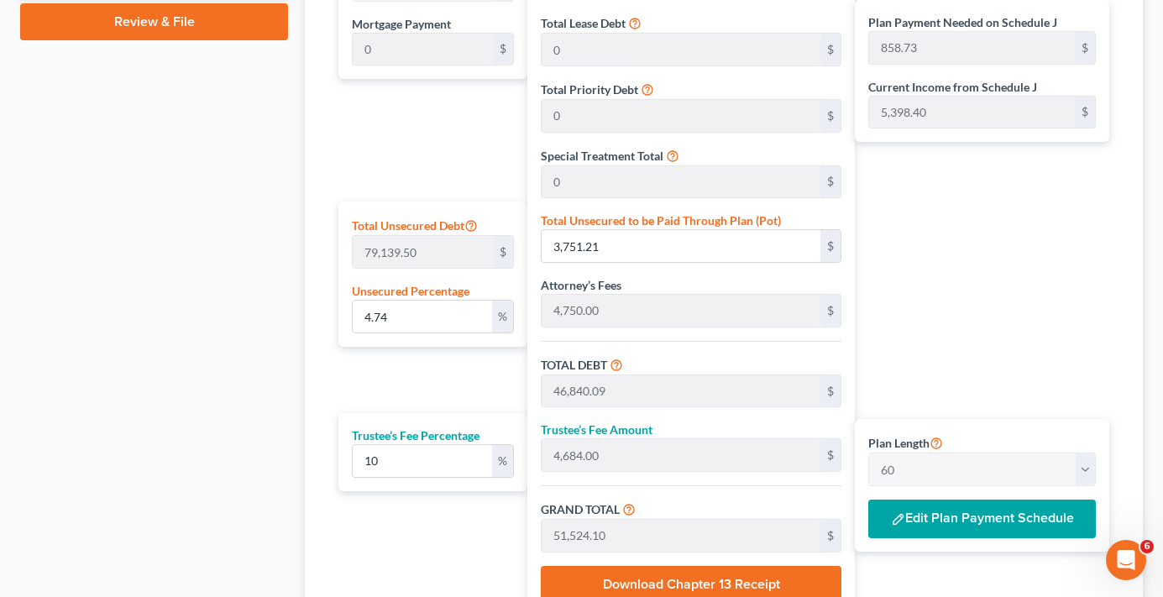
scroll to position [1008, 0]
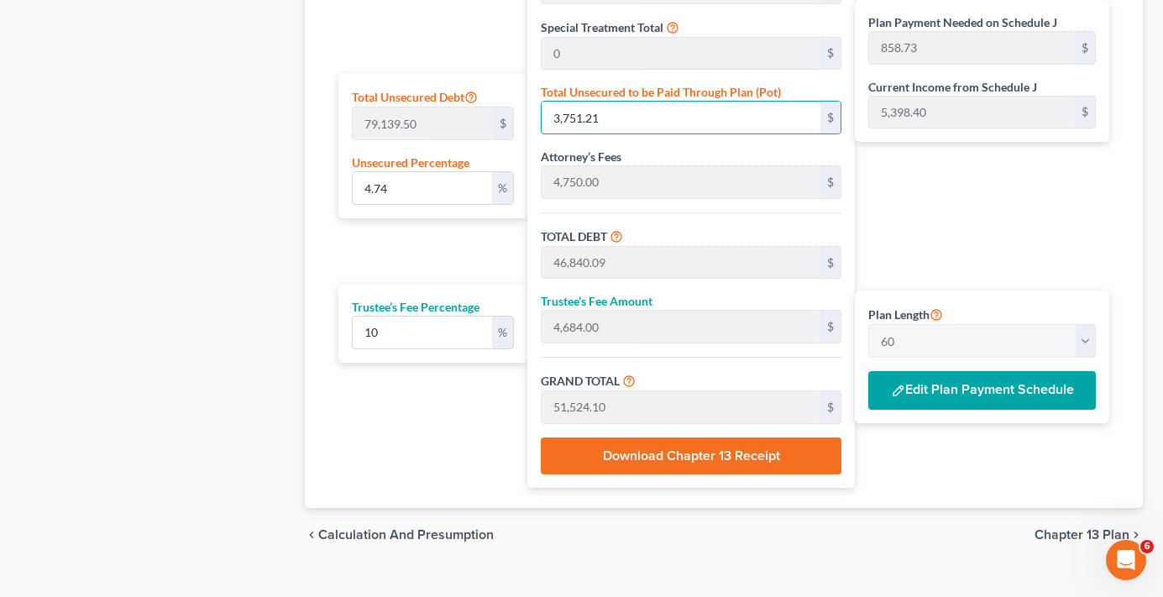
type input "0.003790774518413687"
type input "3"
type input "43,091.88"
type input "4,309.18"
type input "47,401.06"
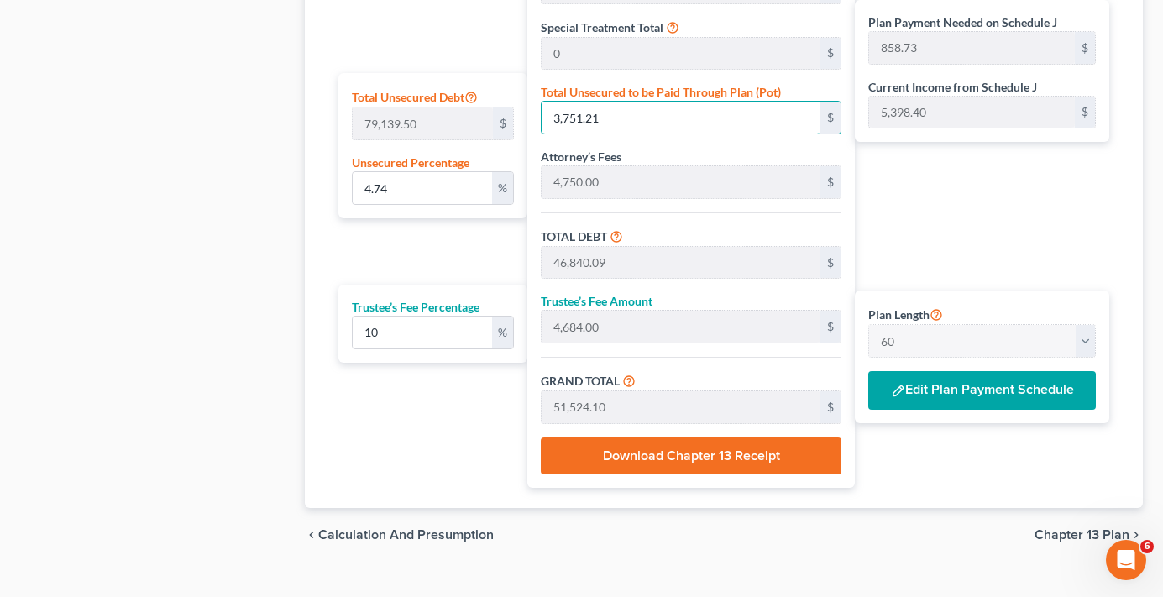
type input "790.01"
type input "0.041698519702550556"
type input "33"
type input "43,121.88"
type input "4,312.18"
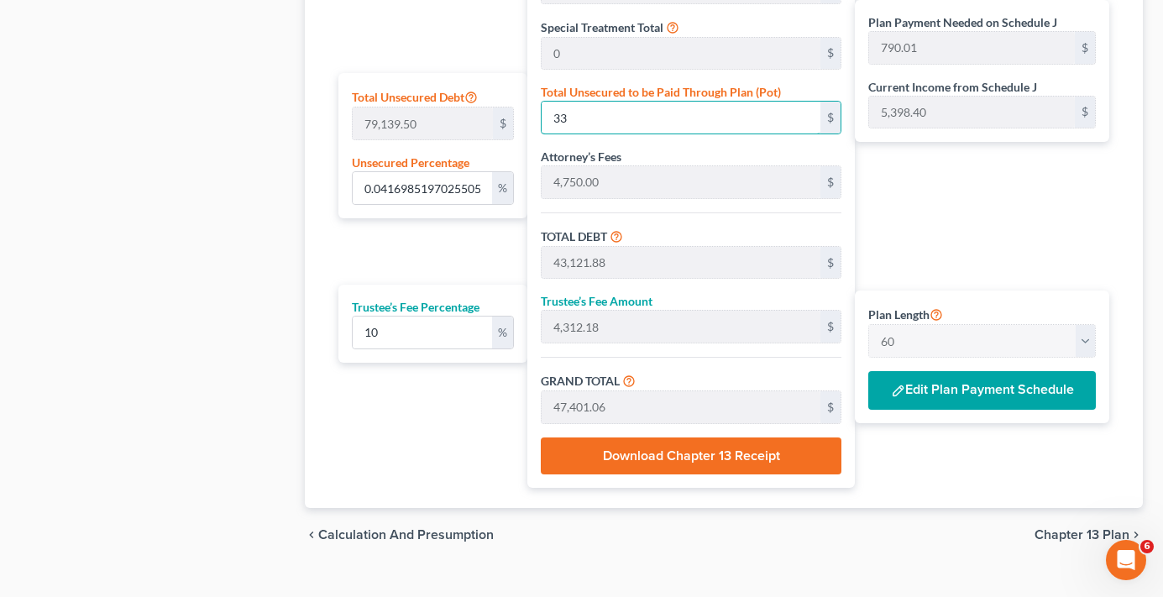
type input "47,434.06"
type input "790.56"
type input "0.41698519702550557"
type input "330"
type input "43,418.88"
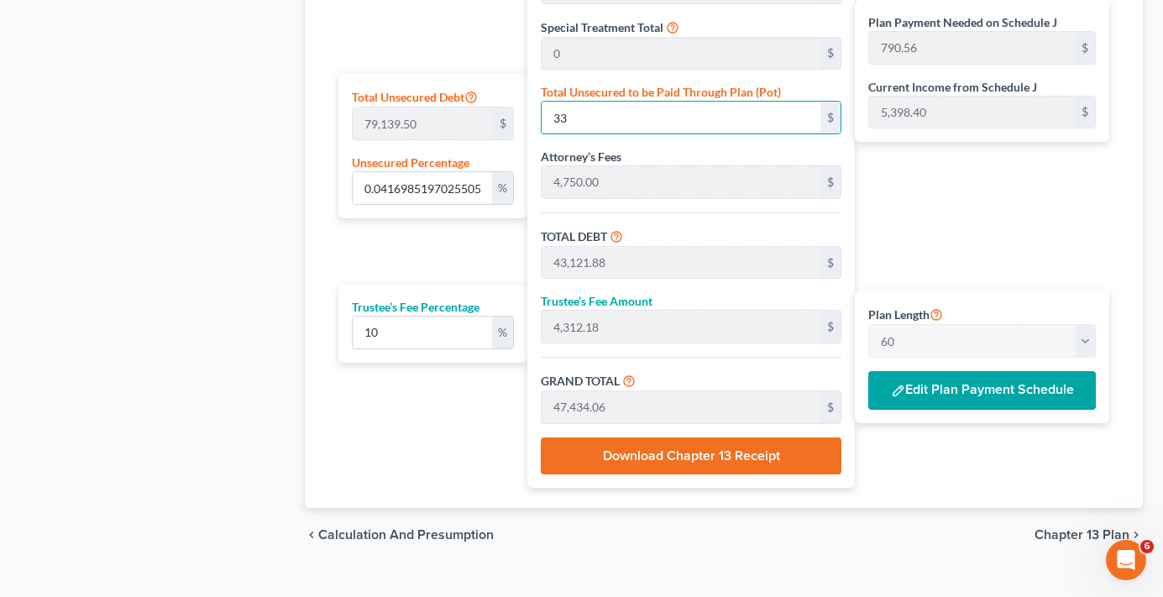
type input "4,341.88"
type input "47,760.76"
type input "796.01"
type input "4.169851970255056"
type input "3300"
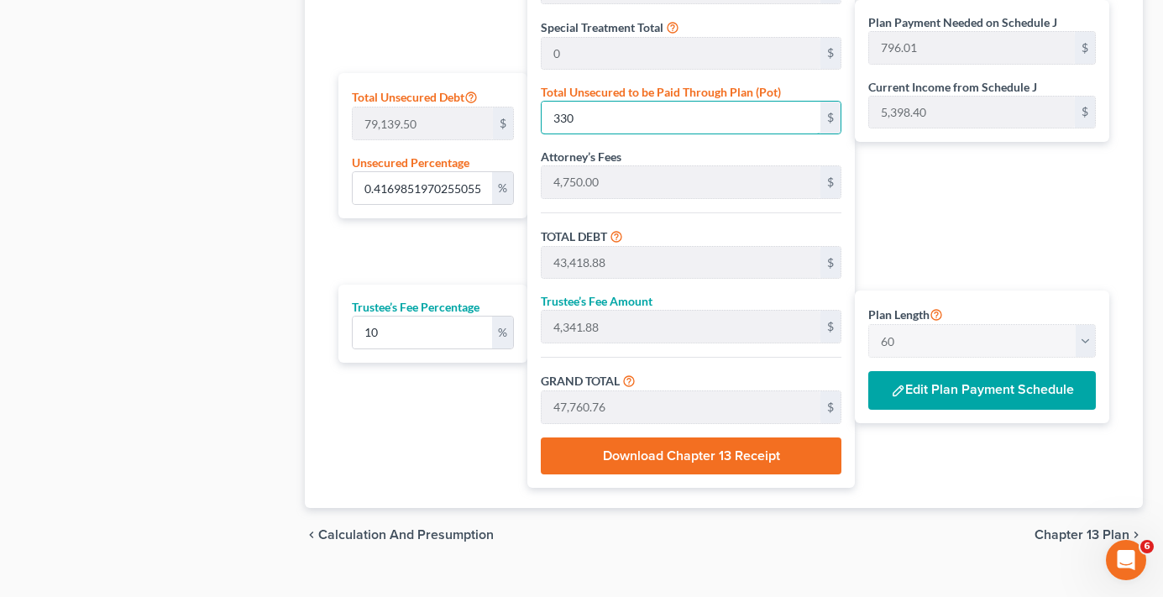
type input "46,388.88"
type input "4,638.88"
type input "51,027.76"
type input "850.46"
type input "3,300"
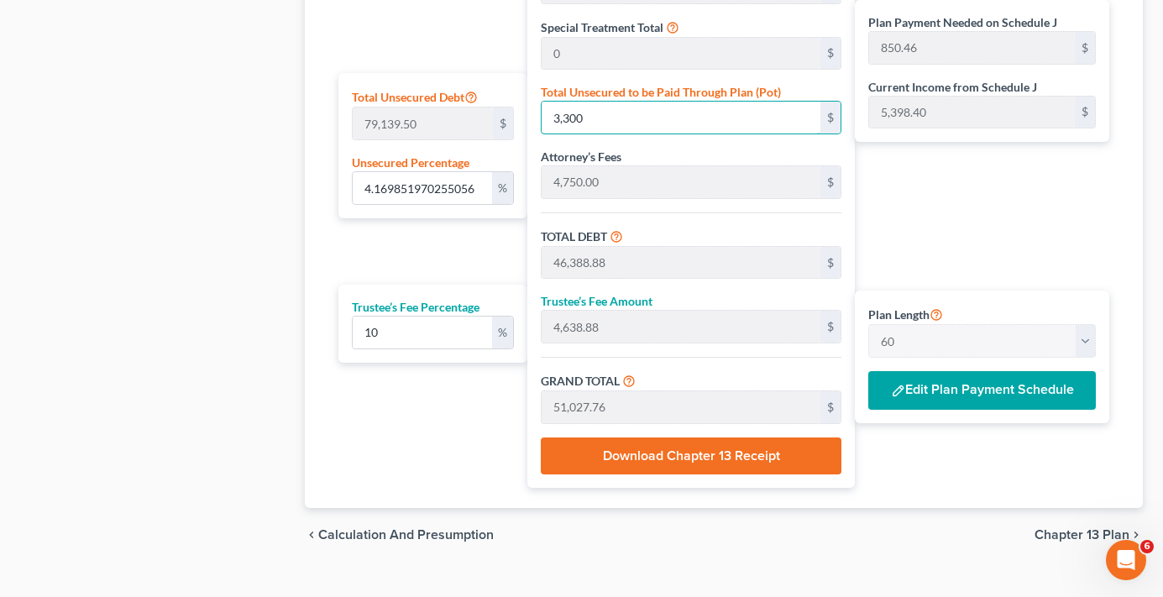
type input "41.698519702550556"
type input "3,3000"
type input "76,088.88"
type input "7,608.88"
type input "83,697.76"
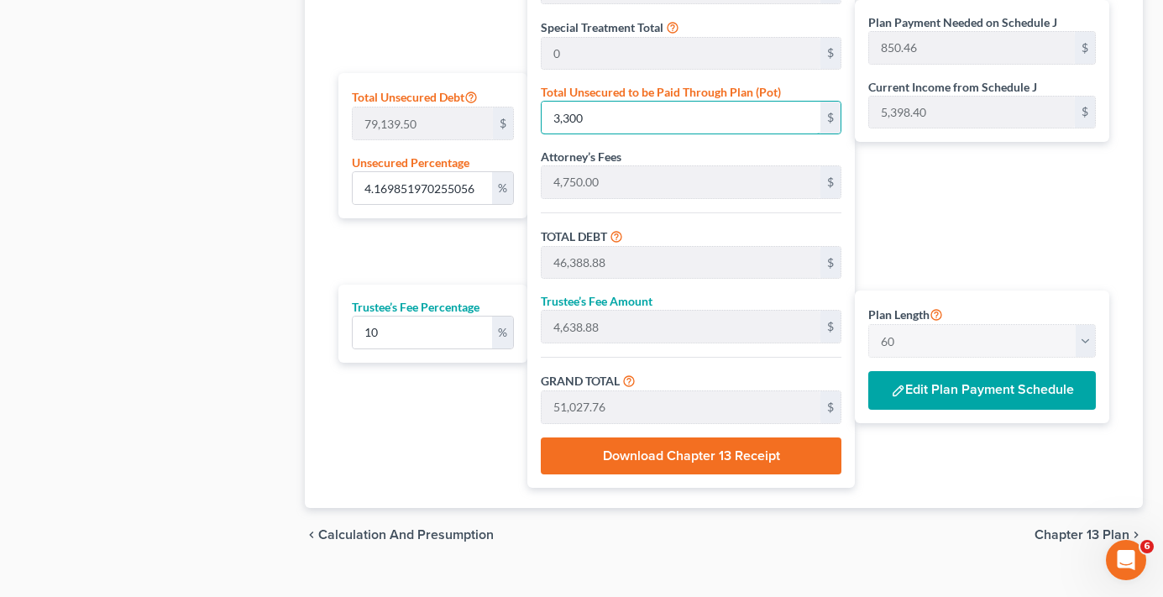
type input "1,394.96"
type input "33,000"
click at [955, 390] on button "Edit Plan Payment Schedule" at bounding box center [983, 390] width 228 height 39
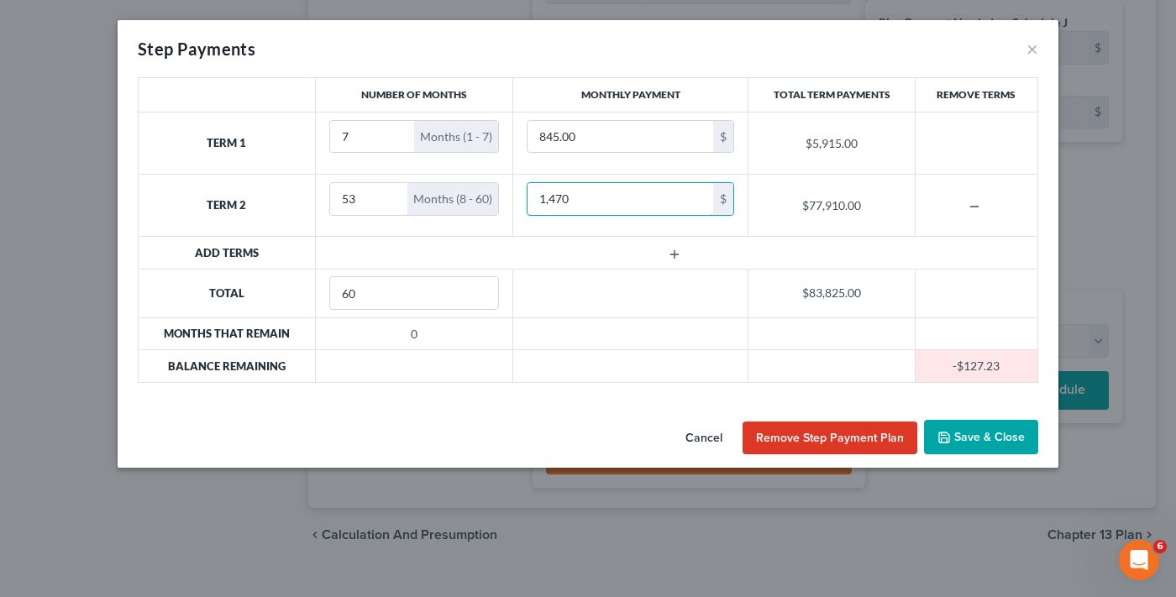
type input "1,470"
click at [983, 434] on button "Save & Close" at bounding box center [981, 437] width 114 height 35
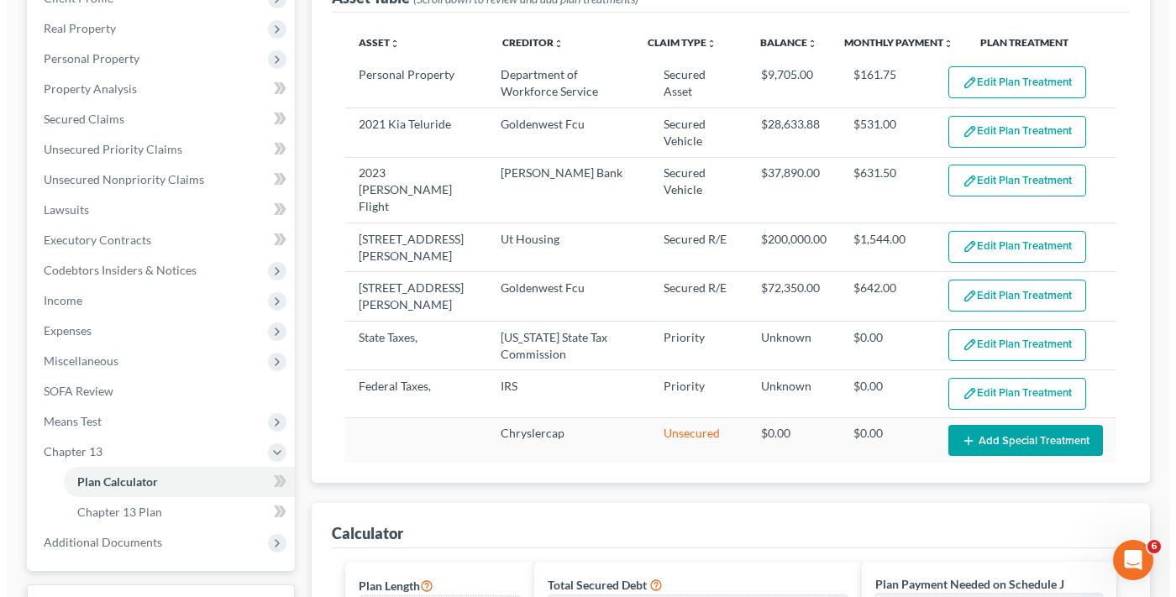
scroll to position [168, 0]
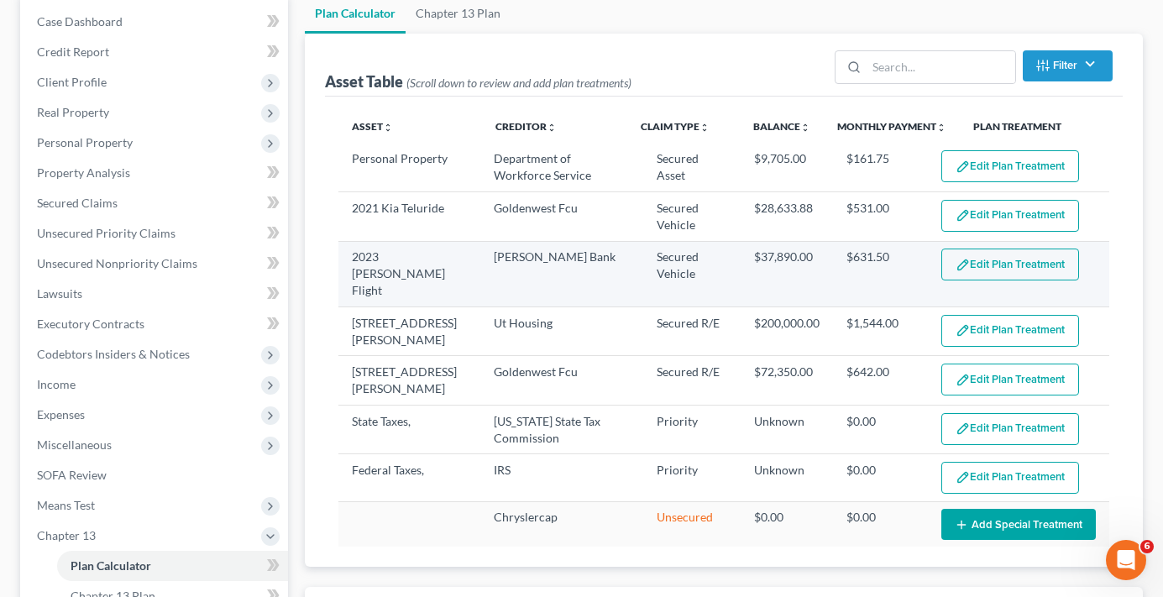
click at [995, 272] on button "Edit Plan Treatment" at bounding box center [1011, 265] width 138 height 32
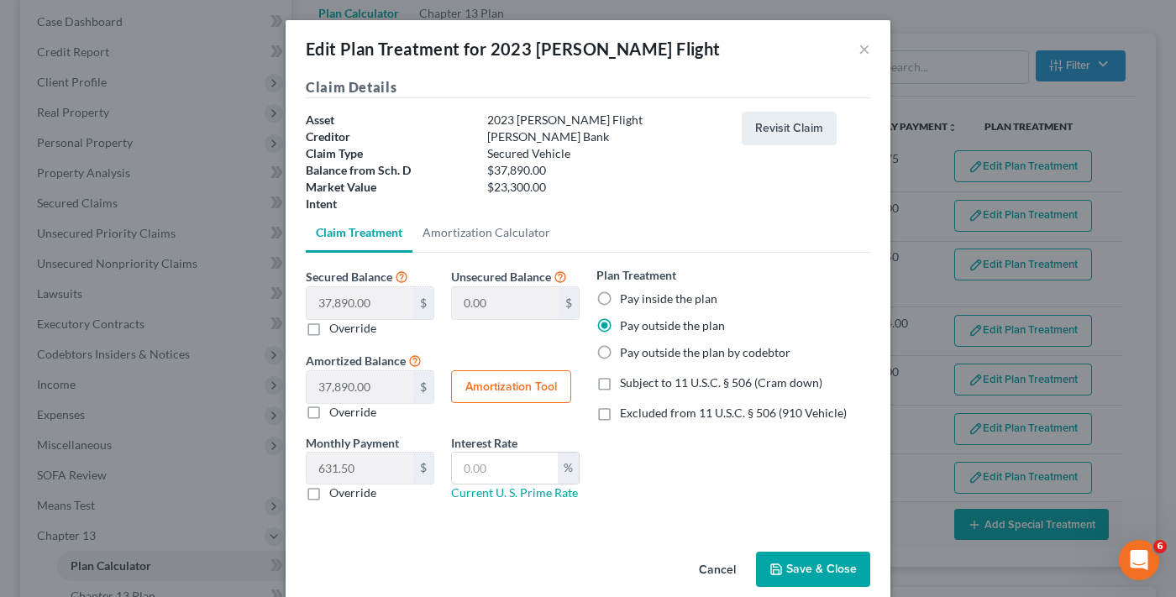
click at [620, 292] on label "Pay inside the plan" at bounding box center [668, 299] width 97 height 17
click at [627, 292] on input "Pay inside the plan" at bounding box center [632, 296] width 11 height 11
radio input "true"
click at [620, 295] on label "Pay inside the plan" at bounding box center [668, 299] width 97 height 17
click at [627, 295] on input "Pay inside the plan" at bounding box center [632, 296] width 11 height 11
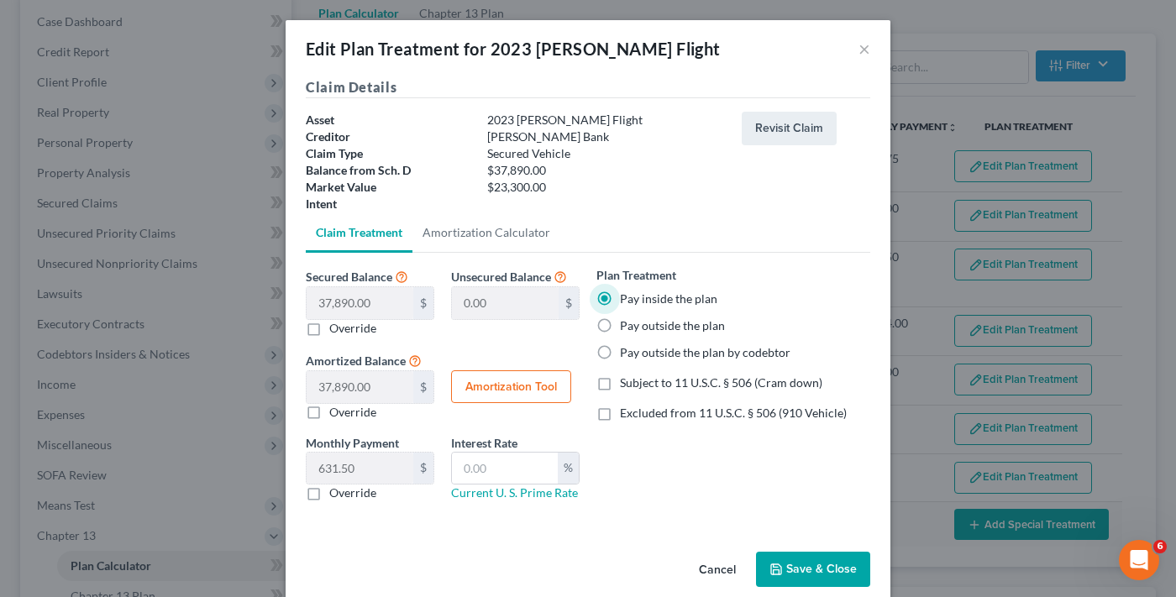
click at [620, 383] on label "Subject to 11 U.S.C. § 506 (Cram down)" at bounding box center [721, 383] width 202 height 17
click at [627, 383] on input "Subject to 11 U.S.C. § 506 (Cram down)" at bounding box center [632, 380] width 11 height 11
checkbox input "true"
drag, startPoint x: 596, startPoint y: 411, endPoint x: 829, endPoint y: 561, distance: 277.0
click at [620, 407] on label "Excluded from 11 U.S.C. § 506 (910 Vehicle)" at bounding box center [733, 413] width 227 height 17
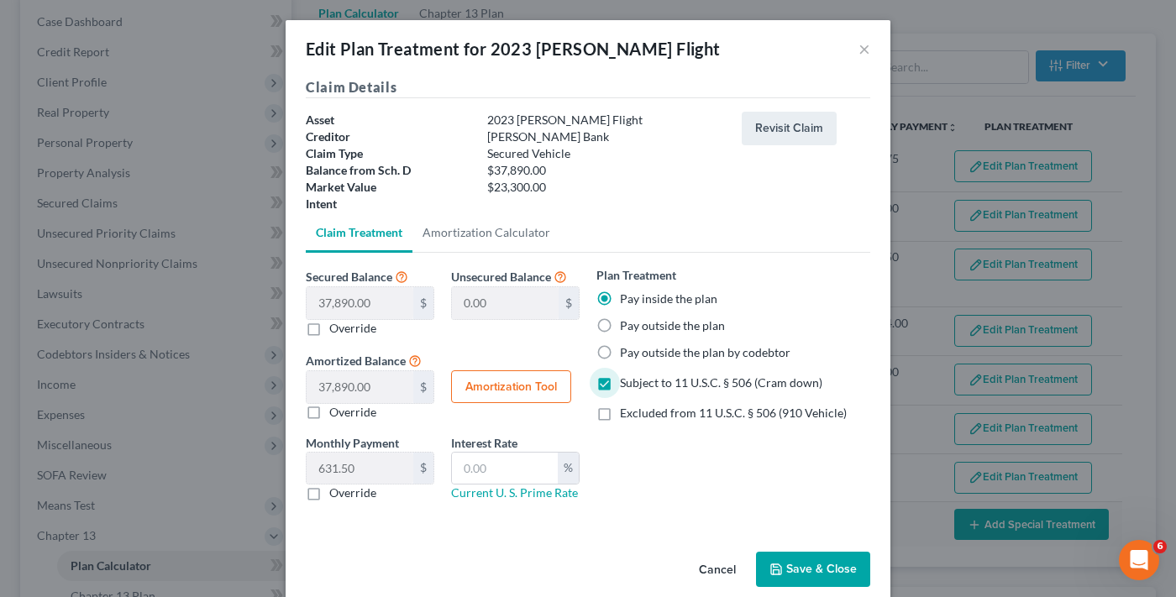
click at [627, 407] on input "Excluded from 11 U.S.C. § 506 (910 Vehicle)" at bounding box center [632, 410] width 11 height 11
checkbox input "true"
click at [509, 382] on button "Amortization Tool" at bounding box center [511, 387] width 120 height 34
type input "37,890.00"
type input "60"
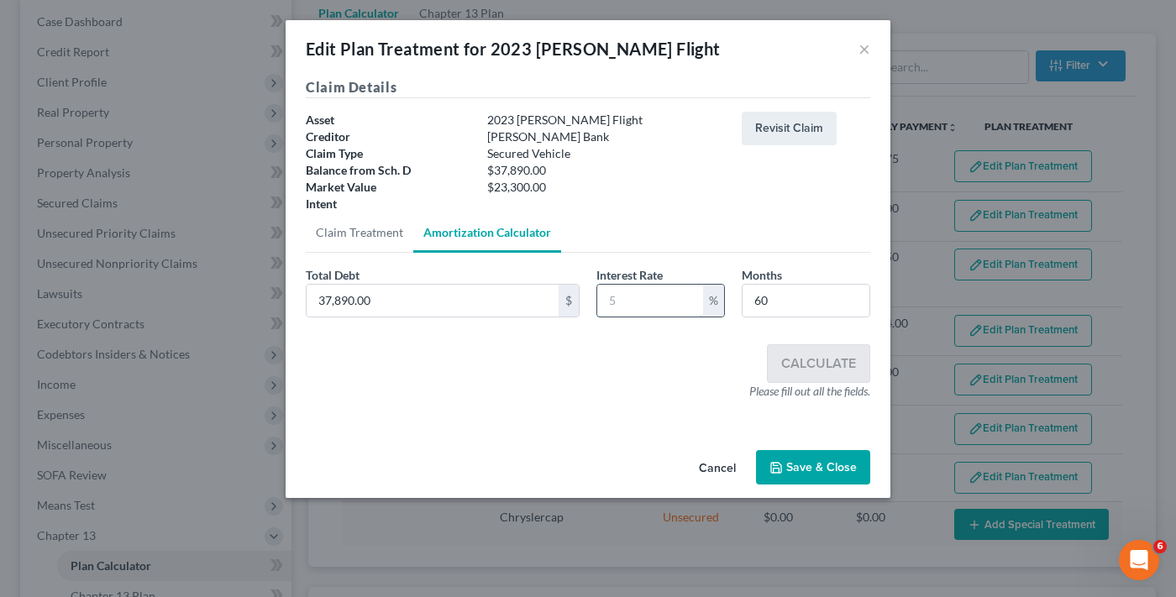
click at [642, 303] on input "text" at bounding box center [650, 301] width 106 height 32
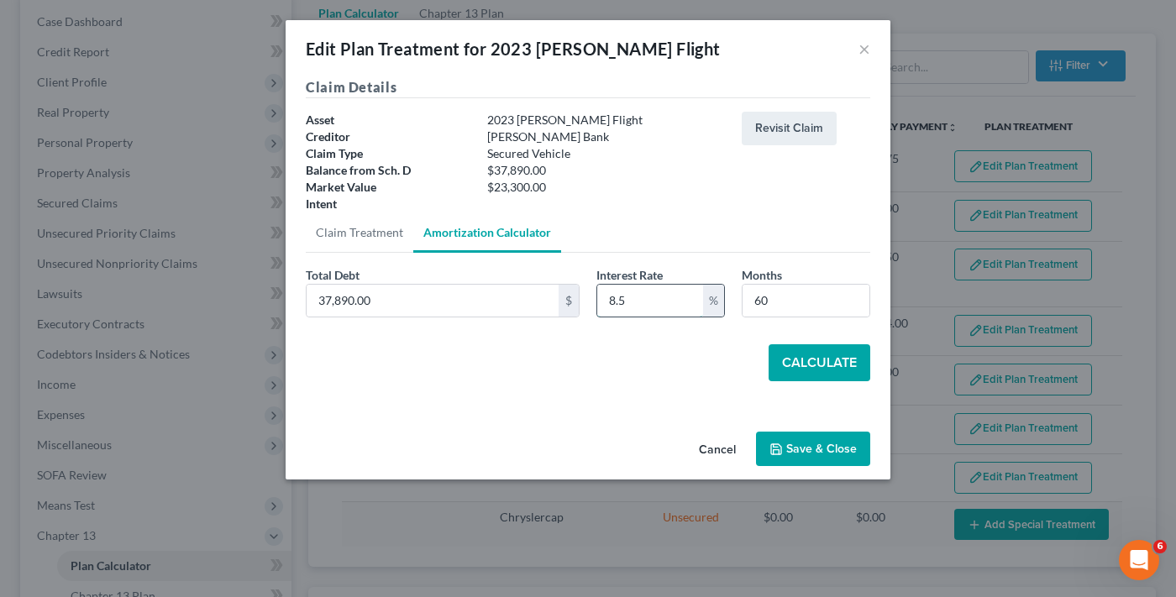
type input "8.5"
type input "54"
click at [816, 367] on button "Calculate" at bounding box center [820, 362] width 102 height 37
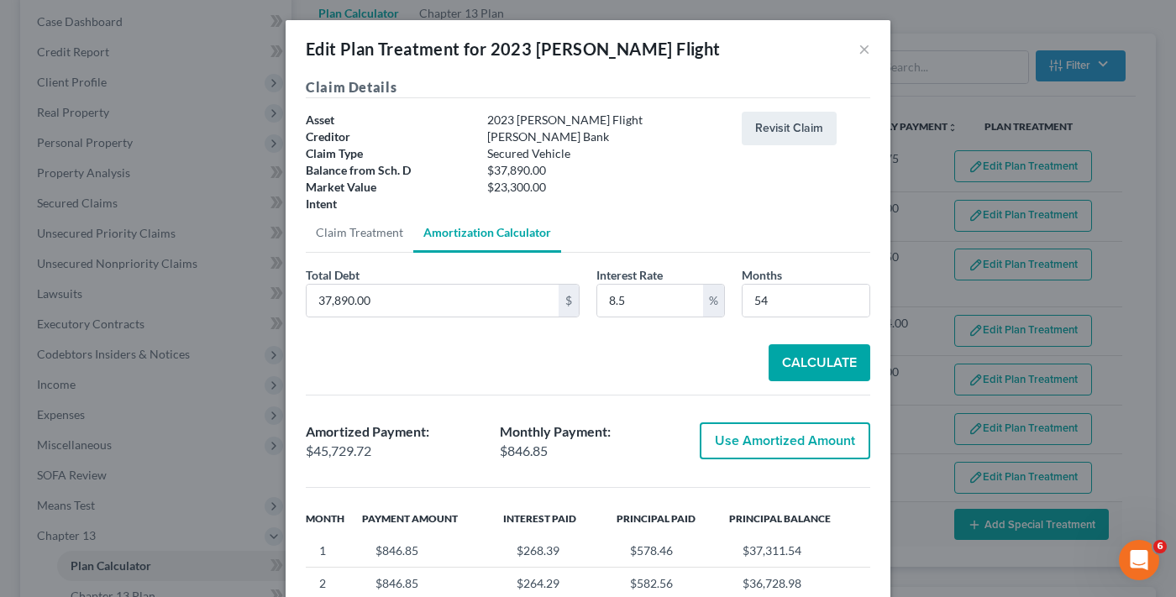
click at [738, 438] on button "Use Amortized Amount" at bounding box center [785, 441] width 171 height 37
type input "45,729.72"
checkbox input "true"
type input "762.16"
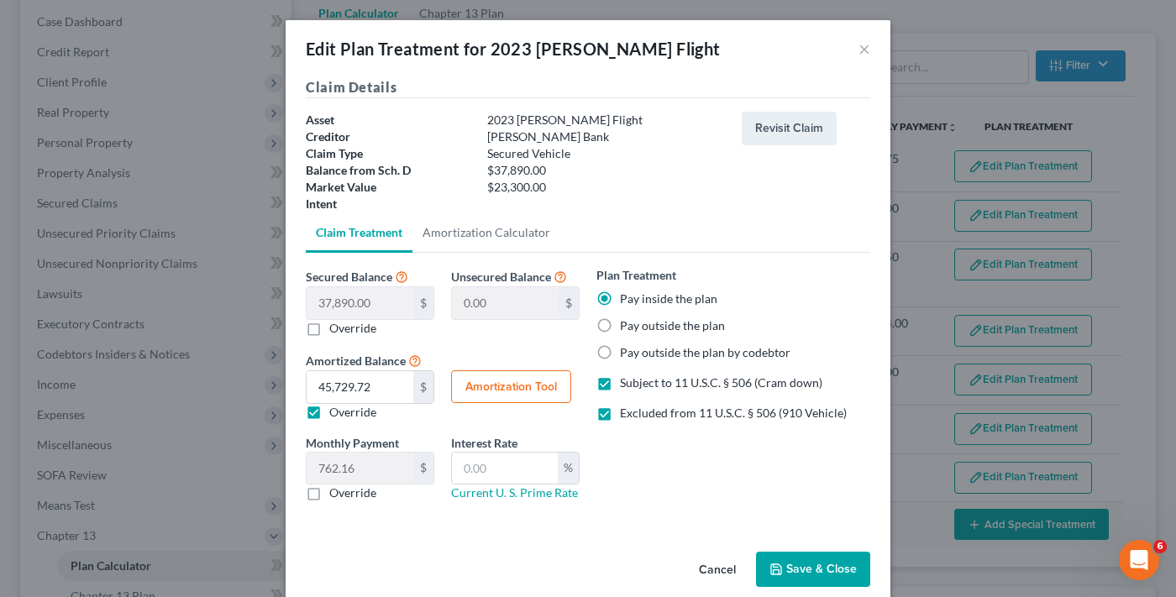
click at [620, 386] on label "Subject to 11 U.S.C. § 506 (Cram down)" at bounding box center [721, 383] width 202 height 17
click at [627, 386] on input "Subject to 11 U.S.C. § 506 (Cram down)" at bounding box center [632, 380] width 11 height 11
checkbox input "false"
click at [509, 470] on input "text" at bounding box center [505, 469] width 106 height 32
click at [454, 385] on button "Amortization Tool" at bounding box center [511, 387] width 120 height 34
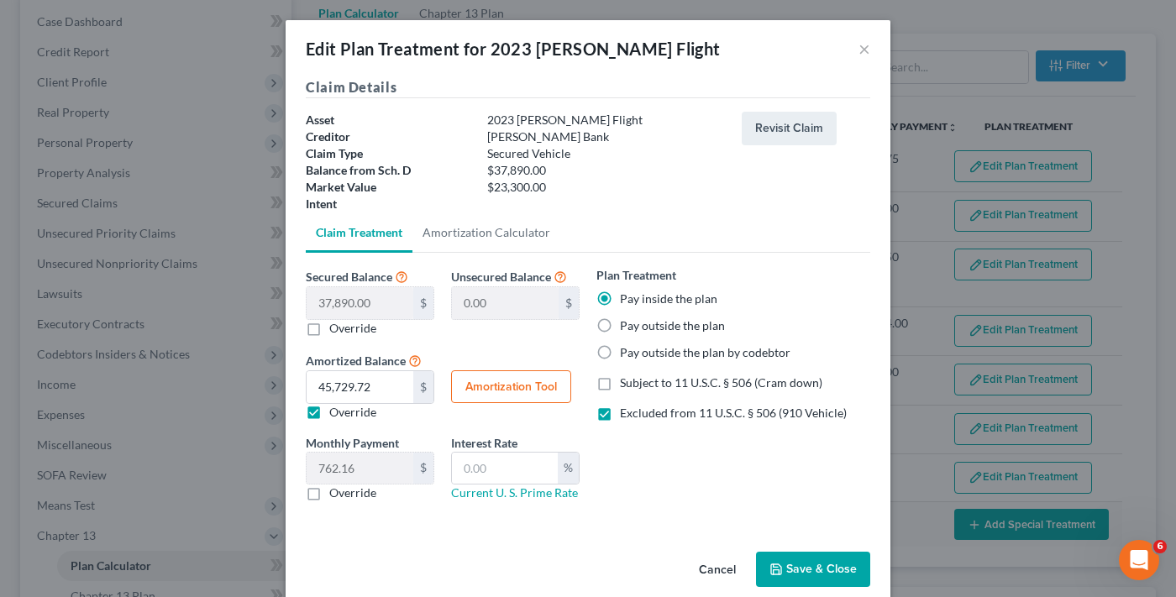
type input "60"
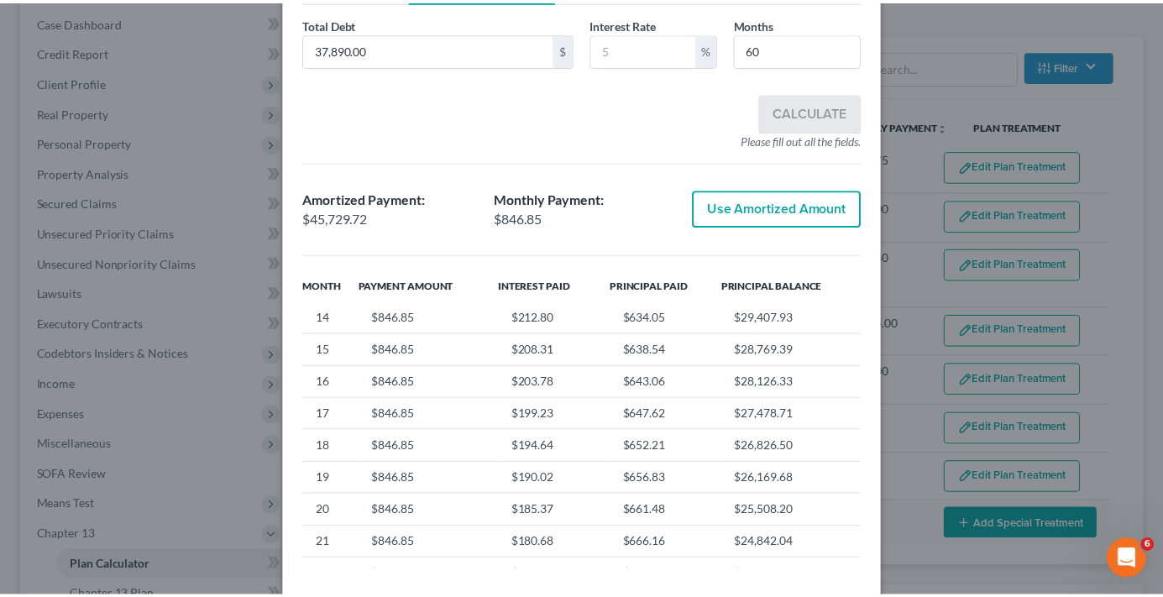
scroll to position [331, 0]
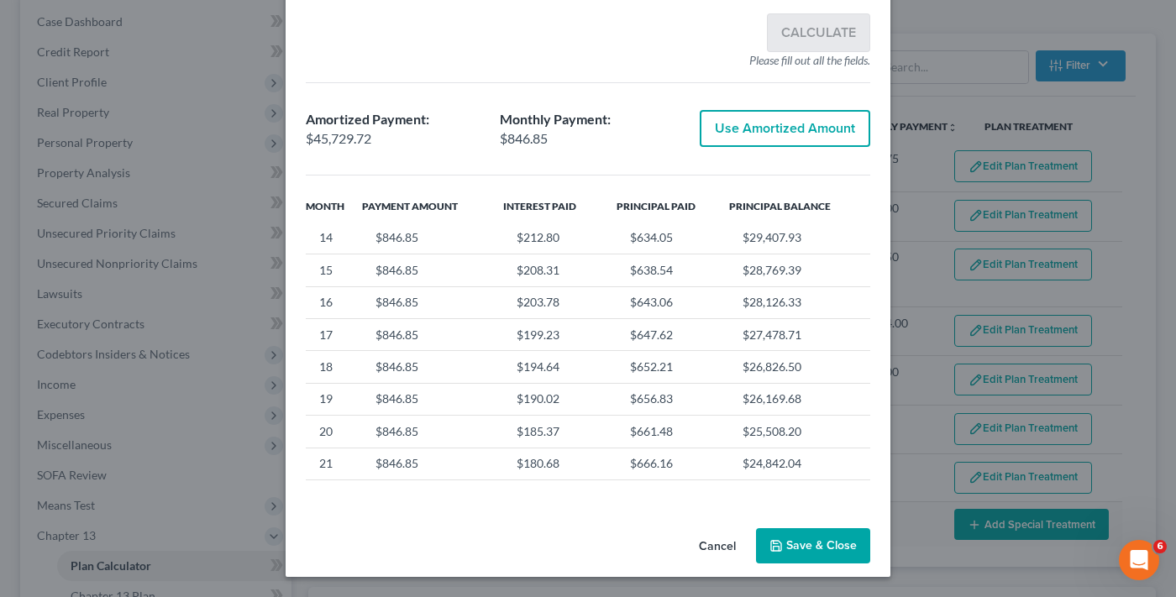
click at [685, 548] on button "Cancel" at bounding box center [717, 547] width 64 height 34
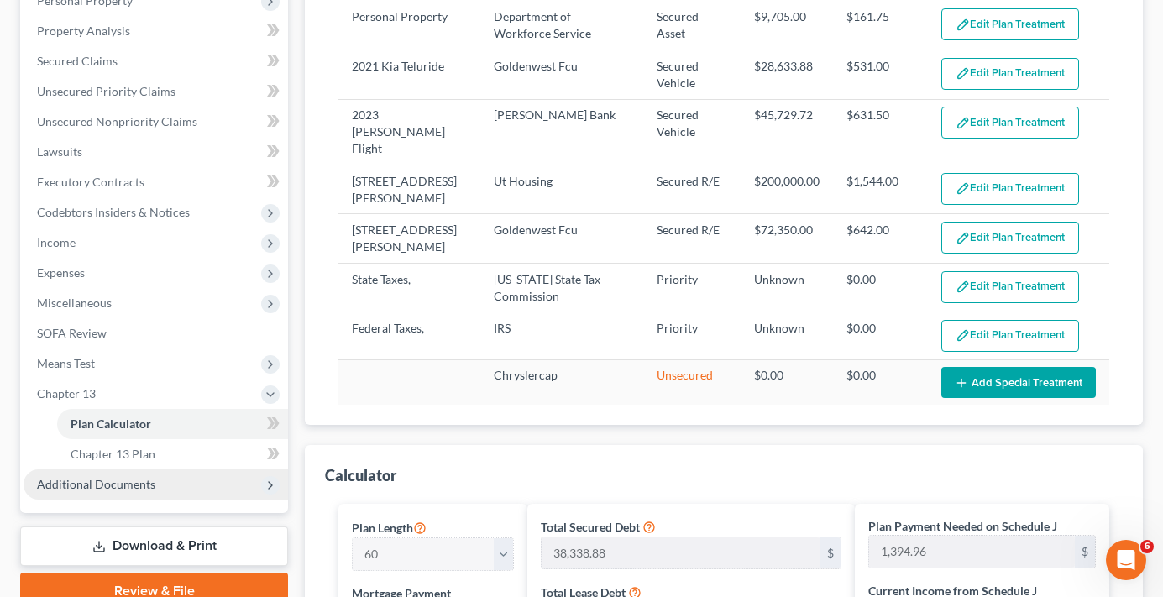
scroll to position [420, 0]
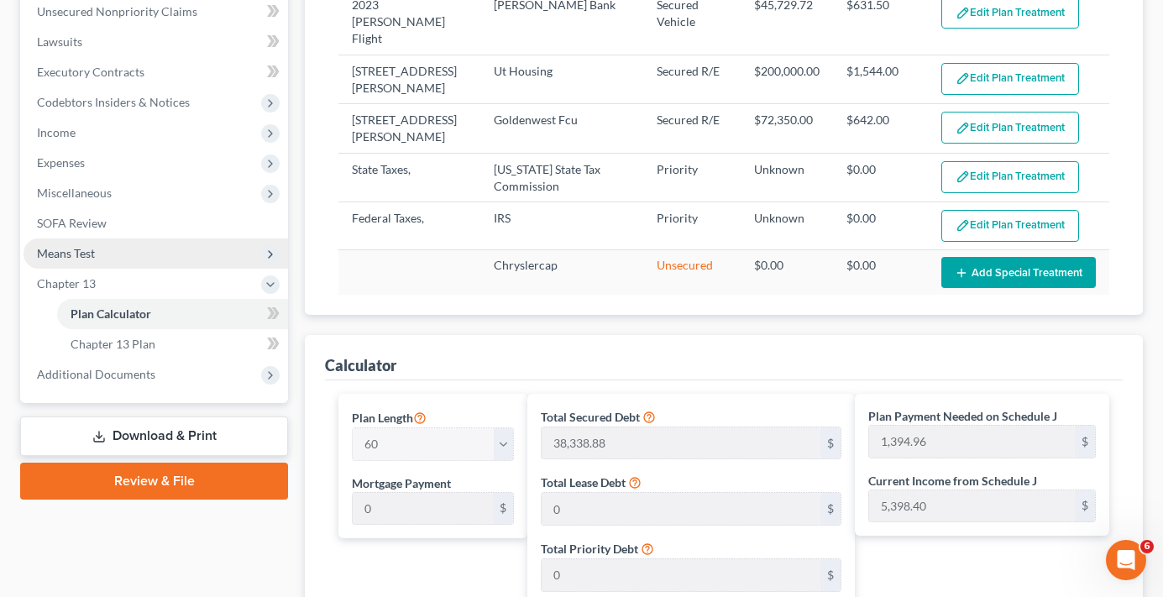
click at [83, 258] on span "Means Test" at bounding box center [66, 253] width 58 height 14
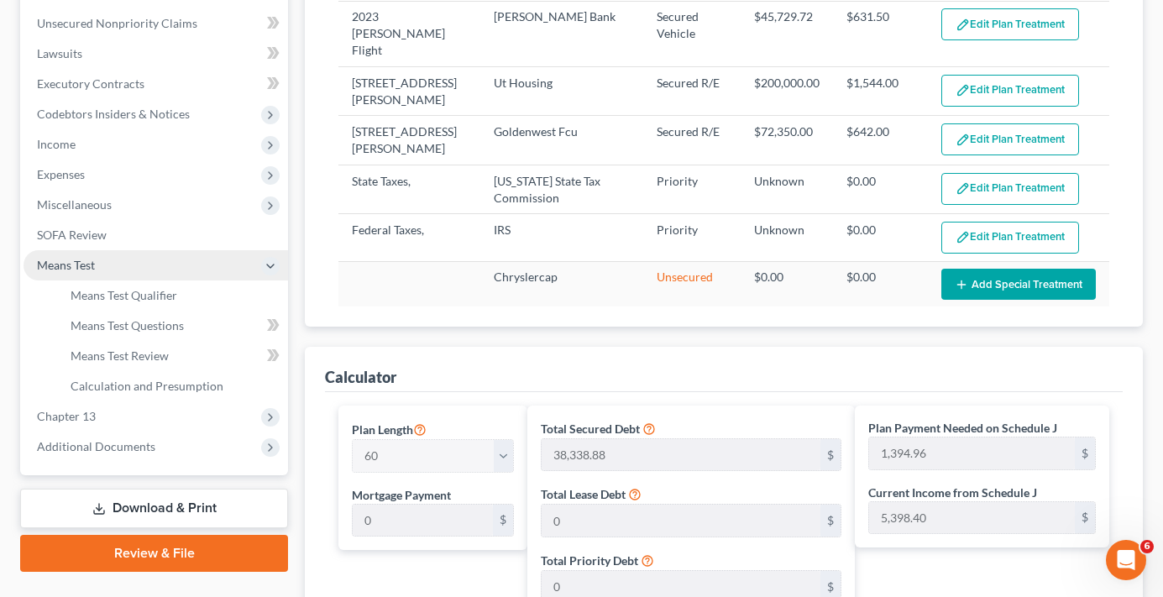
scroll to position [252, 0]
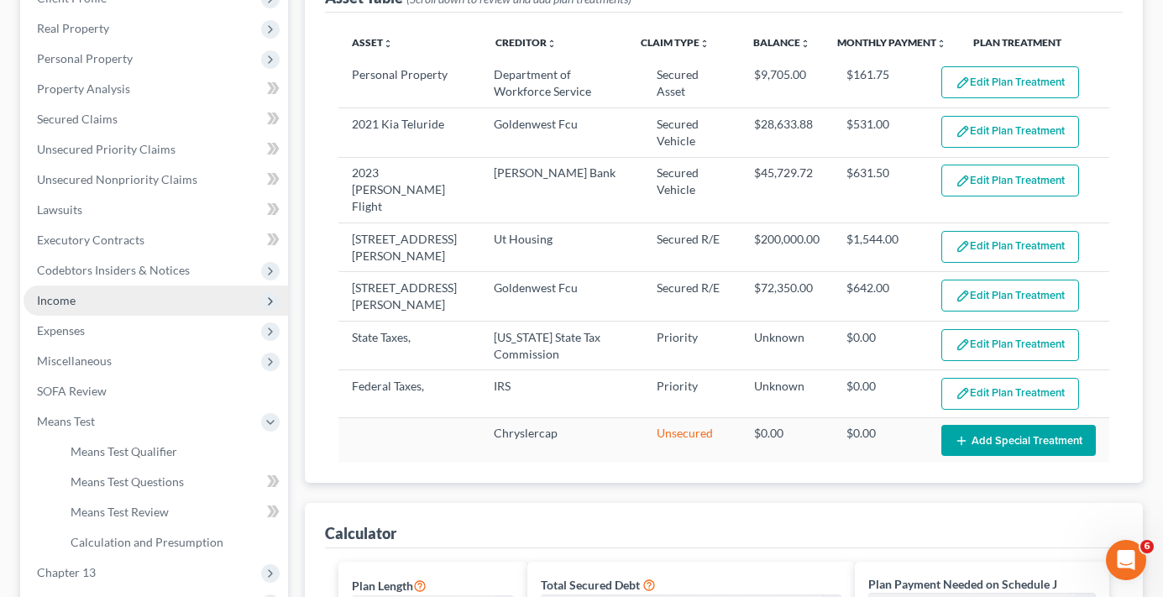
click at [70, 300] on span "Income" at bounding box center [56, 300] width 39 height 14
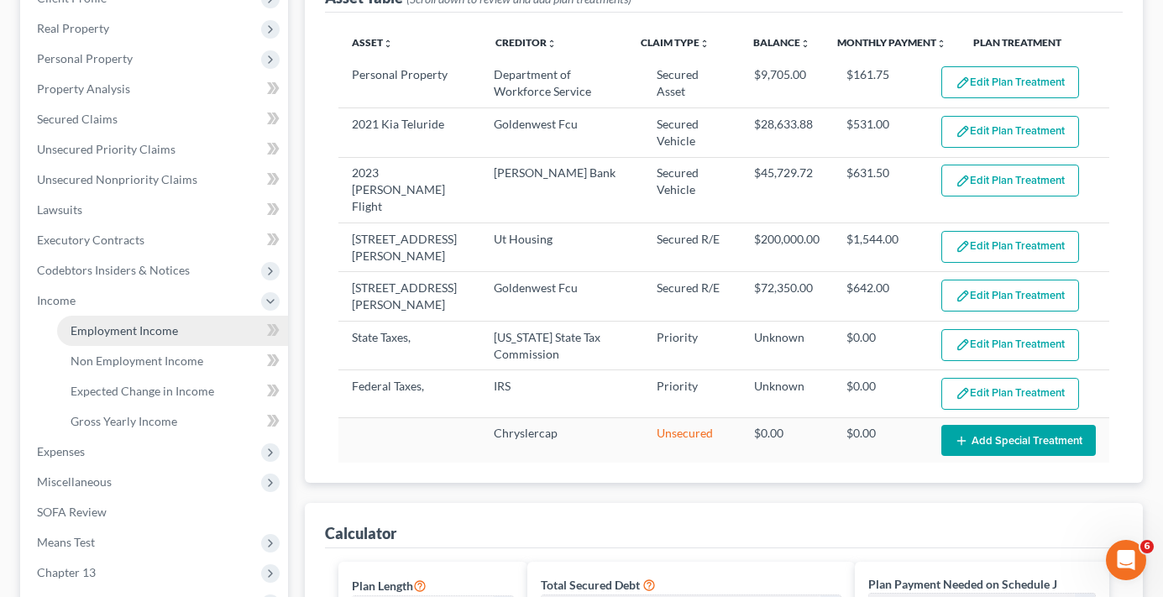
click at [155, 329] on span "Employment Income" at bounding box center [125, 330] width 108 height 14
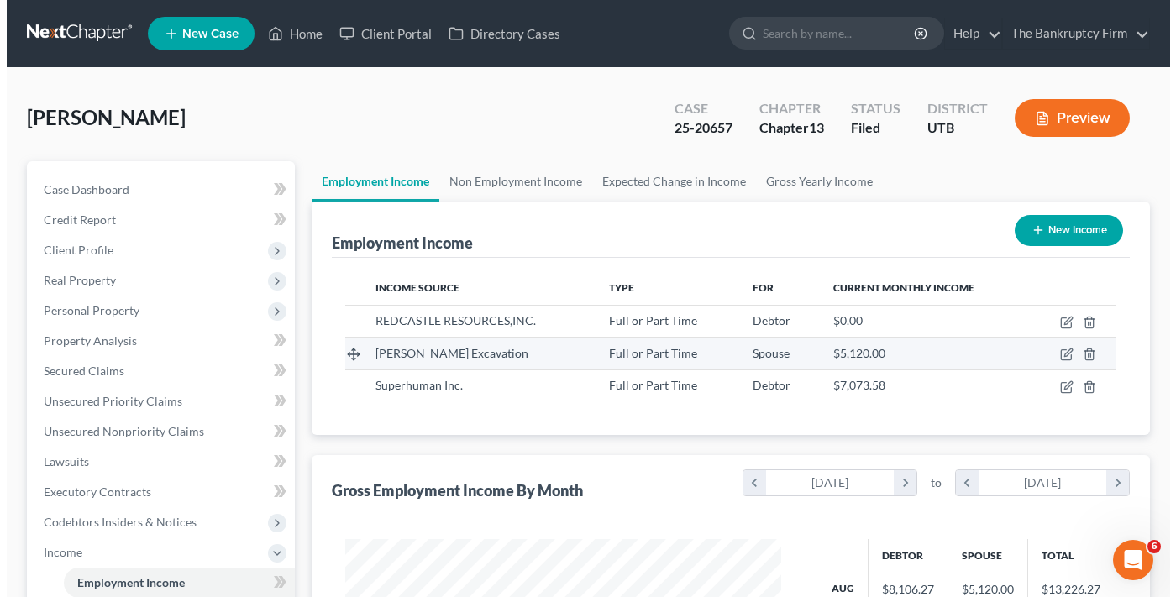
scroll to position [302, 469]
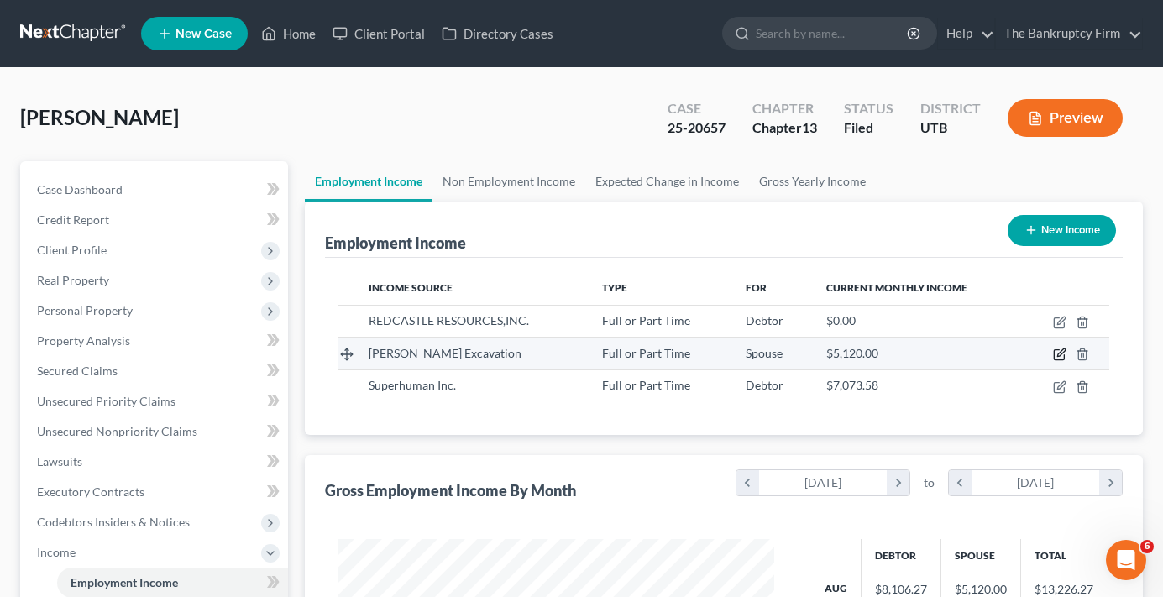
click at [1062, 358] on icon "button" at bounding box center [1059, 354] width 13 height 13
select select "0"
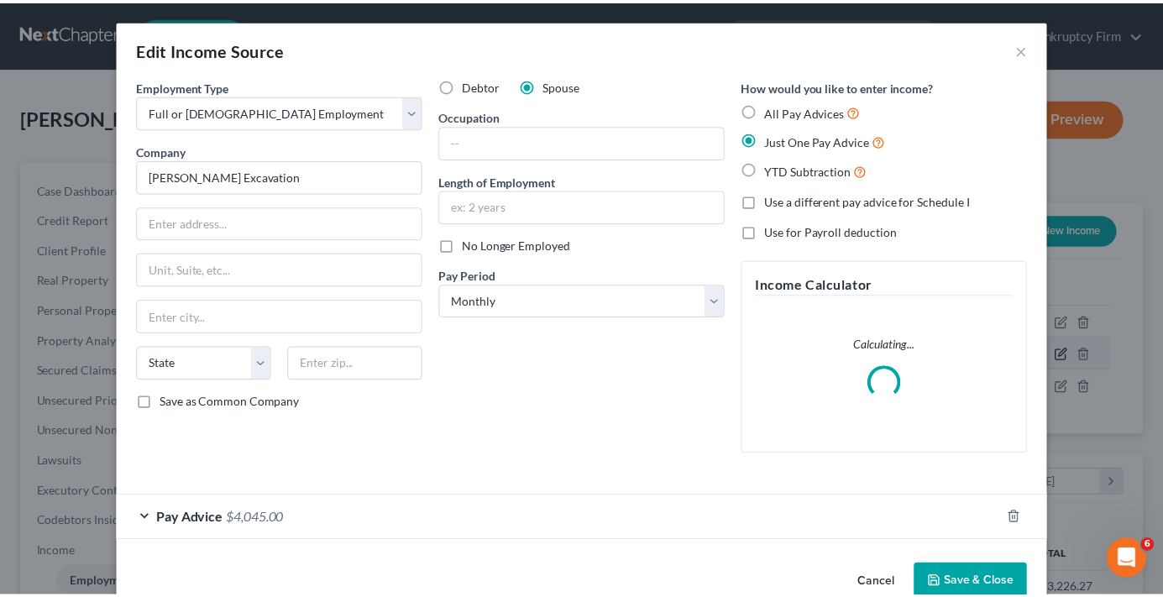
scroll to position [302, 475]
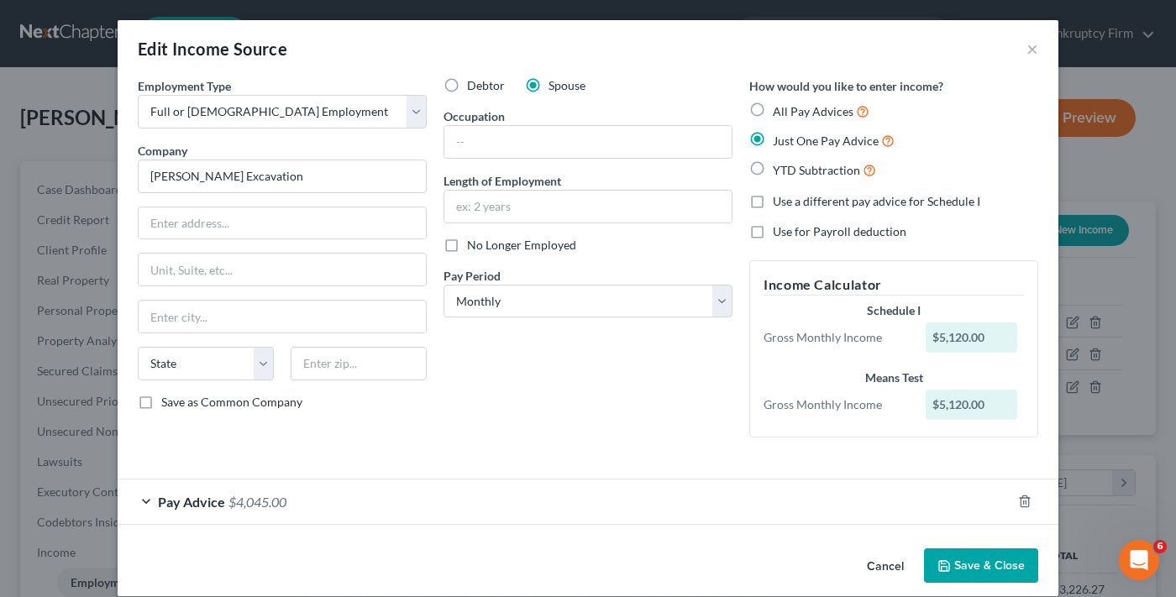
click at [467, 248] on label "No Longer Employed" at bounding box center [521, 245] width 109 height 17
click at [474, 248] on input "No Longer Employed" at bounding box center [479, 242] width 11 height 11
checkbox input "true"
click at [987, 572] on button "Save & Close" at bounding box center [981, 566] width 114 height 35
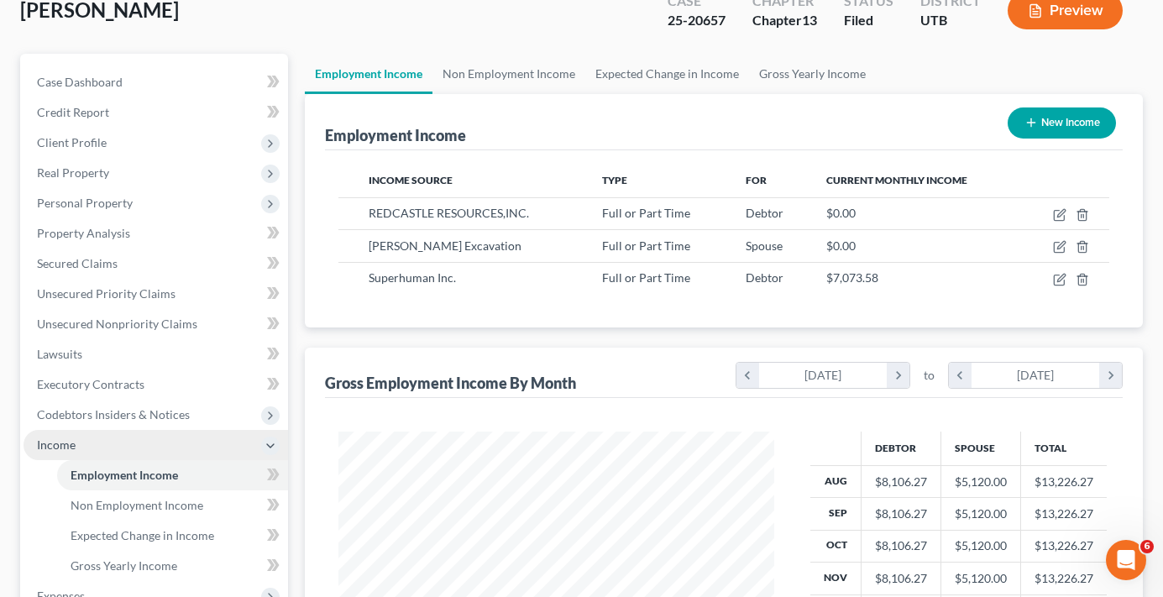
scroll to position [84, 0]
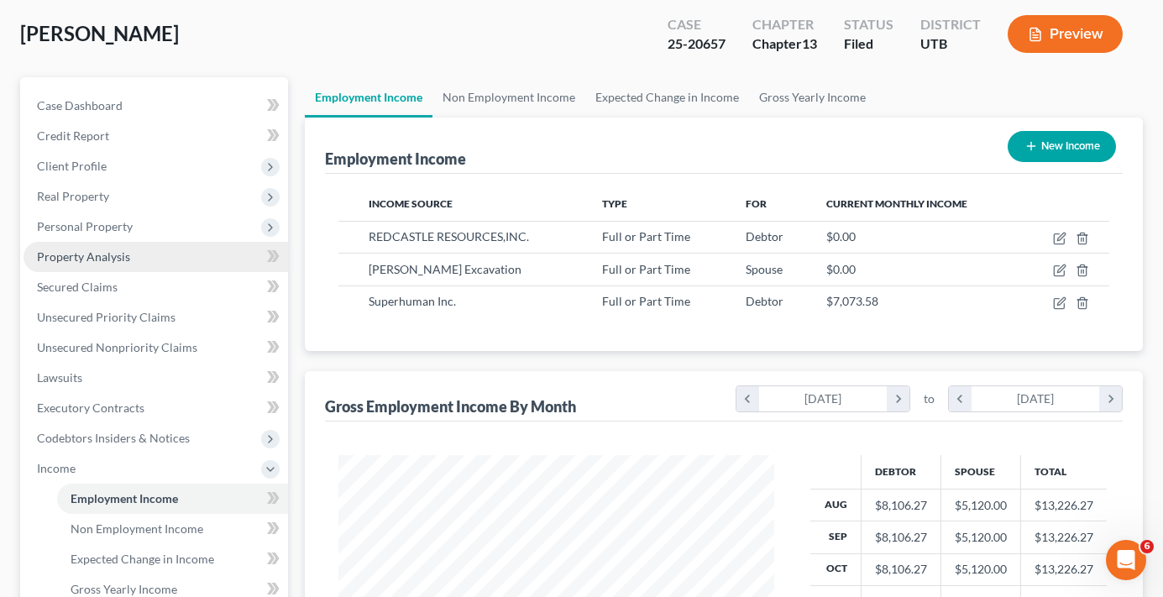
click at [93, 259] on span "Property Analysis" at bounding box center [83, 256] width 93 height 14
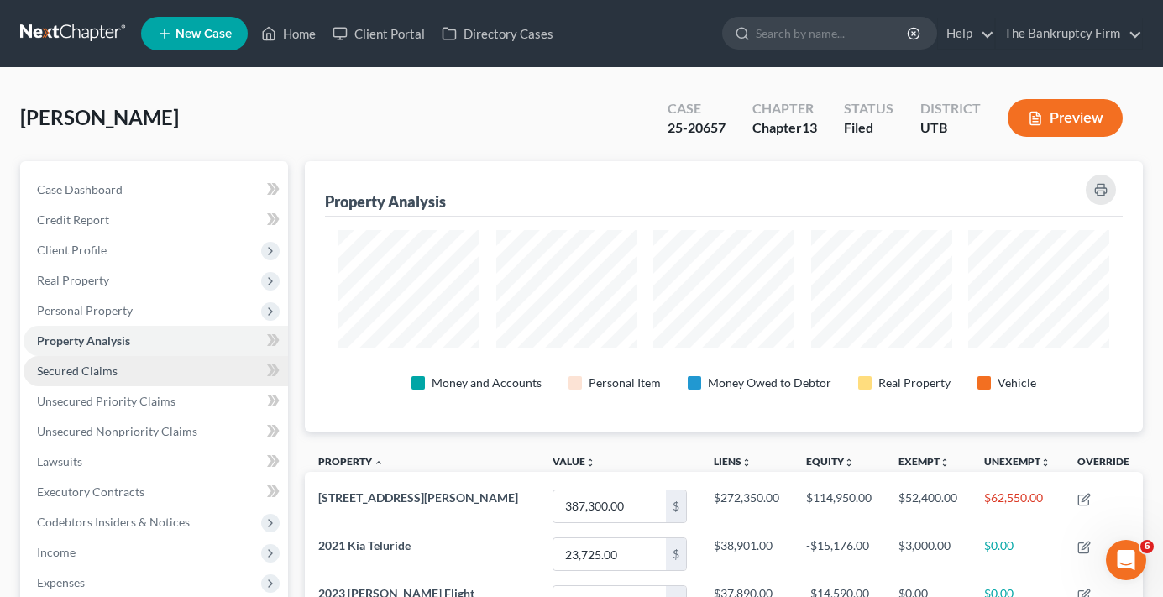
scroll to position [839713, 839145]
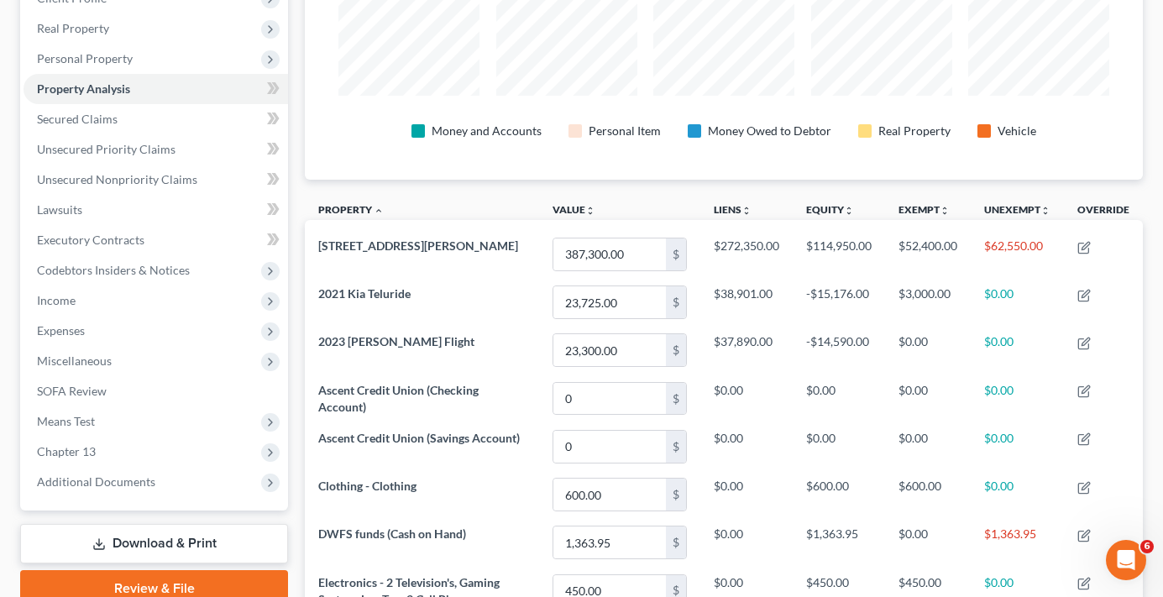
click at [292, 171] on div "Case Dashboard Payments Invoices Payments Payments Credit Report Client Profile" at bounding box center [154, 569] width 285 height 1321
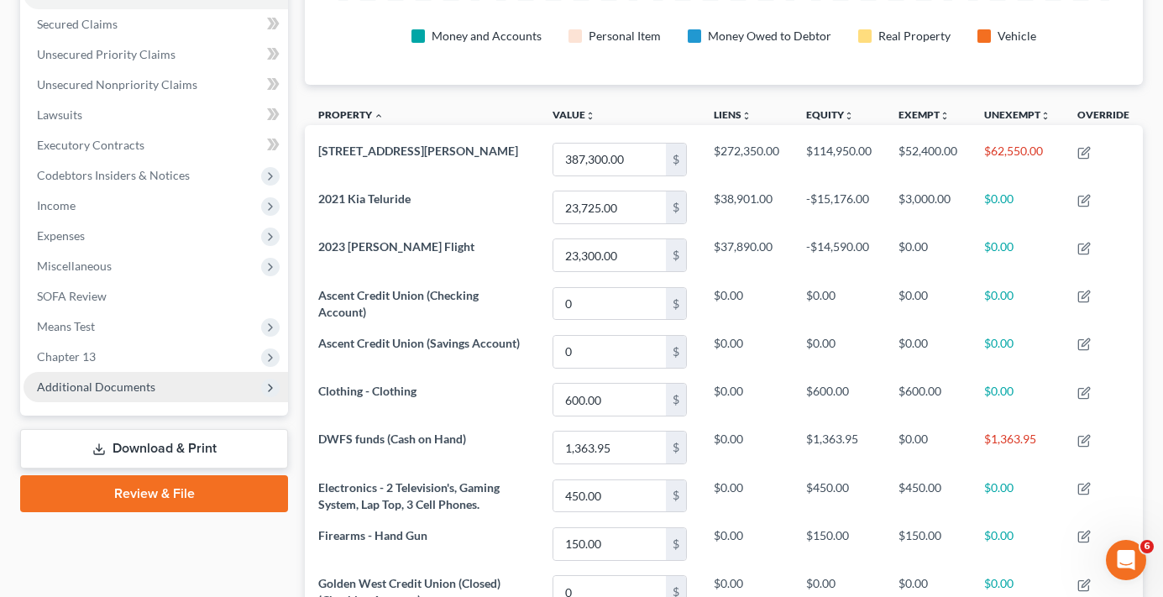
scroll to position [420, 0]
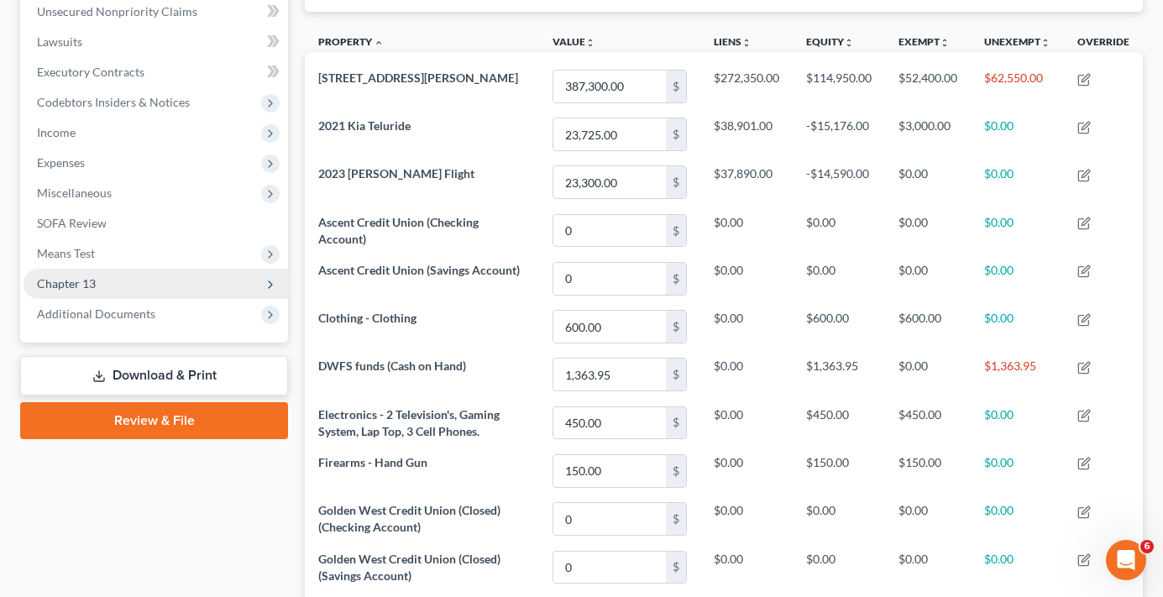
click at [92, 285] on span "Chapter 13" at bounding box center [66, 283] width 59 height 14
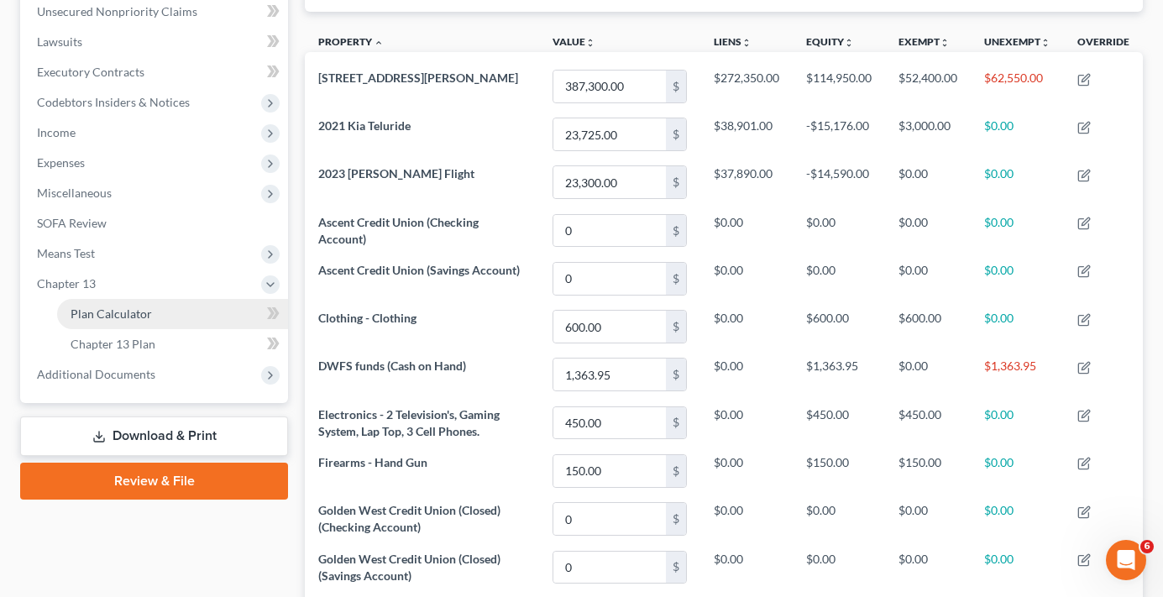
click at [126, 319] on span "Plan Calculator" at bounding box center [111, 314] width 81 height 14
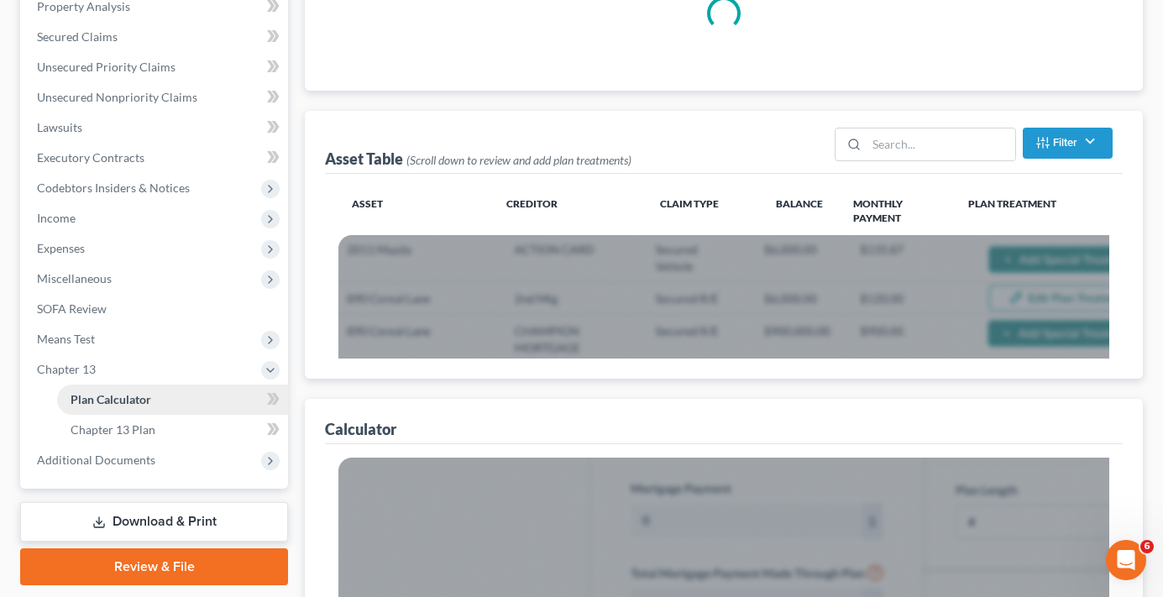
scroll to position [94, 0]
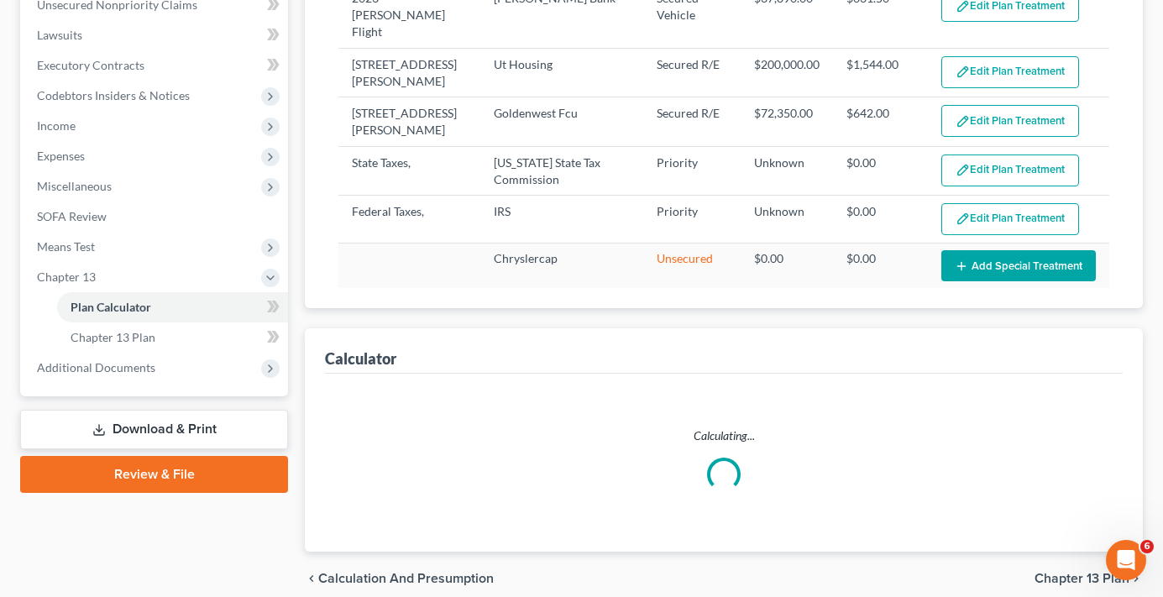
select select "59"
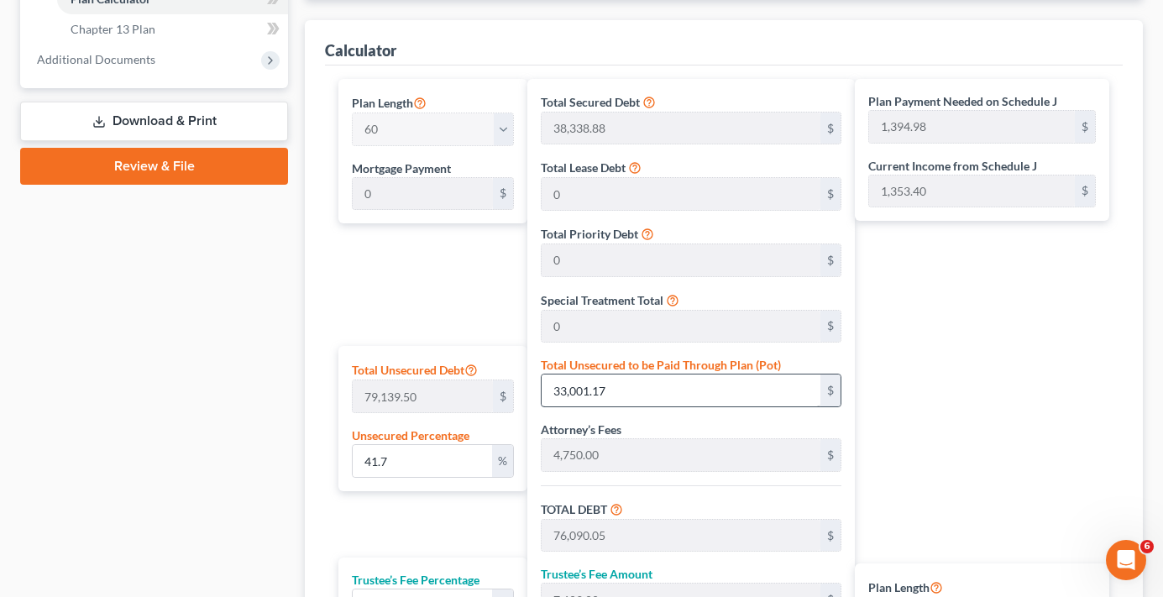
scroll to position [751, 0]
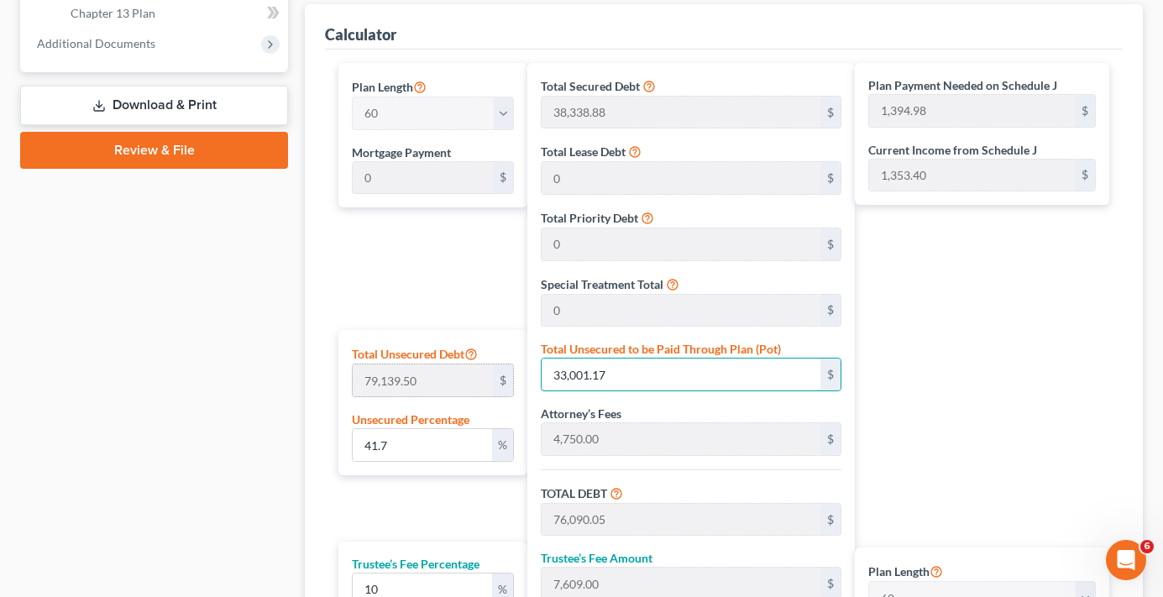
type input "0.003790774518413687"
type input "3"
type input "43,091.88"
type input "4,309.18"
type input "47,401.06"
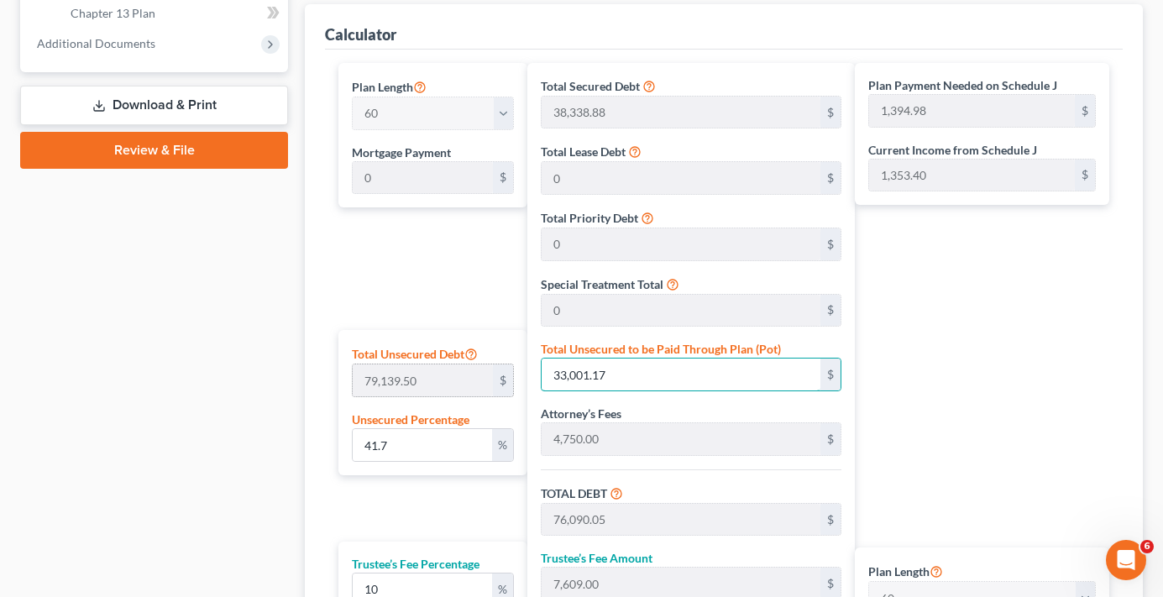
type input "790.01"
type input "0.04675288572710214"
type input "37"
type input "43,125.88"
type input "4,312.58"
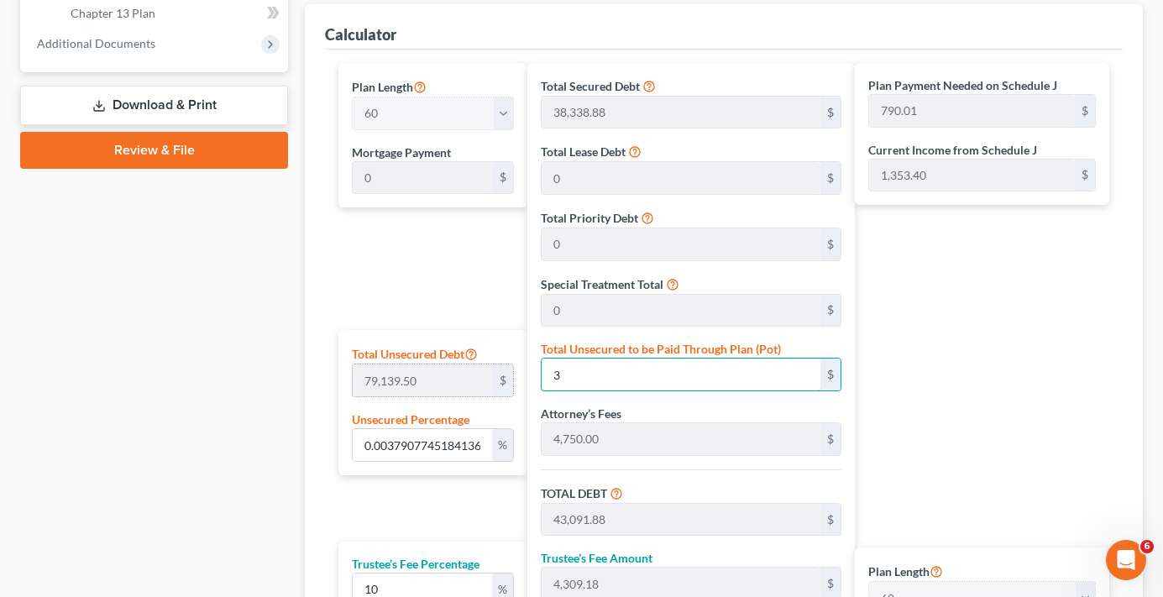
type input "47,438.46"
type input "790.64"
type input "0.4738468148017109"
type input "375"
type input "43,463.88"
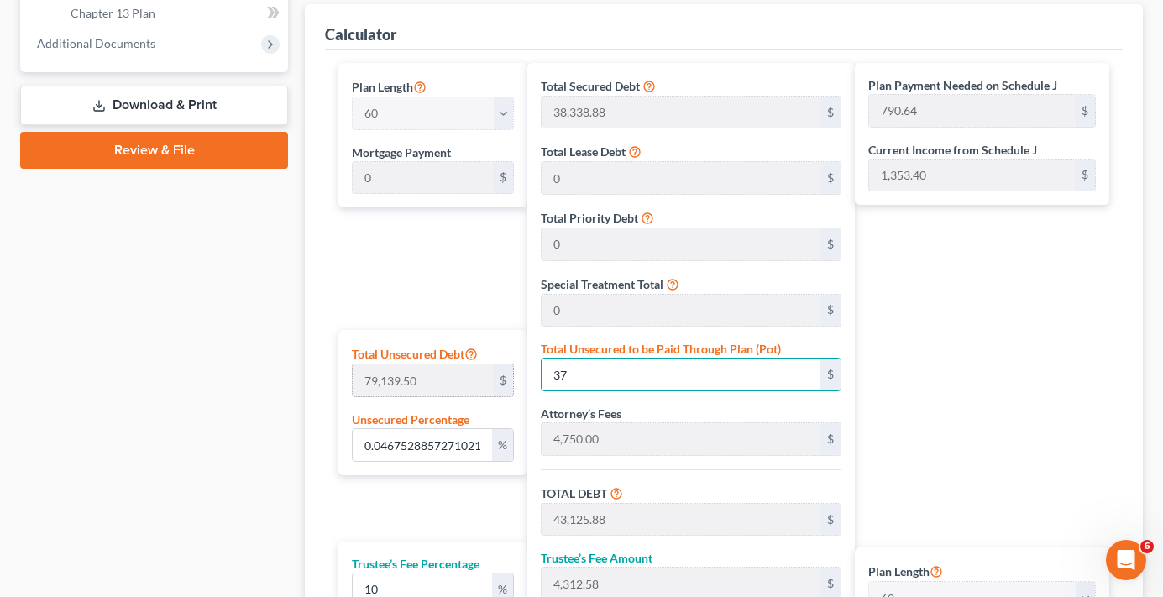
type input "4,346.38"
type input "47,810.26"
type input "796.83"
type input "4.738468148017109"
type input "3750"
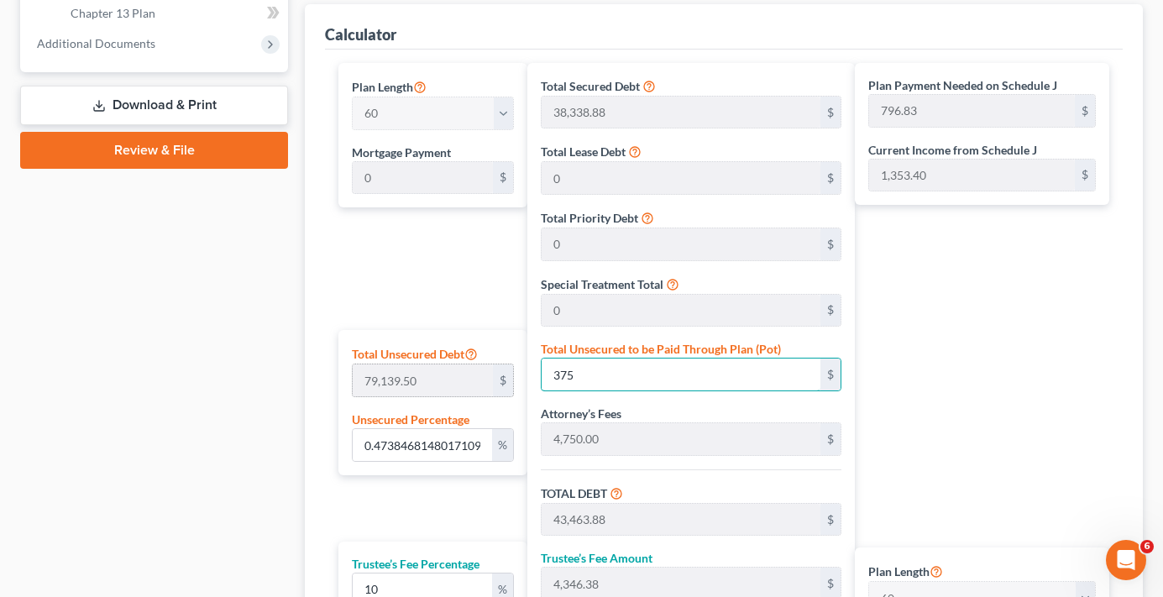
type input "46,838.88"
type input "4,683.88"
type input "51,522.76"
type input "858.71"
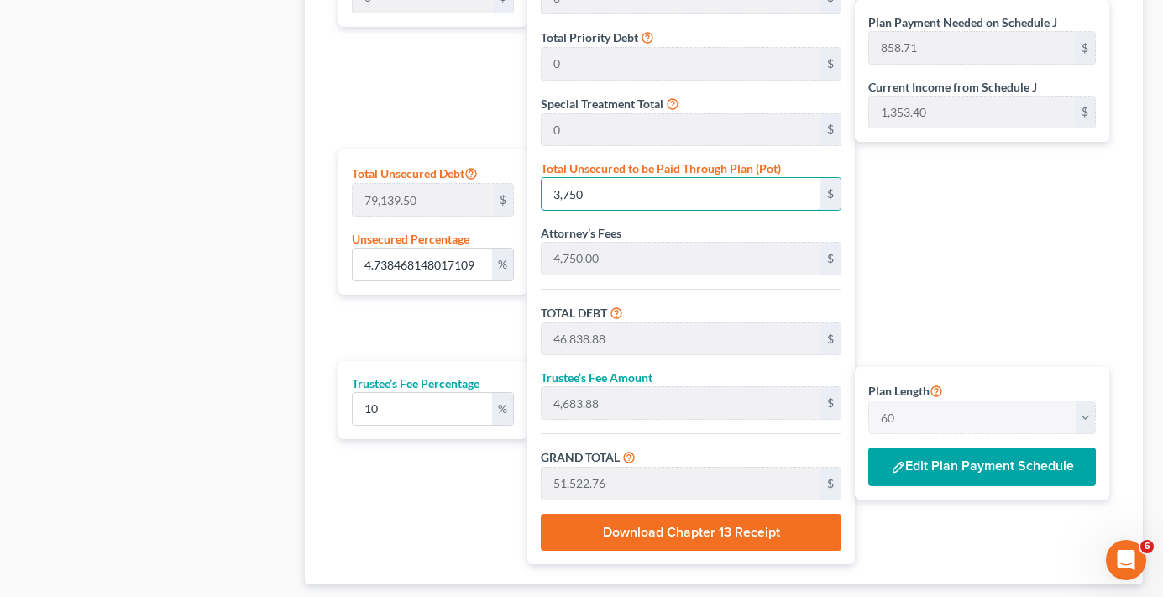
scroll to position [1037, 0]
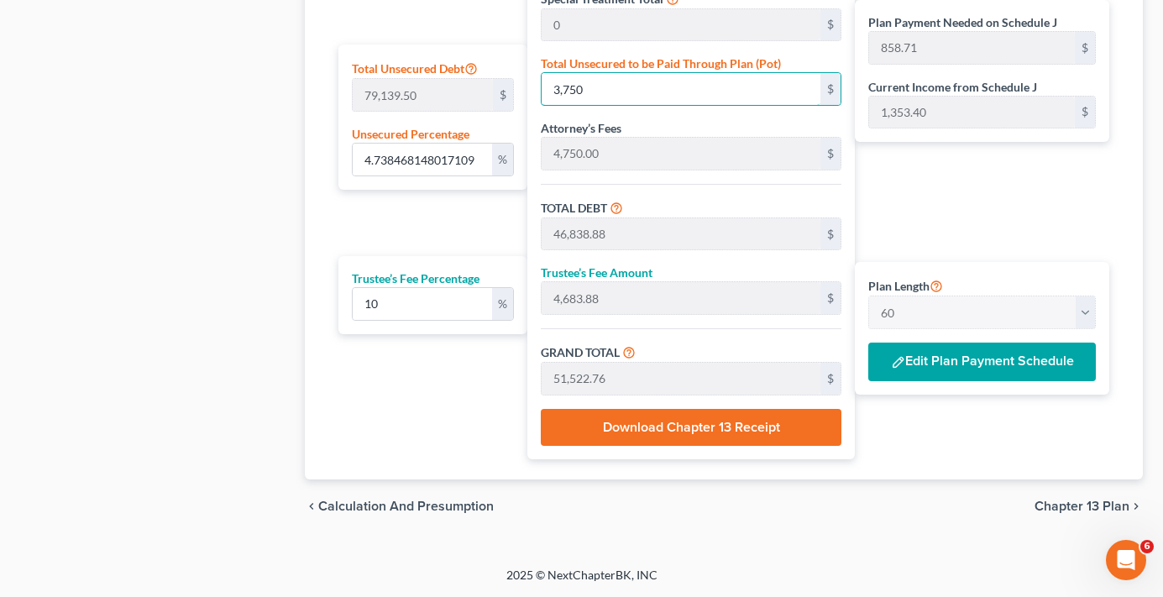
type input "3,750"
click at [988, 371] on button "Edit Plan Payment Schedule" at bounding box center [983, 362] width 228 height 39
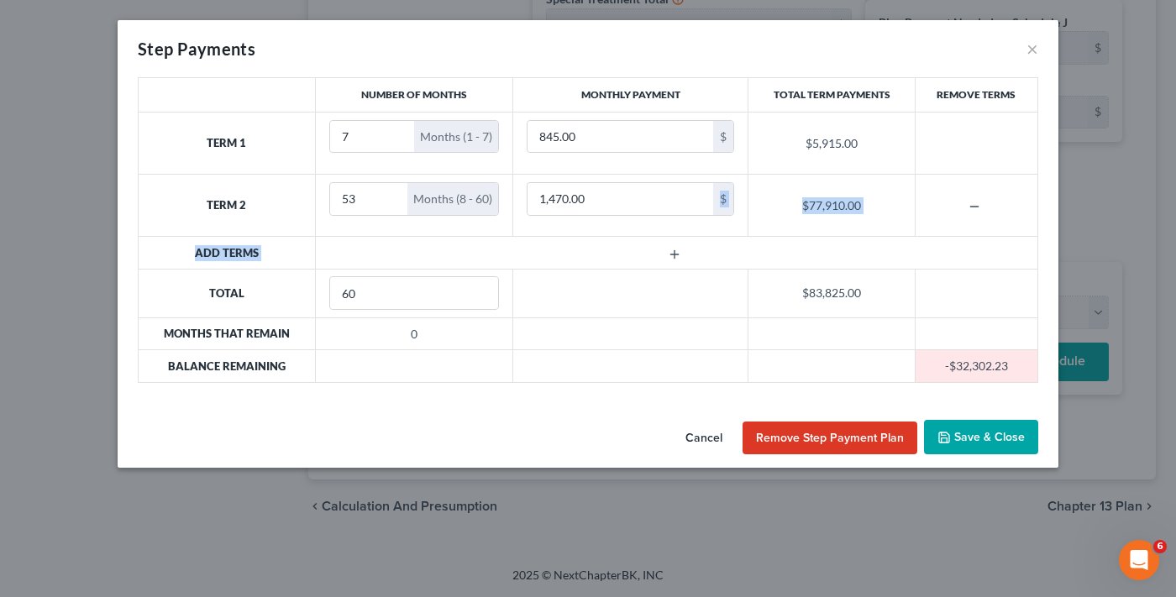
drag, startPoint x: 655, startPoint y: 217, endPoint x: 365, endPoint y: 239, distance: 290.6
click at [365, 239] on tbody "Term 1 7 Months (1 - 7) 845.00 $ $5,915.00 Term 2 53 Months (8 - 60) 1,470.00 $…" at bounding box center [589, 247] width 900 height 270
type input "864"
click at [982, 434] on button "Save & Close" at bounding box center [981, 437] width 114 height 35
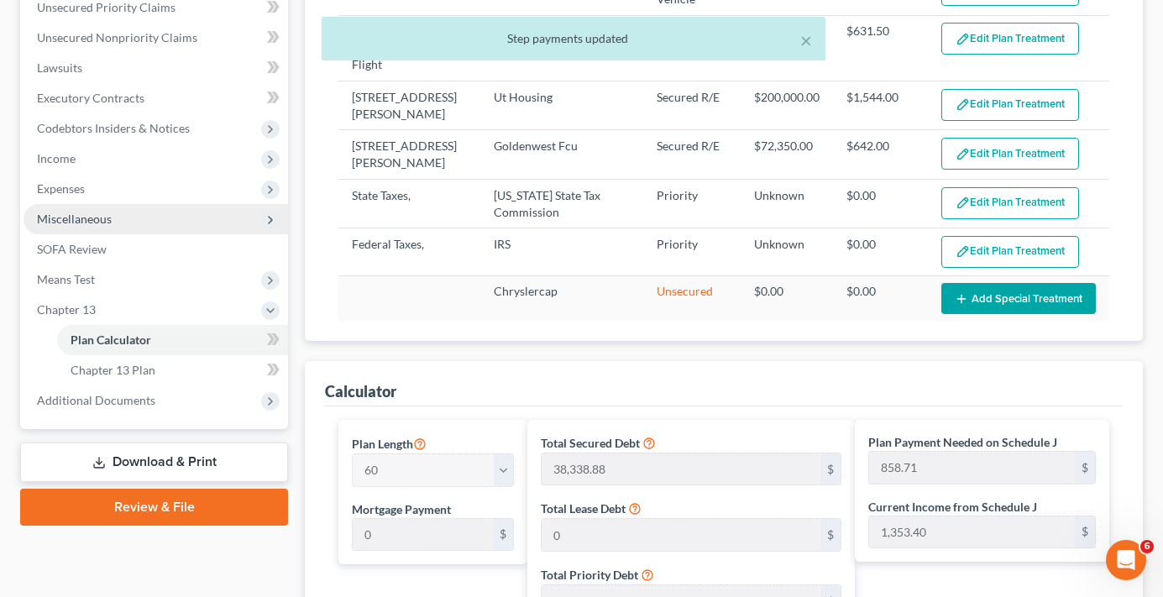
scroll to position [365, 0]
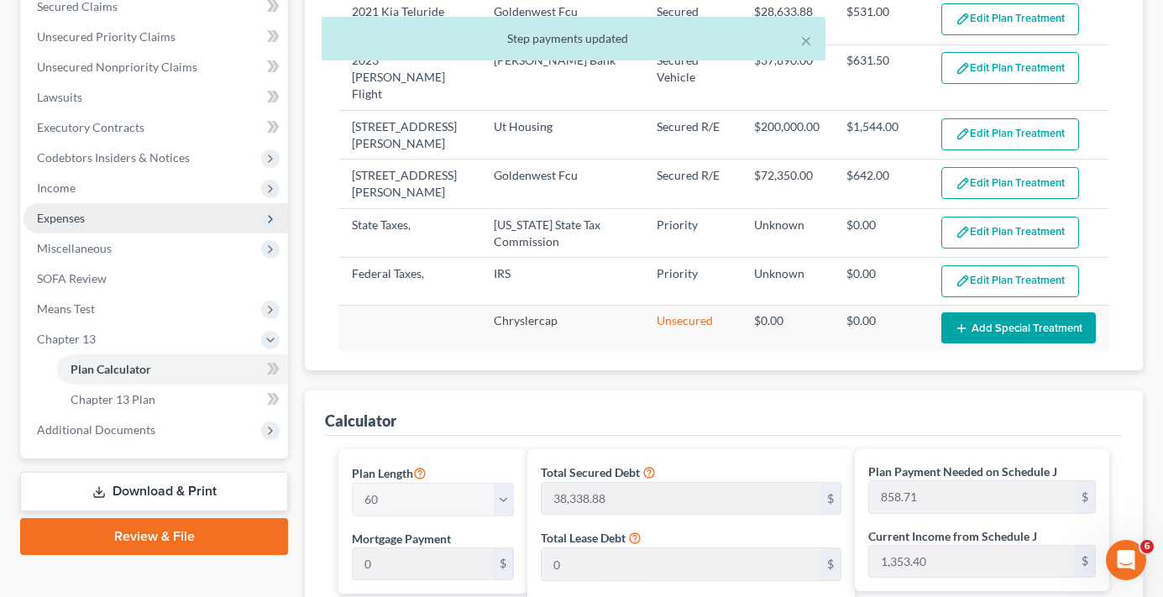
click at [73, 219] on span "Expenses" at bounding box center [61, 218] width 48 height 14
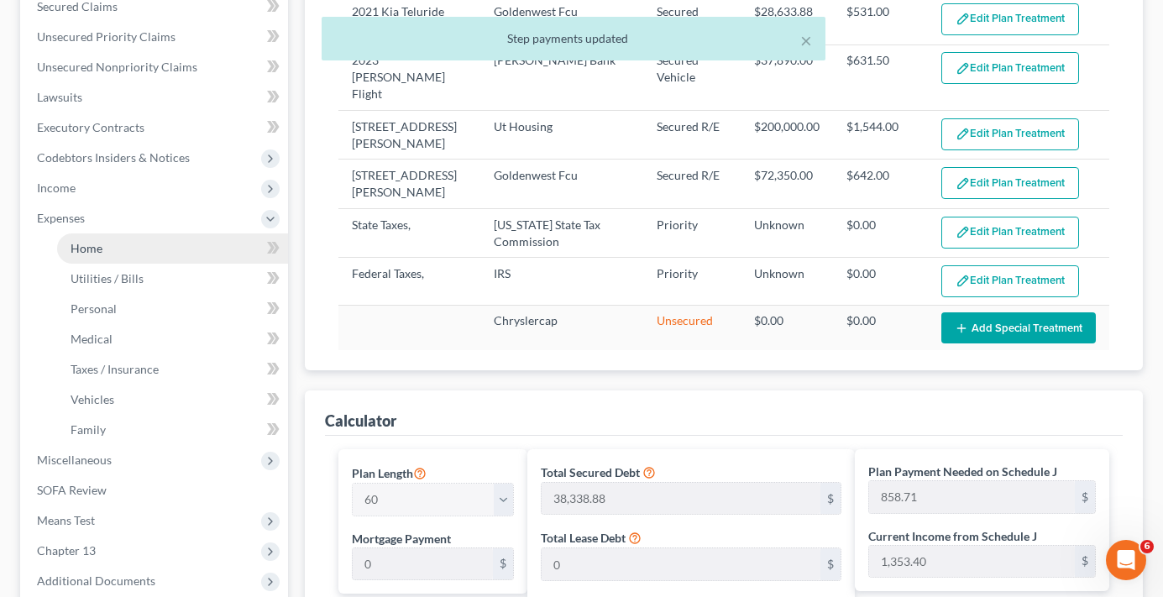
click at [95, 255] on span "Home" at bounding box center [87, 248] width 32 height 14
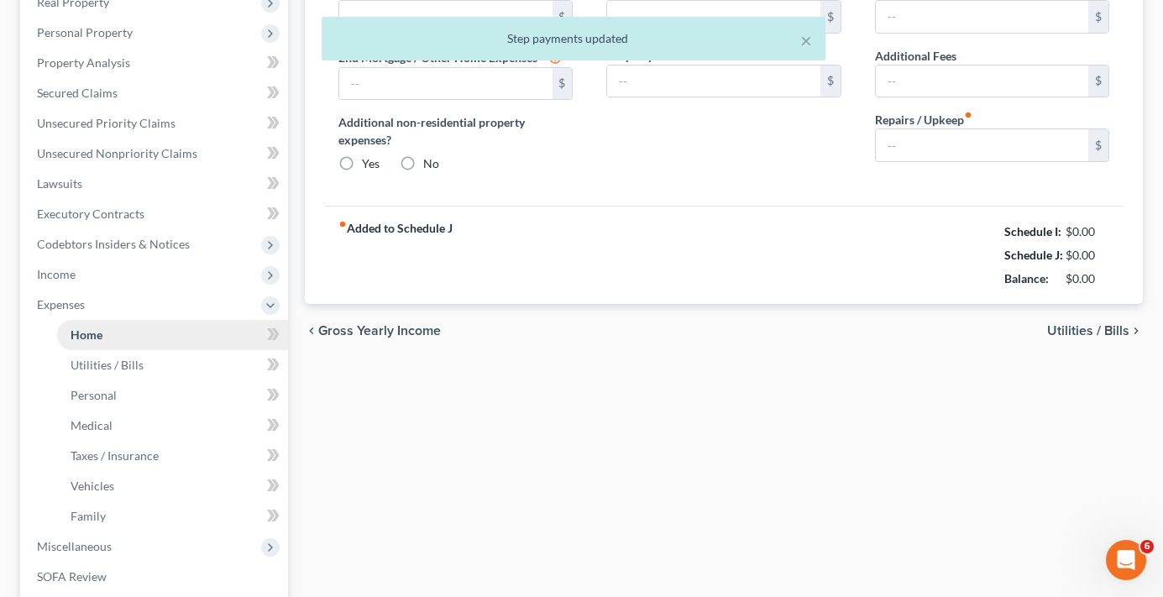
type input "1,544.00"
type input "642.00"
radio input "true"
type input "0.00"
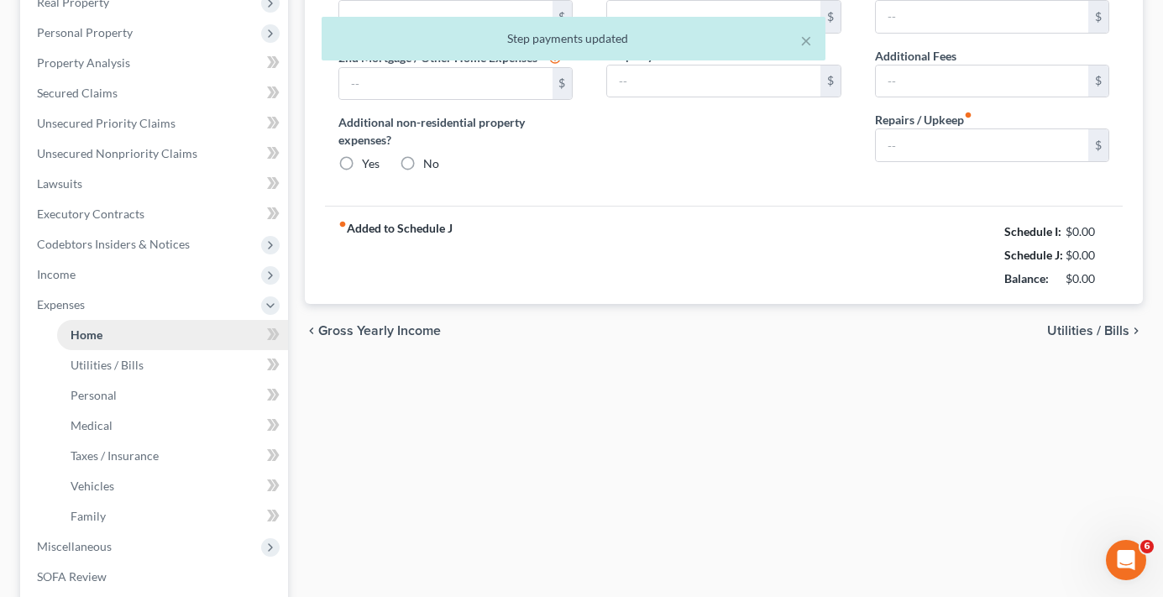
type input "0.00"
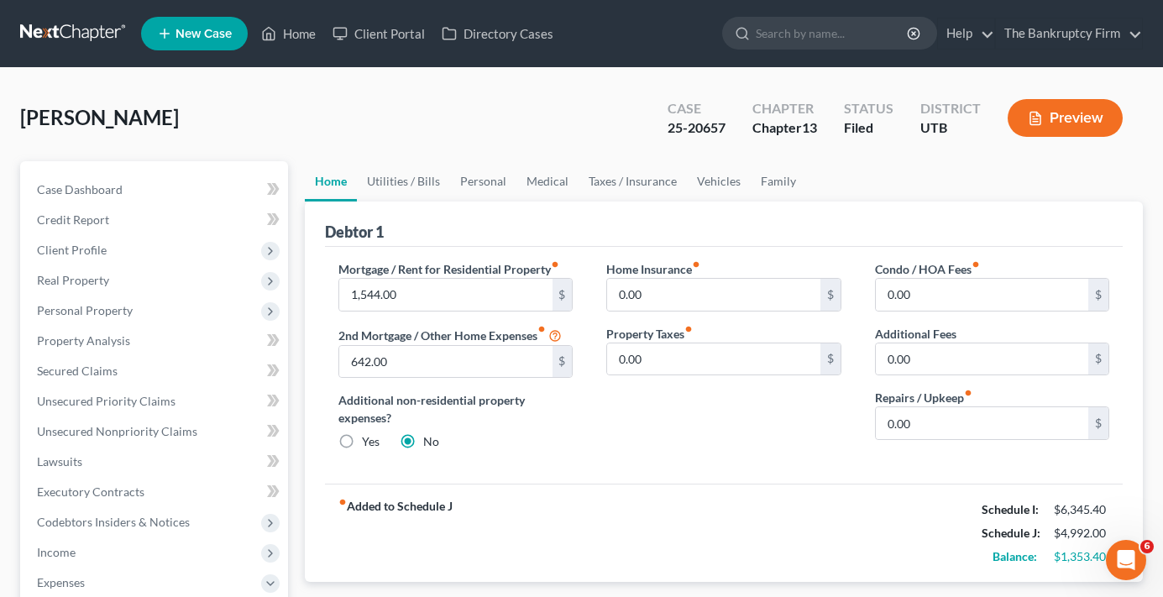
click at [601, 437] on div "Home Insurance fiber_manual_record 0.00 $ Property Taxes fiber_manual_record 0.…" at bounding box center [724, 362] width 268 height 204
click at [402, 174] on link "Utilities / Bills" at bounding box center [403, 181] width 93 height 40
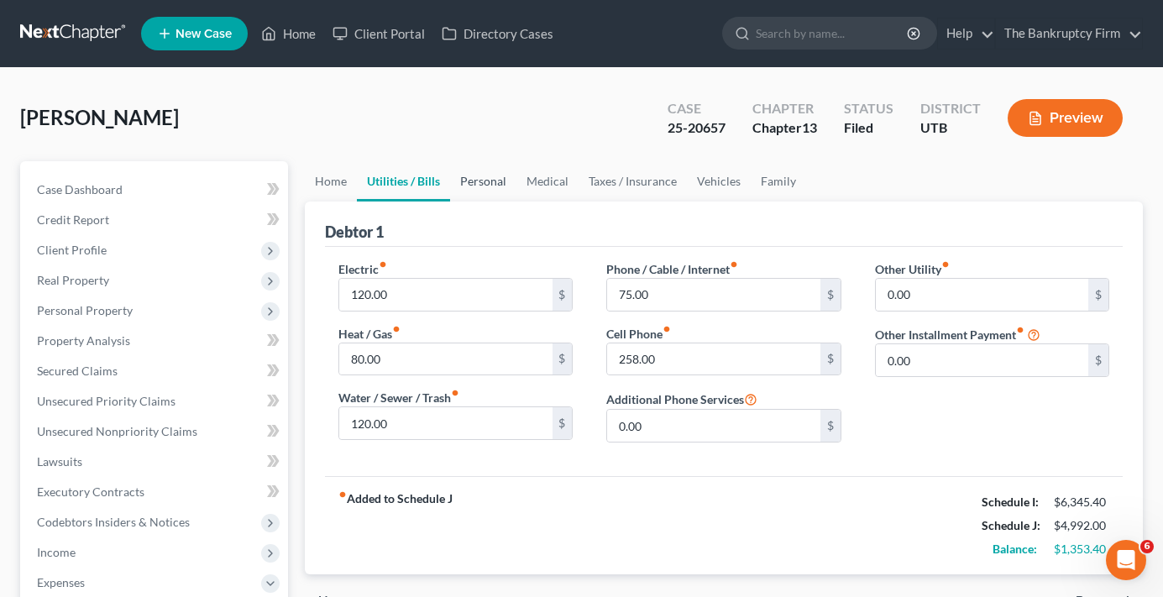
click at [470, 182] on link "Personal" at bounding box center [483, 181] width 66 height 40
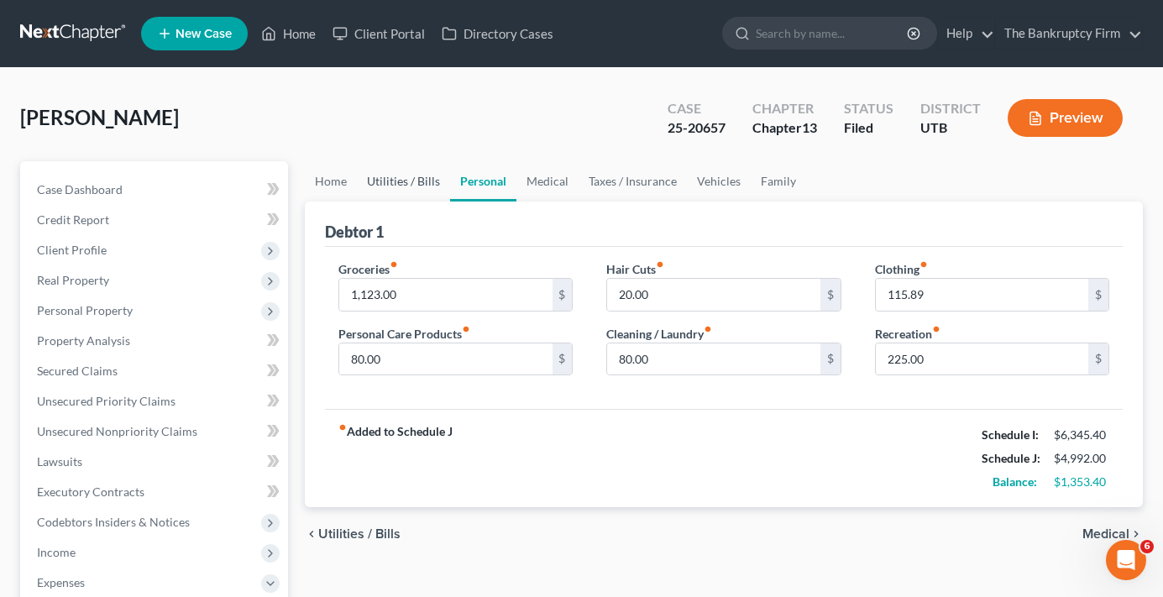
click at [414, 180] on link "Utilities / Bills" at bounding box center [403, 181] width 93 height 40
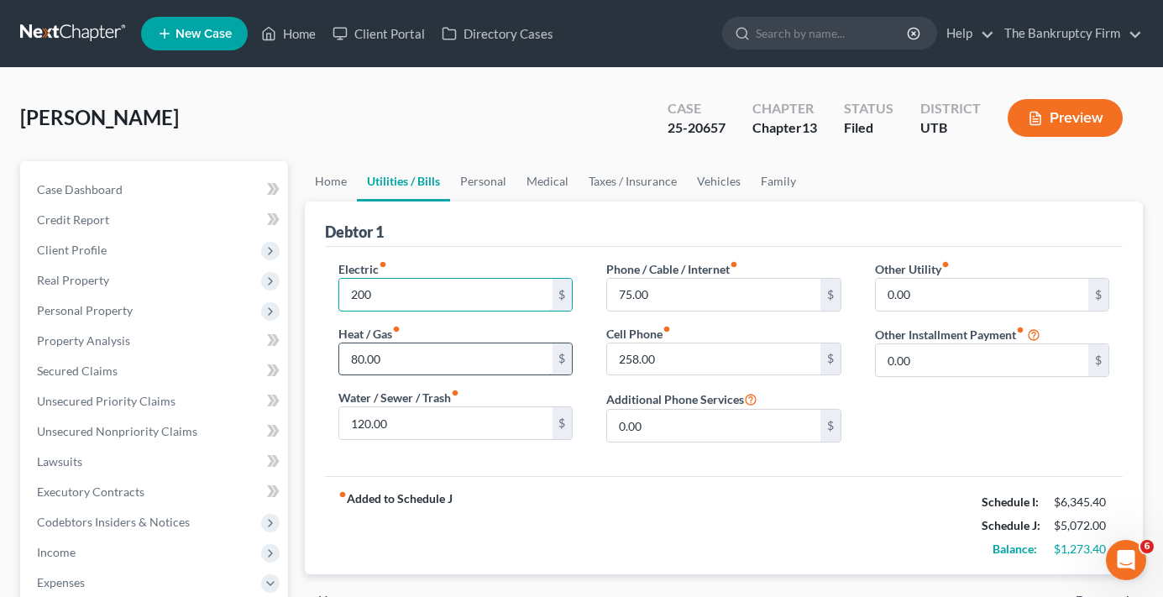
type input "200"
click at [480, 249] on div "Electric fiber_manual_record 200 $ Heat / Gas fiber_manual_record 80.00 $ Water…" at bounding box center [724, 361] width 798 height 229
type input "180"
click at [659, 213] on div "Debtor 1" at bounding box center [724, 224] width 798 height 45
click at [668, 362] on input "258.00" at bounding box center [713, 360] width 213 height 32
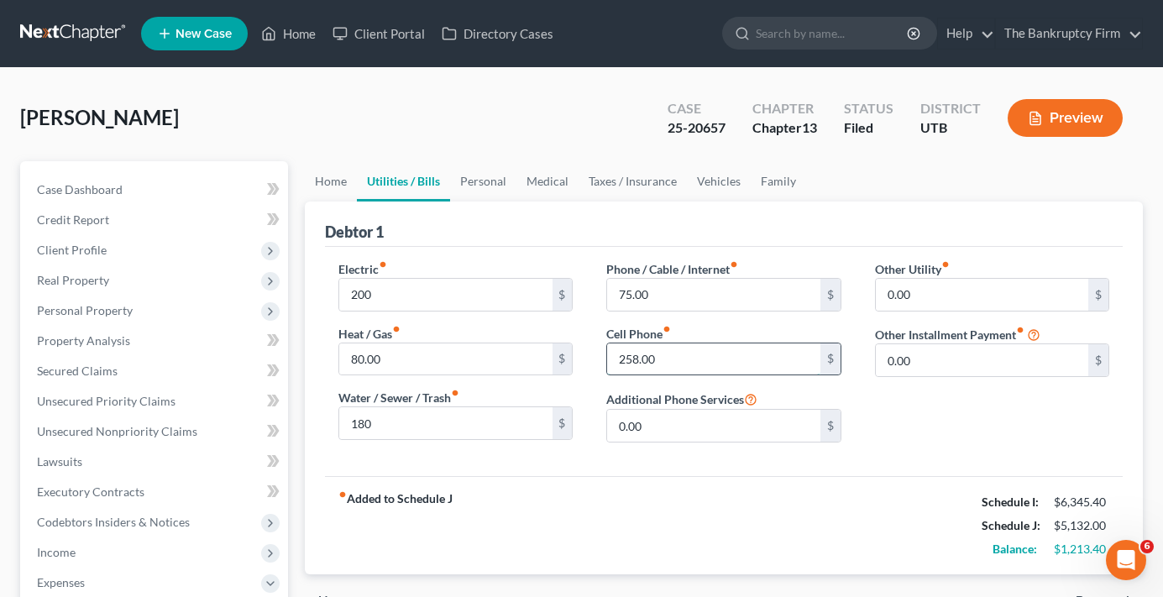
click at [668, 362] on input "258.00" at bounding box center [713, 360] width 213 height 32
click at [478, 175] on link "Personal" at bounding box center [483, 181] width 66 height 40
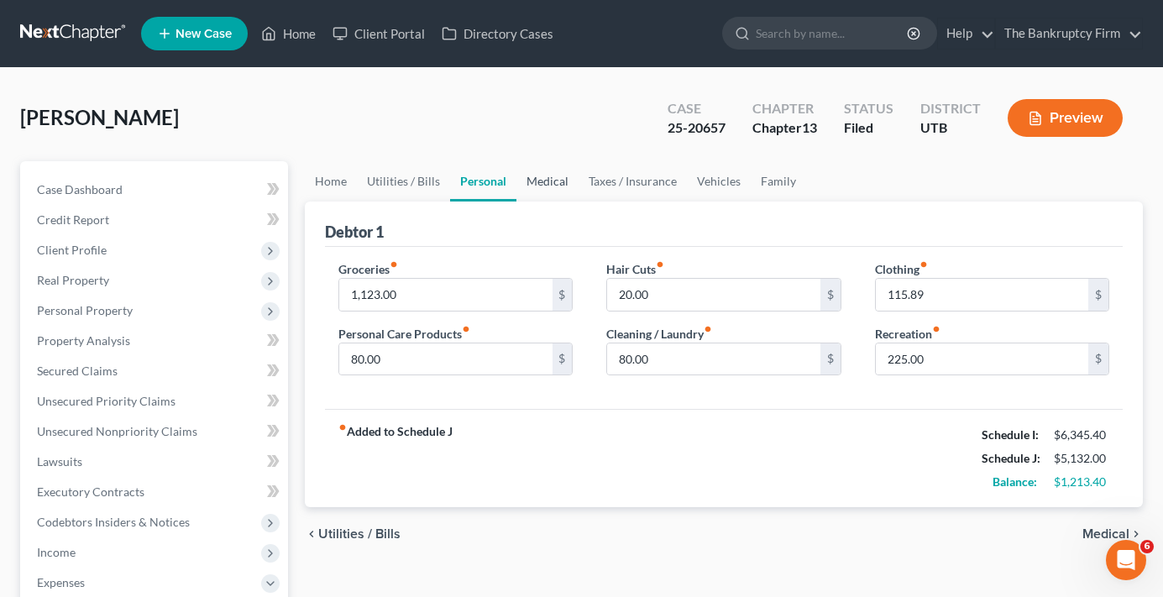
click at [544, 179] on link "Medical" at bounding box center [548, 181] width 62 height 40
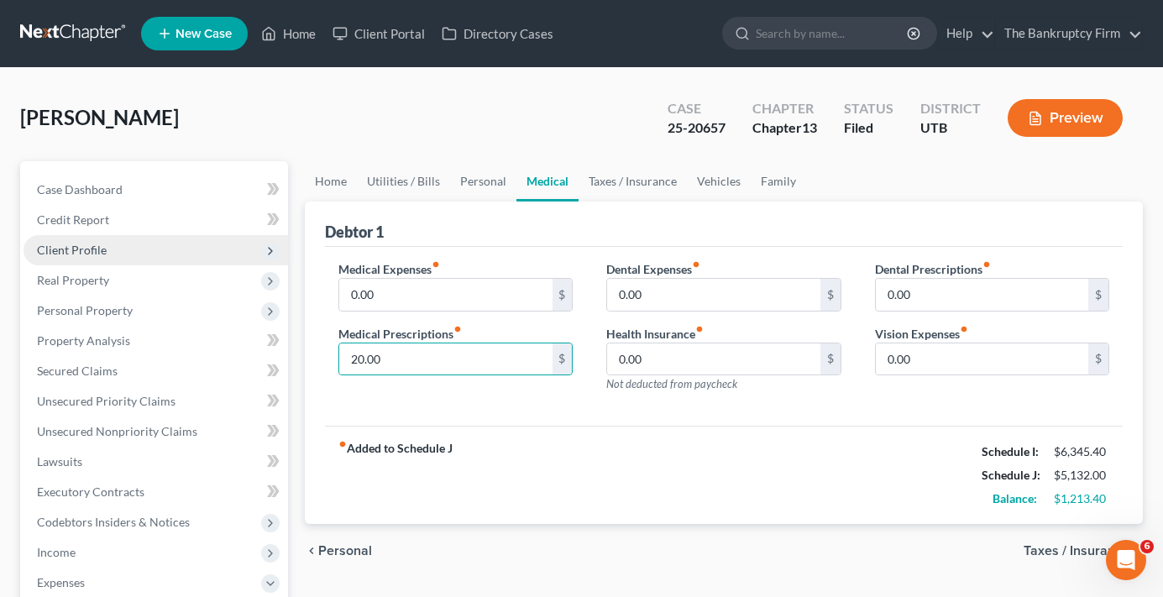
click at [98, 251] on span "Client Profile" at bounding box center [72, 250] width 70 height 14
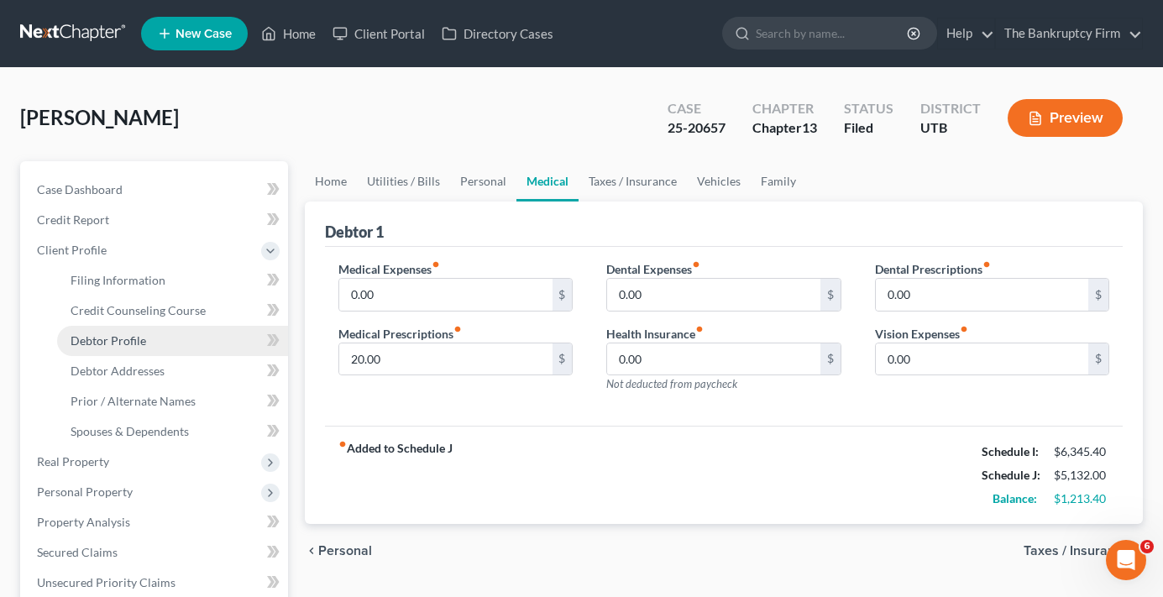
click at [155, 347] on link "Debtor Profile" at bounding box center [172, 341] width 231 height 30
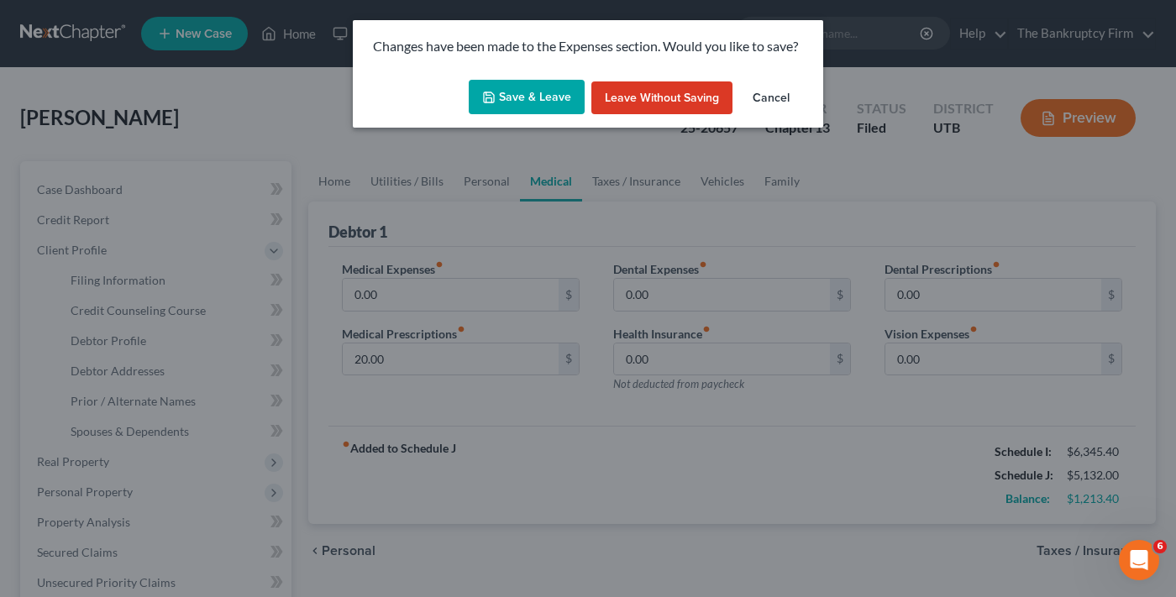
click at [526, 101] on button "Save & Leave" at bounding box center [527, 97] width 116 height 35
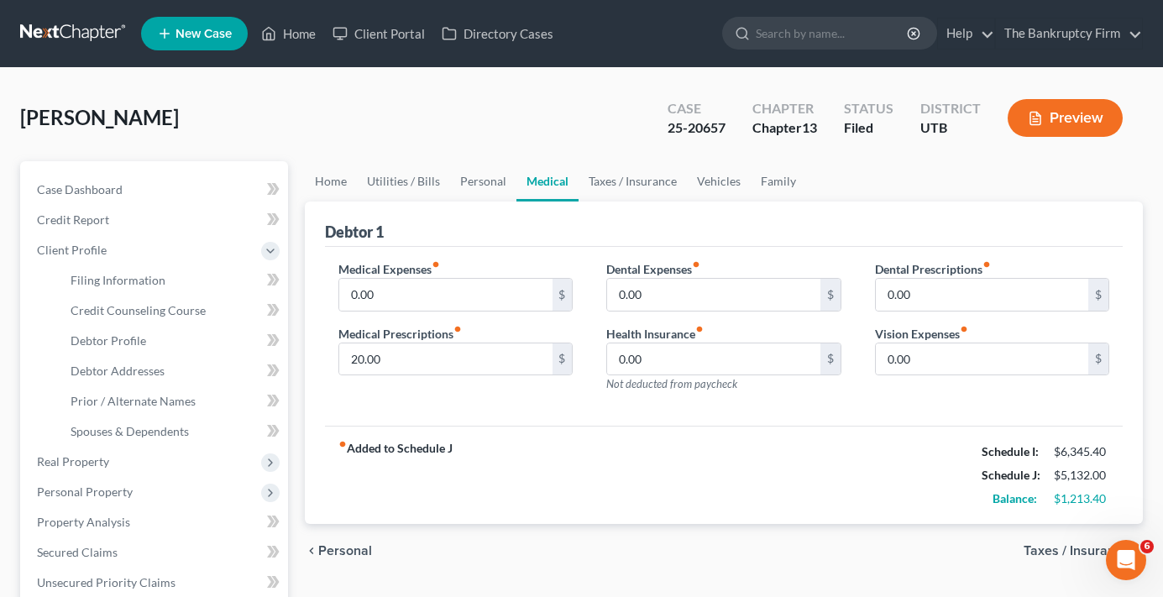
select select "0"
select select "2"
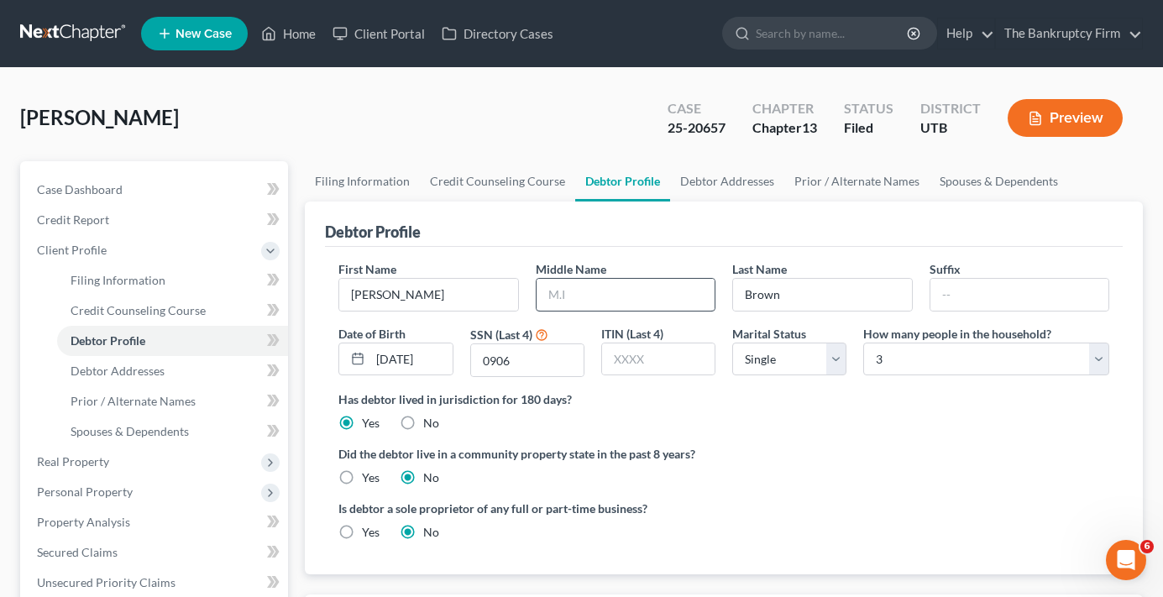
radio input "true"
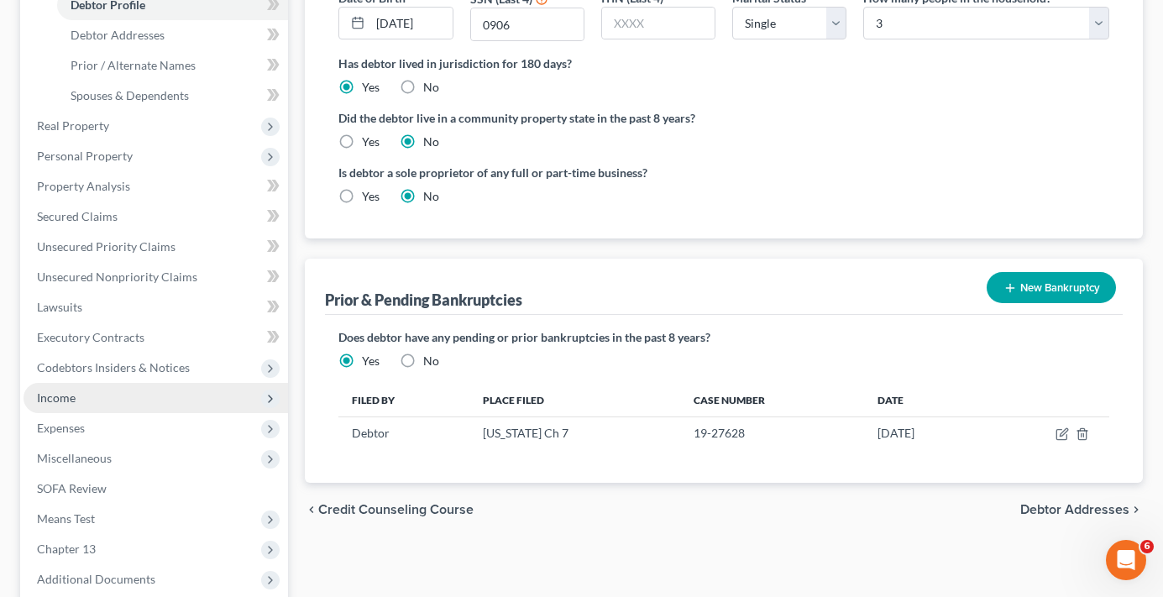
scroll to position [420, 0]
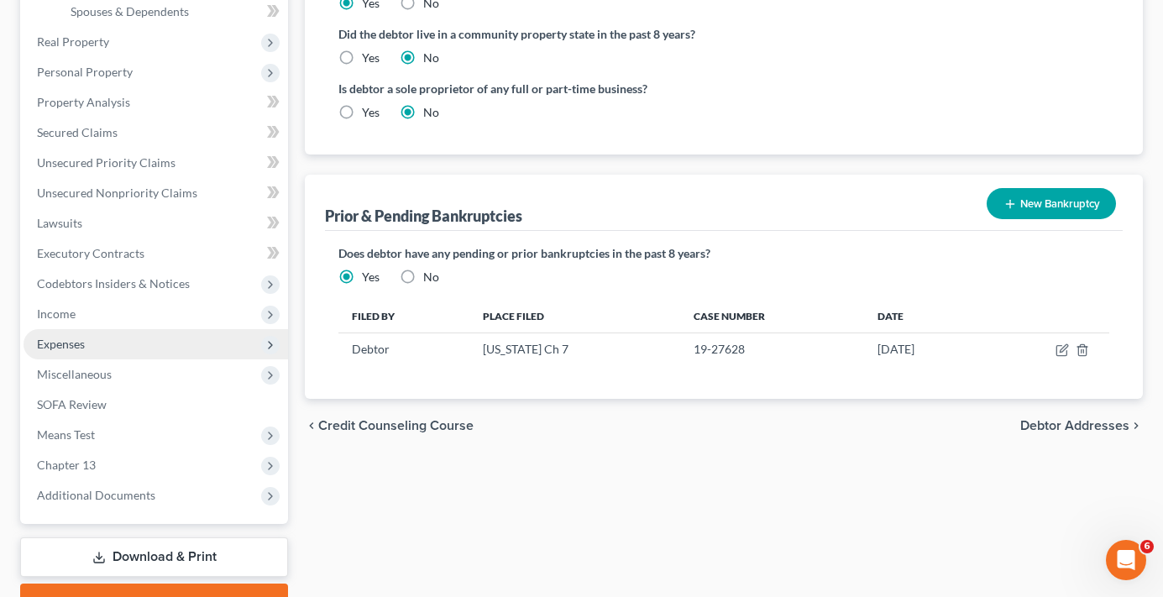
click at [82, 345] on span "Expenses" at bounding box center [61, 344] width 48 height 14
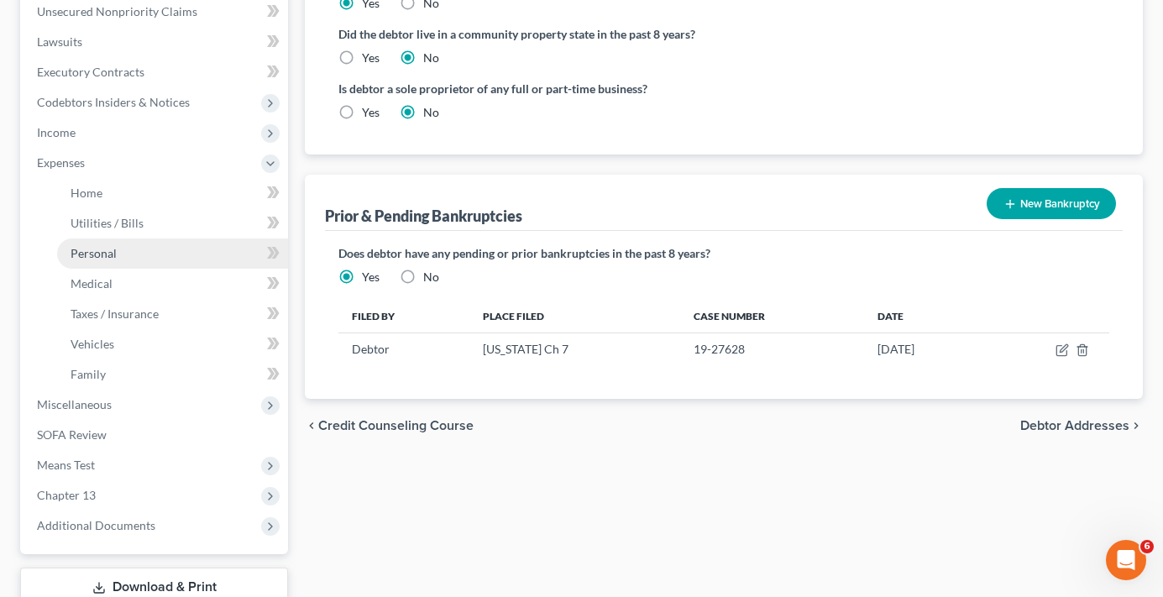
click at [110, 253] on span "Personal" at bounding box center [94, 253] width 46 height 14
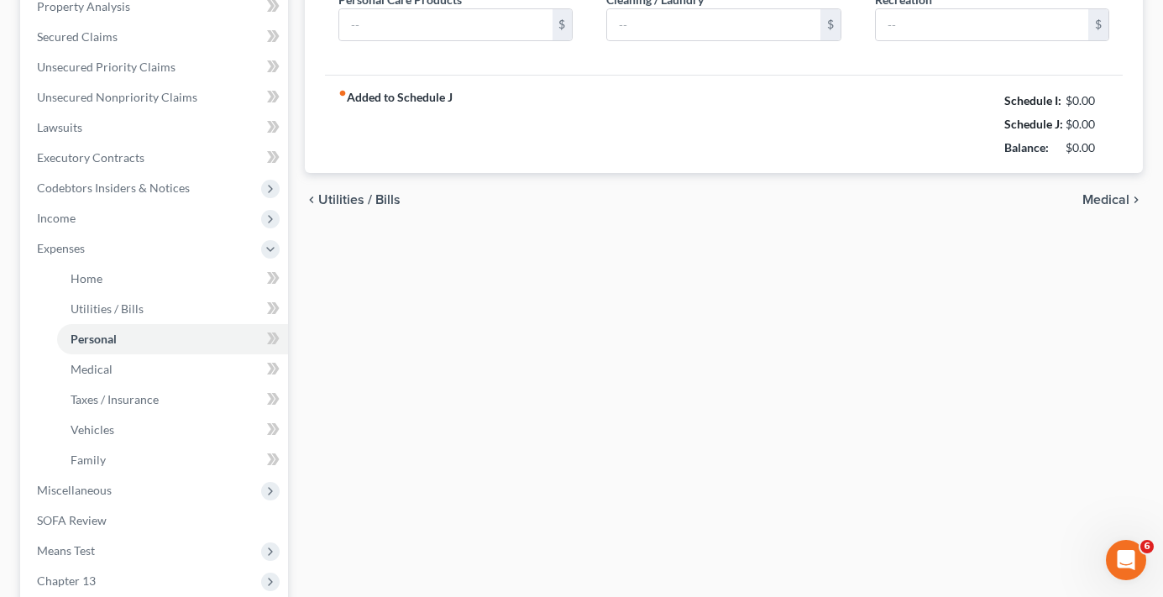
type input "1,123.00"
type input "80.00"
type input "20.00"
type input "80.00"
type input "115.89"
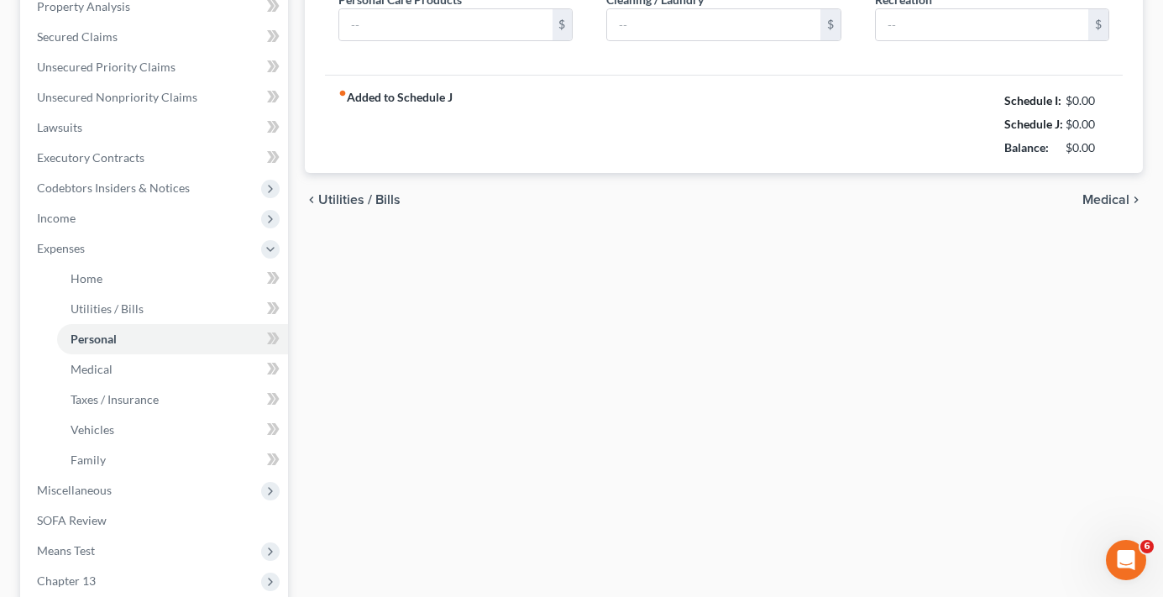
type input "225.00"
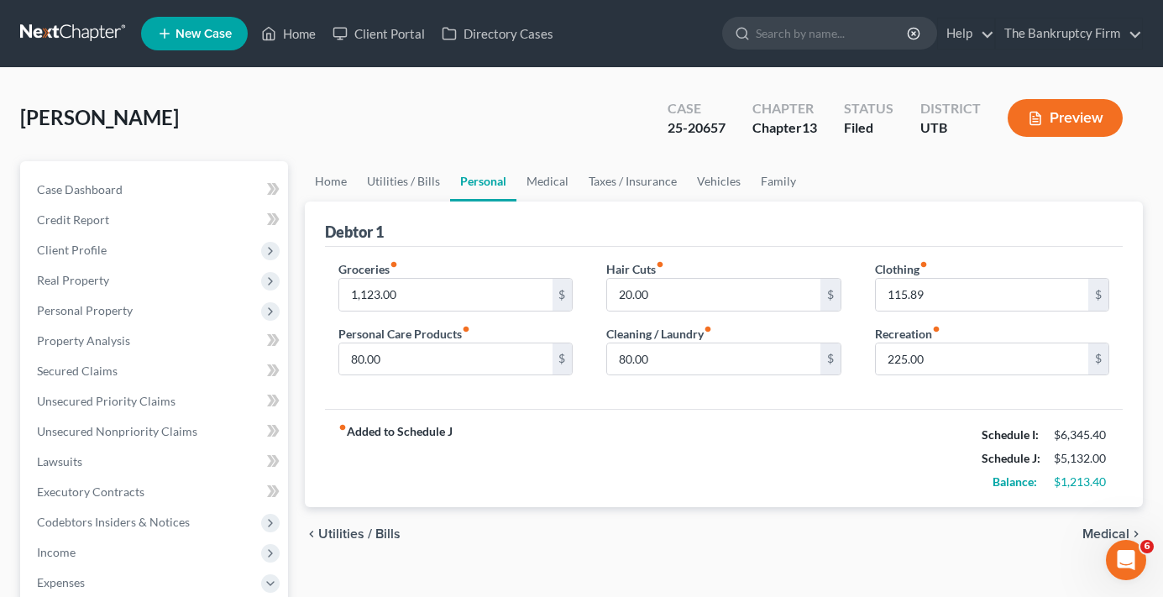
click at [296, 123] on div "Brown, Holly Upgraded Case 25-20657 Chapter Chapter 13 Status Filed District UT…" at bounding box center [581, 124] width 1123 height 73
type input "1,068"
type input "176"
drag, startPoint x: 730, startPoint y: 335, endPoint x: 607, endPoint y: 351, distance: 123.7
click at [607, 349] on div "Cleaning / Laundry fiber_manual_record 80.00 $" at bounding box center [723, 350] width 234 height 51
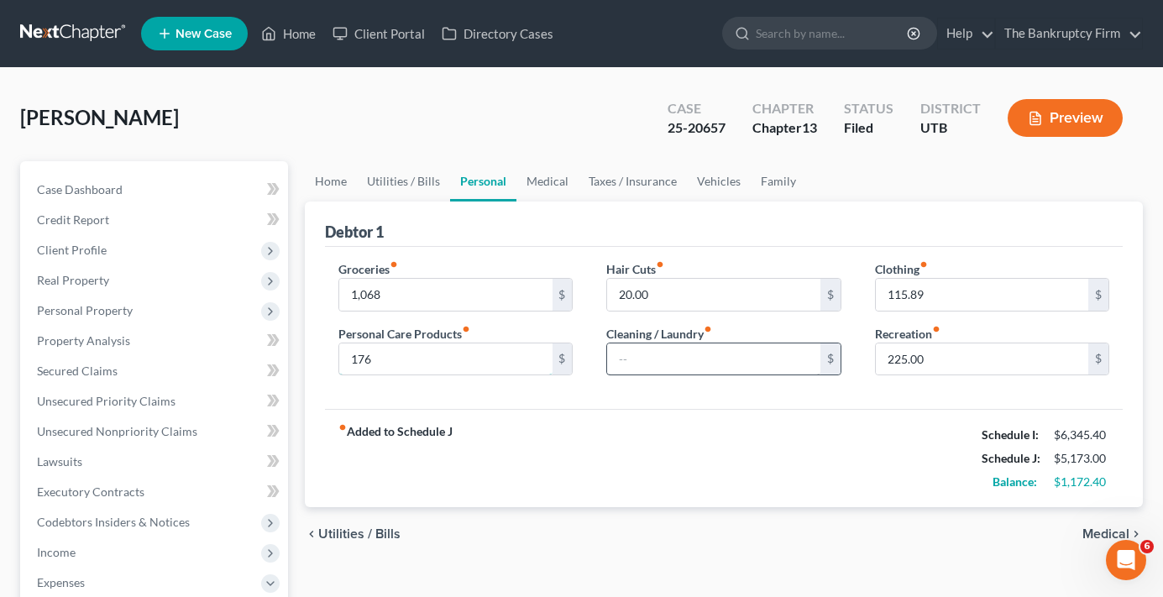
type input "80.00"
drag, startPoint x: 386, startPoint y: 152, endPoint x: 924, endPoint y: 311, distance: 560.5
click at [386, 152] on div "Brown, Holly Upgraded Case 25-20657 Chapter Chapter 13 Status Filed District UT…" at bounding box center [581, 124] width 1123 height 73
type input "188"
drag, startPoint x: 397, startPoint y: 404, endPoint x: 723, endPoint y: 401, distance: 325.9
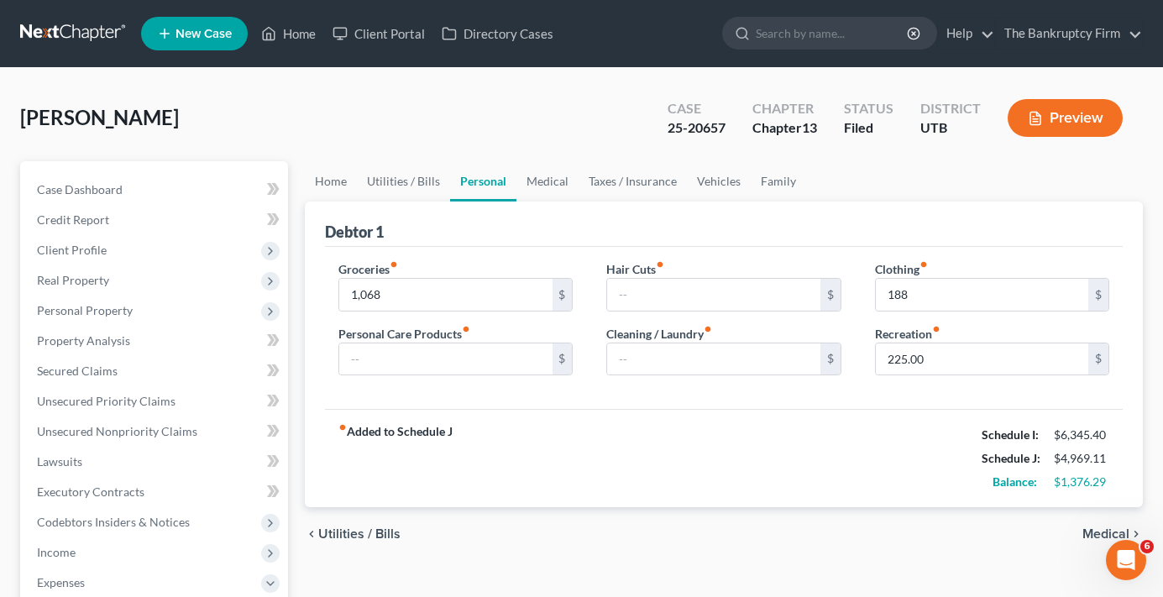
click at [397, 404] on div "Groceries fiber_manual_record 1,068 $ Personal Care Products fiber_manual_recor…" at bounding box center [724, 328] width 798 height 163
type input "225.00"
click at [946, 359] on input "text" at bounding box center [982, 360] width 213 height 32
type input "321"
click at [460, 372] on input "text" at bounding box center [445, 360] width 213 height 32
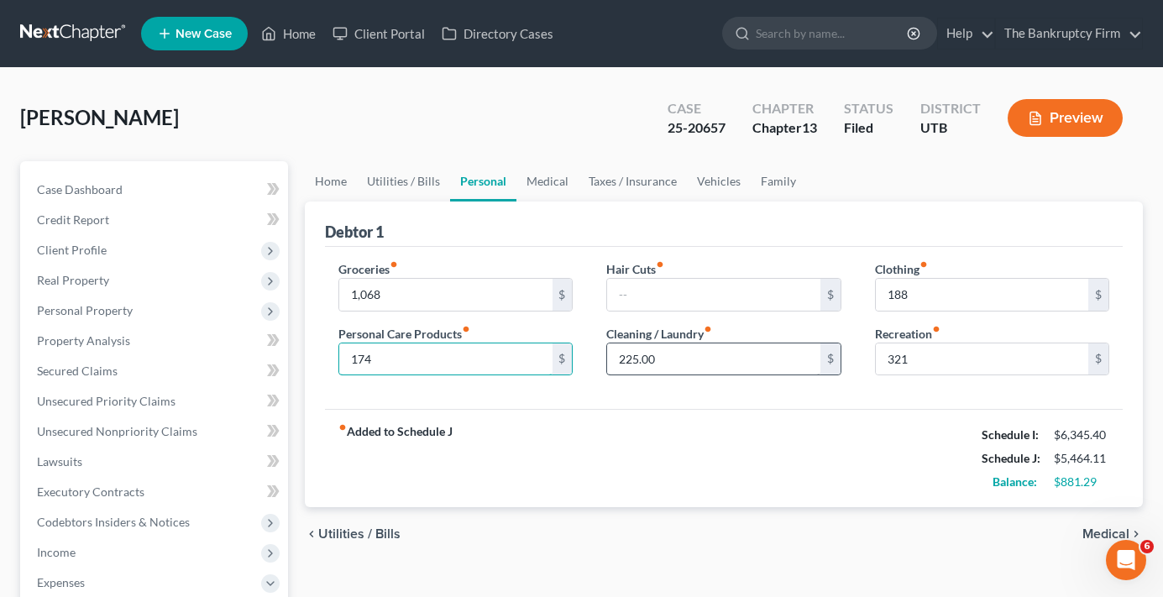
type input "174"
click at [412, 182] on link "Utilities / Bills" at bounding box center [403, 181] width 93 height 40
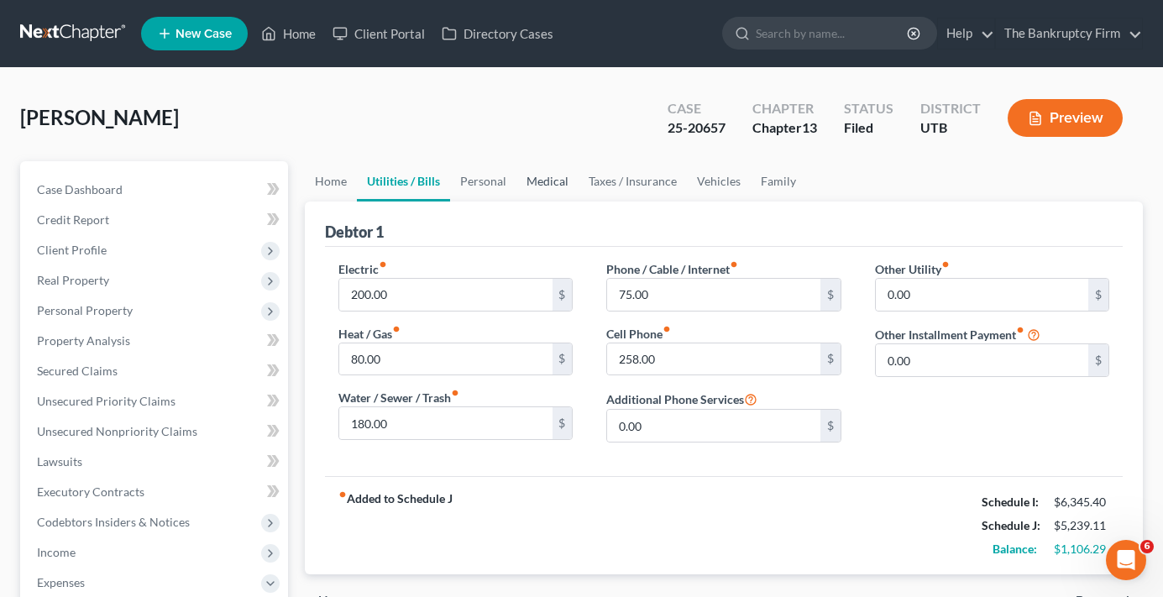
click at [548, 186] on link "Medical" at bounding box center [548, 181] width 62 height 40
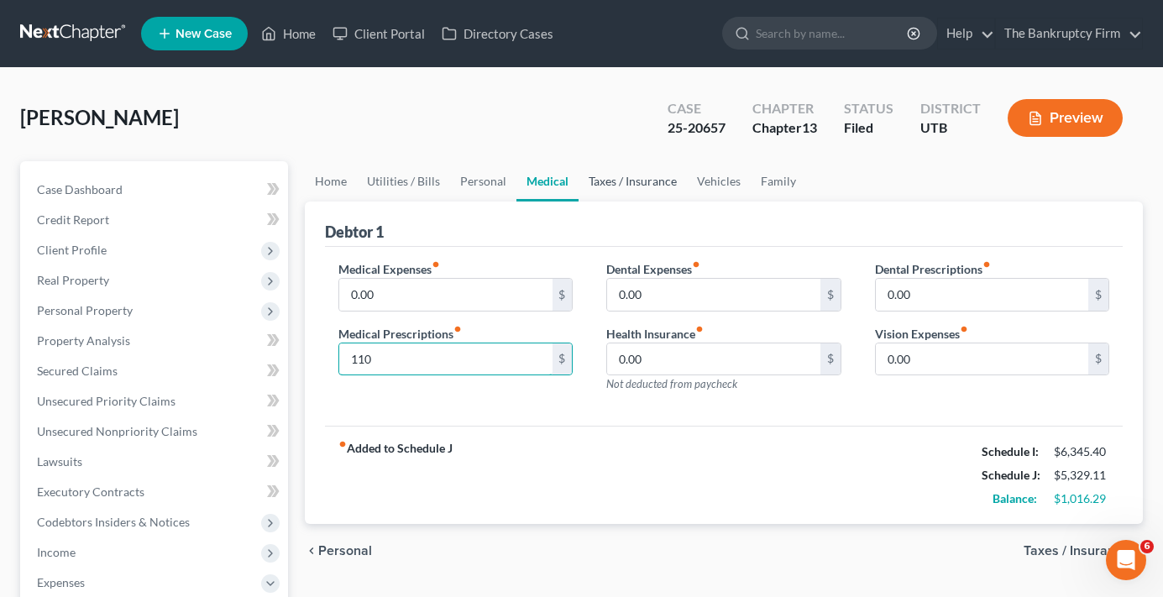
type input "110"
click at [629, 186] on link "Taxes / Insurance" at bounding box center [633, 181] width 108 height 40
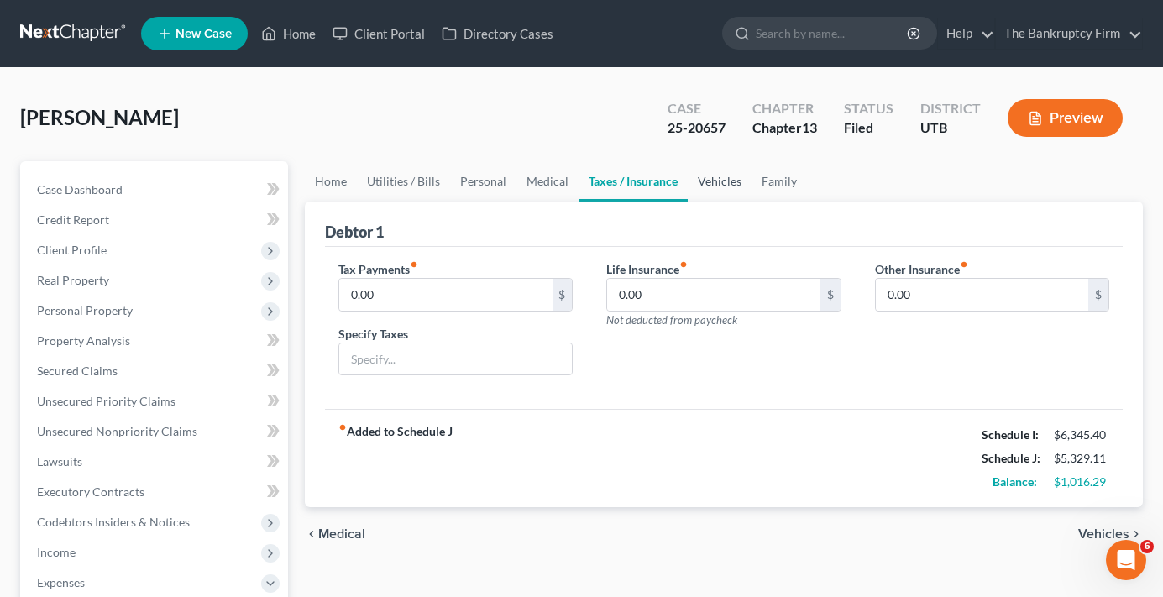
click at [710, 180] on link "Vehicles" at bounding box center [720, 181] width 64 height 40
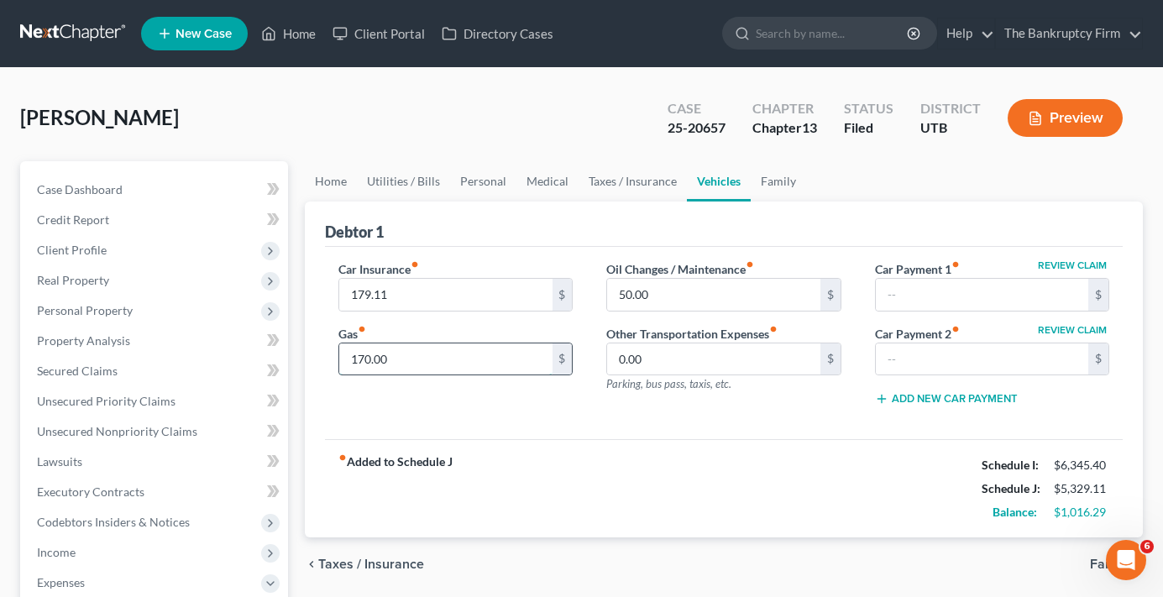
click at [396, 357] on input "170.00" at bounding box center [445, 360] width 213 height 32
click at [366, 108] on div "Brown, Holly Upgraded Case 25-20657 Chapter Chapter 13 Status Filed District UT…" at bounding box center [581, 124] width 1123 height 73
type input "297"
click at [550, 229] on div "Debtor 1" at bounding box center [724, 224] width 798 height 45
click at [770, 179] on link "Family" at bounding box center [778, 181] width 55 height 40
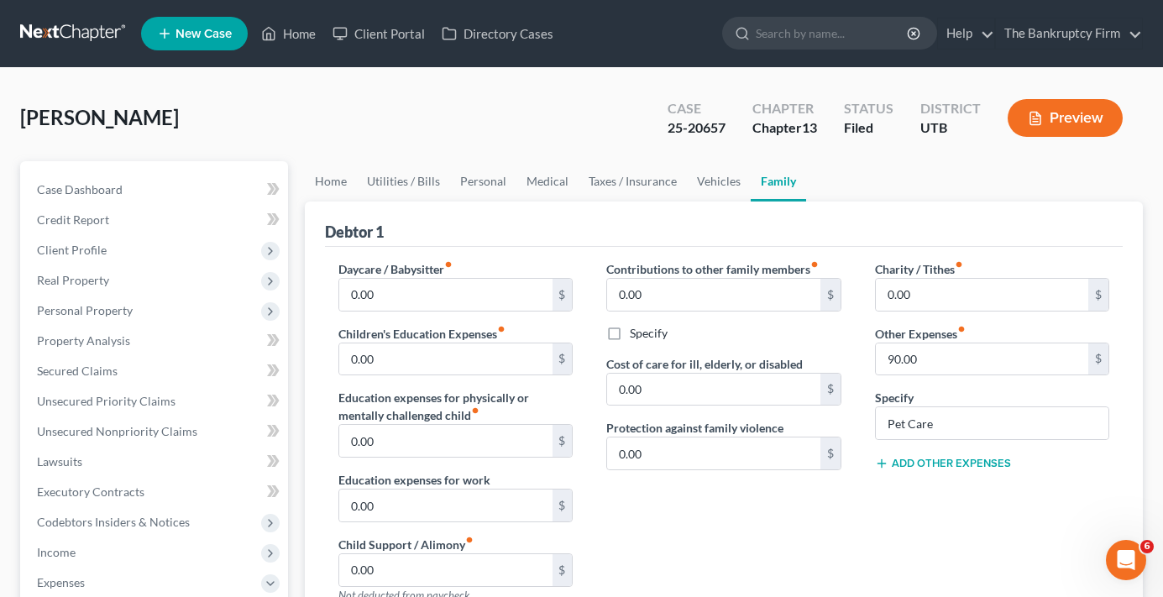
click at [421, 130] on div "Brown, Holly Upgraded Case 25-20657 Chapter Chapter 13 Status Filed District UT…" at bounding box center [581, 124] width 1123 height 73
drag, startPoint x: 944, startPoint y: 428, endPoint x: 879, endPoint y: 433, distance: 64.9
click at [879, 433] on input "Pet Care" at bounding box center [992, 423] width 233 height 32
click at [368, 179] on link "Utilities / Bills" at bounding box center [403, 181] width 93 height 40
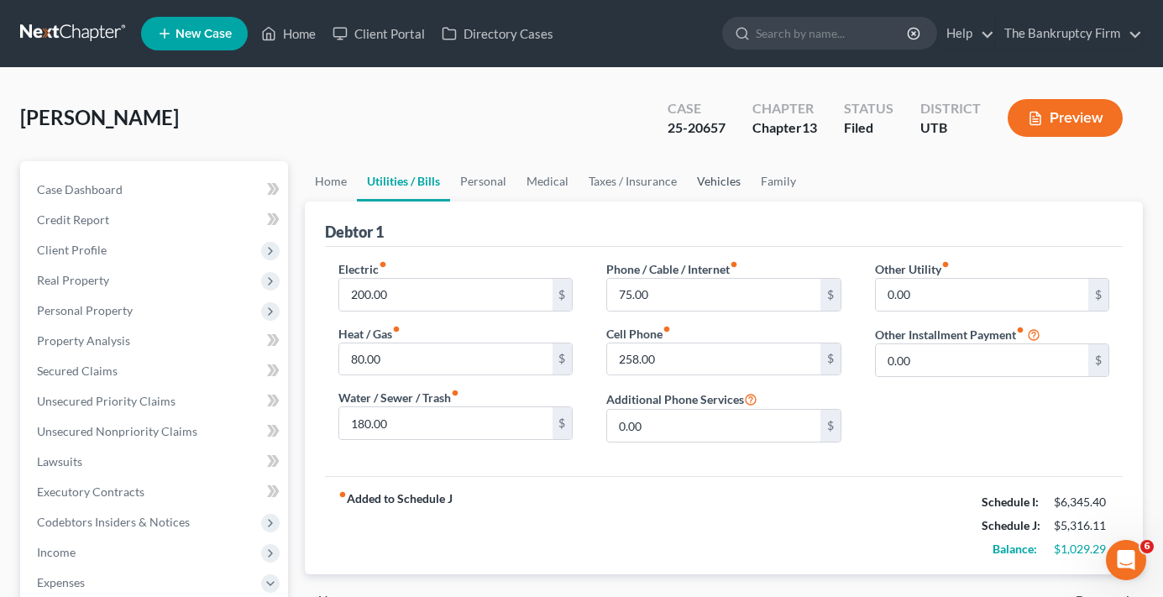
click at [715, 184] on link "Vehicles" at bounding box center [719, 181] width 64 height 40
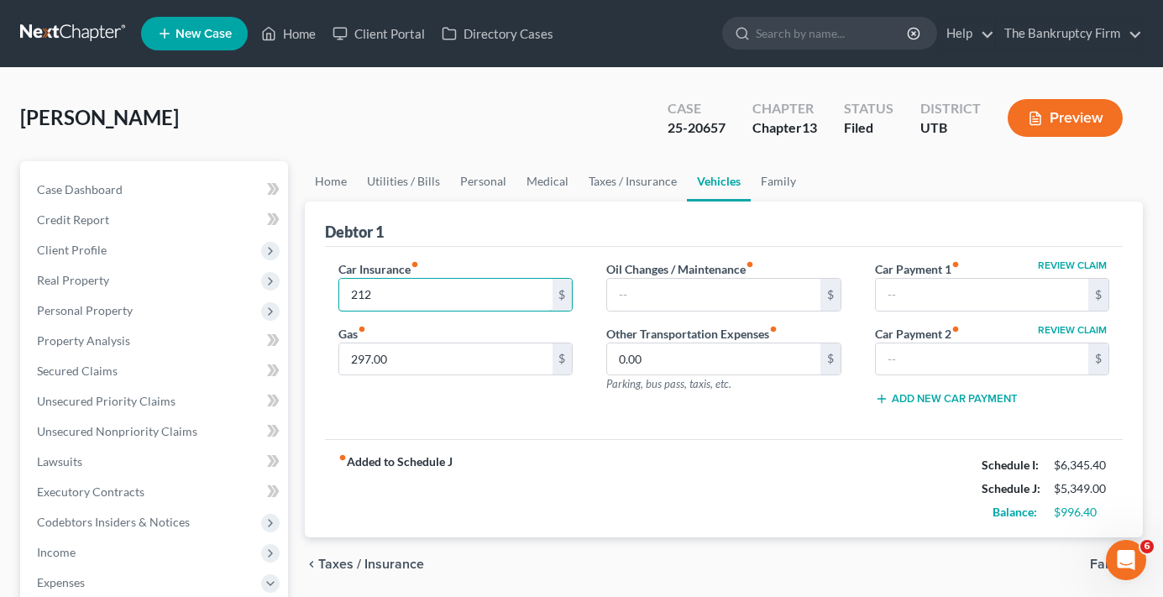
type input "212"
click at [492, 415] on div "Car Insurance fiber_manual_record 212 $ Gas fiber_manual_record 297.00 $" at bounding box center [456, 340] width 268 height 160
click at [331, 186] on link "Home" at bounding box center [331, 181] width 52 height 40
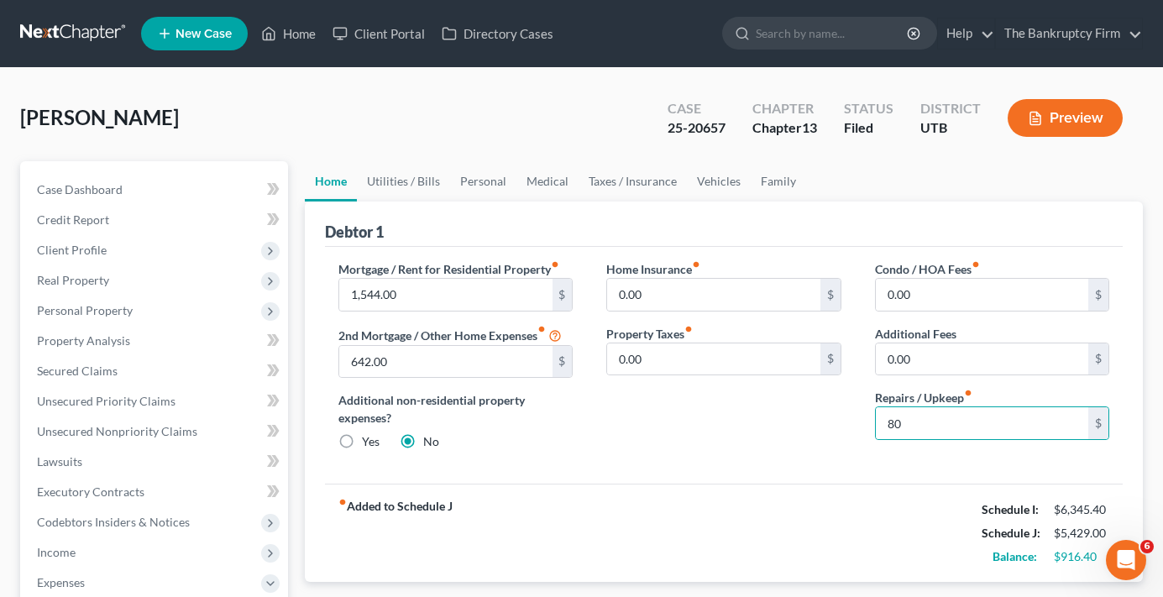
click at [784, 470] on div "Mortgage / Rent for Residential Property fiber_manual_record 1,544.00 $ 2nd Mor…" at bounding box center [724, 366] width 798 height 238
type input "86.4"
click at [772, 426] on div "Home Insurance fiber_manual_record 0.00 $ Property Taxes fiber_manual_record 0.…" at bounding box center [724, 362] width 268 height 204
click at [417, 180] on link "Utilities / Bills" at bounding box center [403, 181] width 93 height 40
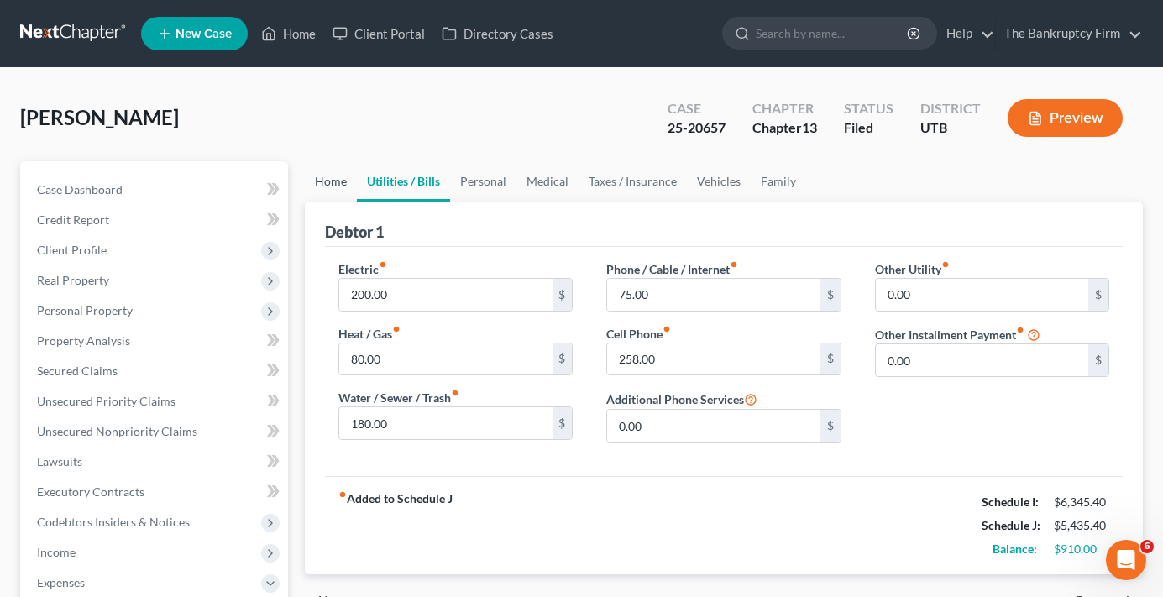
click at [333, 189] on link "Home" at bounding box center [331, 181] width 52 height 40
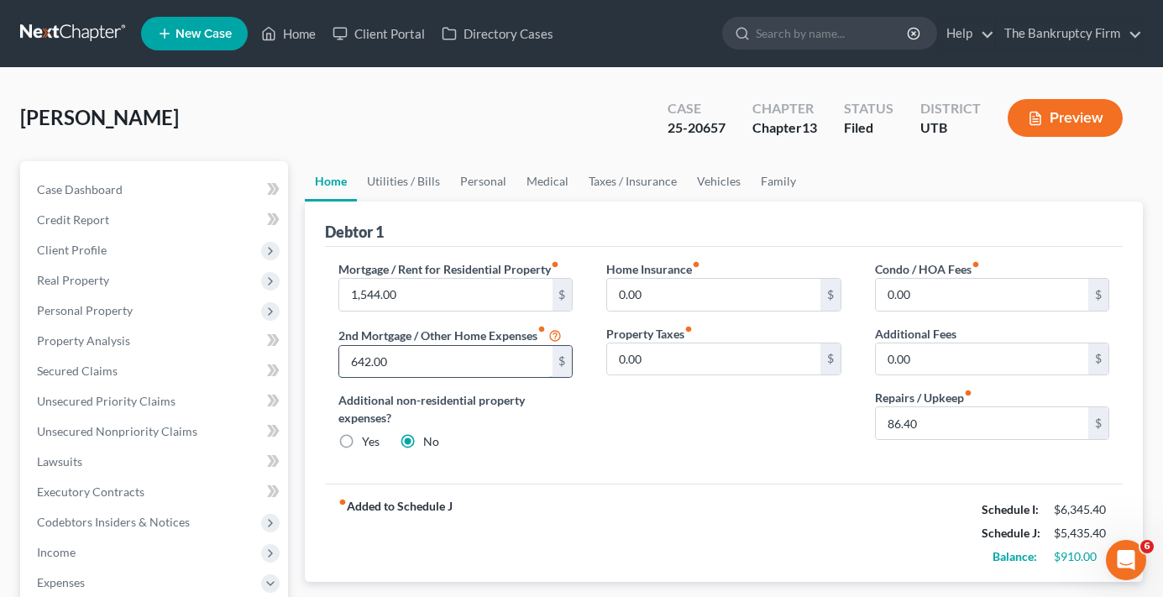
click at [431, 360] on input "642.00" at bounding box center [445, 362] width 213 height 32
click at [963, 431] on input "86.40" at bounding box center [982, 423] width 213 height 32
click at [394, 186] on link "Utilities / Bills" at bounding box center [403, 181] width 93 height 40
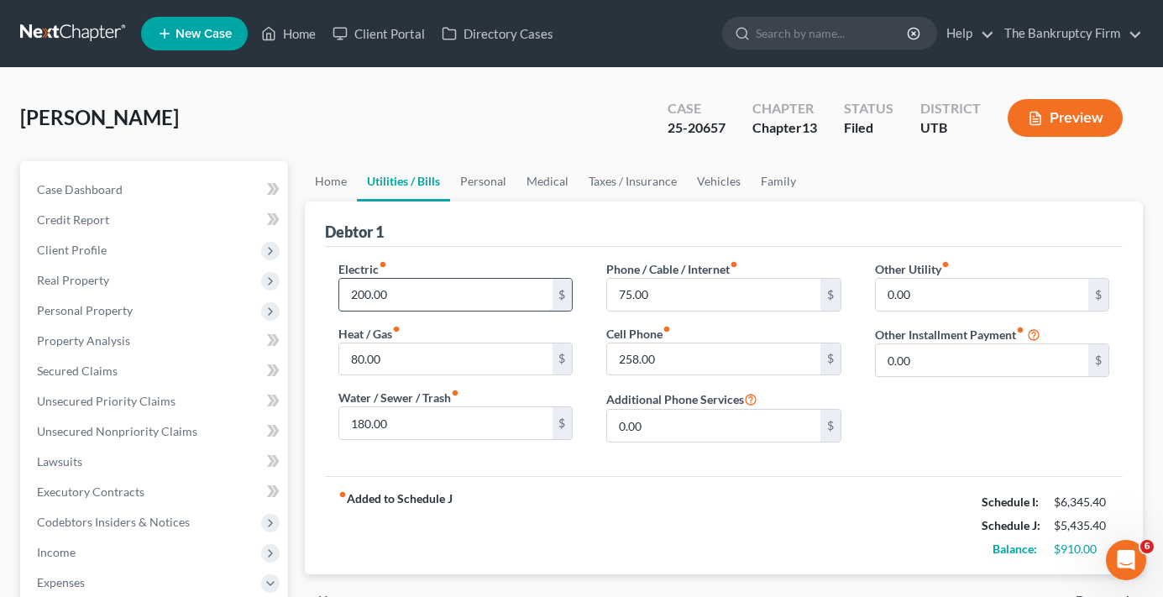
click at [465, 294] on input "200.00" at bounding box center [445, 295] width 213 height 32
click at [415, 365] on input "80.00" at bounding box center [445, 360] width 213 height 32
click at [408, 423] on input "180.00" at bounding box center [445, 423] width 213 height 32
click at [682, 294] on input "75.00" at bounding box center [713, 295] width 213 height 32
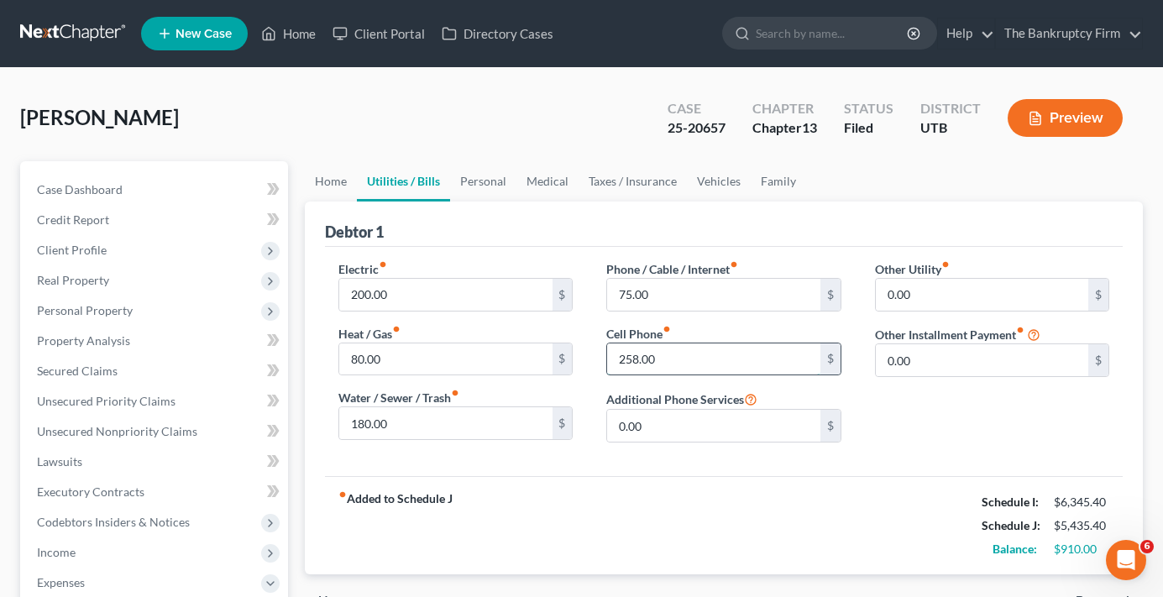
click at [692, 354] on input "258.00" at bounding box center [713, 360] width 213 height 32
click at [485, 184] on link "Personal" at bounding box center [483, 181] width 66 height 40
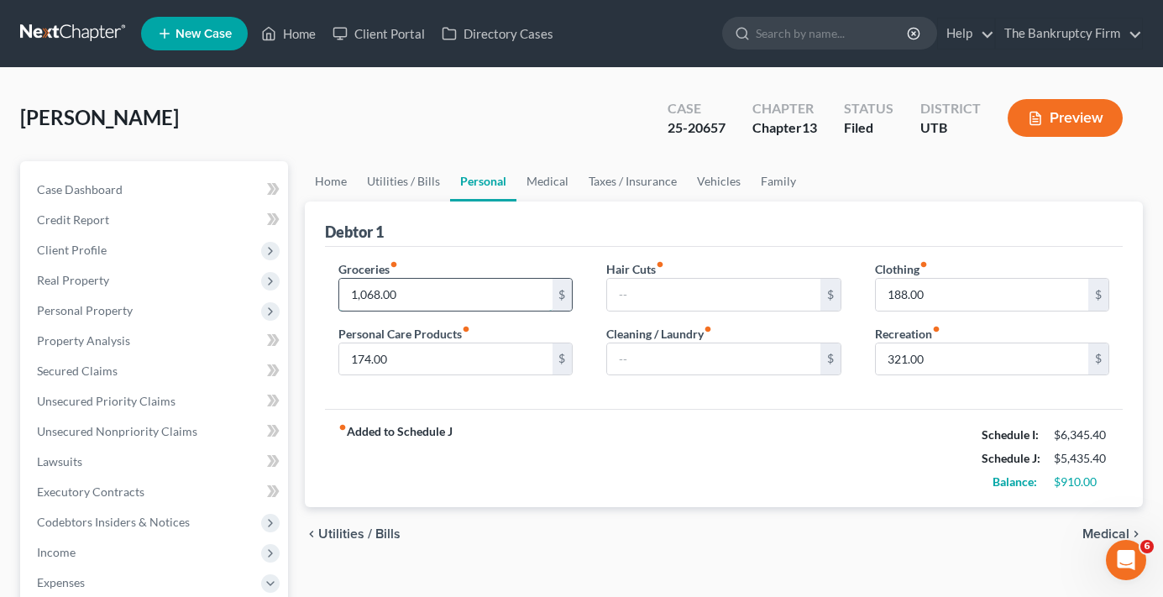
click at [444, 296] on input "1,068.00" at bounding box center [445, 295] width 213 height 32
click at [426, 354] on input "174.00" at bounding box center [445, 360] width 213 height 32
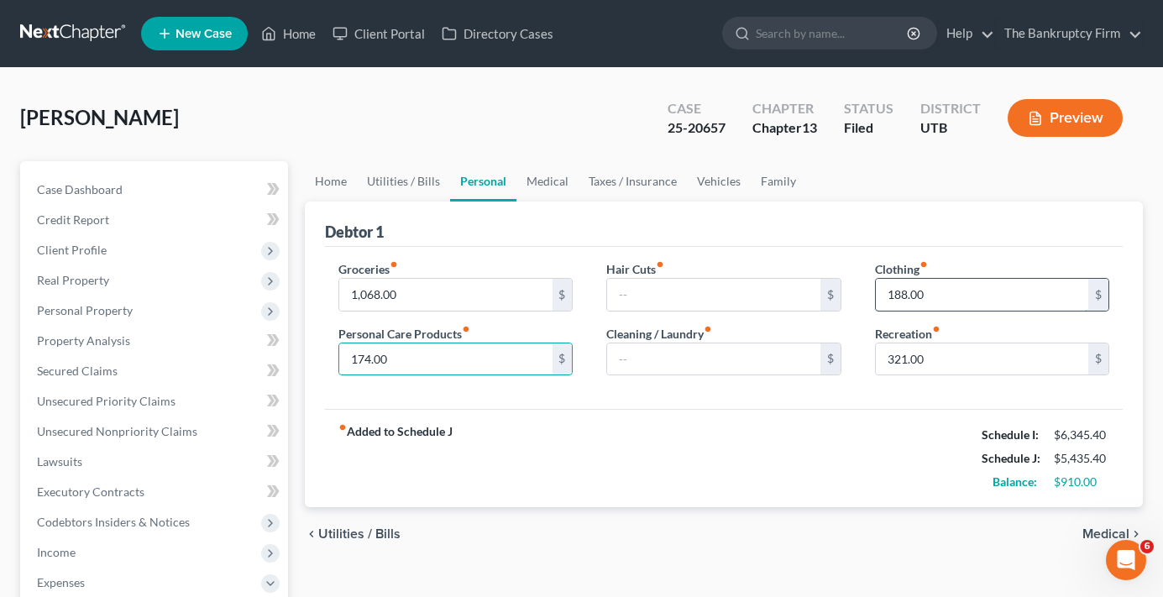
click at [956, 291] on input "188.00" at bounding box center [982, 295] width 213 height 32
click at [939, 361] on input "321.00" at bounding box center [982, 360] width 213 height 32
click at [546, 184] on link "Medical" at bounding box center [548, 181] width 62 height 40
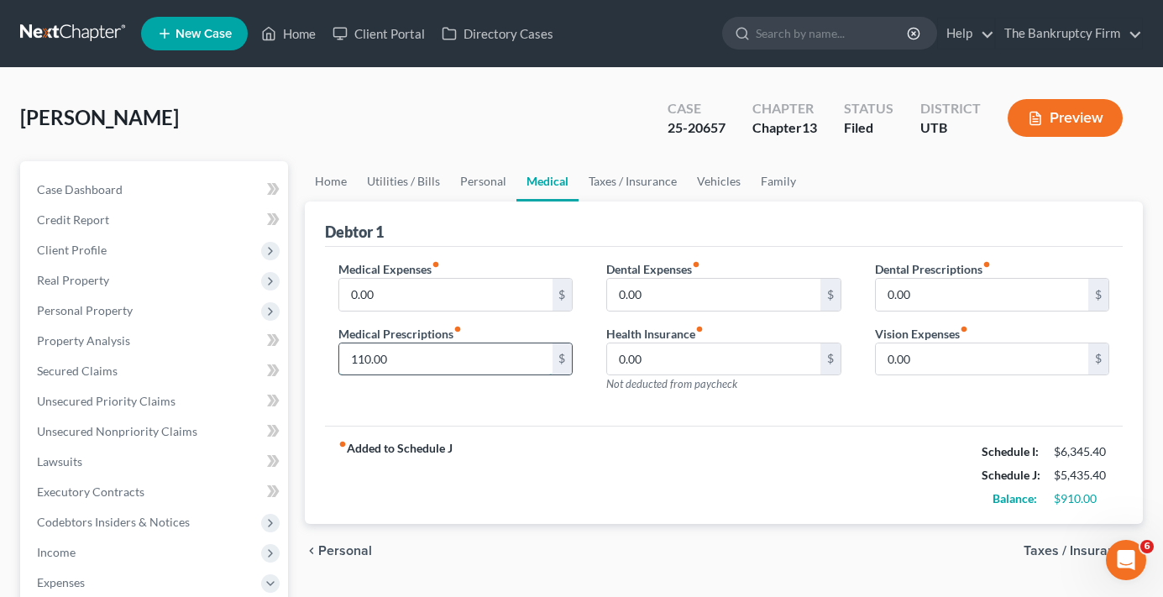
click at [451, 365] on input "110.00" at bounding box center [445, 360] width 213 height 32
click at [629, 176] on link "Taxes / Insurance" at bounding box center [633, 181] width 108 height 40
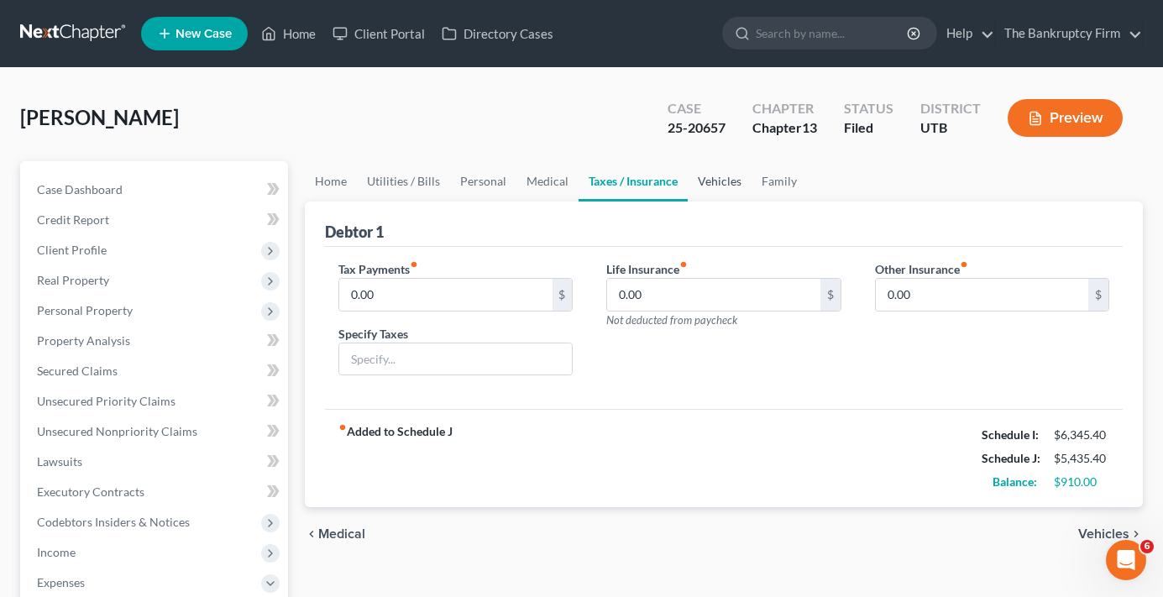
click at [706, 181] on link "Vehicles" at bounding box center [720, 181] width 64 height 40
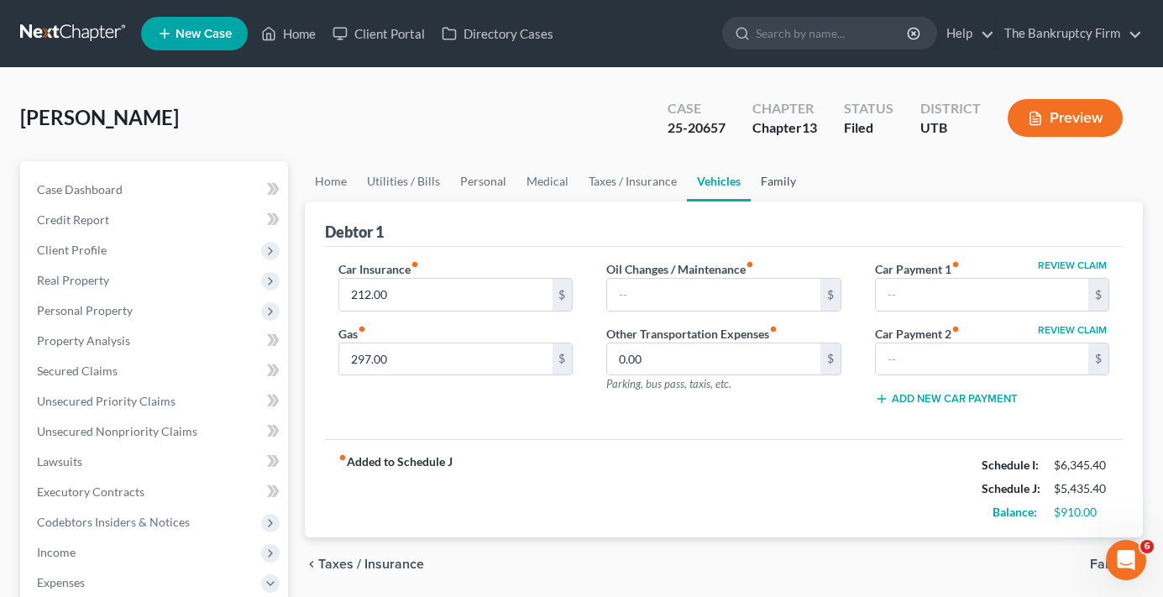
click at [765, 186] on link "Family" at bounding box center [778, 181] width 55 height 40
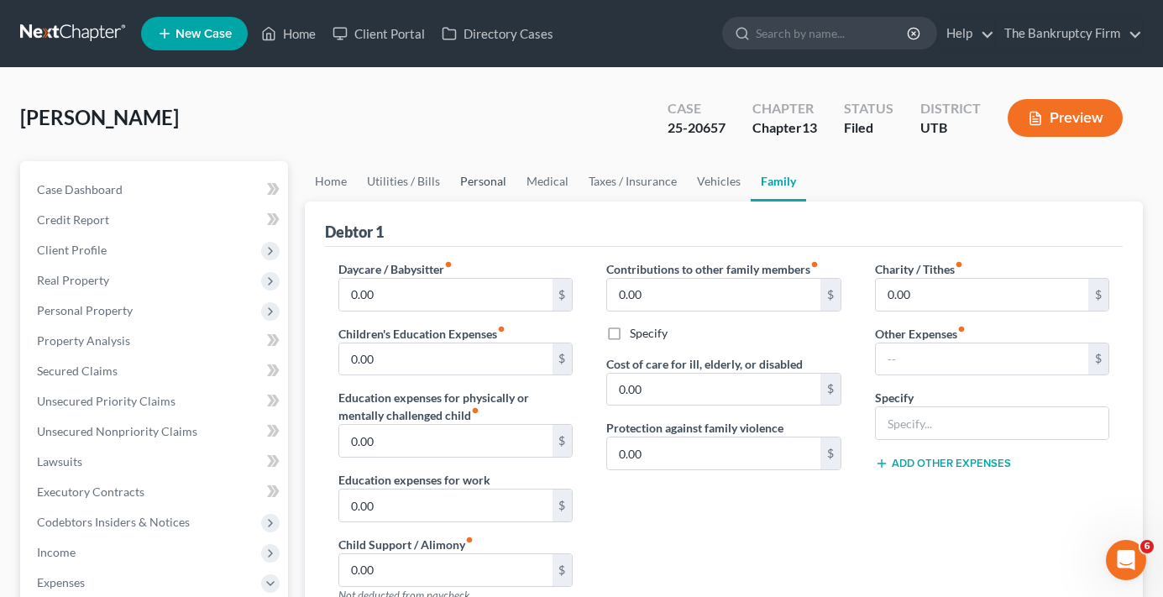
click at [475, 181] on link "Personal" at bounding box center [483, 181] width 66 height 40
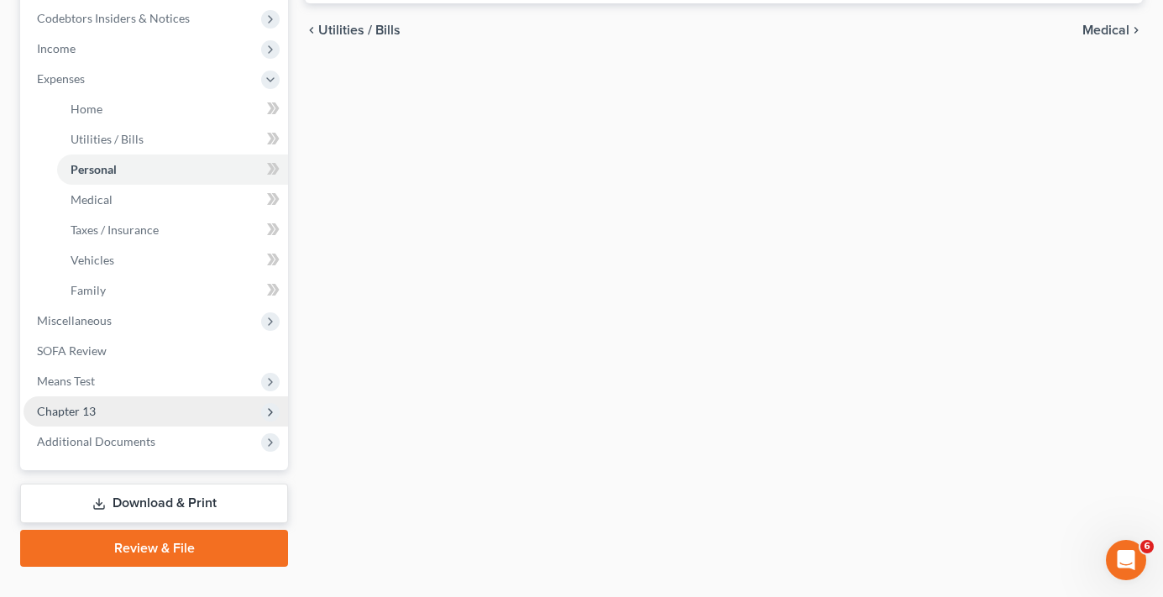
click at [90, 411] on span "Chapter 13" at bounding box center [66, 411] width 59 height 14
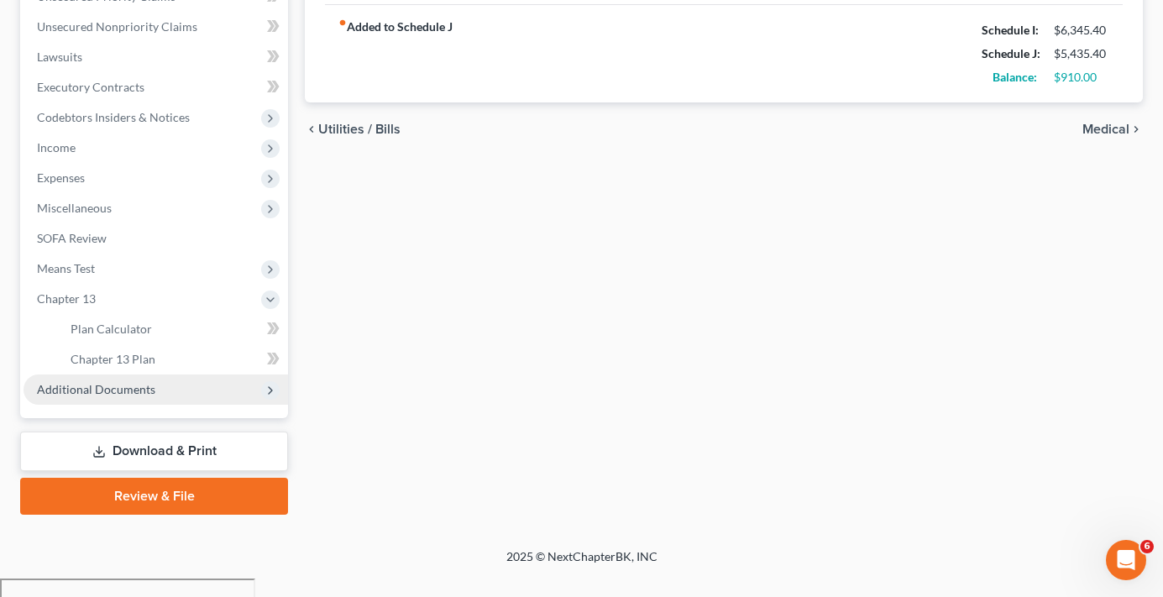
scroll to position [386, 0]
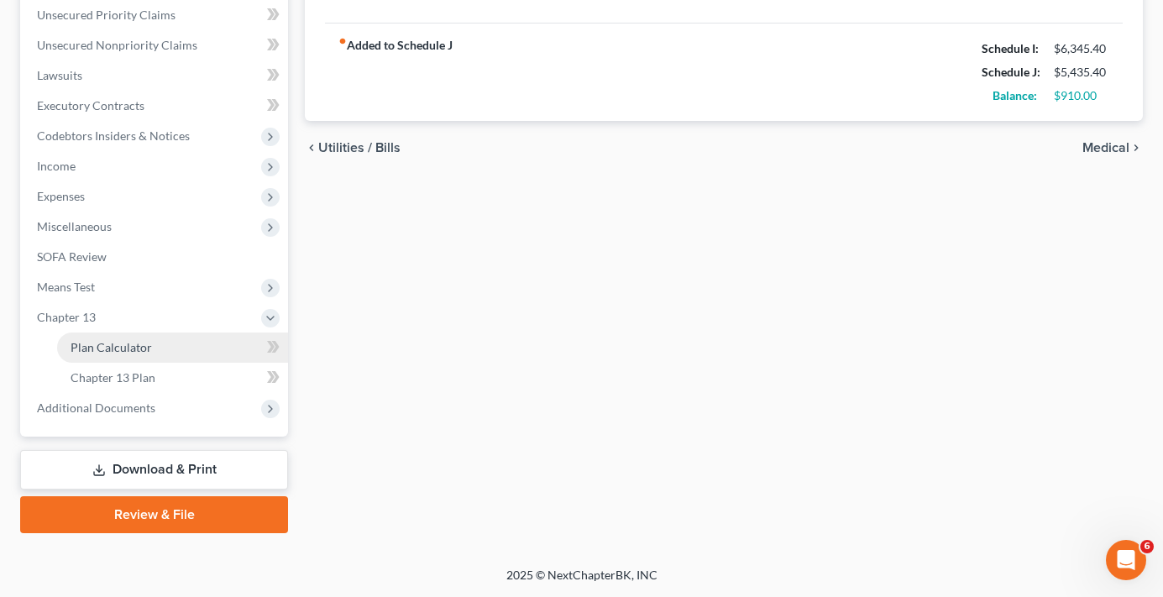
click at [135, 356] on link "Plan Calculator" at bounding box center [172, 348] width 231 height 30
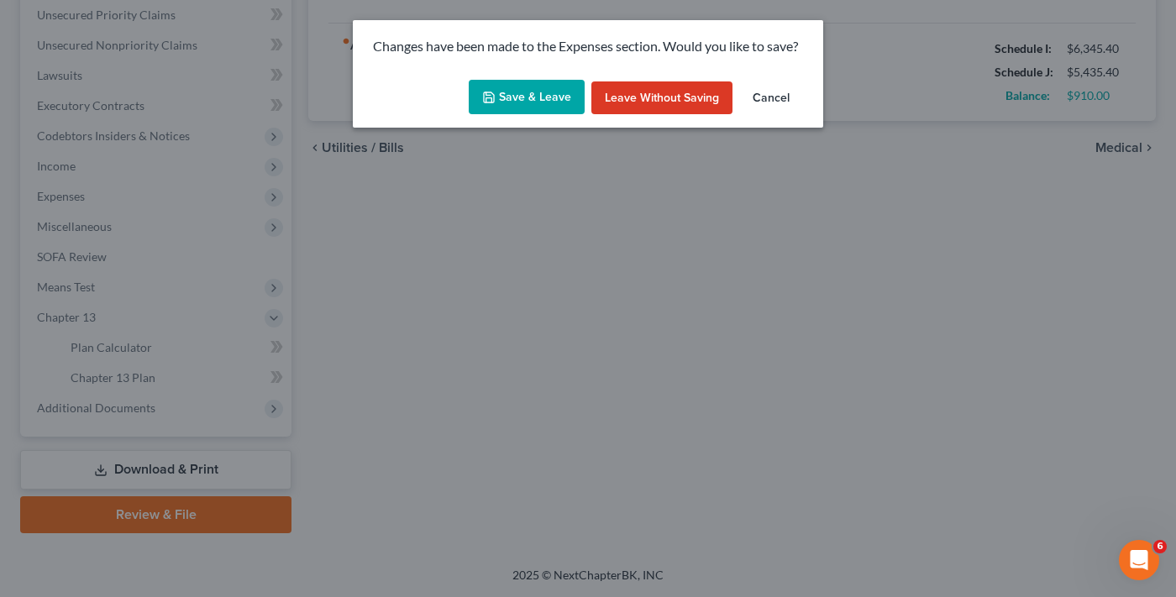
click at [540, 98] on button "Save & Leave" at bounding box center [527, 97] width 116 height 35
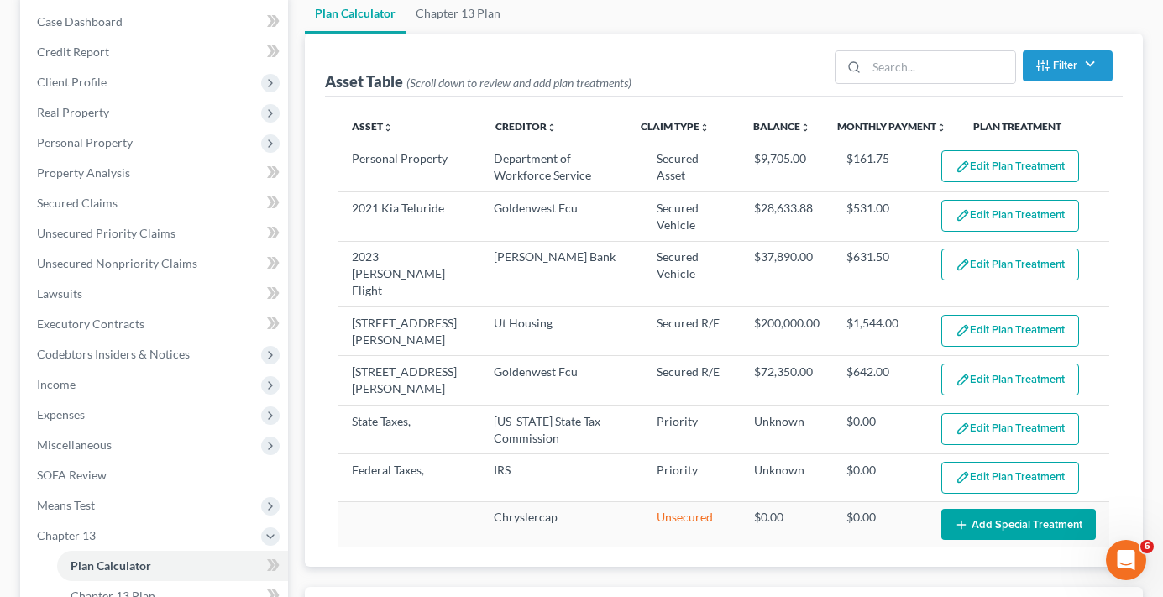
select select "59"
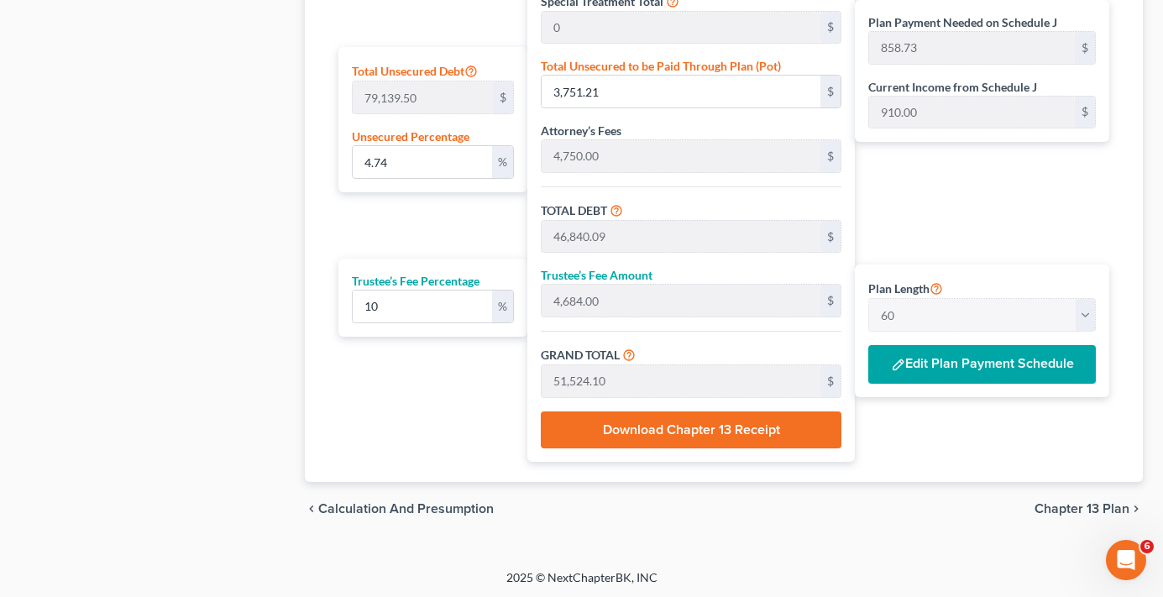
scroll to position [1037, 0]
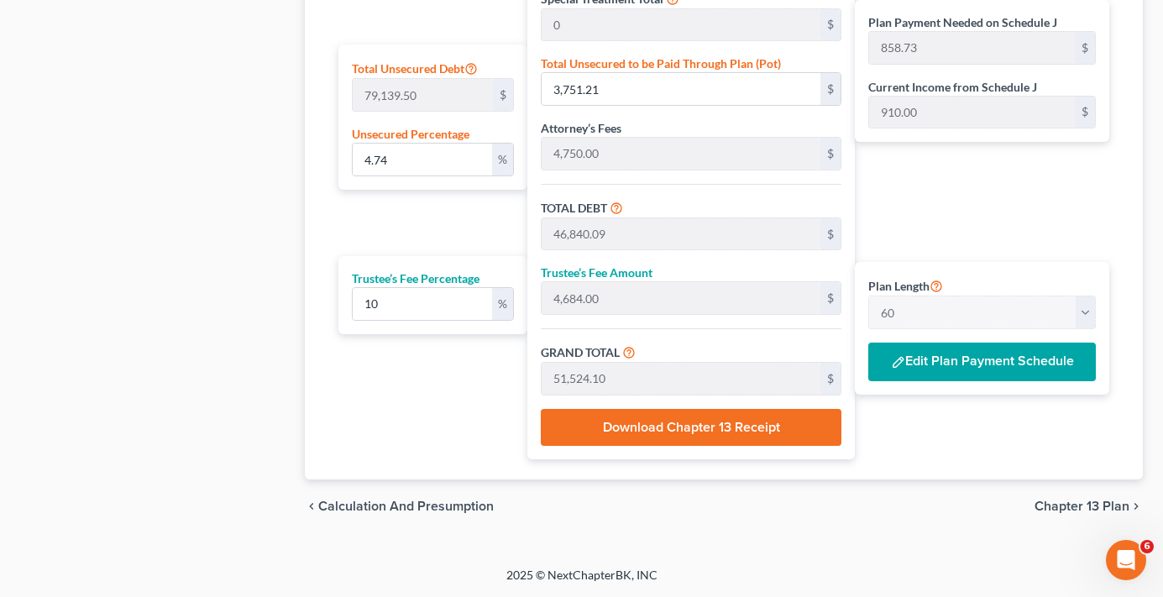
click at [973, 363] on button "Edit Plan Payment Schedule" at bounding box center [983, 362] width 228 height 39
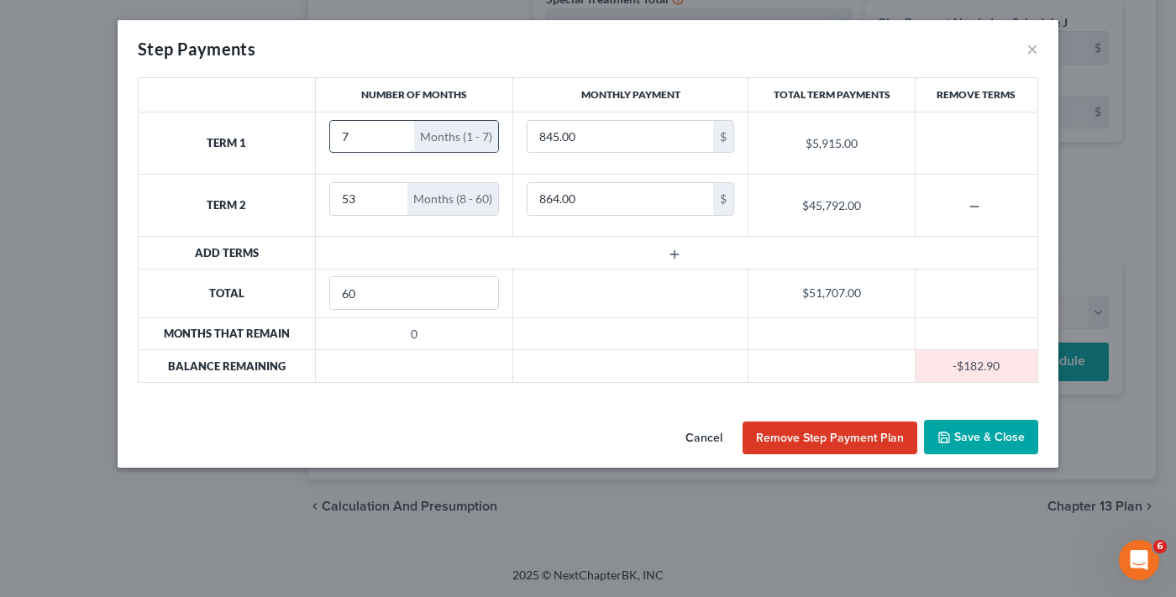
drag, startPoint x: 353, startPoint y: 135, endPoint x: 344, endPoint y: 141, distance: 11.0
click at [344, 141] on input "7" at bounding box center [372, 137] width 85 height 32
type input "8"
click at [396, 130] on input "8" at bounding box center [372, 137] width 85 height 32
type input "52"
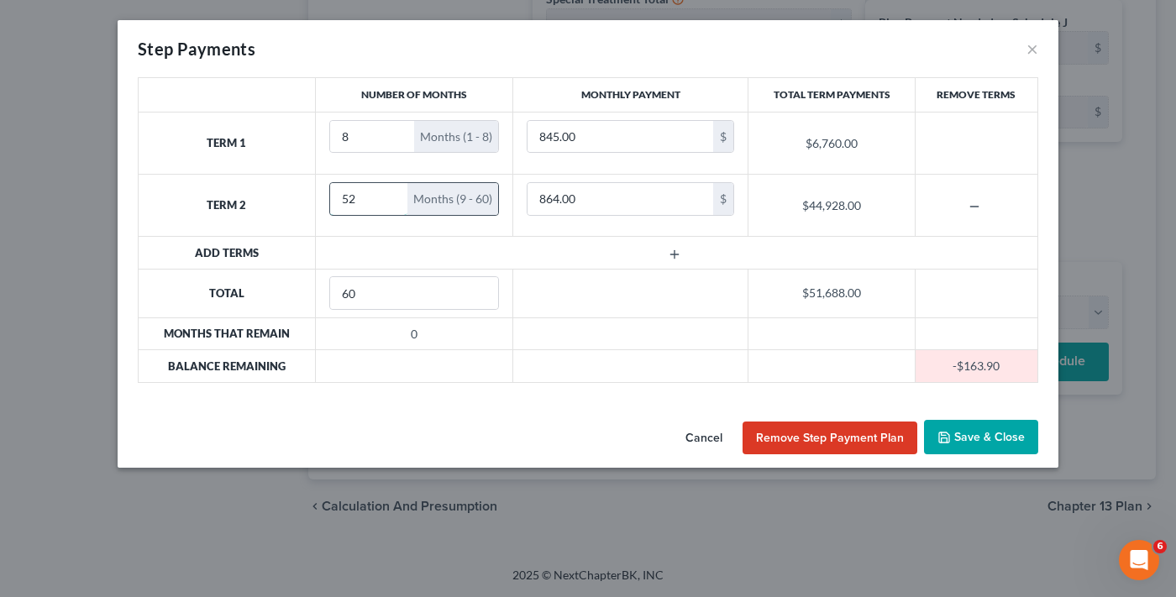
click at [388, 202] on input "52" at bounding box center [369, 199] width 78 height 32
type input "910"
click at [994, 429] on button "Save & Close" at bounding box center [981, 437] width 114 height 35
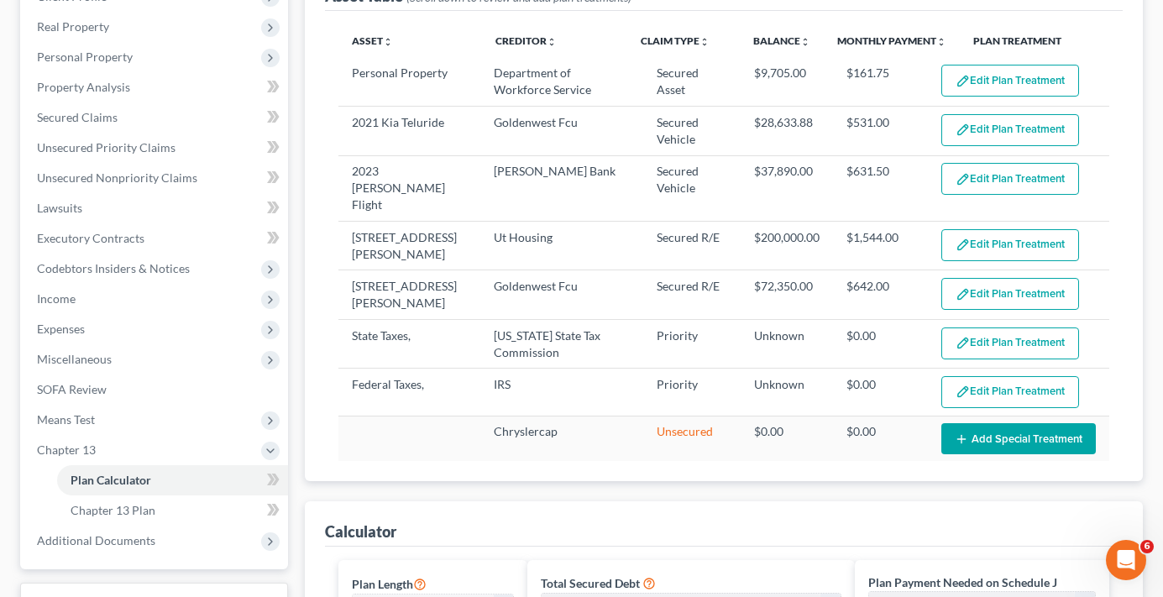
scroll to position [281, 0]
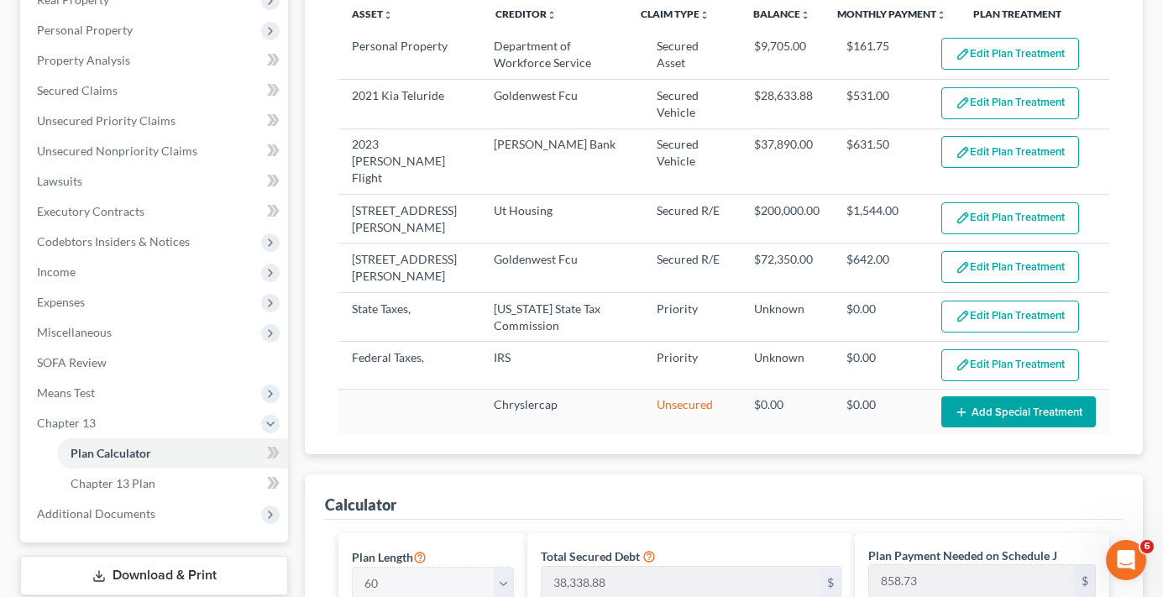
click at [293, 255] on div "Case Dashboard Payments Invoices Payments Payments Credit Report Client Profile" at bounding box center [154, 585] width 285 height 1409
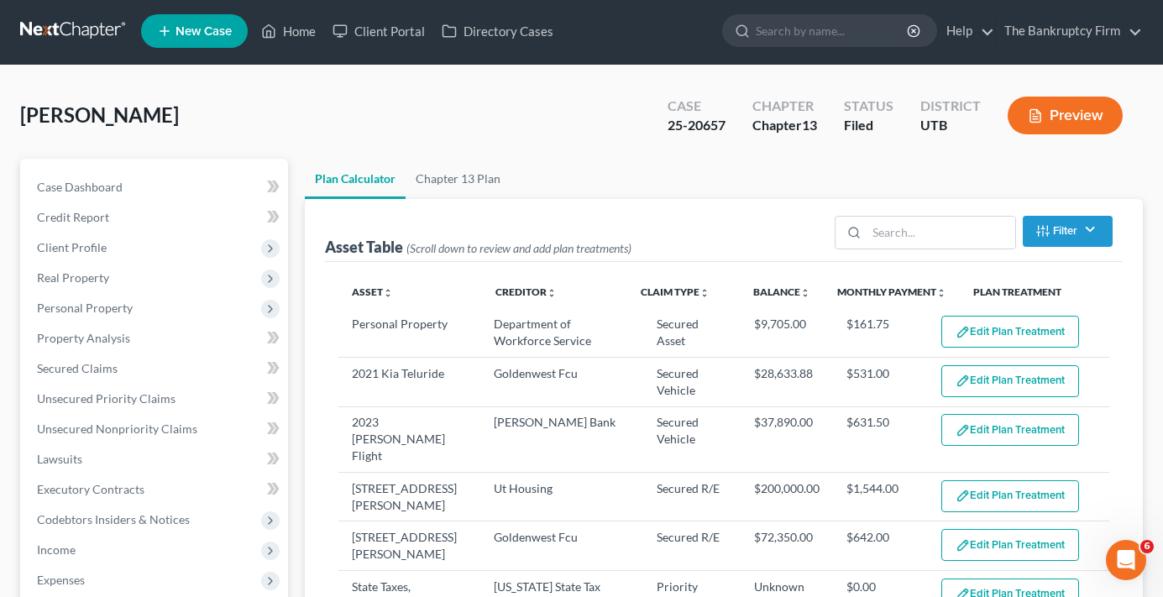
scroll to position [0, 0]
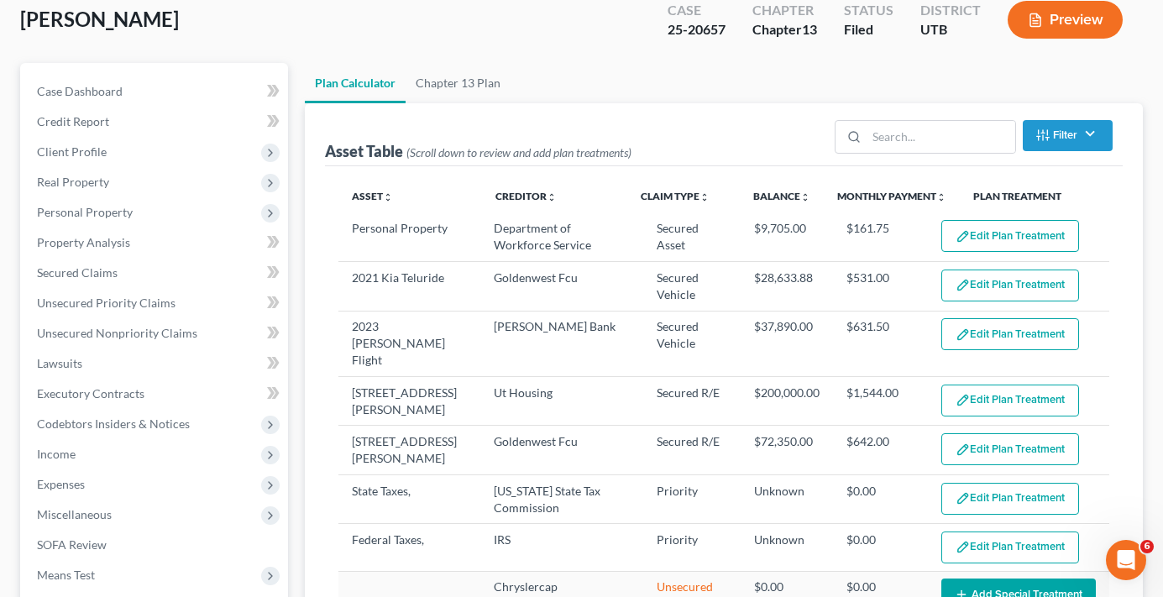
scroll to position [336, 0]
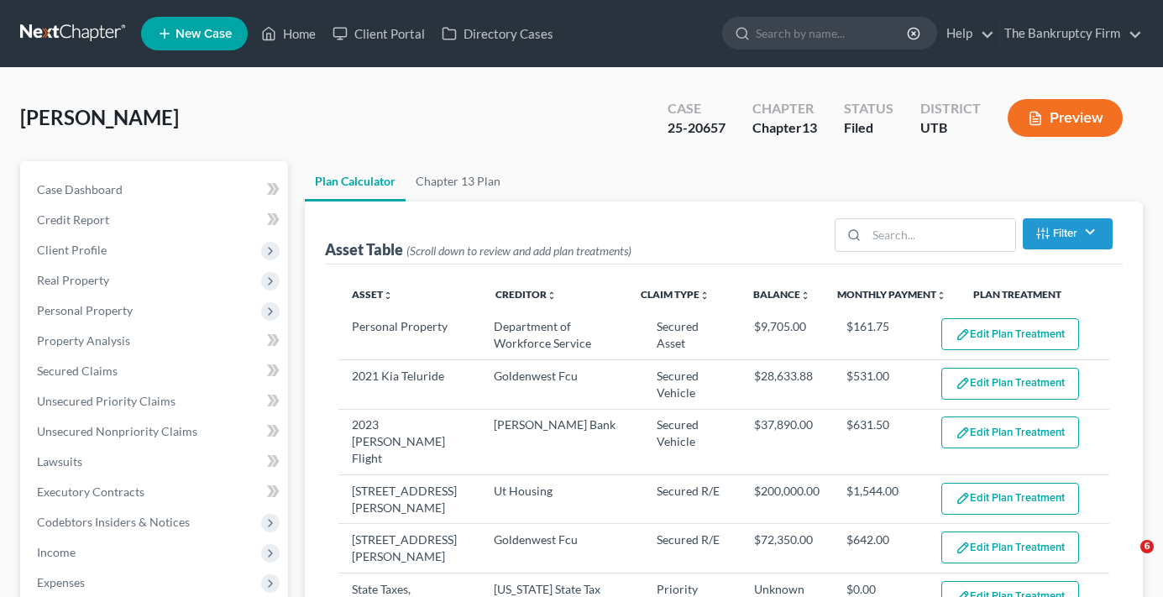
select select "59"
click at [299, 43] on link "Home" at bounding box center [288, 33] width 71 height 30
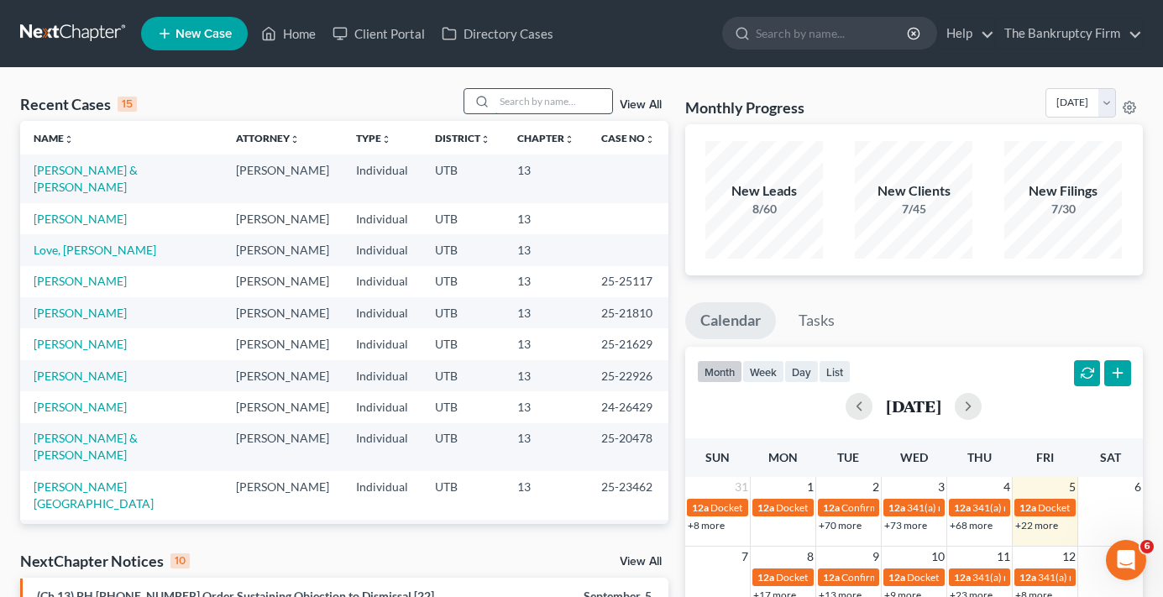
click at [514, 103] on input "search" at bounding box center [554, 101] width 118 height 24
type input "farnsworth"
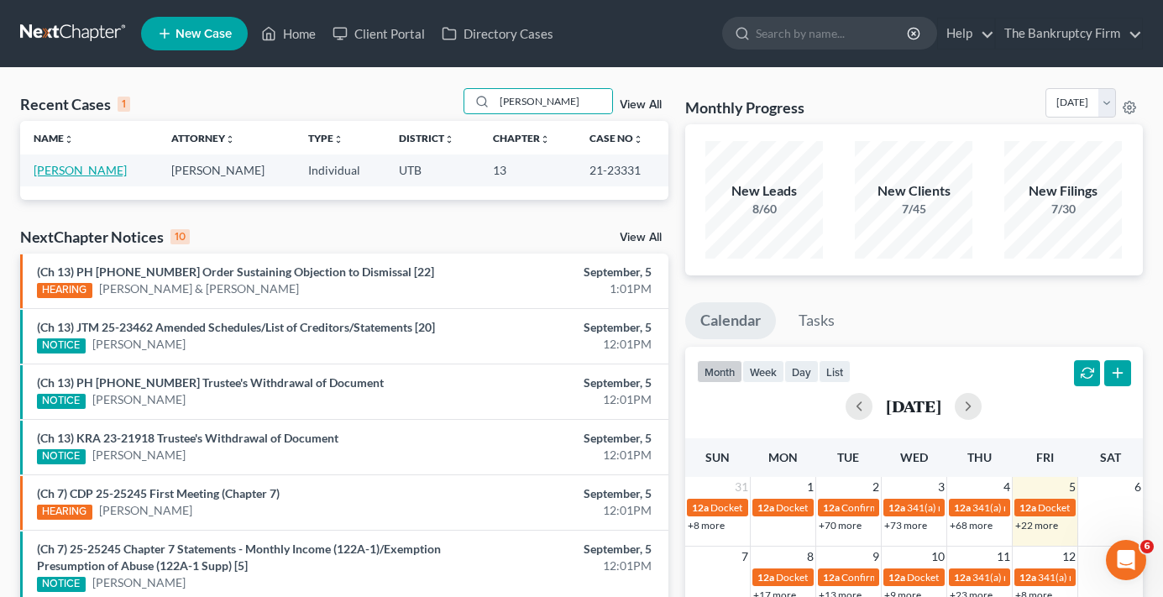
click at [81, 171] on link "Farnsworth, Jay" at bounding box center [80, 170] width 93 height 14
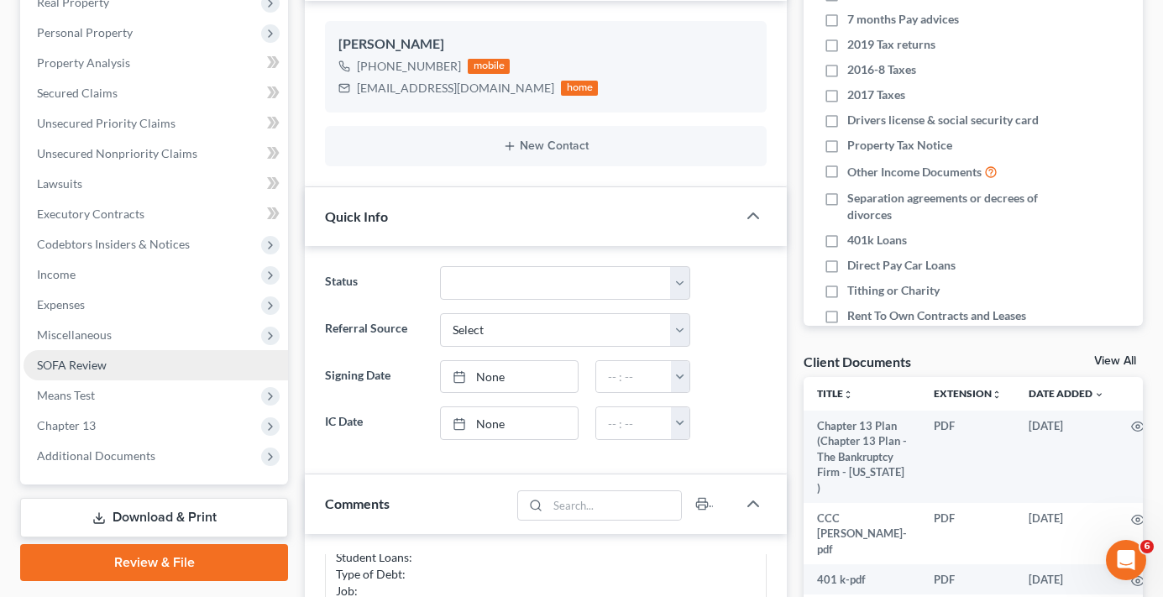
scroll to position [336, 0]
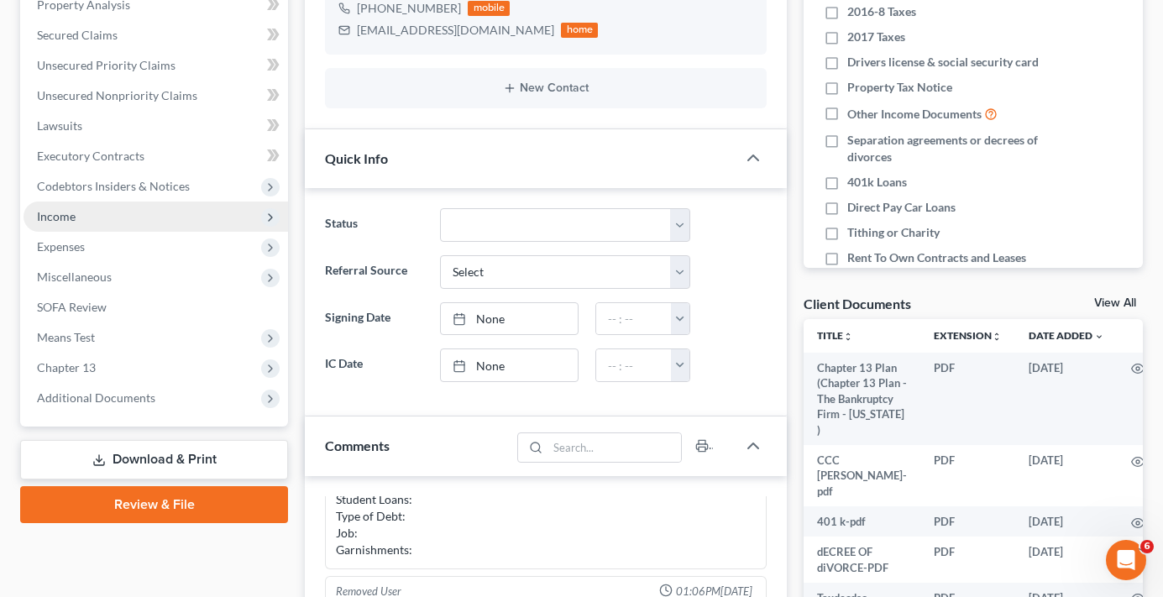
click at [98, 213] on span "Income" at bounding box center [156, 217] width 265 height 30
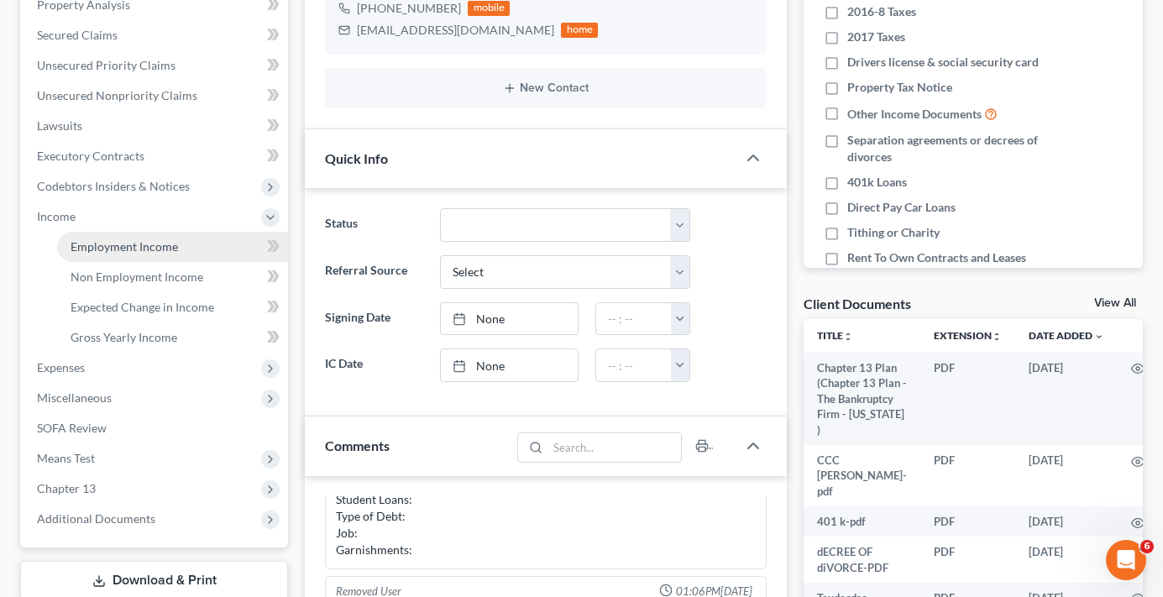
click at [165, 243] on span "Employment Income" at bounding box center [125, 246] width 108 height 14
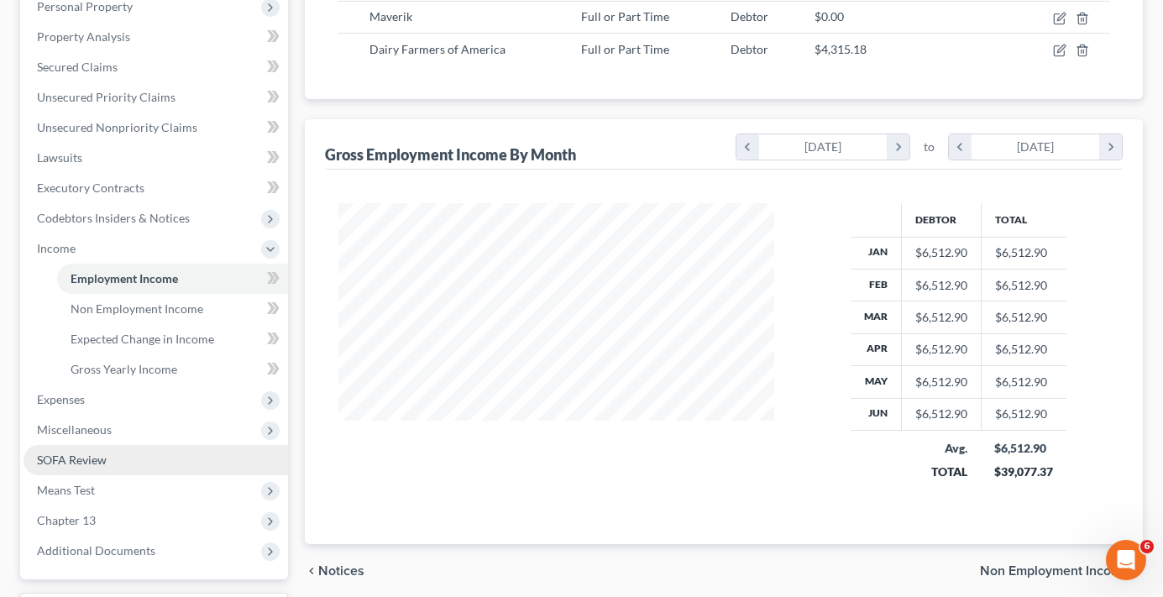
scroll to position [336, 0]
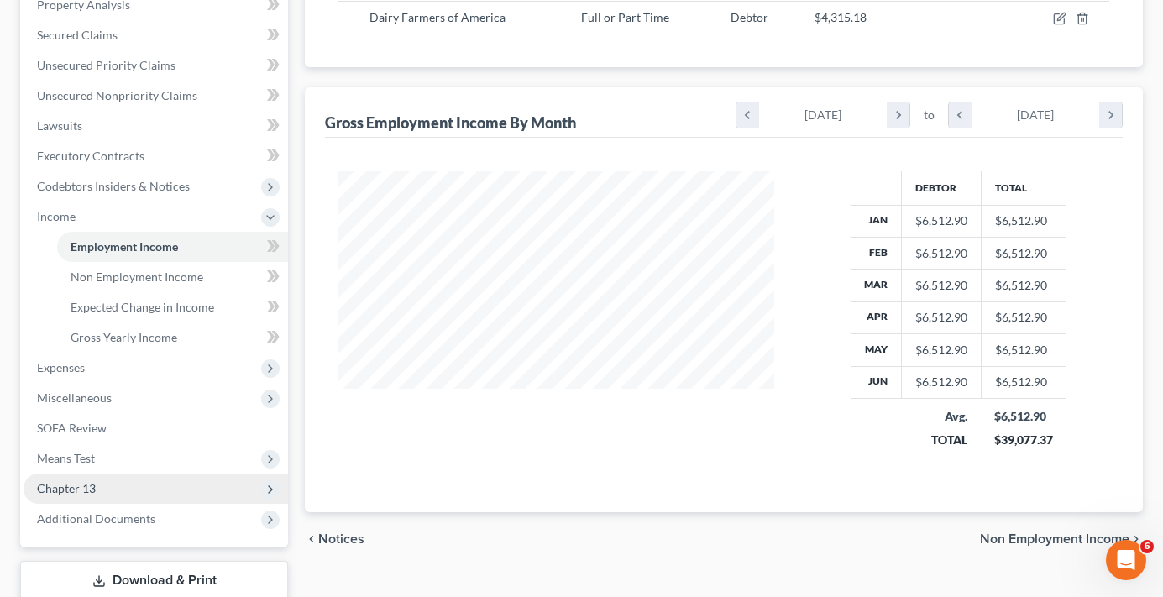
click at [78, 483] on span "Chapter 13" at bounding box center [66, 488] width 59 height 14
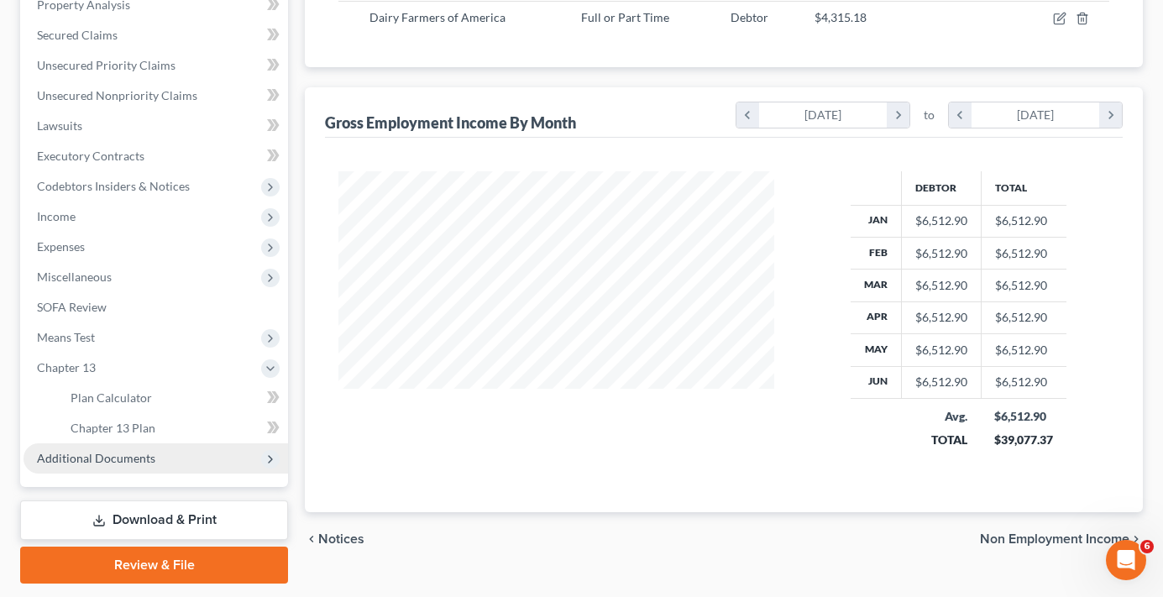
click at [116, 466] on span "Additional Documents" at bounding box center [156, 459] width 265 height 30
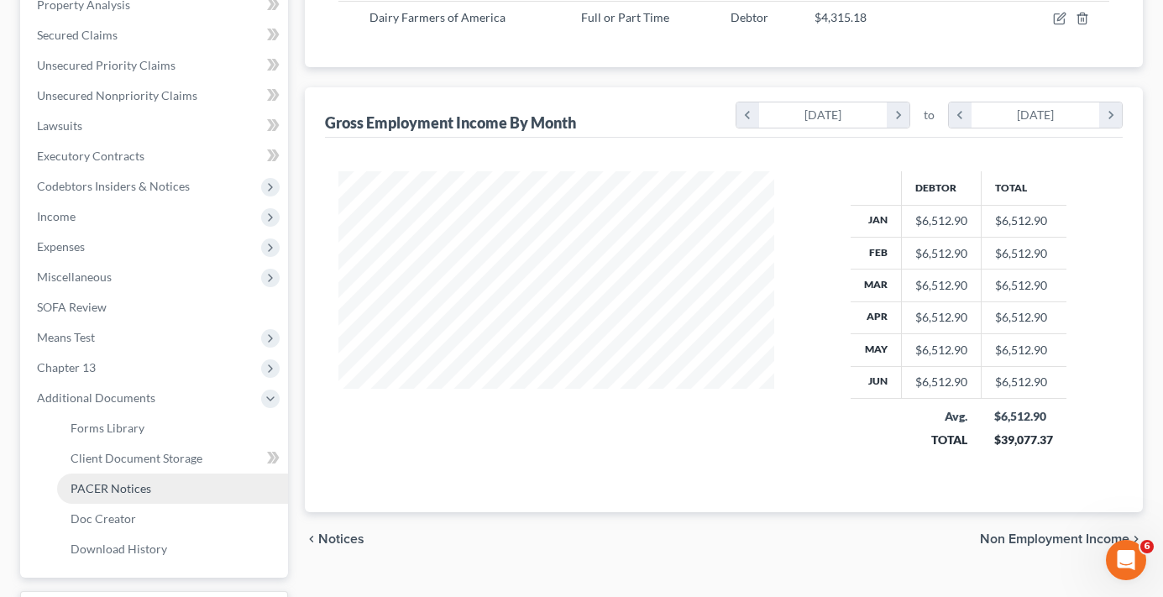
click at [142, 491] on span "PACER Notices" at bounding box center [111, 488] width 81 height 14
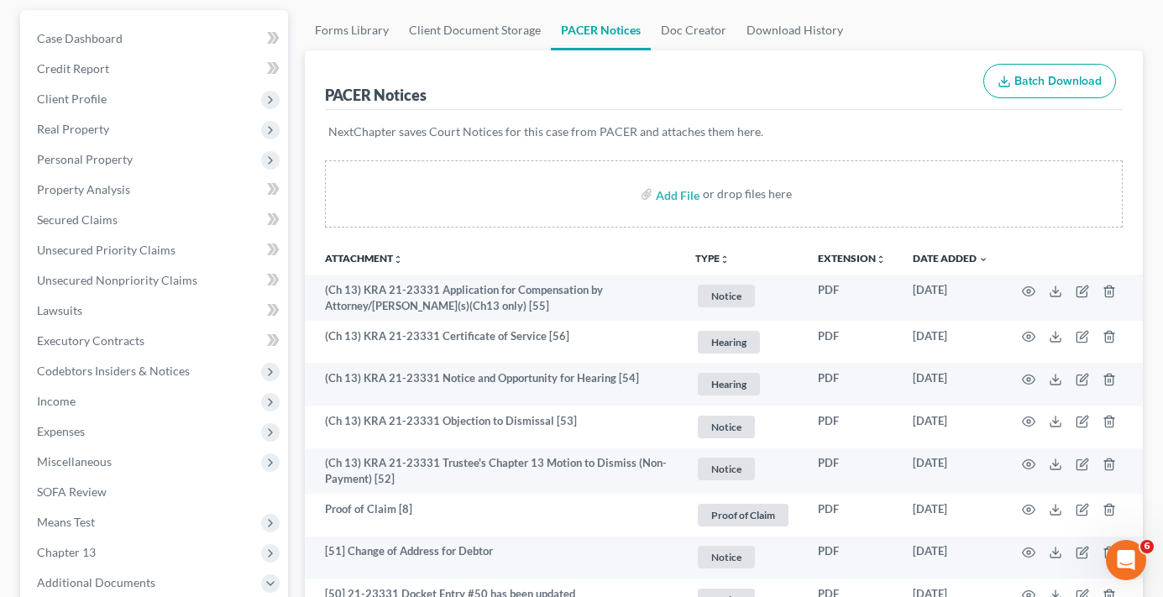
scroll to position [168, 0]
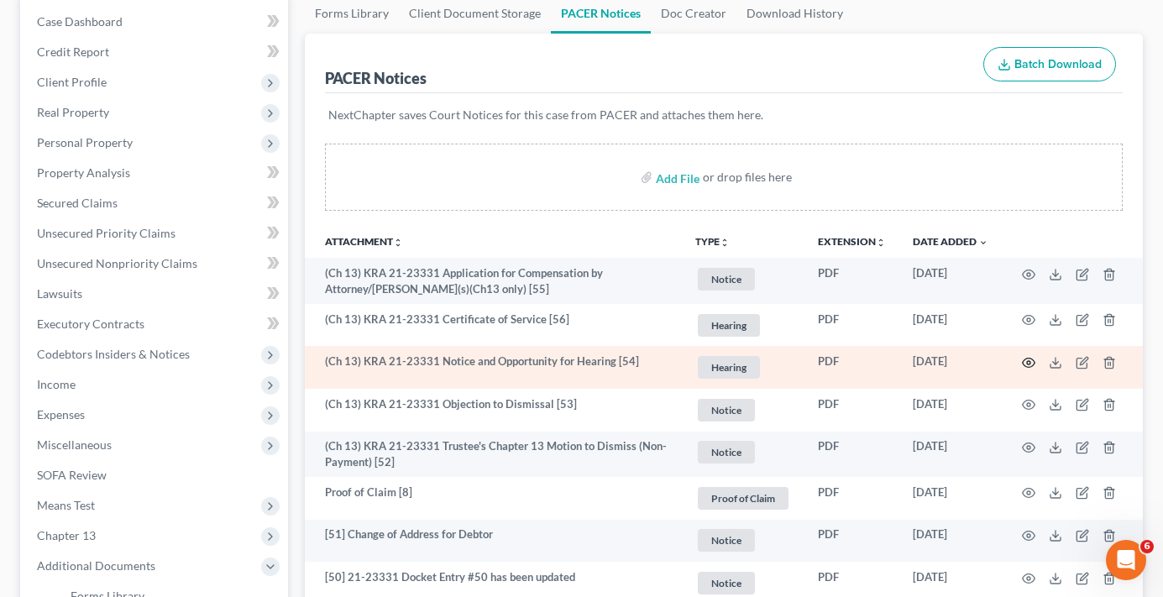
click at [1029, 360] on icon "button" at bounding box center [1028, 362] width 13 height 13
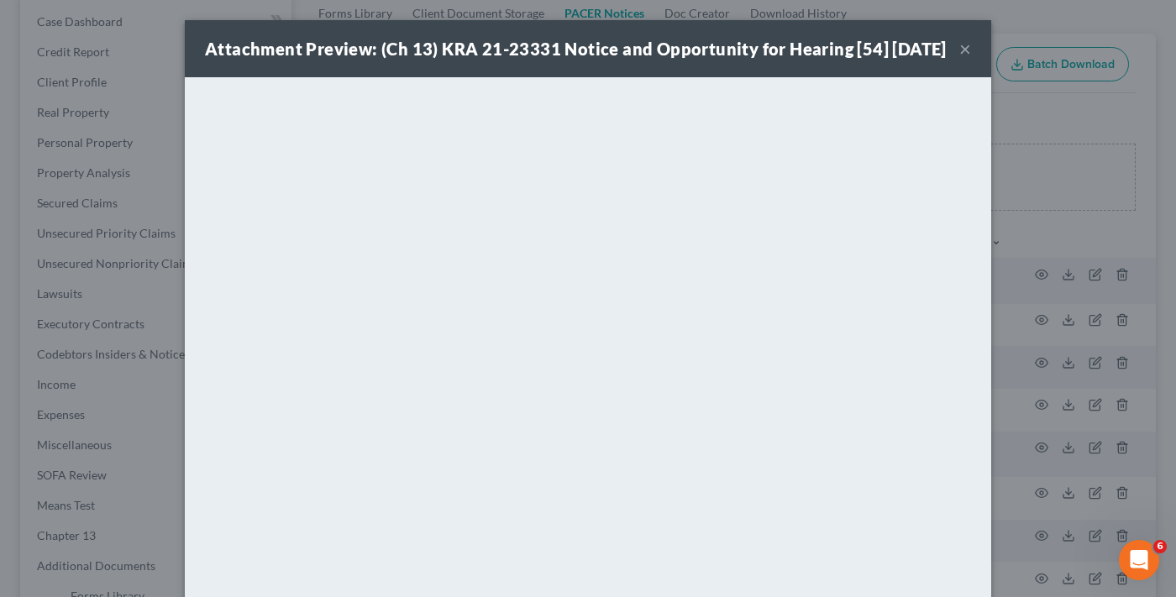
click at [964, 59] on button "×" at bounding box center [965, 49] width 12 height 20
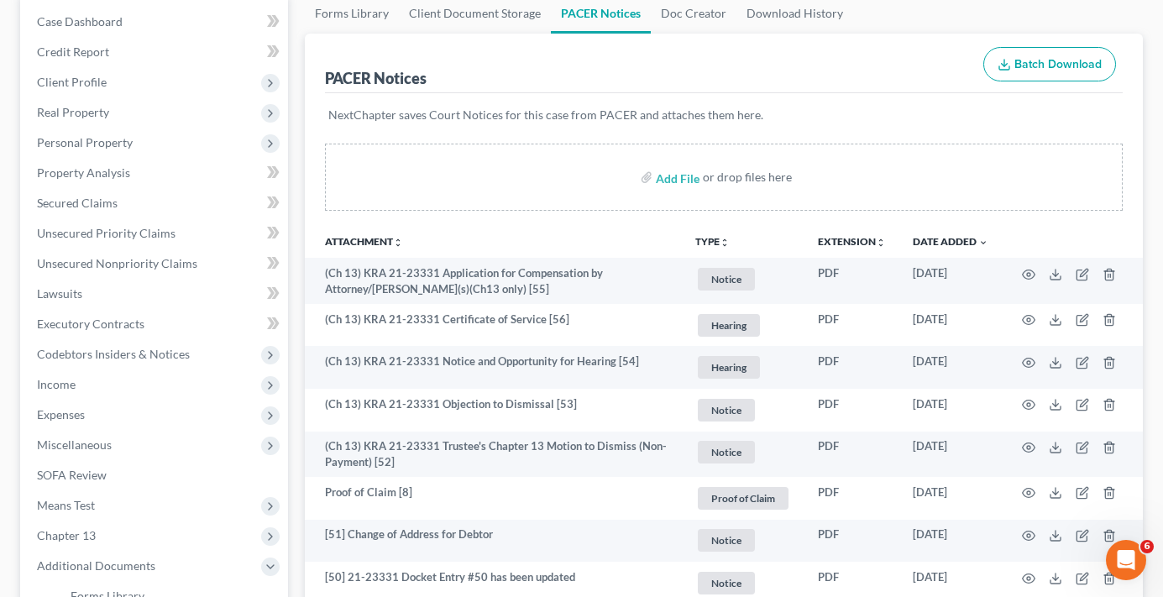
click at [911, 34] on div "PACER Notices Batch Download" at bounding box center [724, 64] width 798 height 60
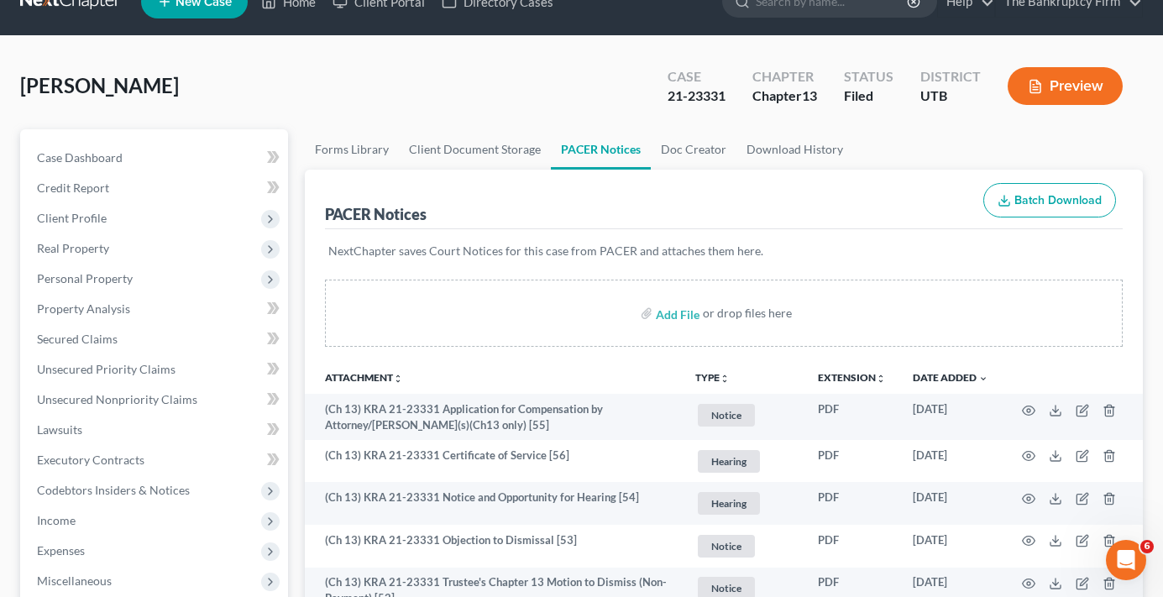
scroll to position [0, 0]
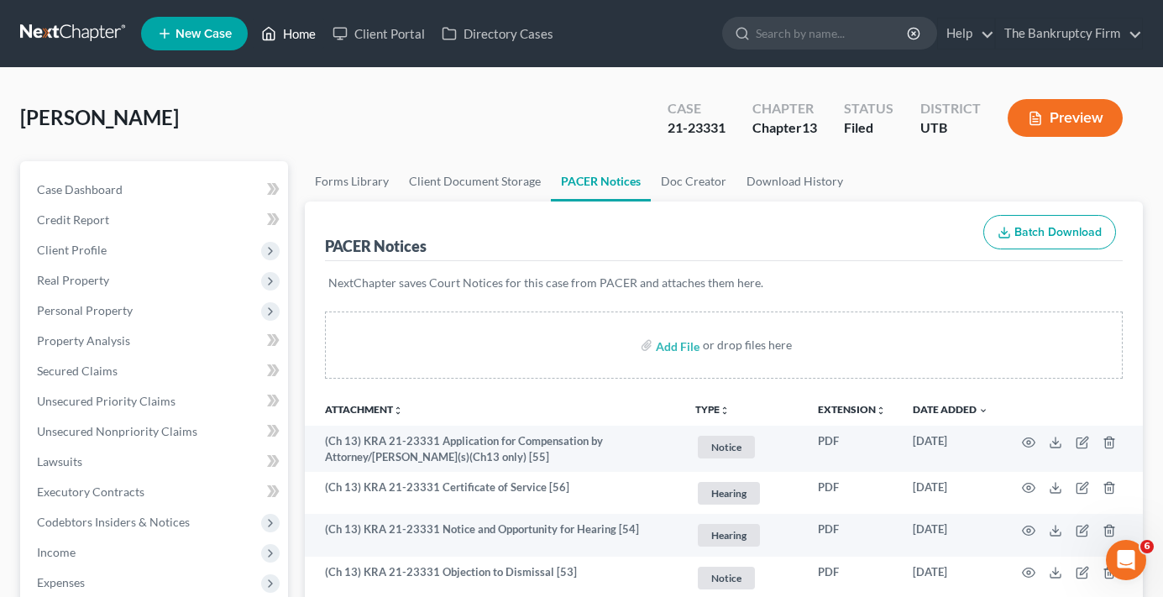
click at [292, 45] on link "Home" at bounding box center [288, 33] width 71 height 30
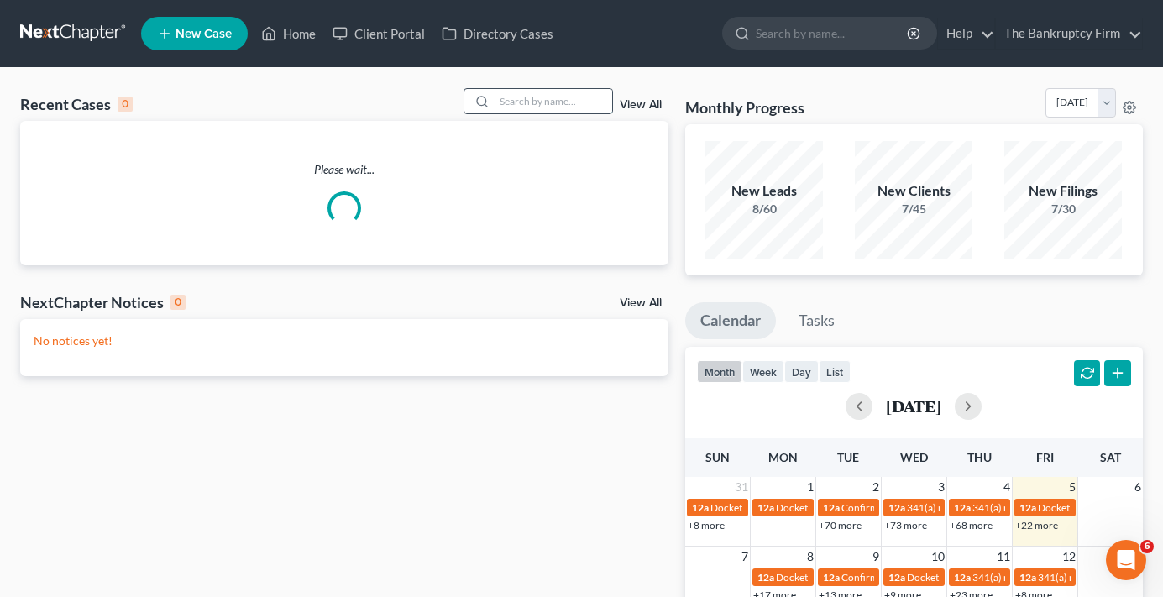
click at [552, 96] on input "search" at bounding box center [554, 101] width 118 height 24
type input "silva"
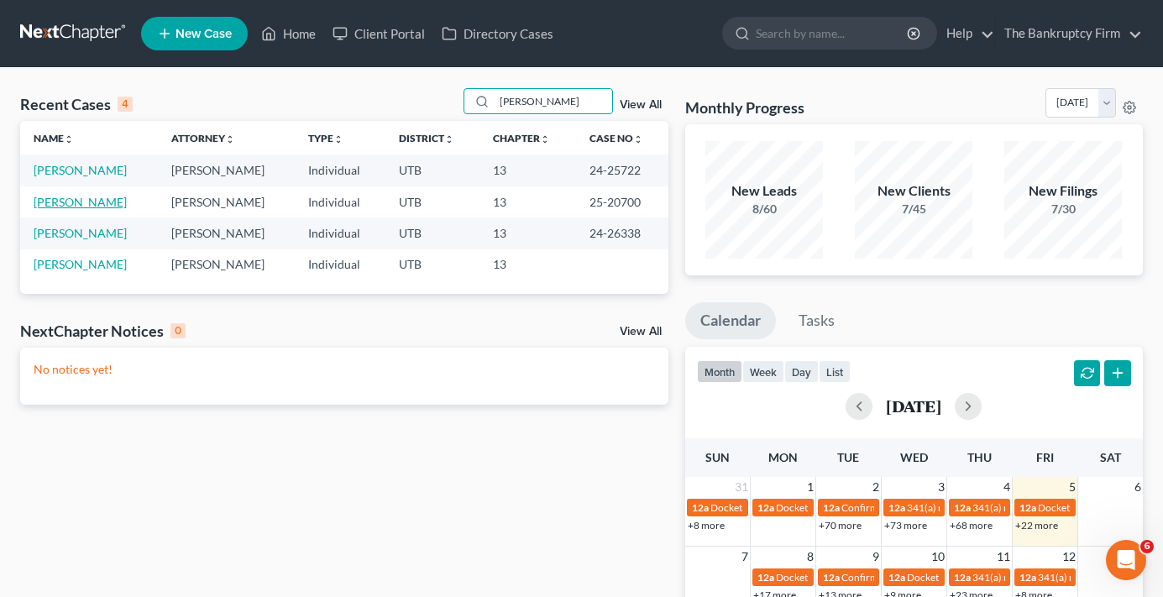
click at [69, 208] on link "Silva, Cesar" at bounding box center [80, 202] width 93 height 14
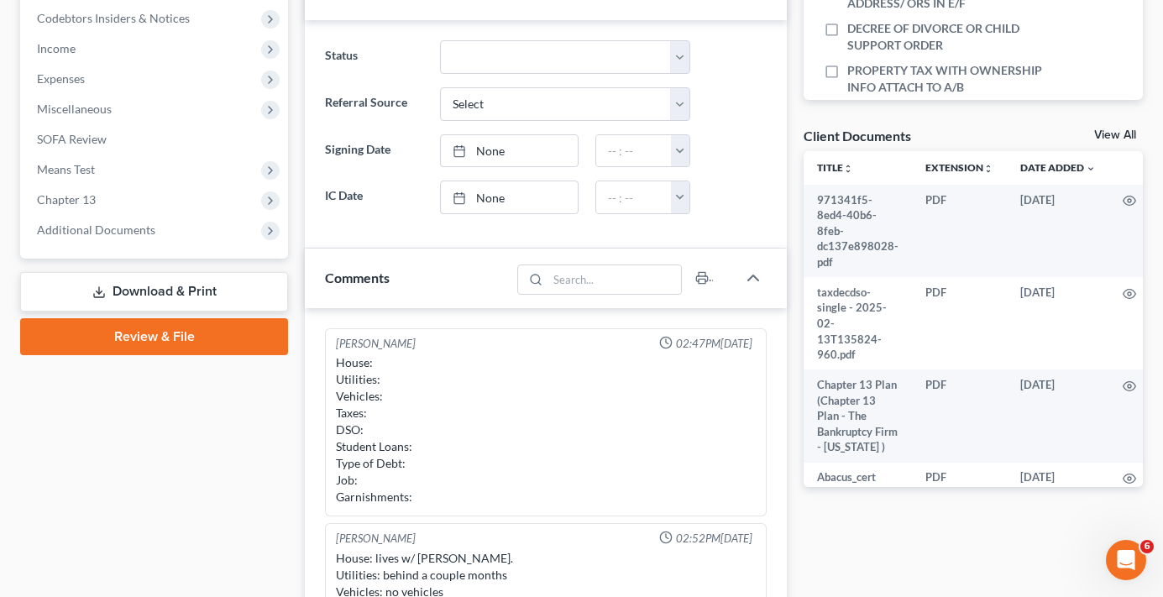
scroll to position [132, 0]
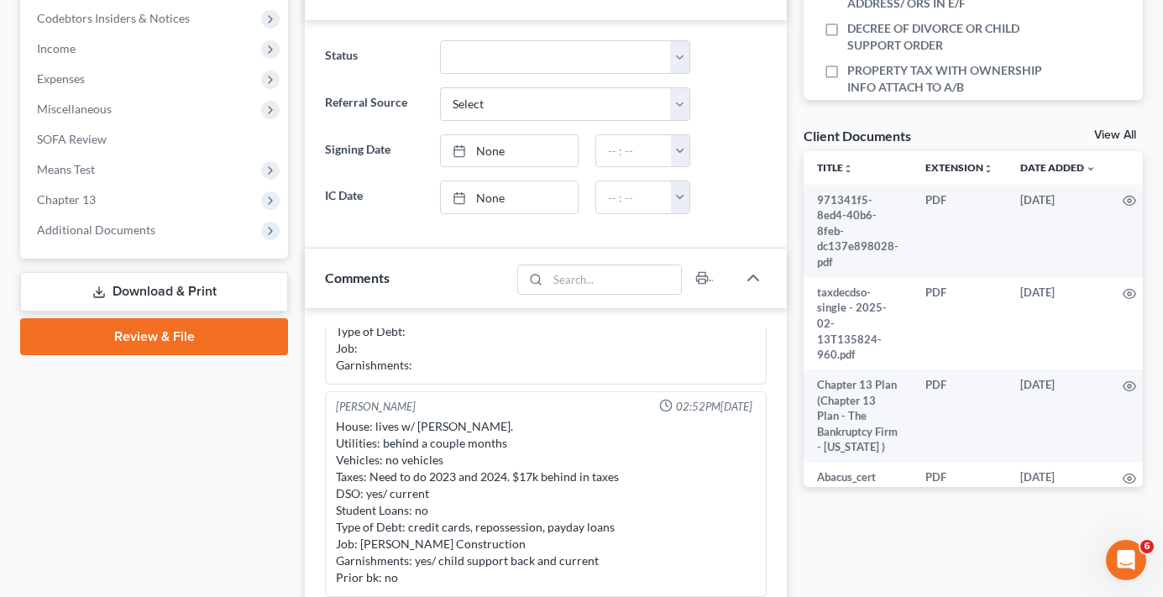
click at [1110, 134] on link "View All" at bounding box center [1115, 135] width 42 height 12
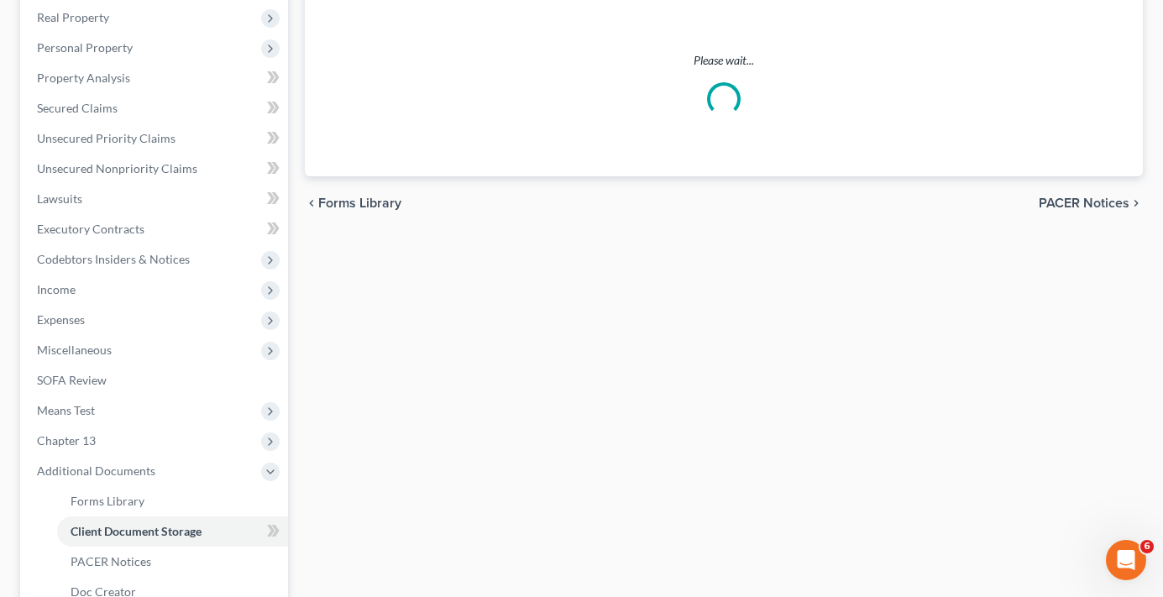
scroll to position [56, 0]
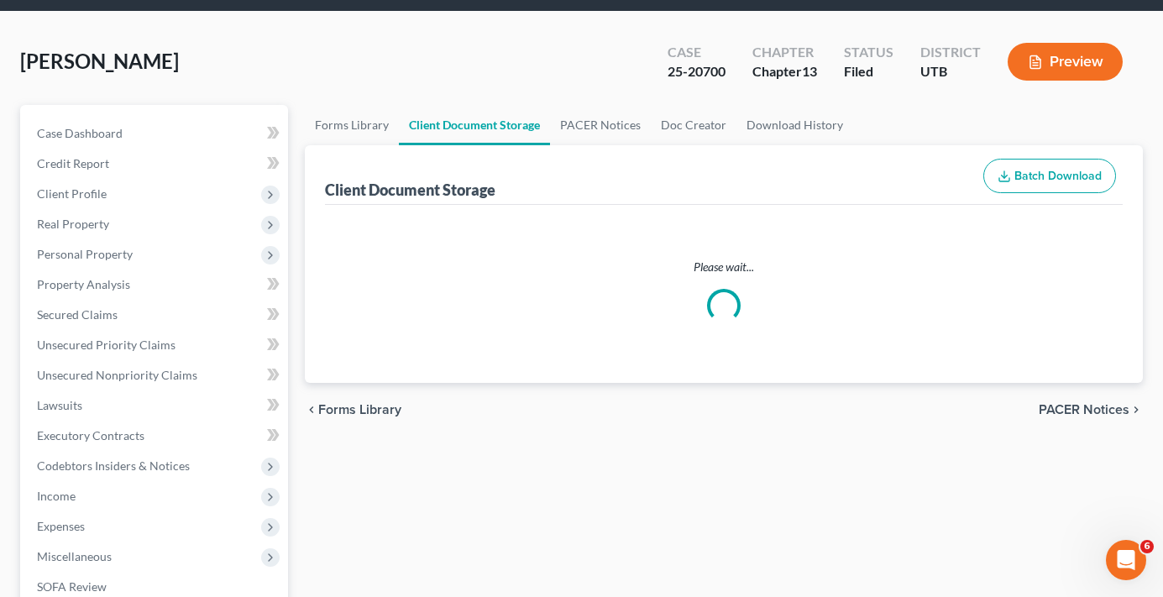
select select "26"
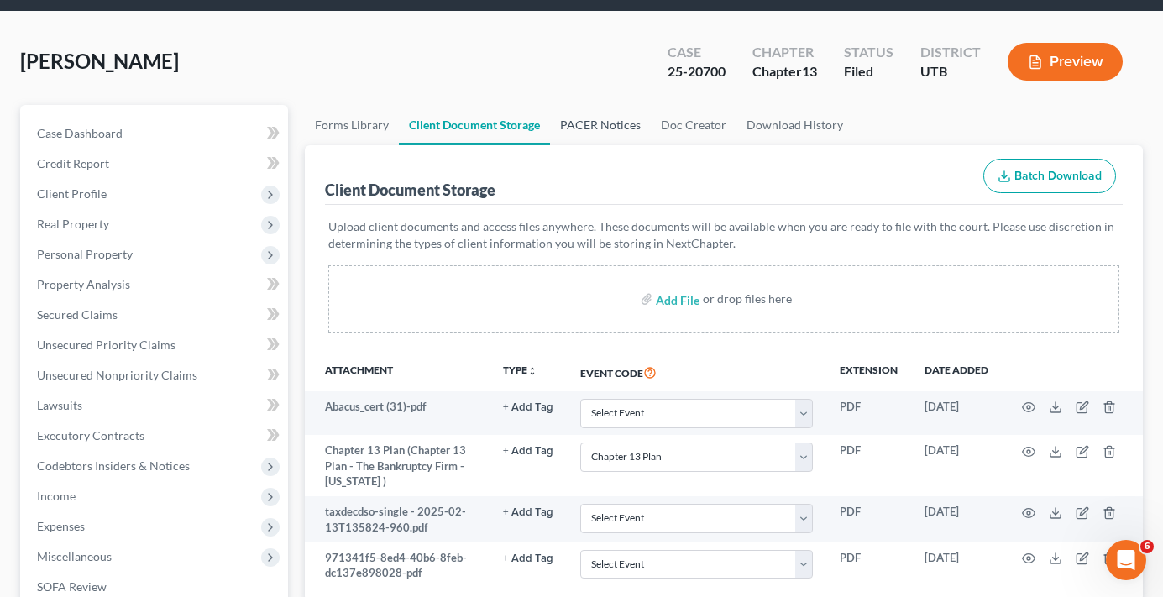
scroll to position [0, 0]
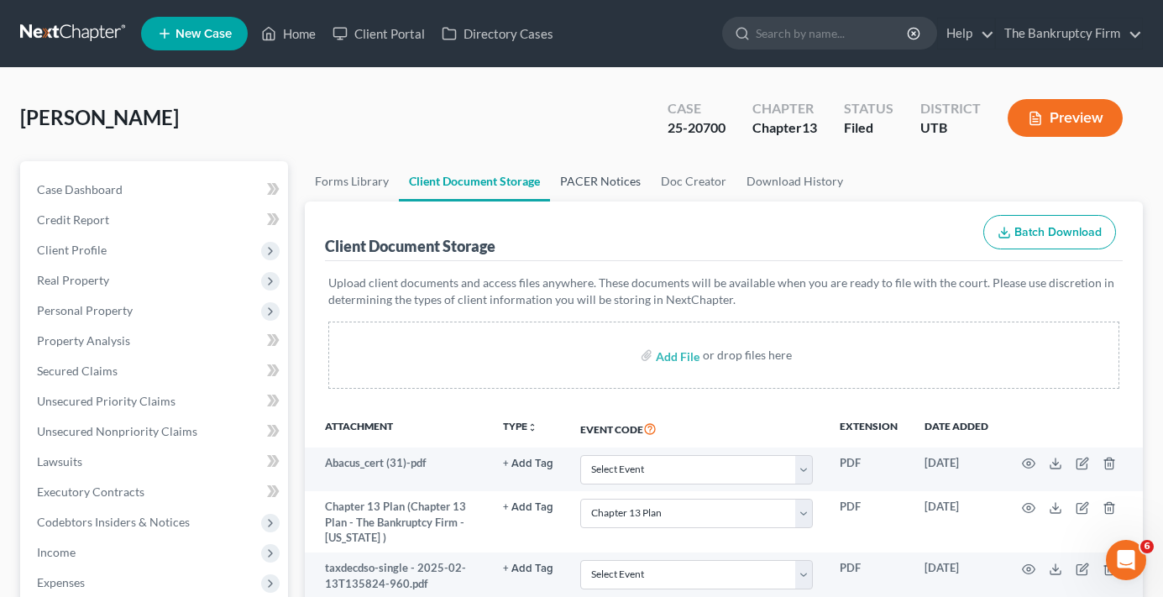
click at [596, 185] on link "PACER Notices" at bounding box center [600, 181] width 101 height 40
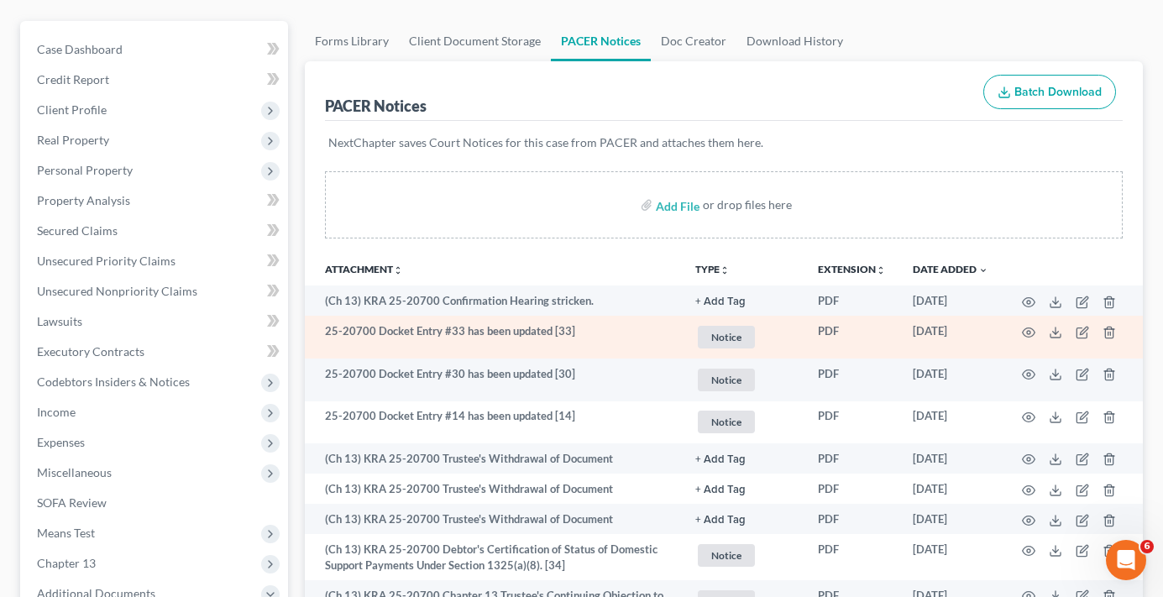
scroll to position [168, 0]
